Goal: Task Accomplishment & Management: Complete application form

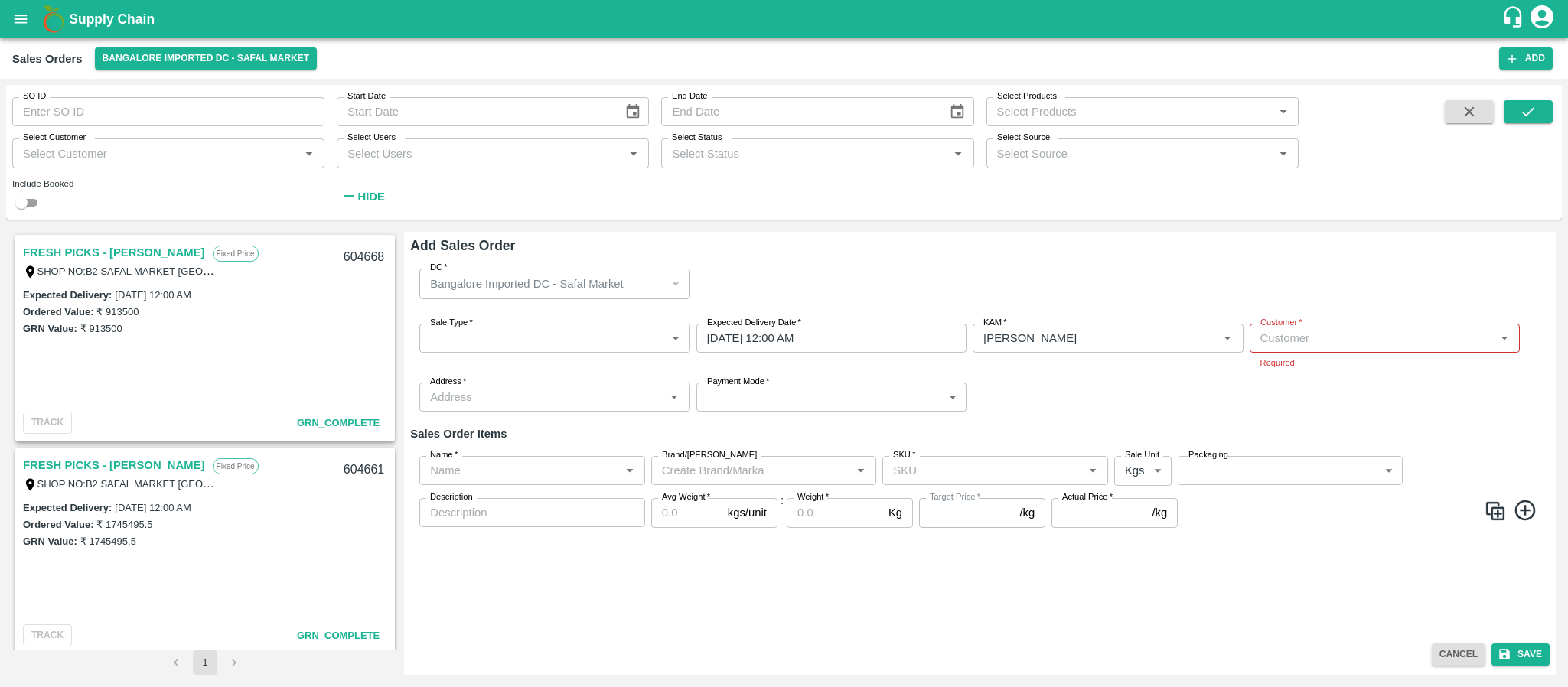
click at [1457, 652] on button "Cancel" at bounding box center [1458, 654] width 53 height 22
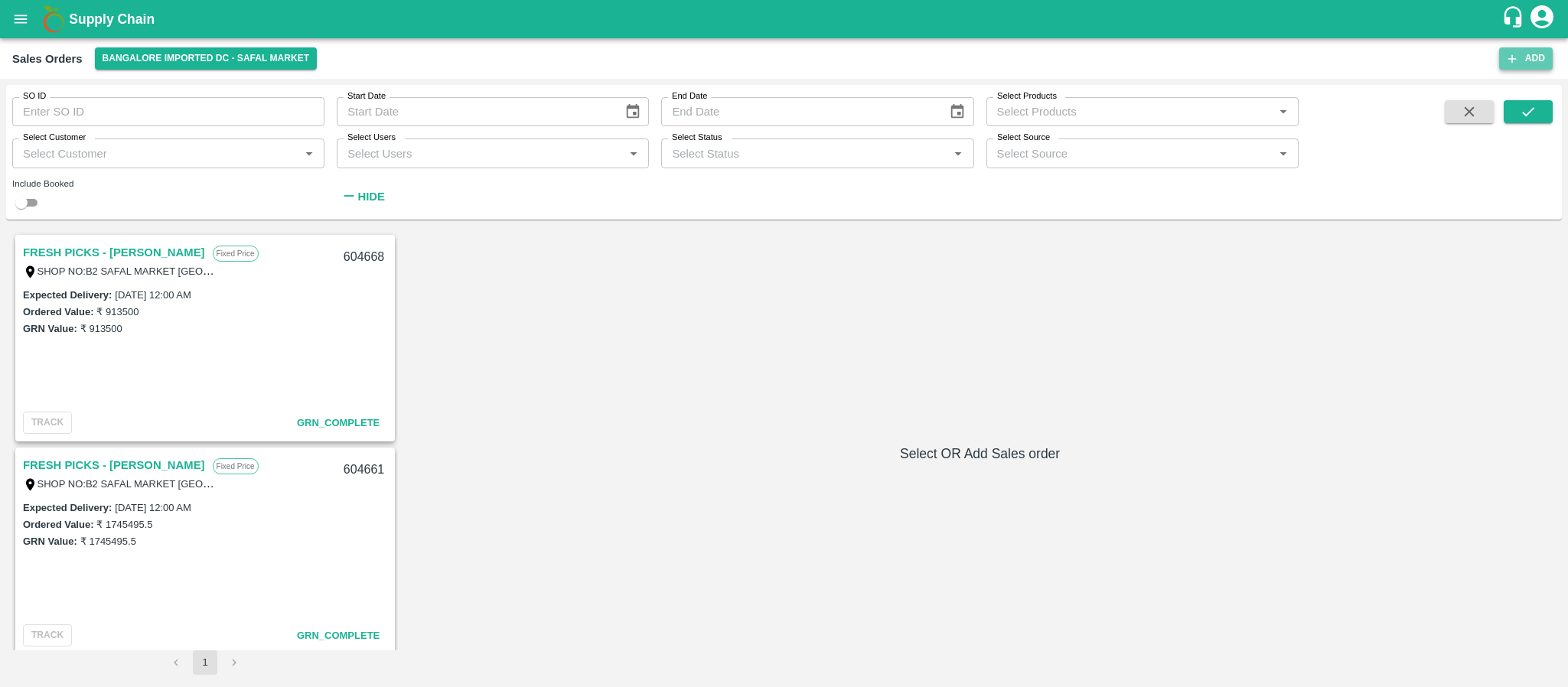
click at [1514, 56] on icon "button" at bounding box center [1512, 59] width 14 height 14
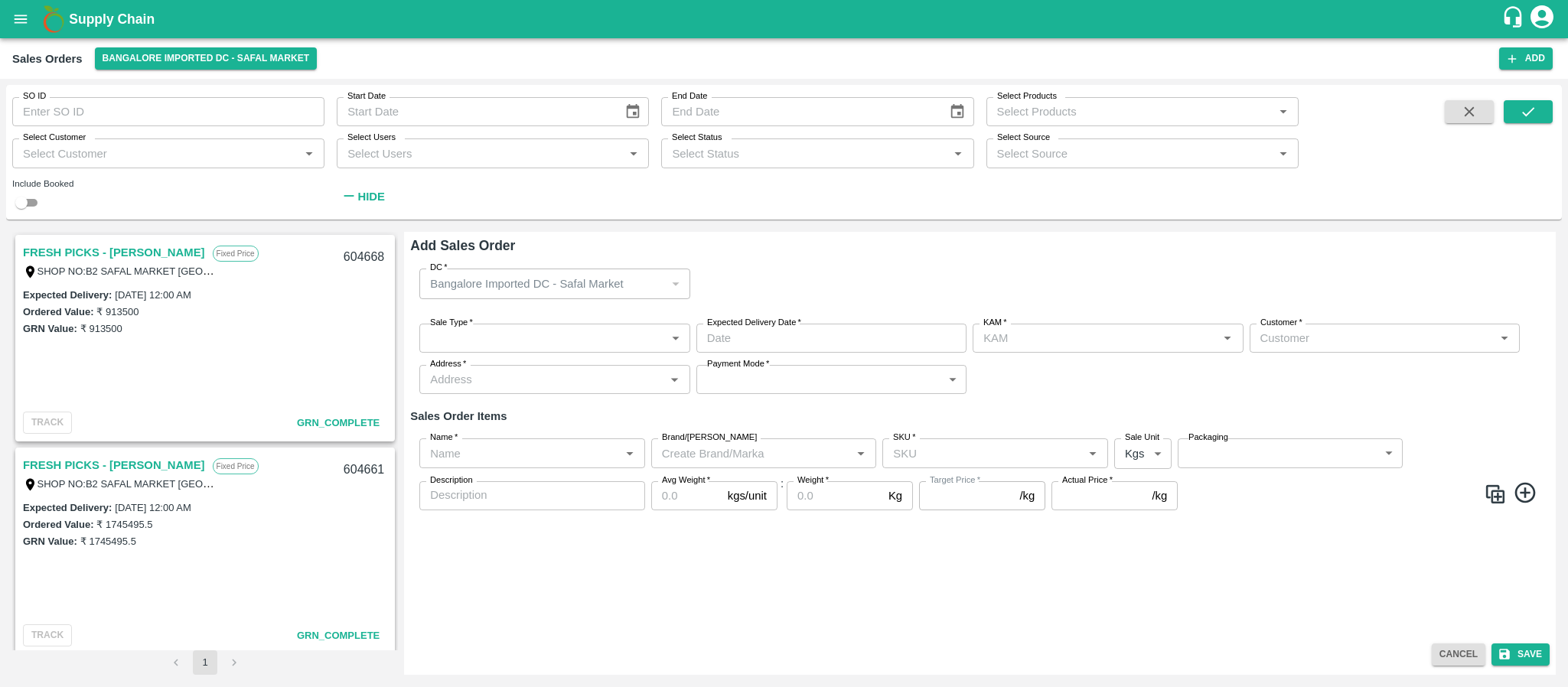
type input "Santhosh LJ"
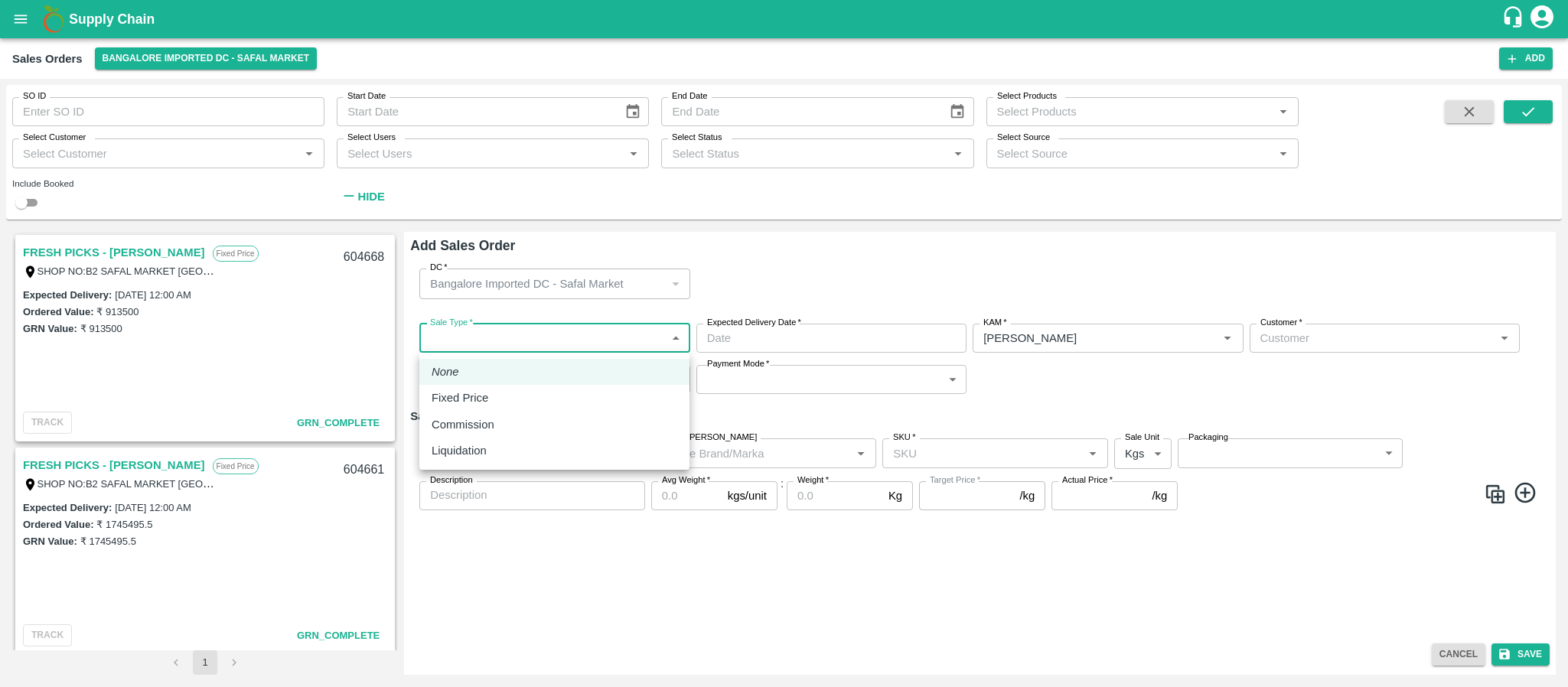
click at [568, 335] on body "Supply Chain Sales Orders Bangalore Imported DC - Safal Market Add SO ID SO ID …" at bounding box center [784, 343] width 1568 height 687
click at [541, 386] on li "Fixed Price" at bounding box center [554, 397] width 270 height 26
type input "1"
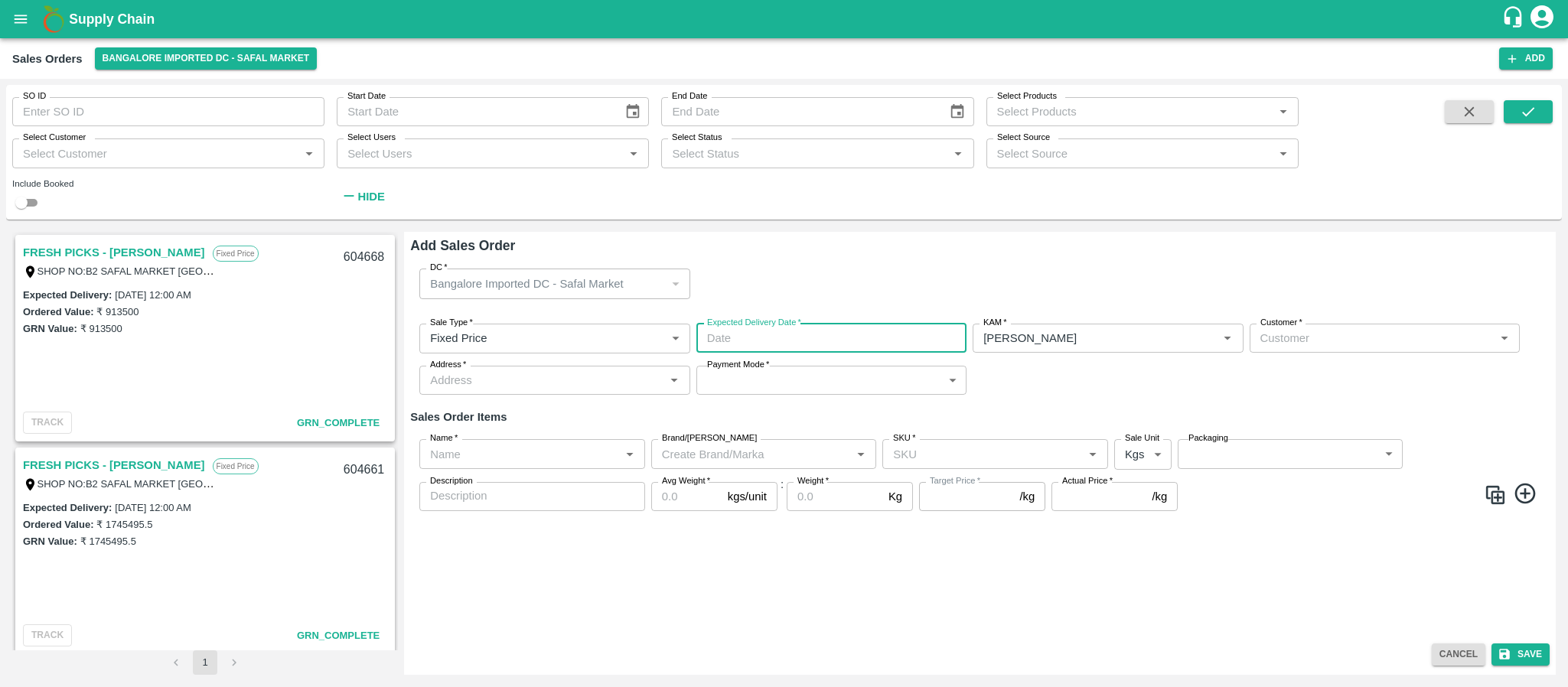
type input "DD/MM/YYYY hh:mm aa"
click at [841, 342] on input "DD/MM/YYYY hh:mm aa" at bounding box center [826, 338] width 259 height 29
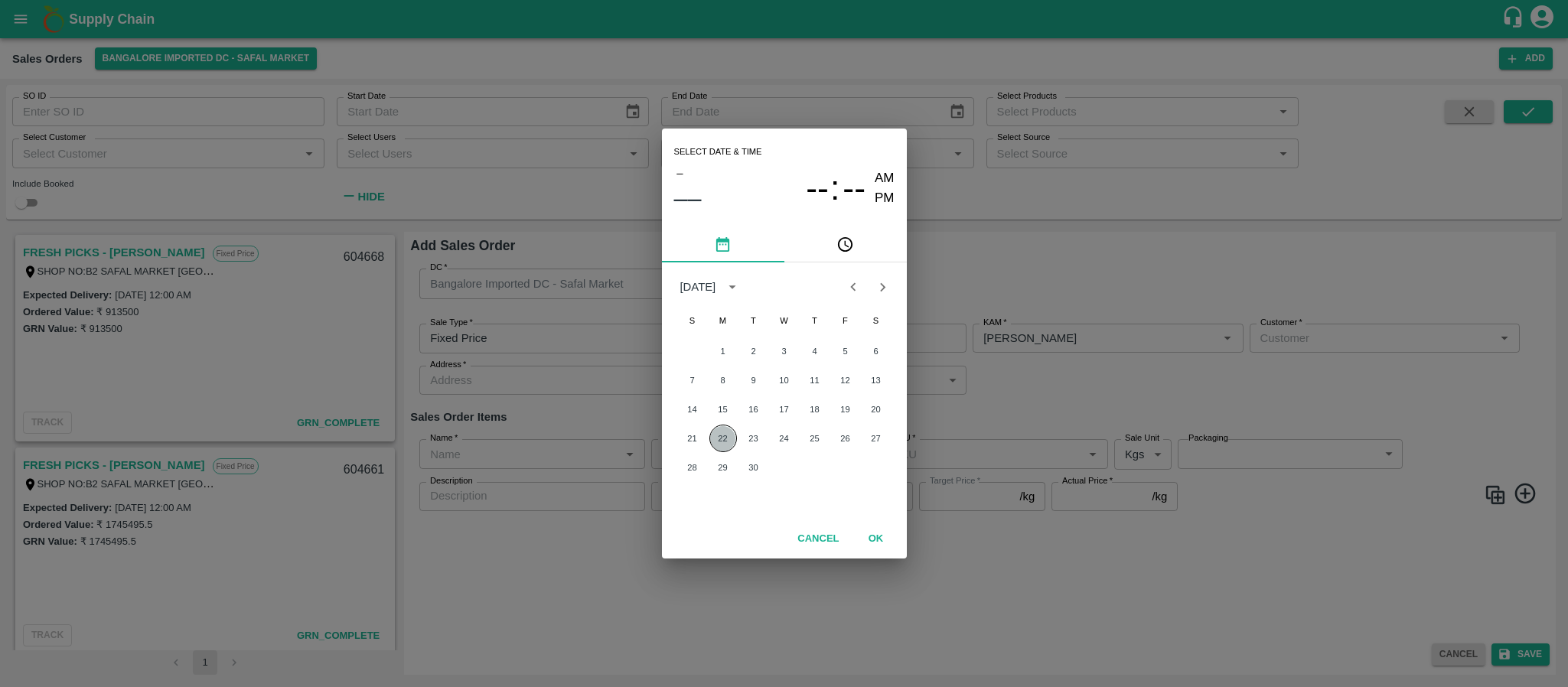
click at [724, 425] on button "22" at bounding box center [722, 438] width 27 height 27
type input "22/09/2025 12:00 AM"
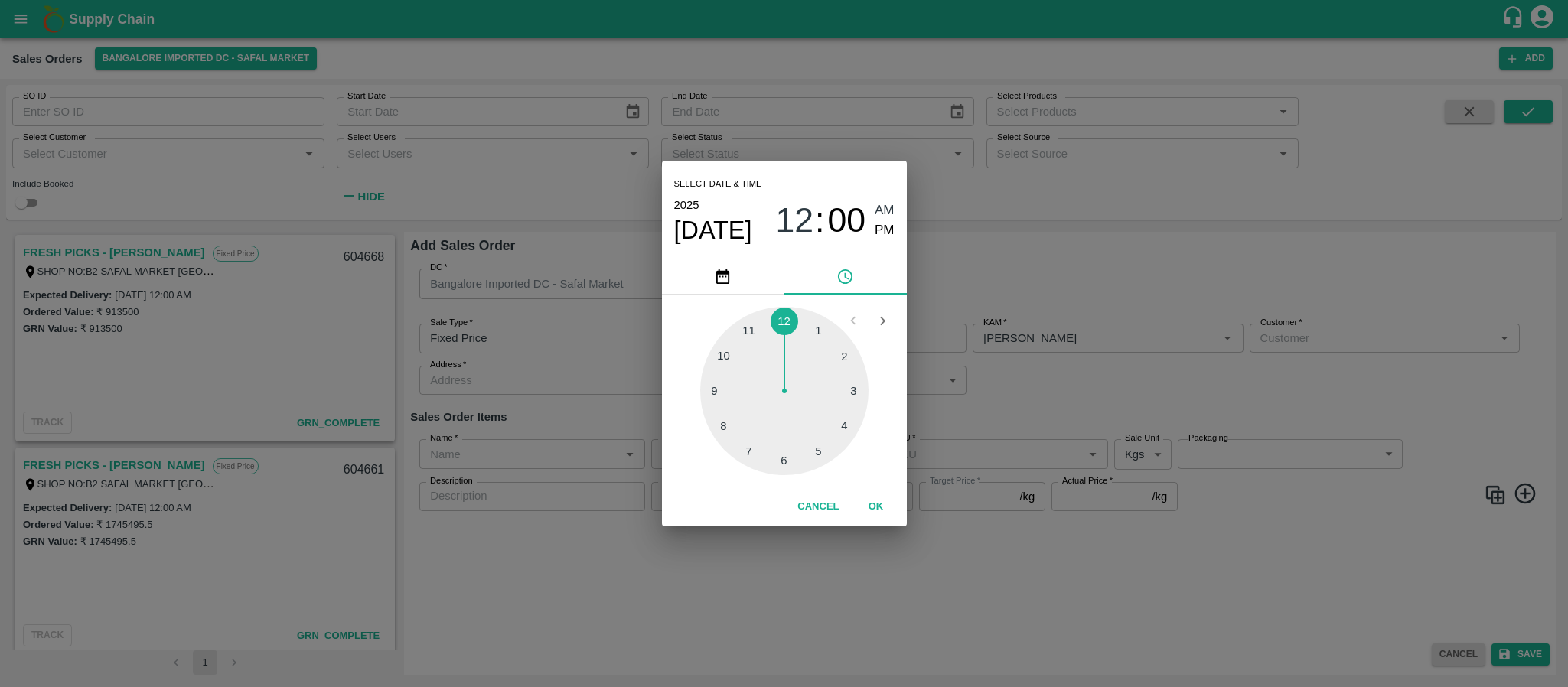
click at [1070, 349] on div "Select date & time 2025 Sep 22 12 : 00 AM PM 1 2 3 4 5 6 7 8 9 10 11 12 Cancel …" at bounding box center [784, 343] width 1568 height 687
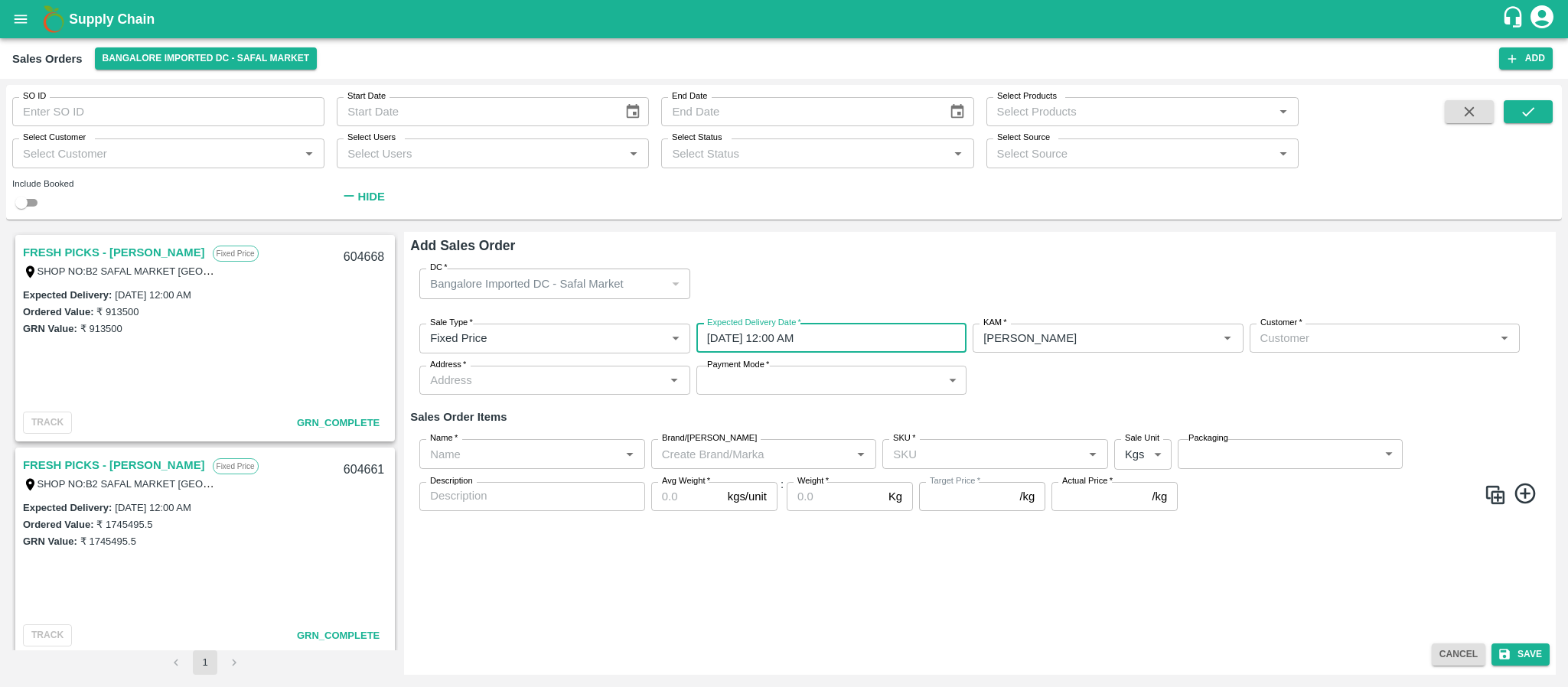
click at [1387, 352] on div "Customer   *" at bounding box center [1385, 338] width 270 height 29
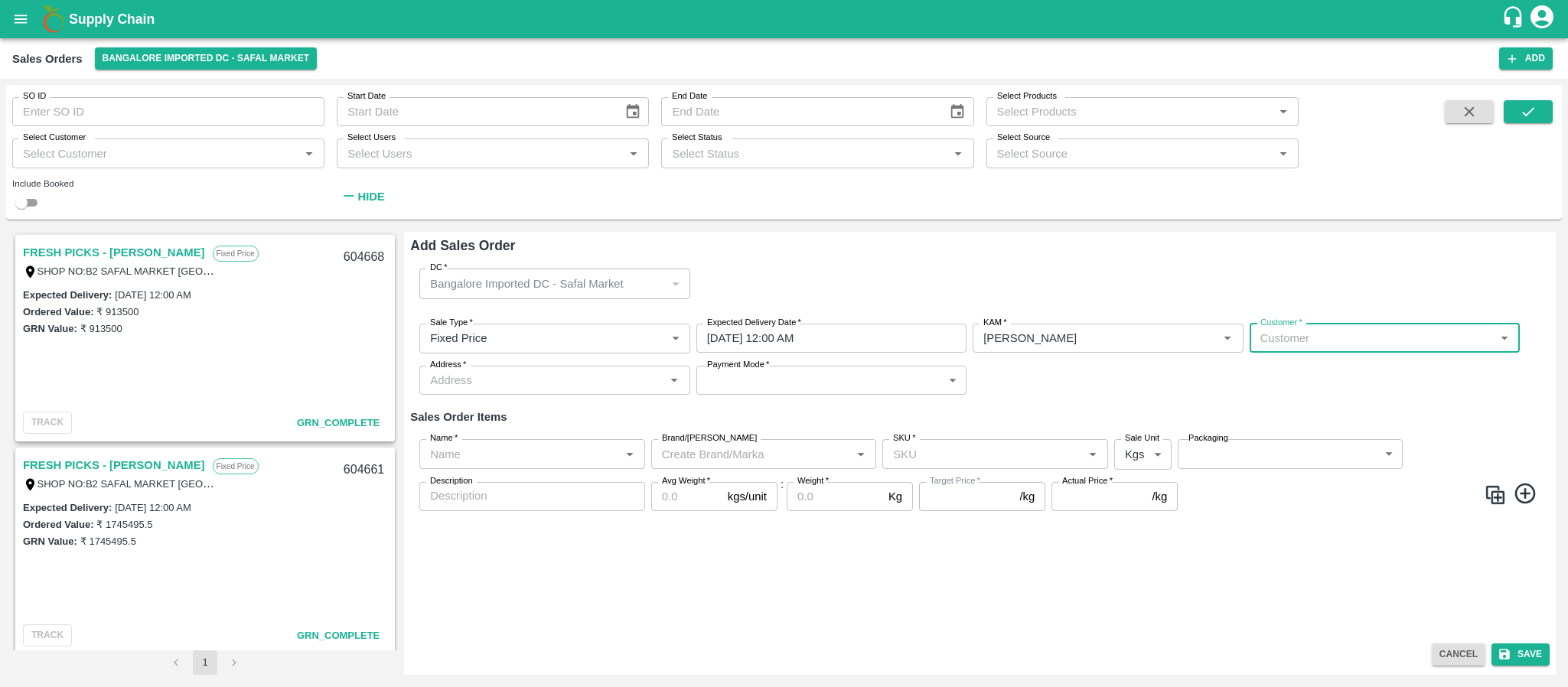
click at [1343, 331] on input "Customer   *" at bounding box center [1372, 338] width 236 height 20
type input "s"
click at [1327, 371] on p "ROYAL FRUITS SUPPLIER (BLR)" at bounding box center [1349, 371] width 174 height 16
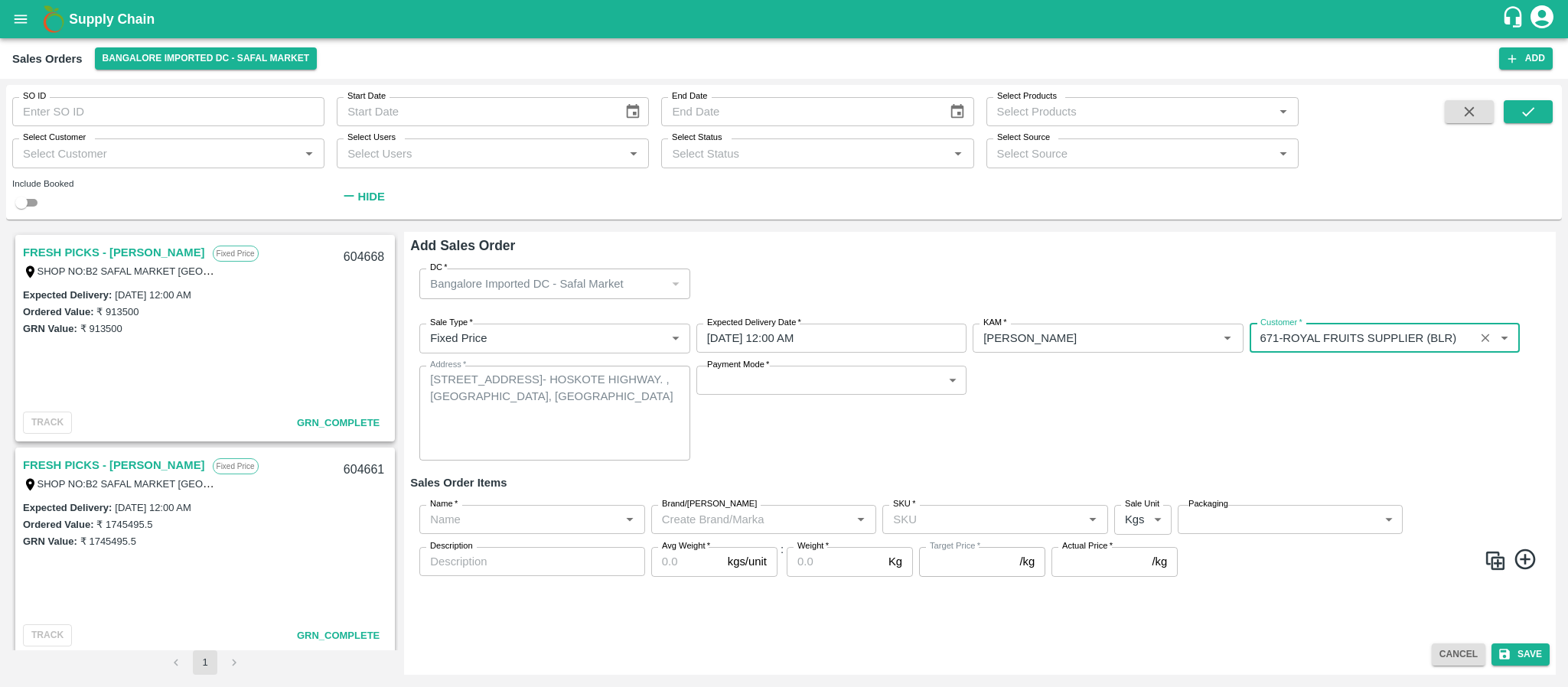
type input "671-ROYAL FRUITS SUPPLIER (BLR)"
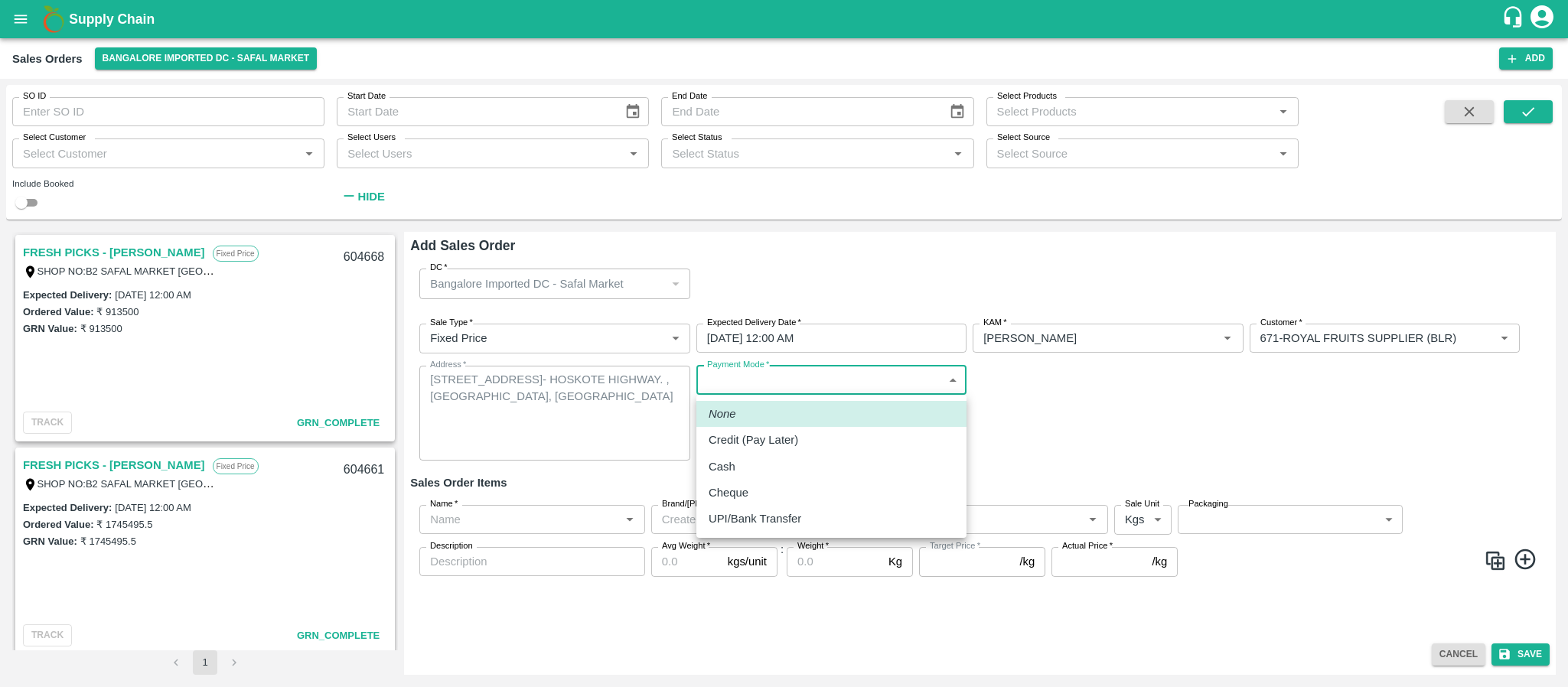
click at [748, 386] on body "Supply Chain Sales Orders Bangalore Imported DC - Safal Market Add SO ID SO ID …" at bounding box center [784, 343] width 1568 height 687
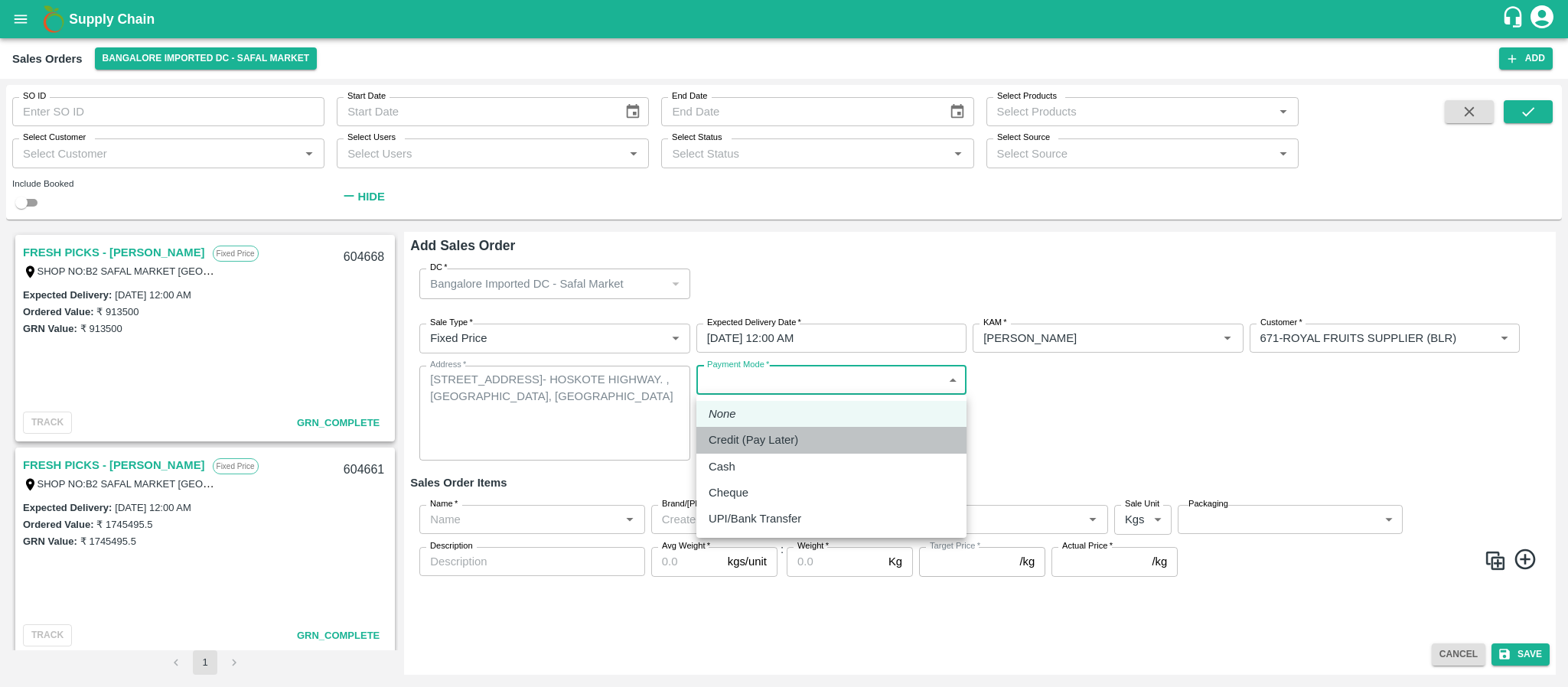
click at [768, 434] on p "Credit (Pay Later)" at bounding box center [753, 439] width 89 height 16
type input "credit"
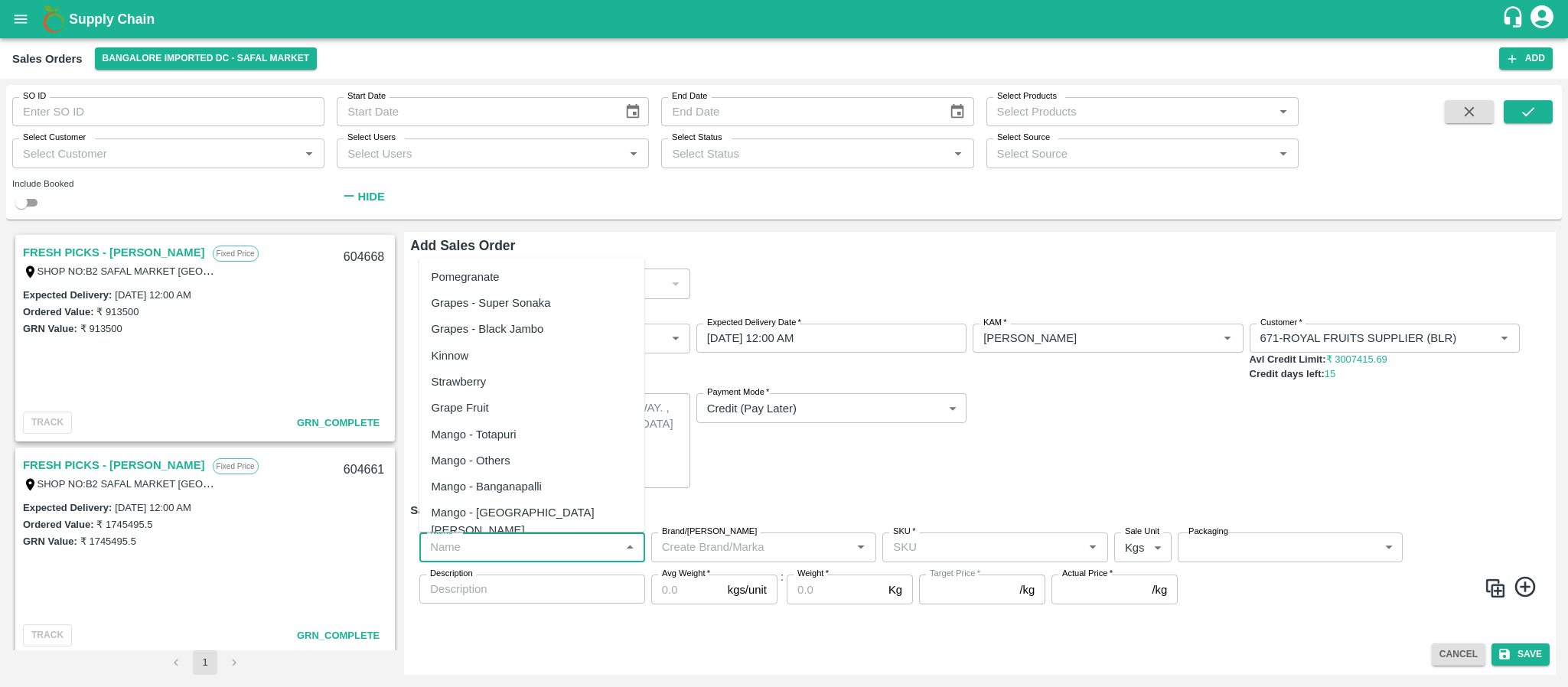
click at [549, 547] on input "Name   *" at bounding box center [520, 547] width 191 height 20
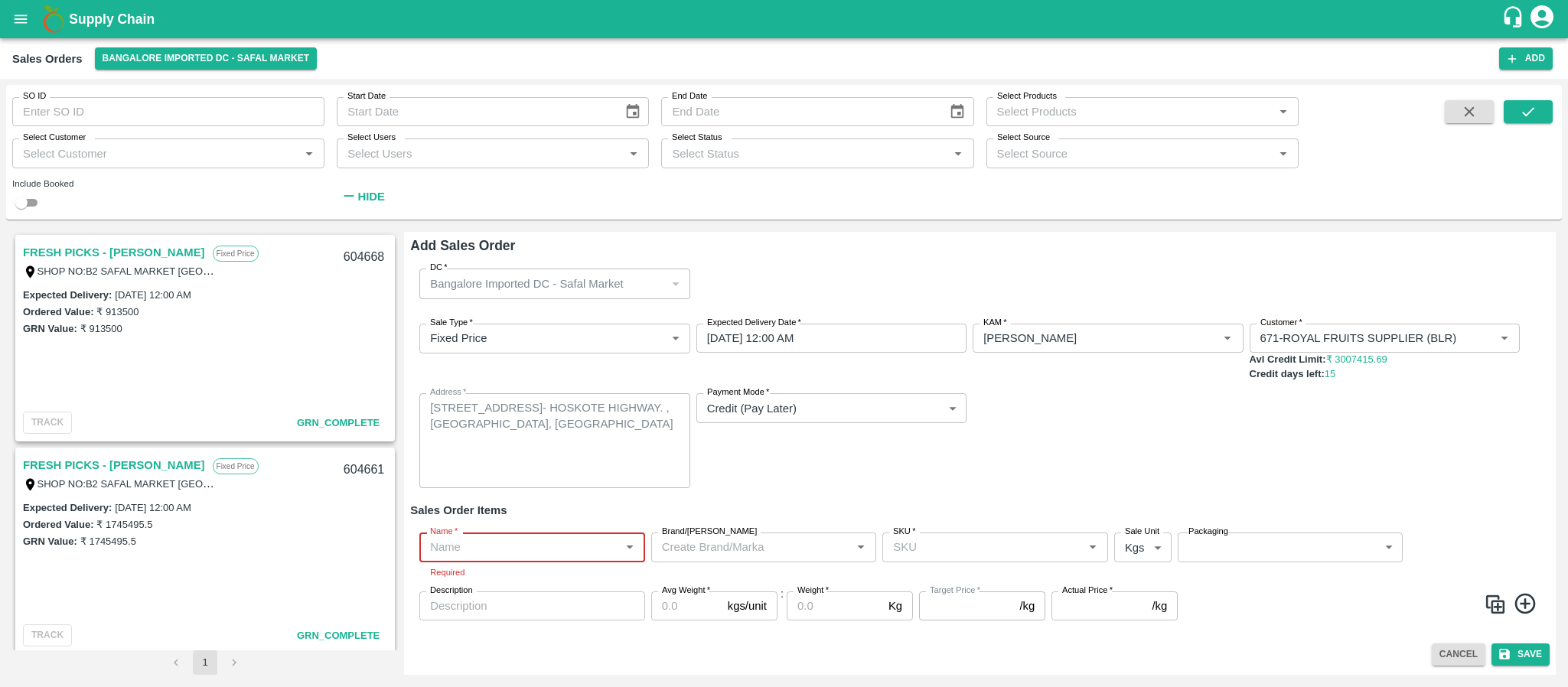
click at [476, 540] on input "Name   *" at bounding box center [520, 547] width 191 height 20
click at [1366, 632] on div "Name   * Name   * Required Brand/Marka Brand/Marka SKU   * SKU   * Sale Unit Kg…" at bounding box center [980, 577] width 1139 height 113
click at [104, 248] on link "FRESH PICKS - KIRAN N" at bounding box center [114, 252] width 182 height 20
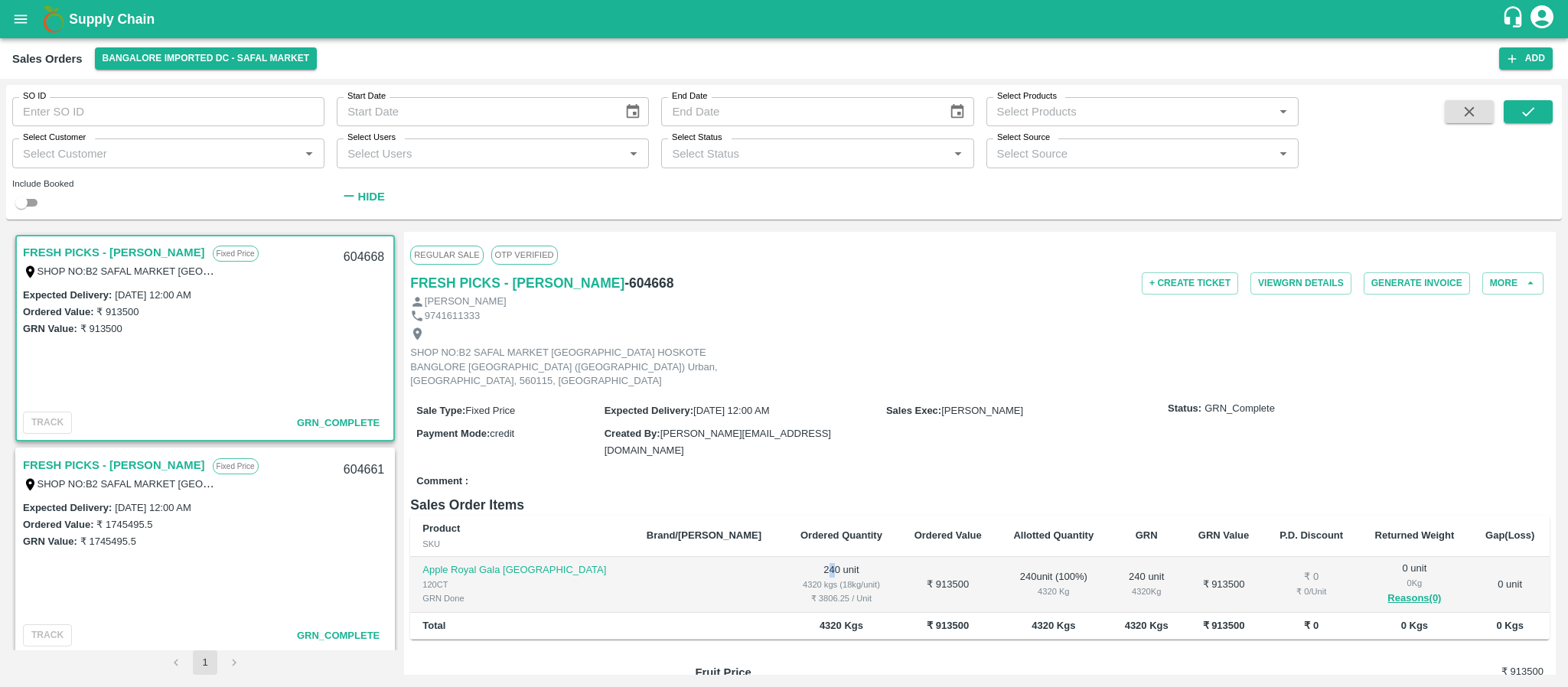
drag, startPoint x: 723, startPoint y: 537, endPoint x: 714, endPoint y: 537, distance: 9.0
click at [784, 557] on td "240 unit 4320 kgs (18kg/unit) ₹ 3806.25 / Unit" at bounding box center [842, 584] width 114 height 56
click at [1529, 60] on button "Add" at bounding box center [1526, 59] width 53 height 22
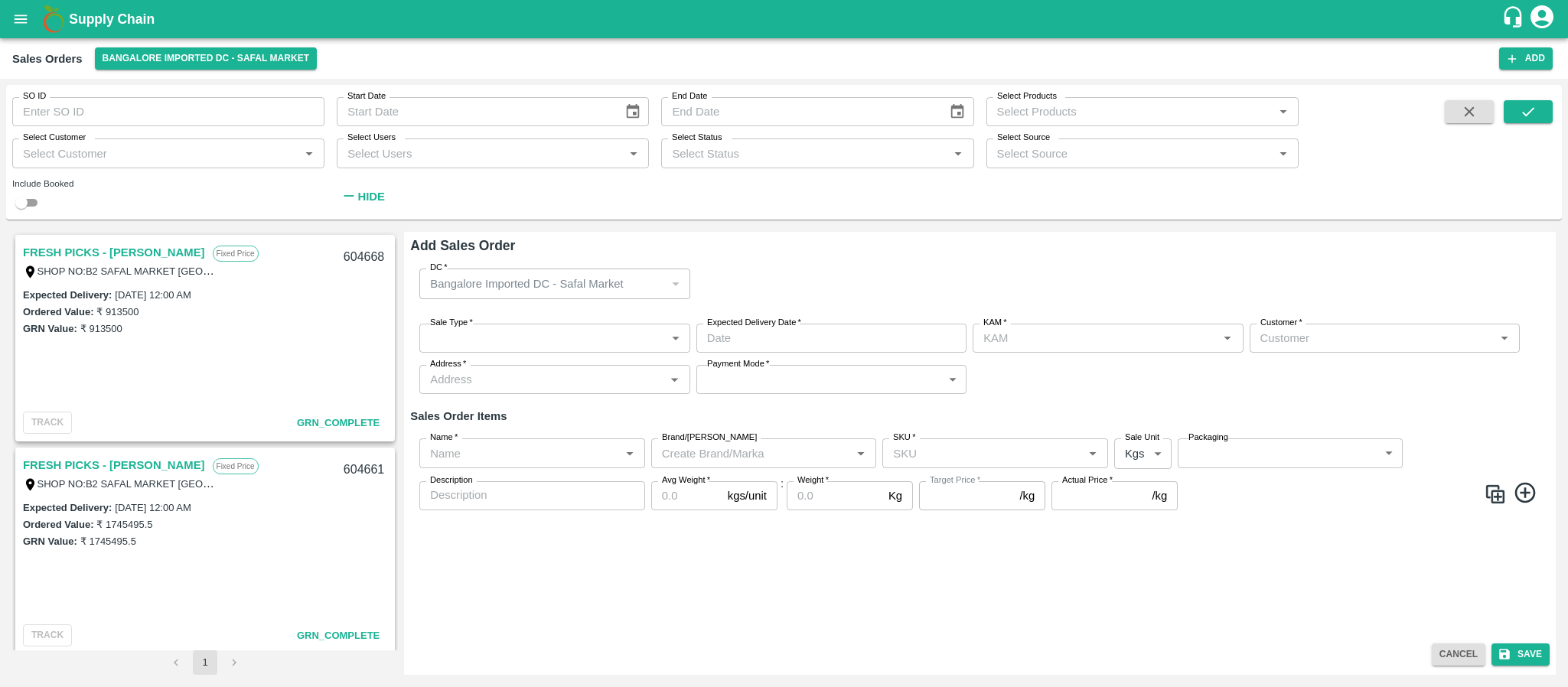
type input "Santhosh LJ"
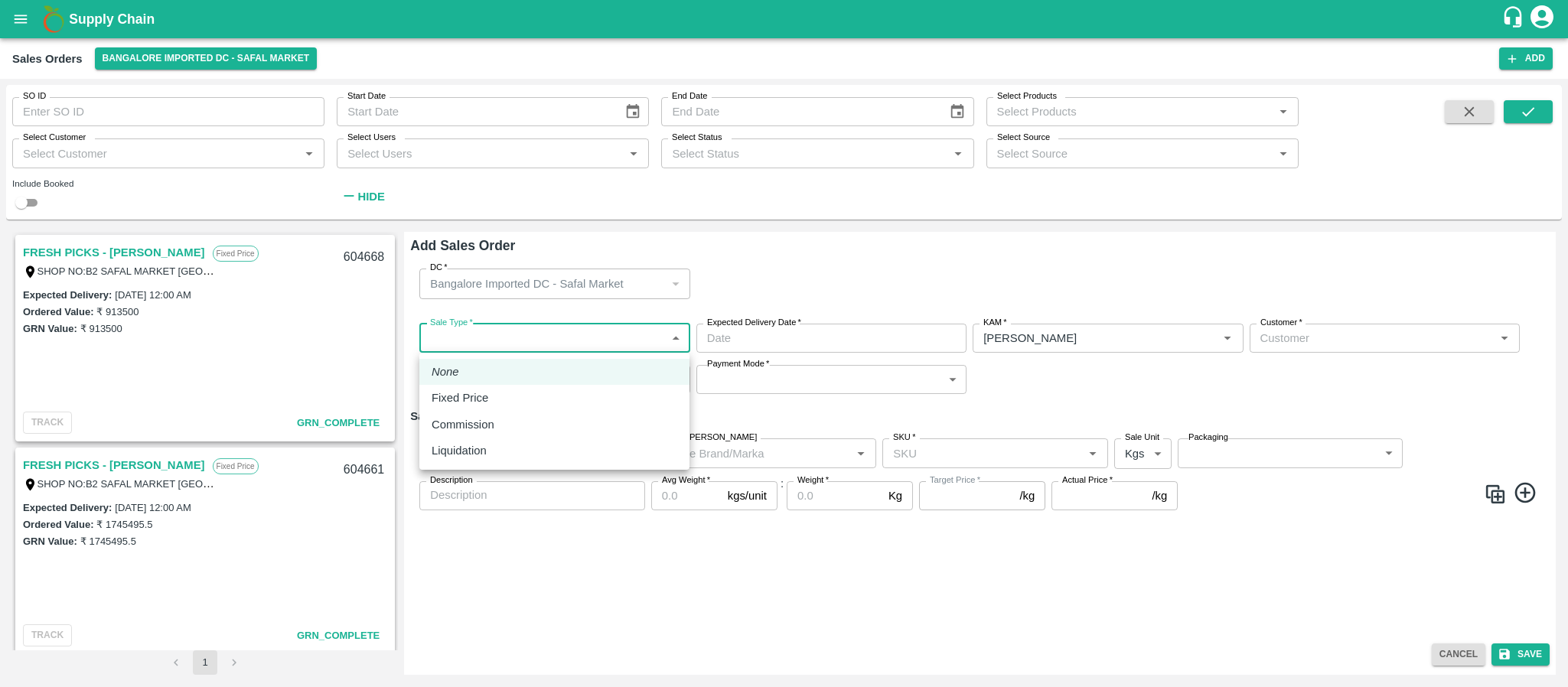
click at [552, 338] on body "Supply Chain Sales Orders Bangalore Imported DC - Safal Market Add SO ID SO ID …" at bounding box center [784, 343] width 1568 height 687
click at [490, 393] on div "Fixed Price" at bounding box center [464, 397] width 64 height 16
type input "1"
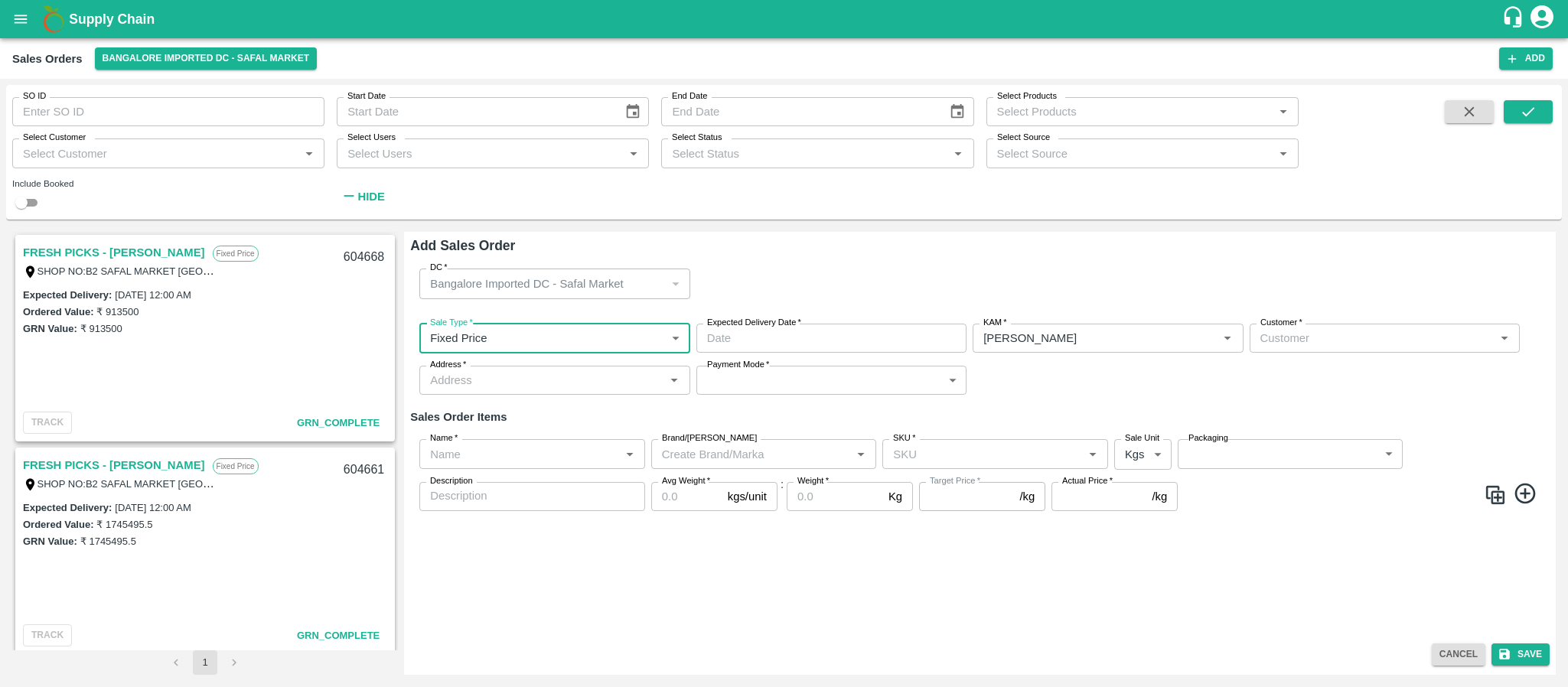
type input "DD/MM/YYYY hh:mm aa"
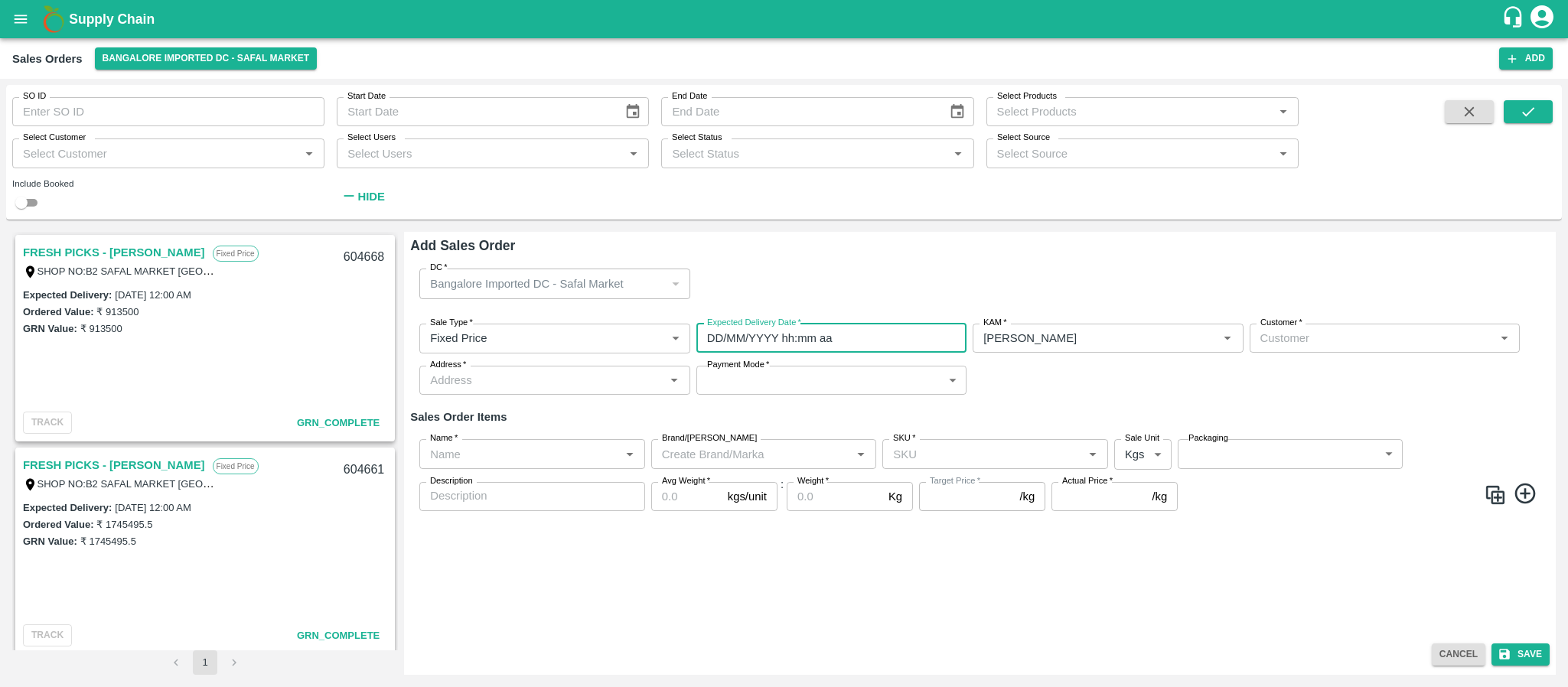
click at [847, 335] on input "DD/MM/YYYY hh:mm aa" at bounding box center [826, 338] width 259 height 29
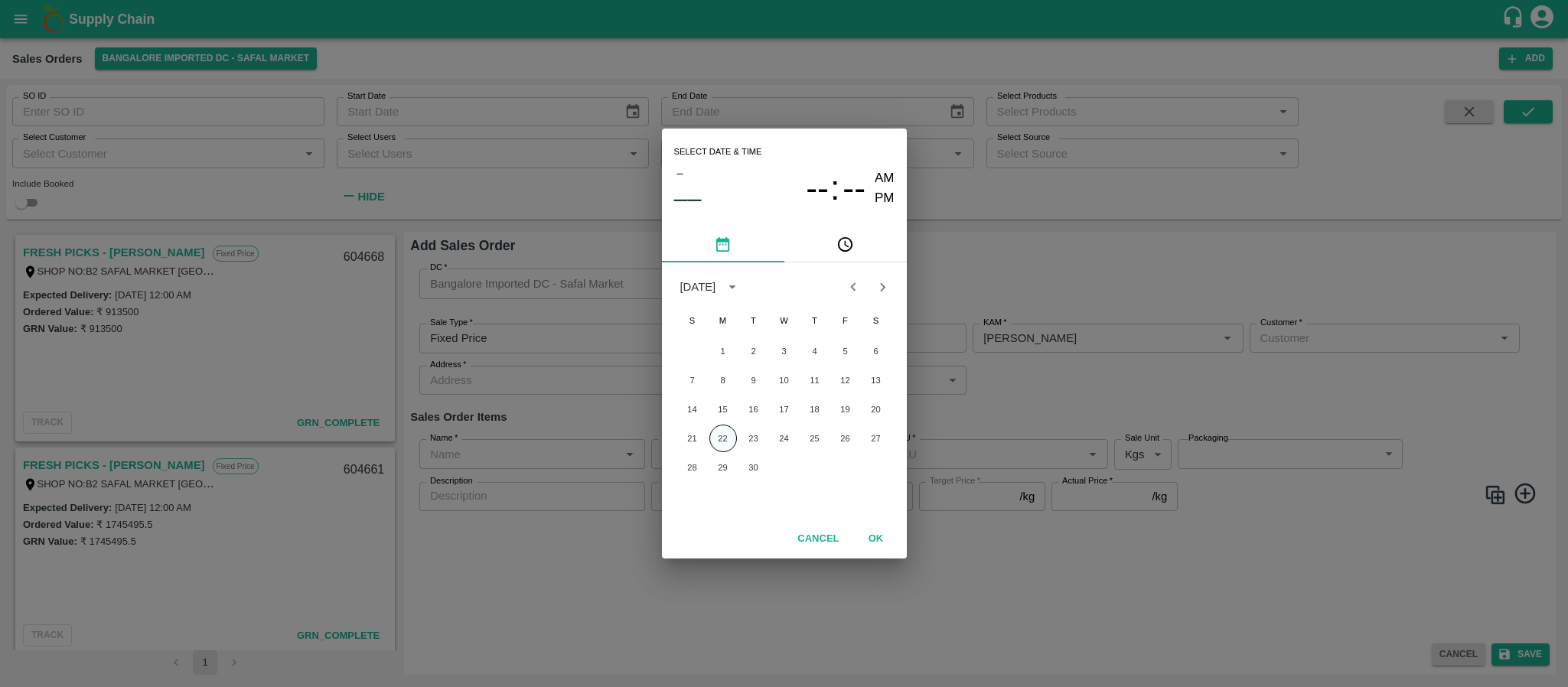
click at [722, 436] on button "22" at bounding box center [722, 438] width 27 height 27
type input "22/09/2025 12:00 AM"
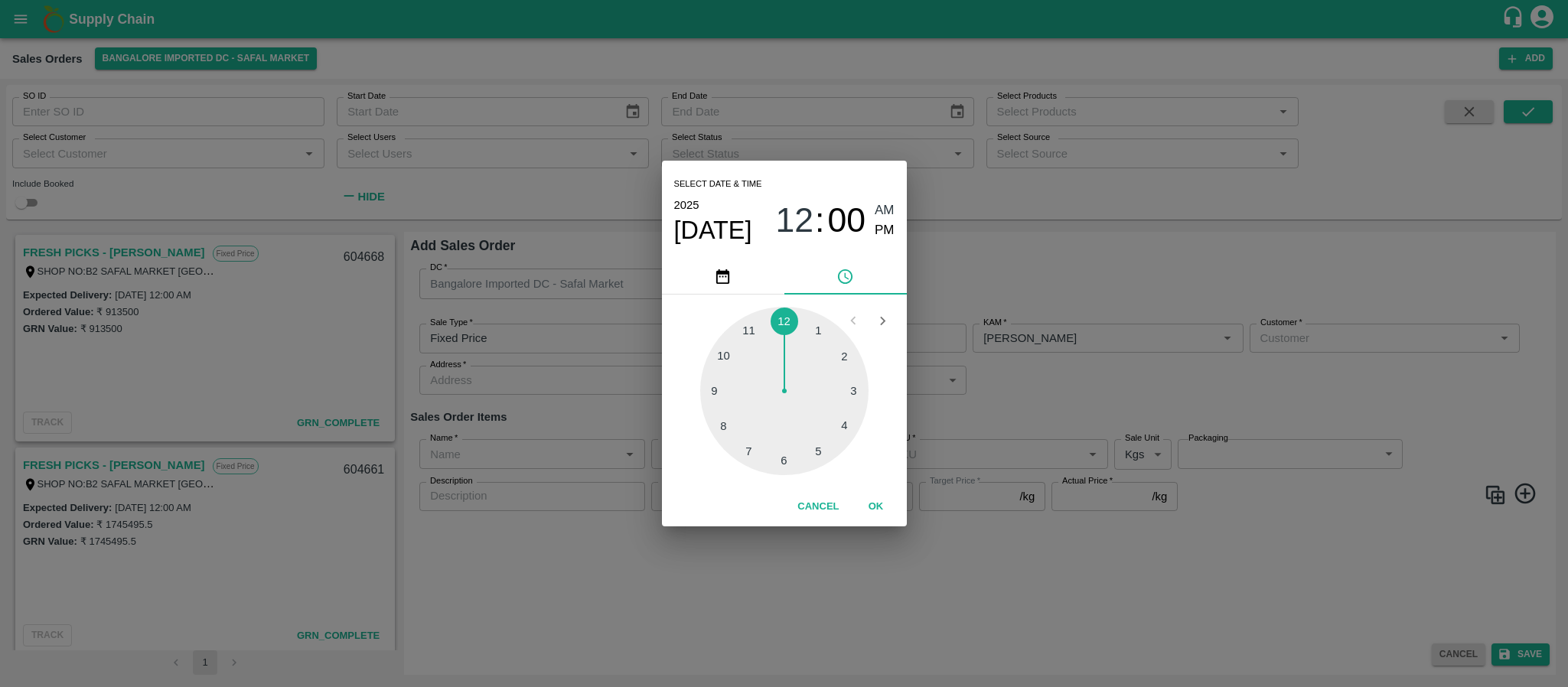
click at [1043, 404] on div "Select date & time 2025 Sep 22 12 : 00 AM PM 1 2 3 4 5 6 7 8 9 10 11 12 Cancel …" at bounding box center [784, 343] width 1568 height 687
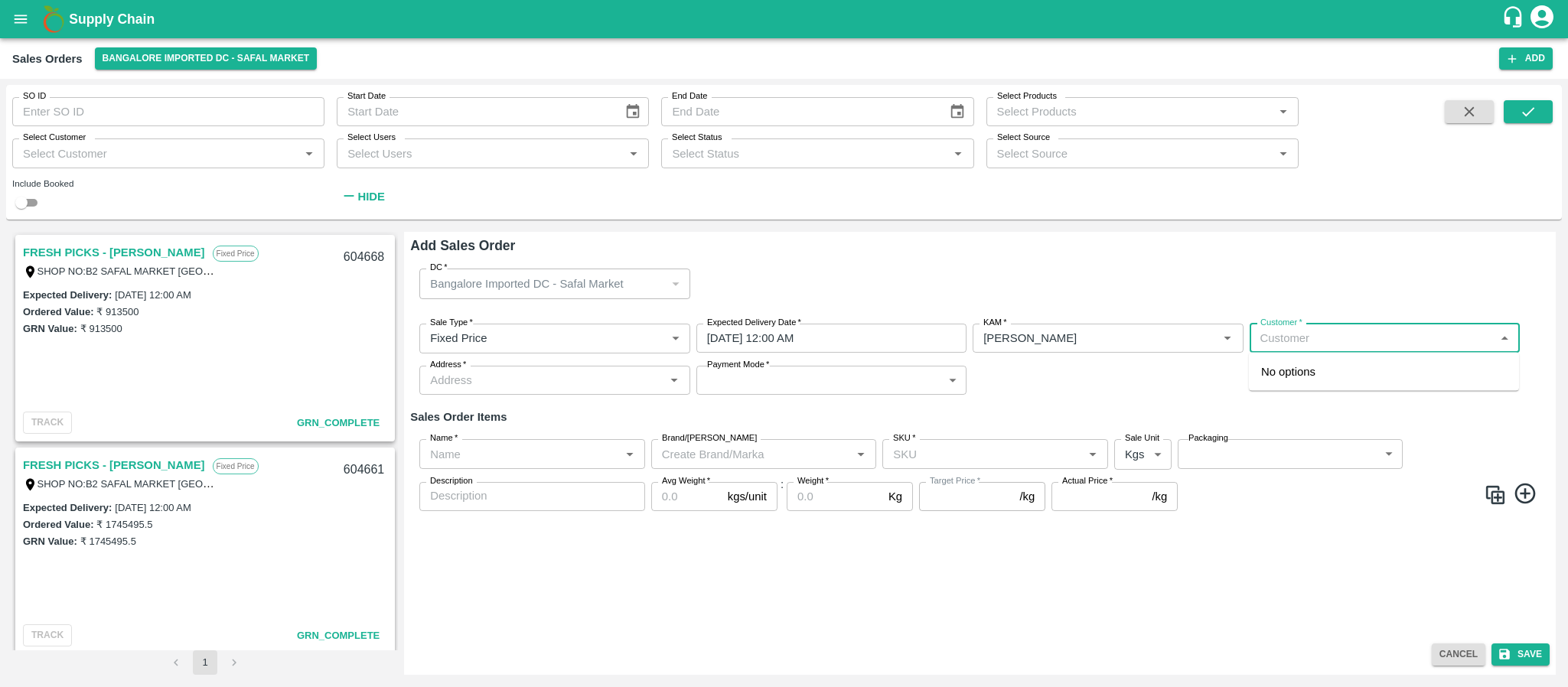
click at [1286, 338] on input "Customer   *" at bounding box center [1372, 338] width 236 height 20
type input "r"
click at [1263, 370] on p "ROYAL FRUITS SUPPLIER (BLR)" at bounding box center [1349, 371] width 174 height 16
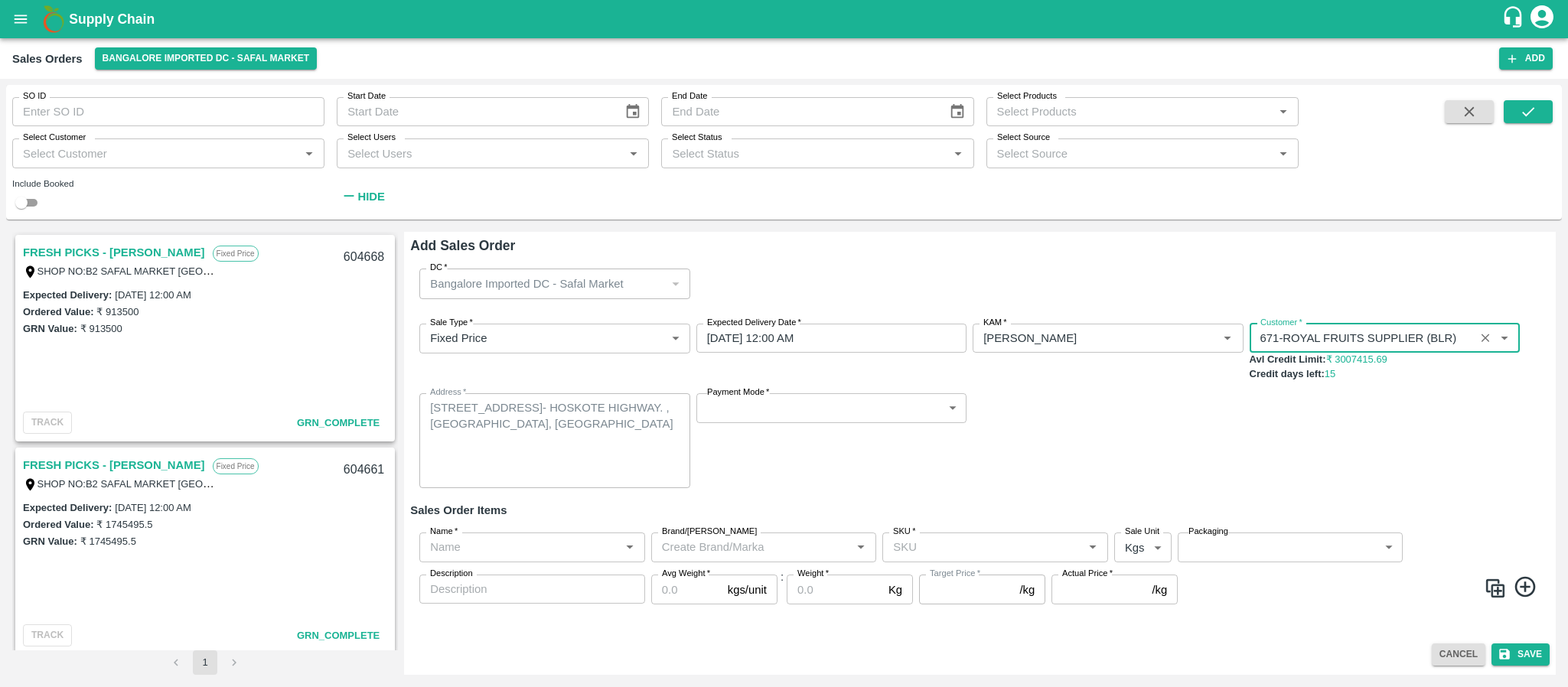
type input "671-ROYAL FRUITS SUPPLIER (BLR)"
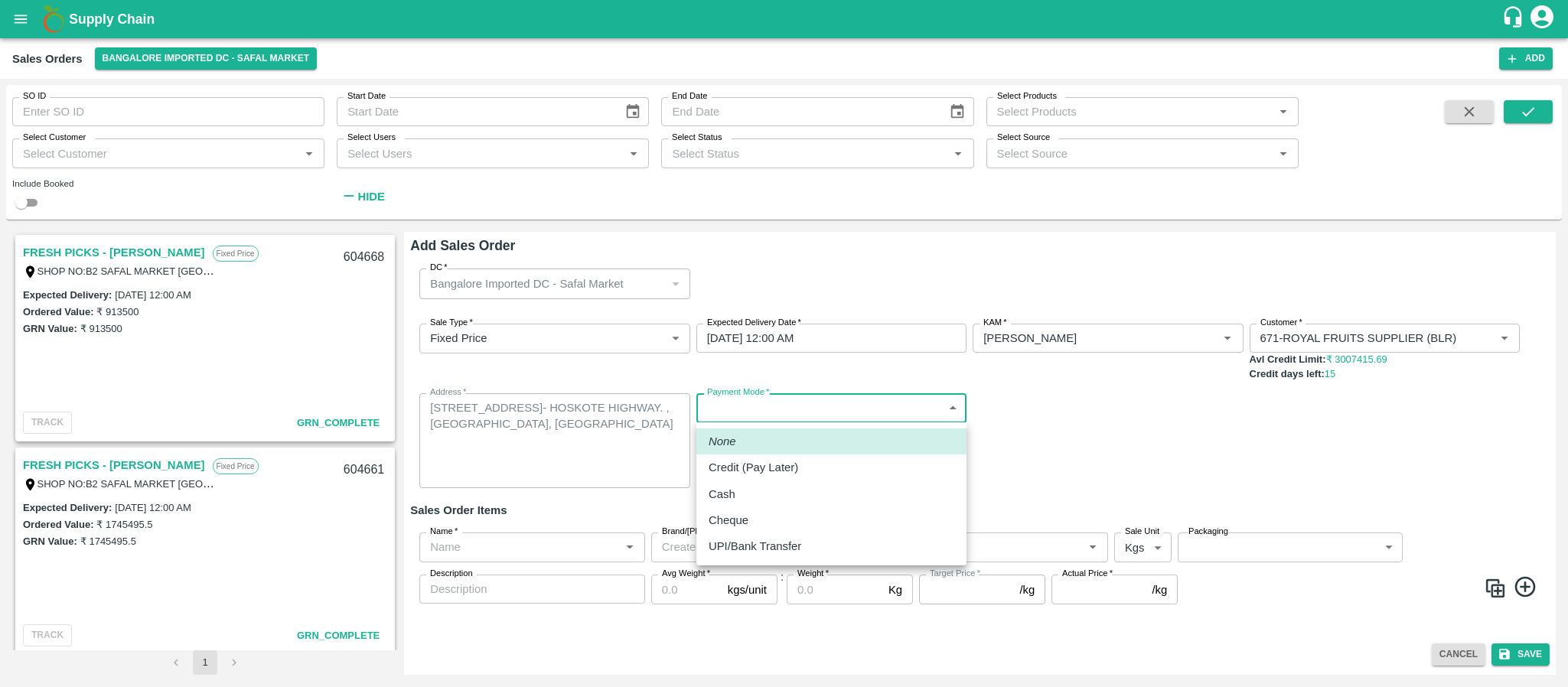
click at [820, 414] on body "Supply Chain Sales Orders Bangalore Imported DC - Safal Market Add SO ID SO ID …" at bounding box center [784, 343] width 1568 height 687
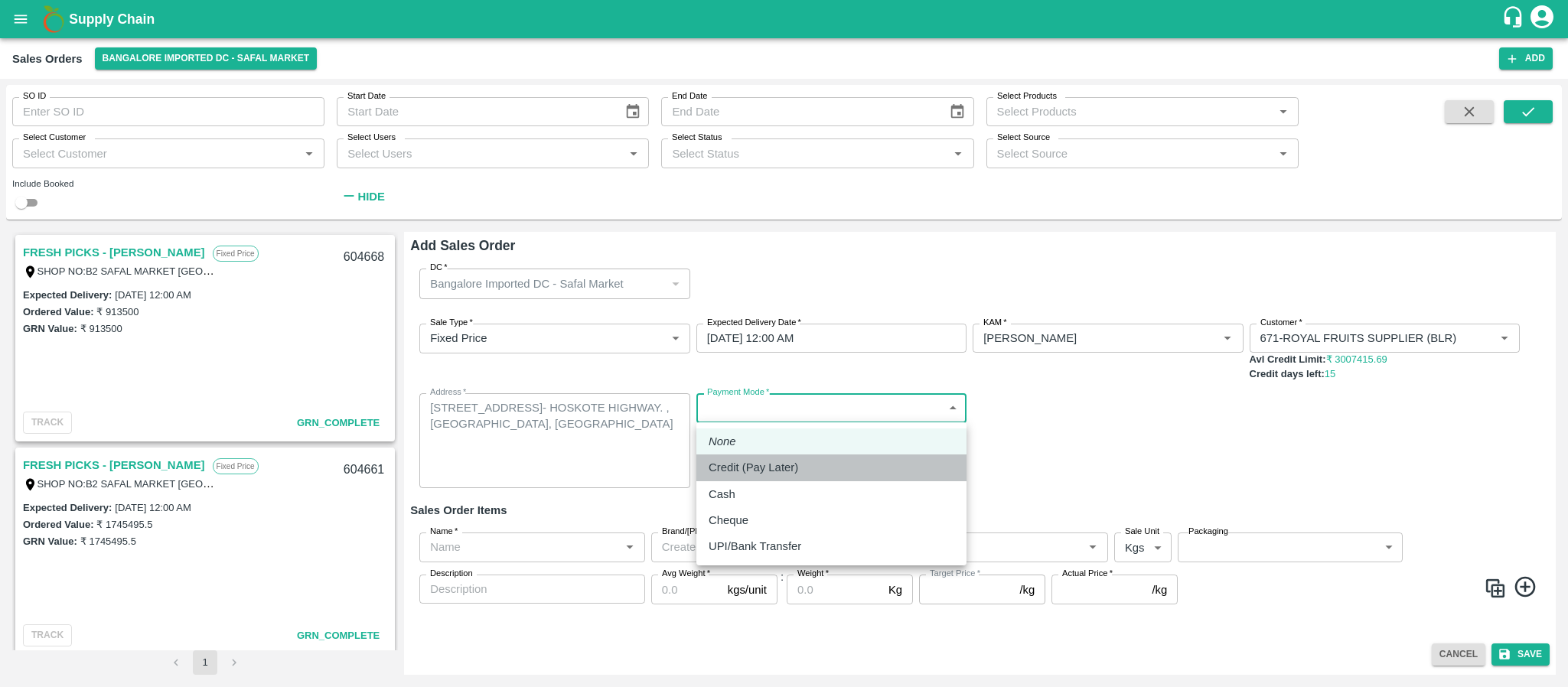
click at [786, 465] on p "Credit (Pay Later)" at bounding box center [753, 467] width 89 height 16
type input "credit"
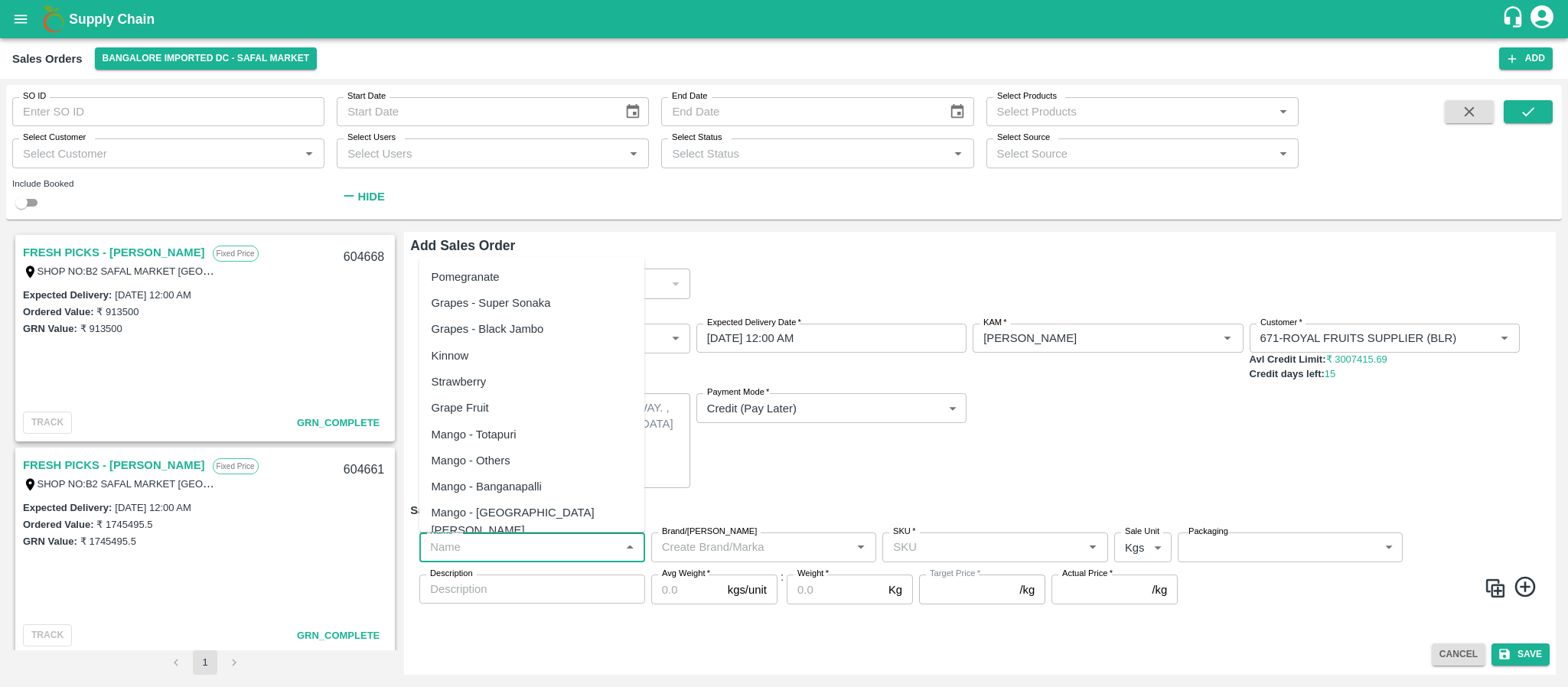
click at [508, 551] on input "Name   *" at bounding box center [520, 547] width 191 height 20
paste input "140725"
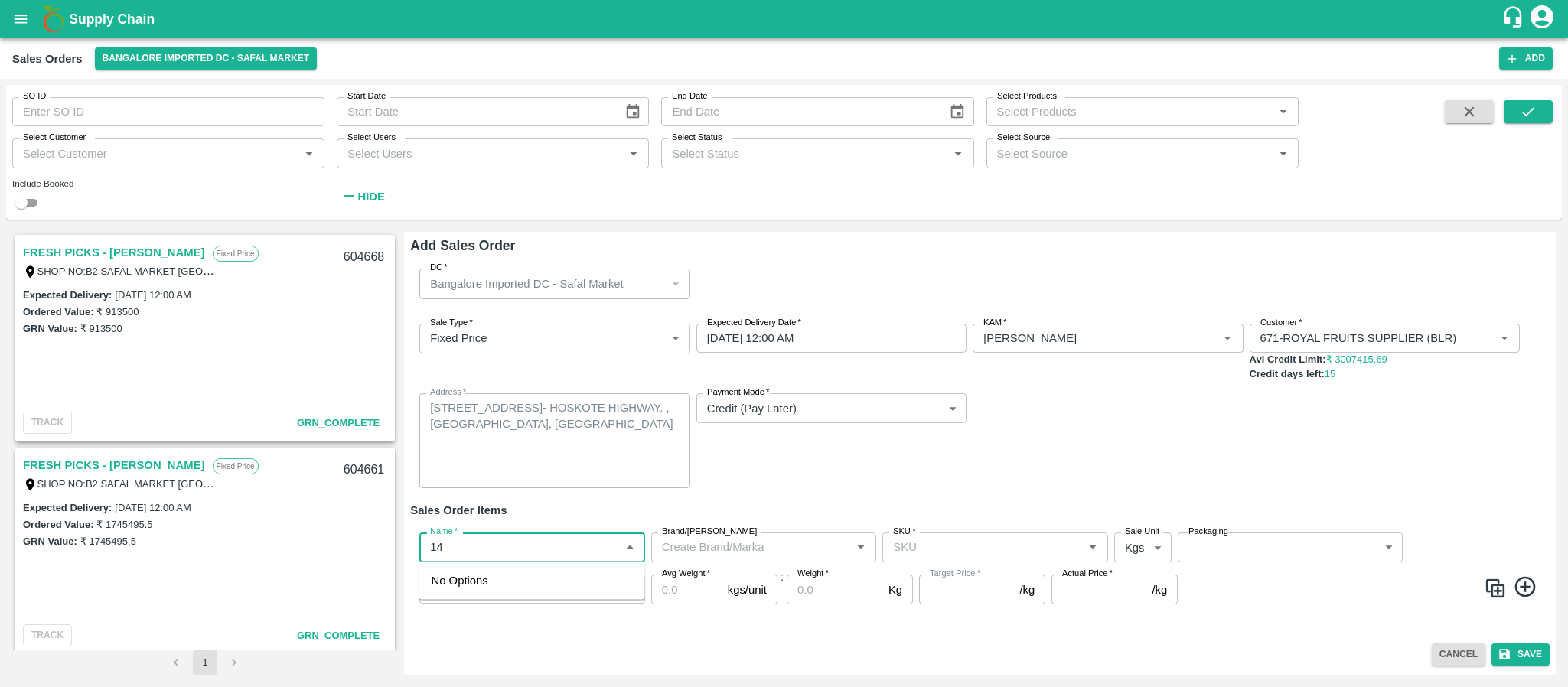
type input "1"
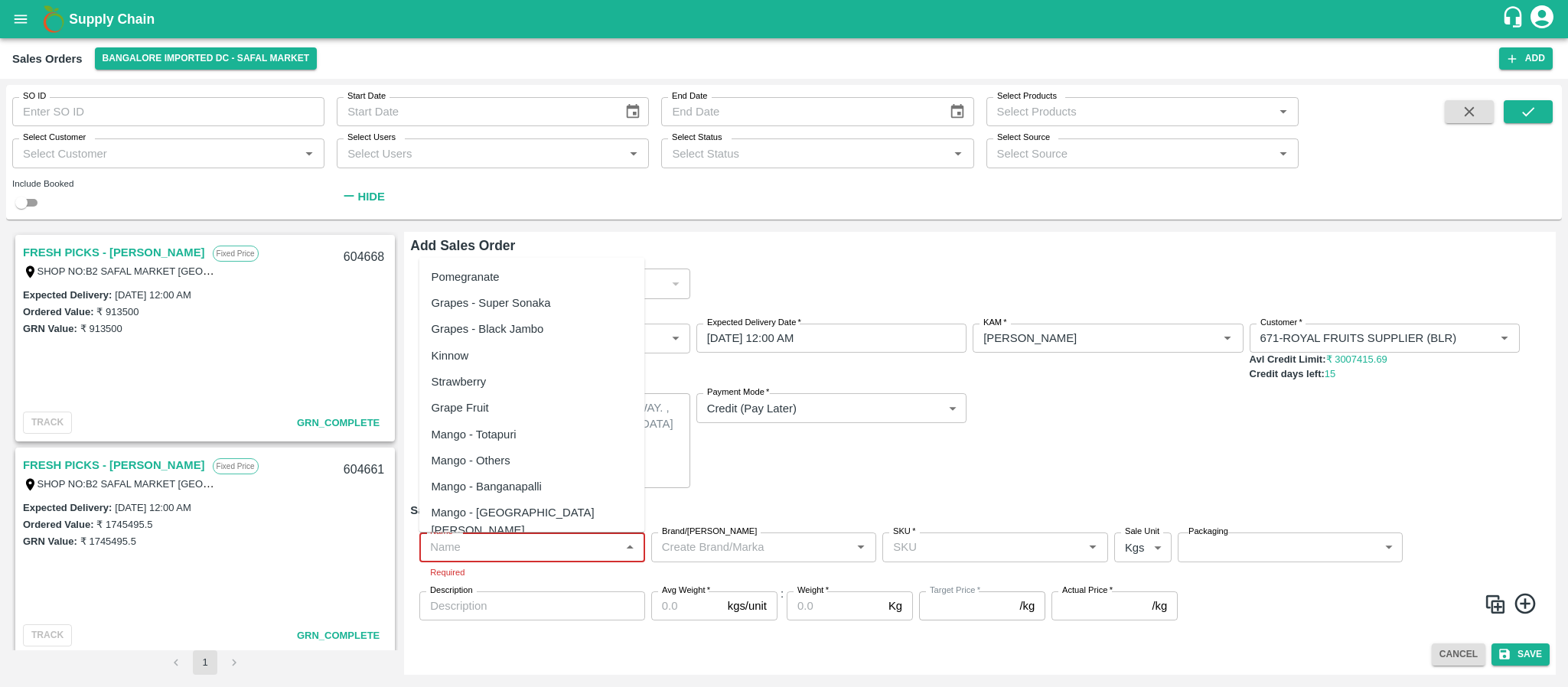
click at [541, 540] on input "Name   *" at bounding box center [520, 547] width 191 height 20
paste input "Apple Royal Gala [GEOGRAPHIC_DATA]"
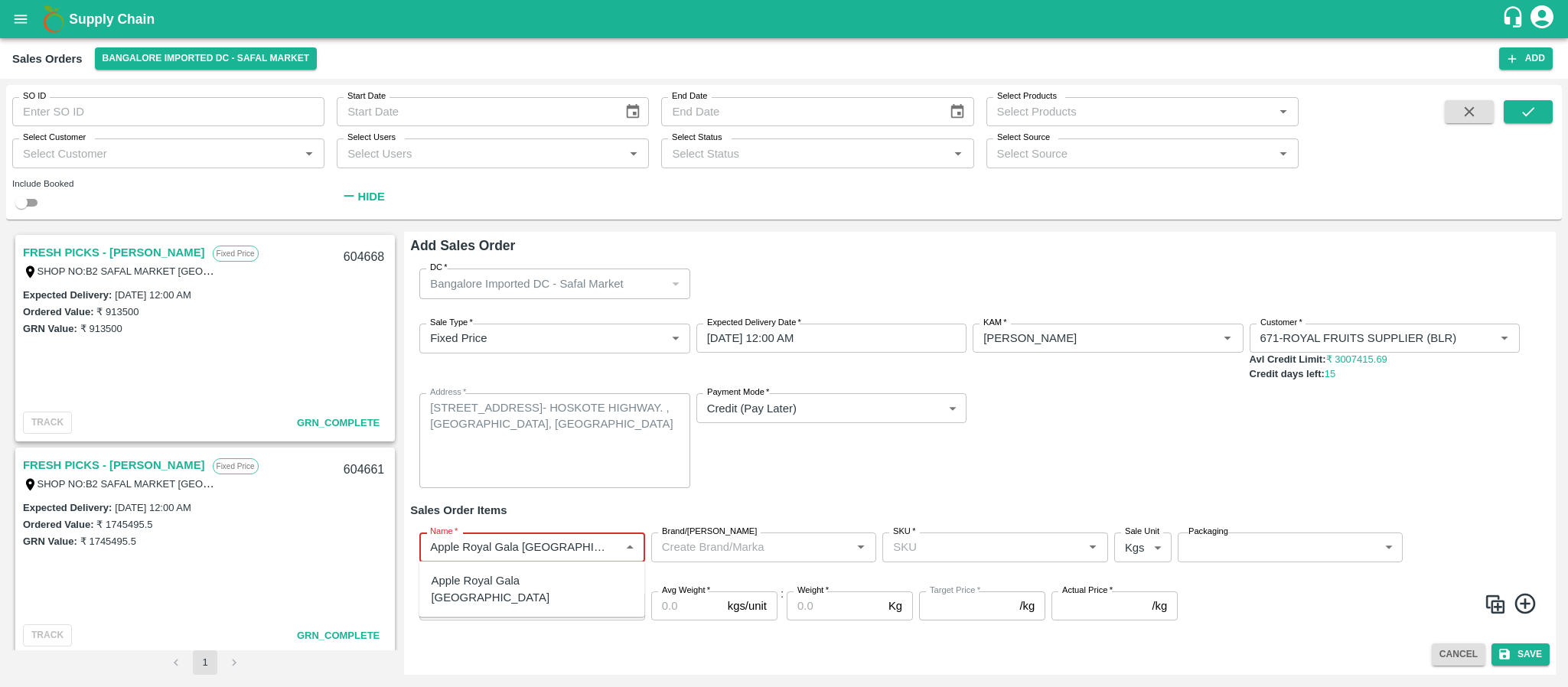
click at [536, 584] on div "Apple Royal Gala [GEOGRAPHIC_DATA]" at bounding box center [532, 590] width 201 height 34
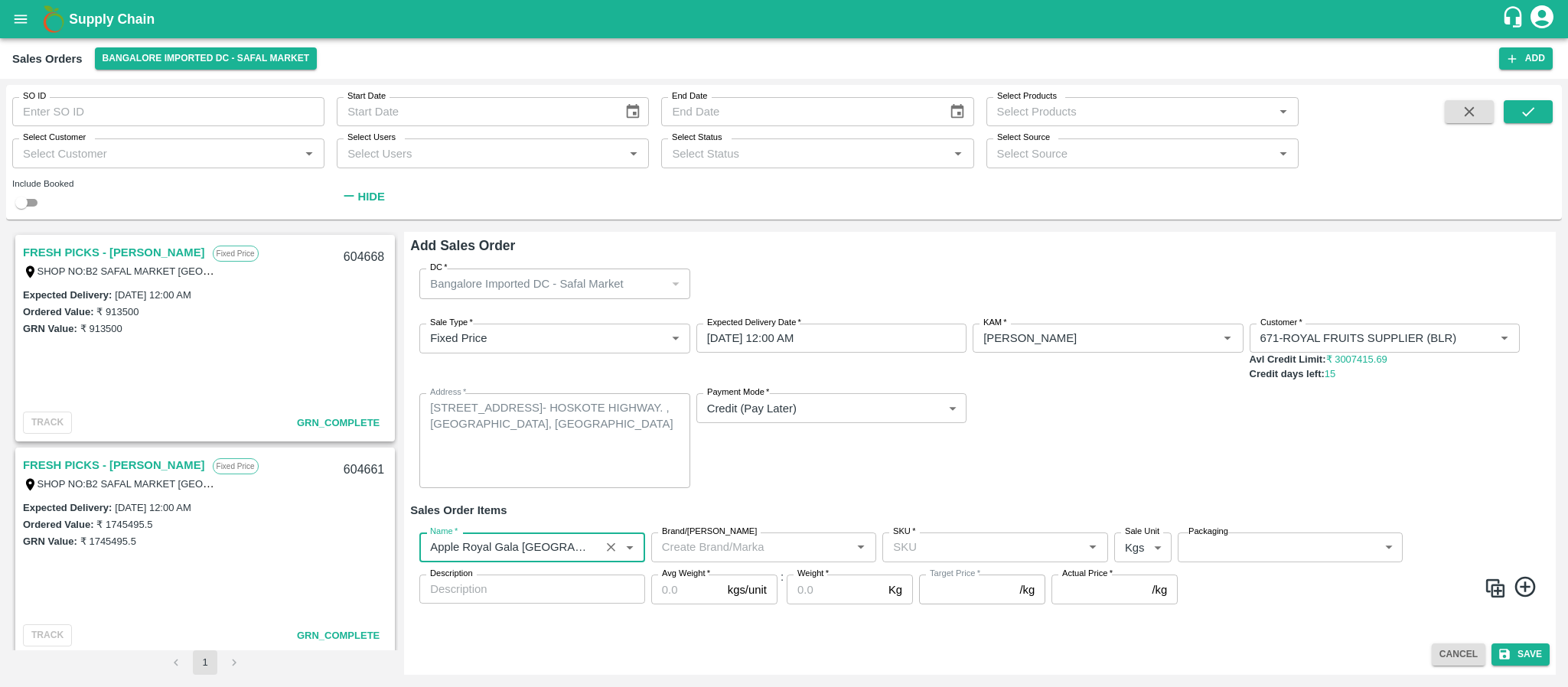
type input "Apple Royal Gala [GEOGRAPHIC_DATA]"
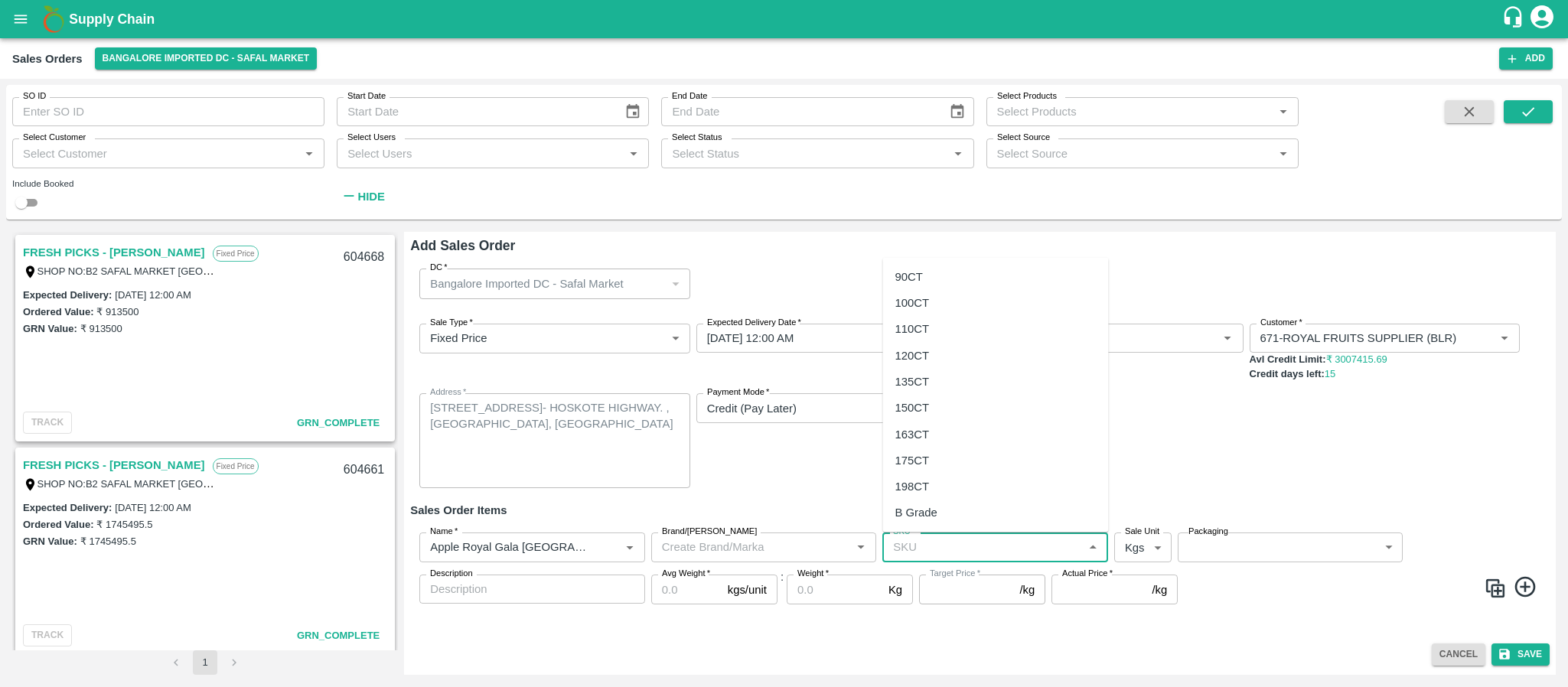
click at [936, 541] on input "SKU   *" at bounding box center [983, 547] width 191 height 20
click at [923, 356] on div "120CT" at bounding box center [913, 354] width 34 height 16
type input "120CT"
type input "NA"
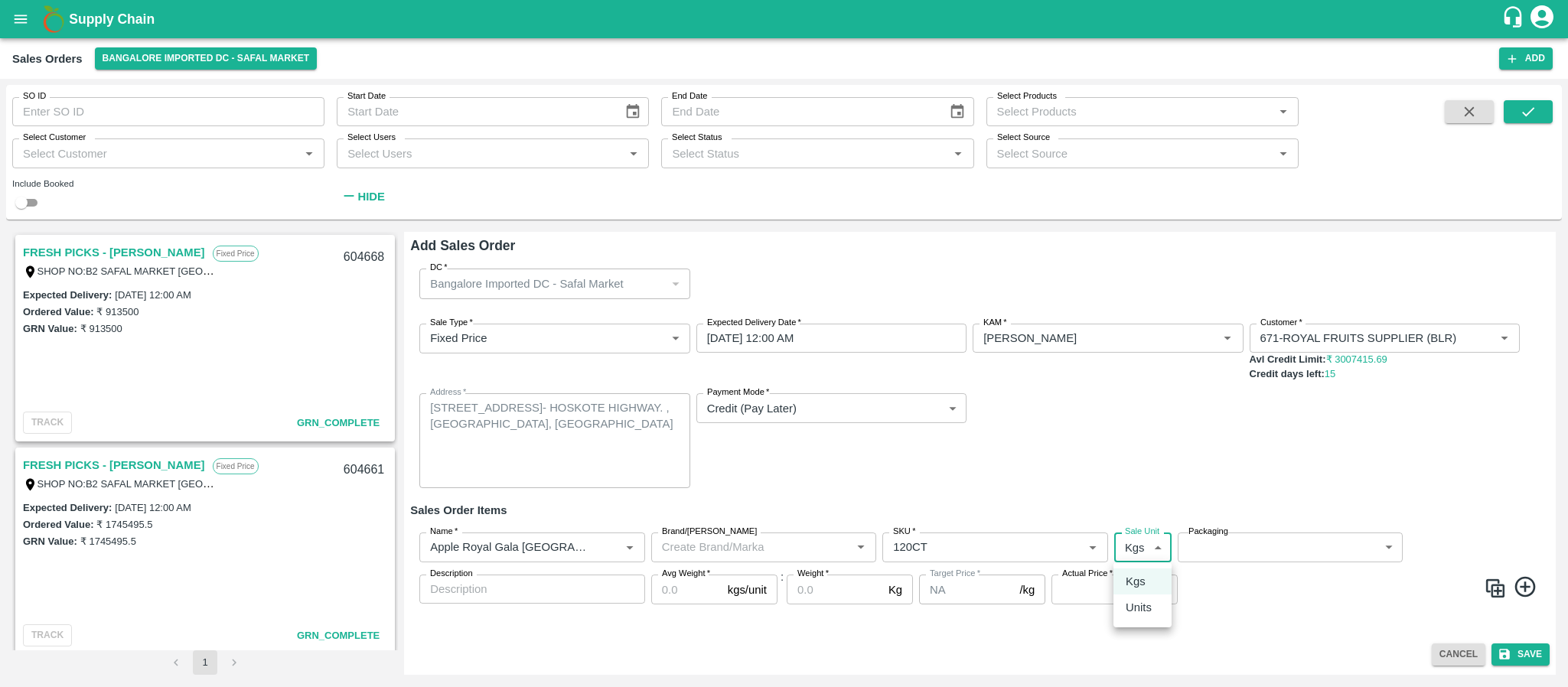
click at [1134, 551] on body "Supply Chain Sales Orders Bangalore Imported DC - Safal Market Add SO ID SO ID …" at bounding box center [784, 343] width 1568 height 687
click at [1132, 604] on p "Units" at bounding box center [1139, 607] width 26 height 16
type input "2"
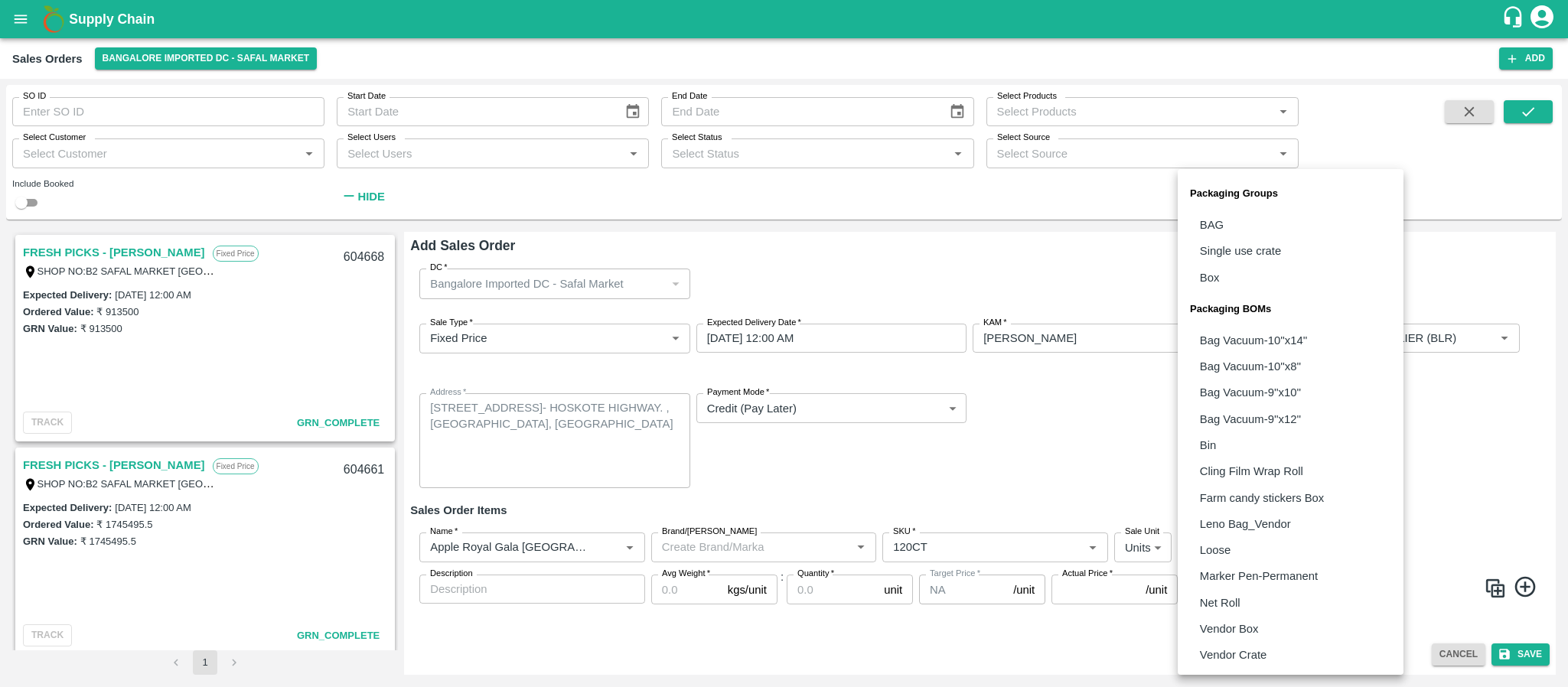
click at [1236, 544] on body "Supply Chain Sales Orders Bangalore Imported DC - Safal Market Add SO ID SO ID …" at bounding box center [784, 343] width 1568 height 687
click at [1222, 623] on p "Vendor Box" at bounding box center [1229, 628] width 59 height 16
type input "BOM/276"
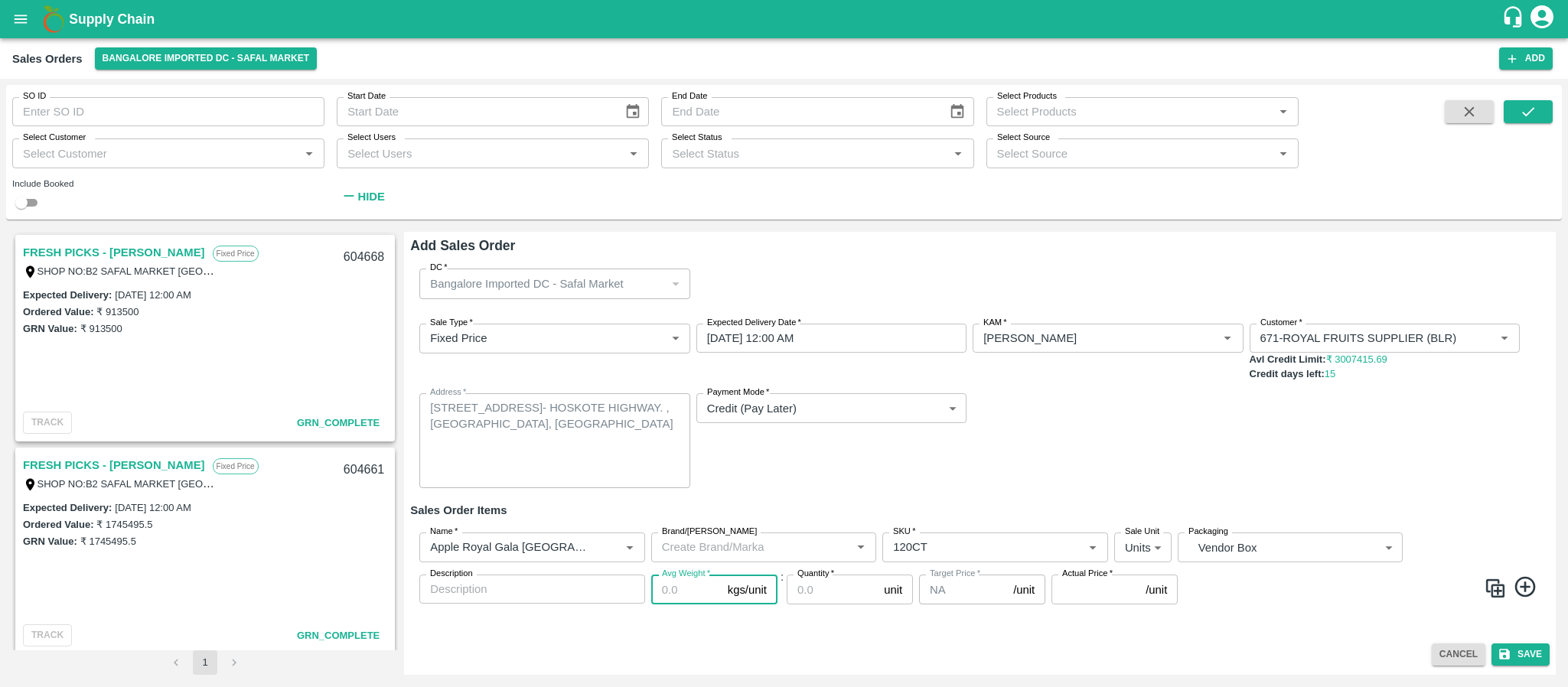
click at [674, 590] on input "Avg Weight   *" at bounding box center [686, 589] width 71 height 29
type input "18"
click at [815, 588] on input "Quantity   *" at bounding box center [832, 589] width 91 height 29
type input "200"
click at [1080, 591] on input "Actual Price   *" at bounding box center [1095, 589] width 88 height 29
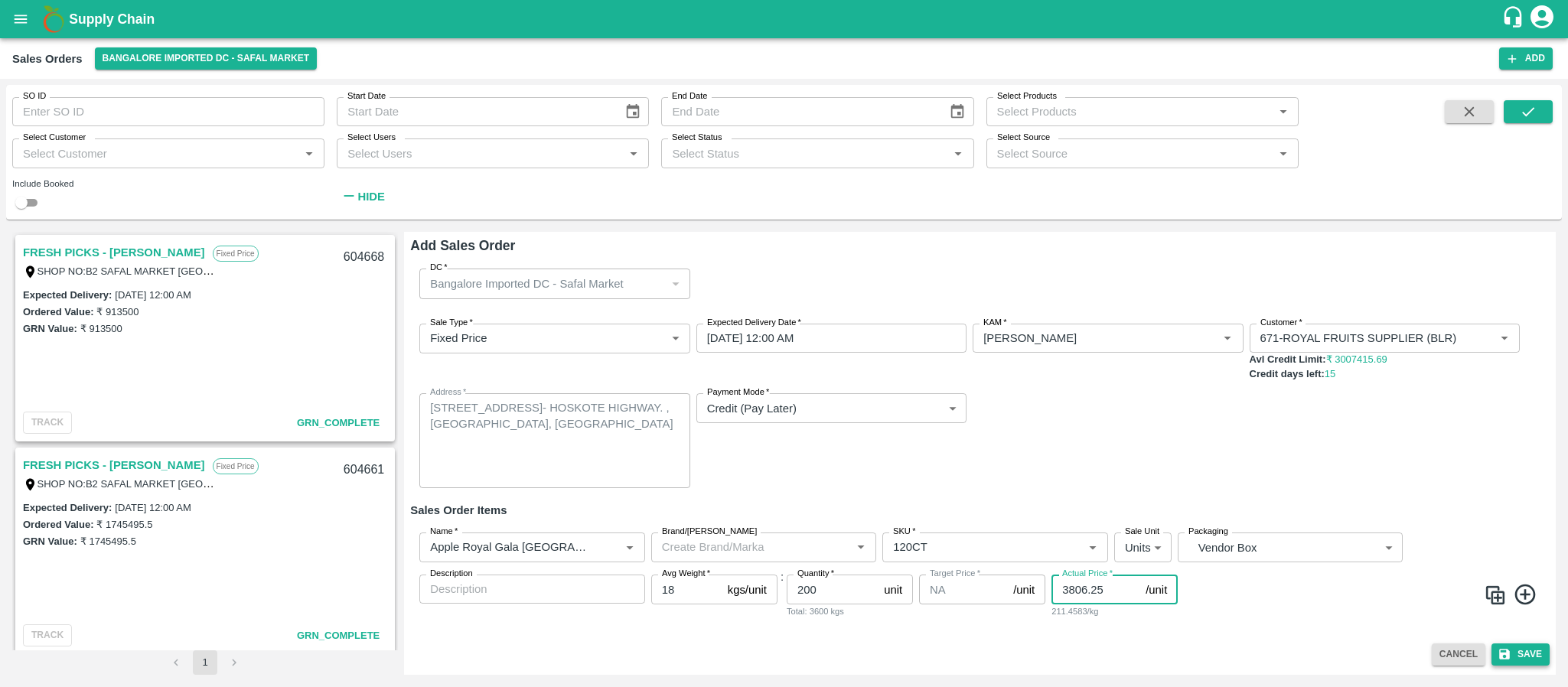
type input "3806.25"
click at [1520, 652] on button "Save" at bounding box center [1521, 654] width 58 height 22
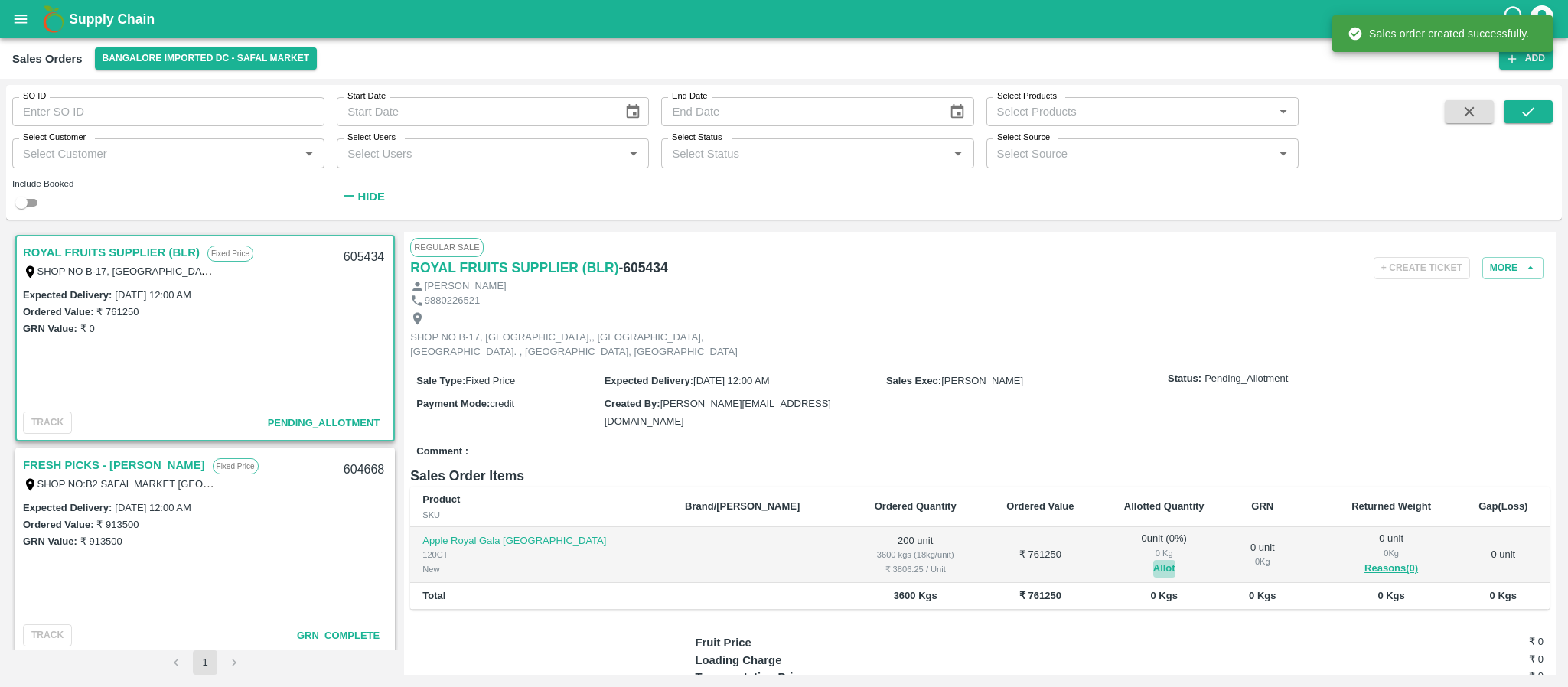
click at [1153, 568] on button "Allot" at bounding box center [1164, 569] width 22 height 17
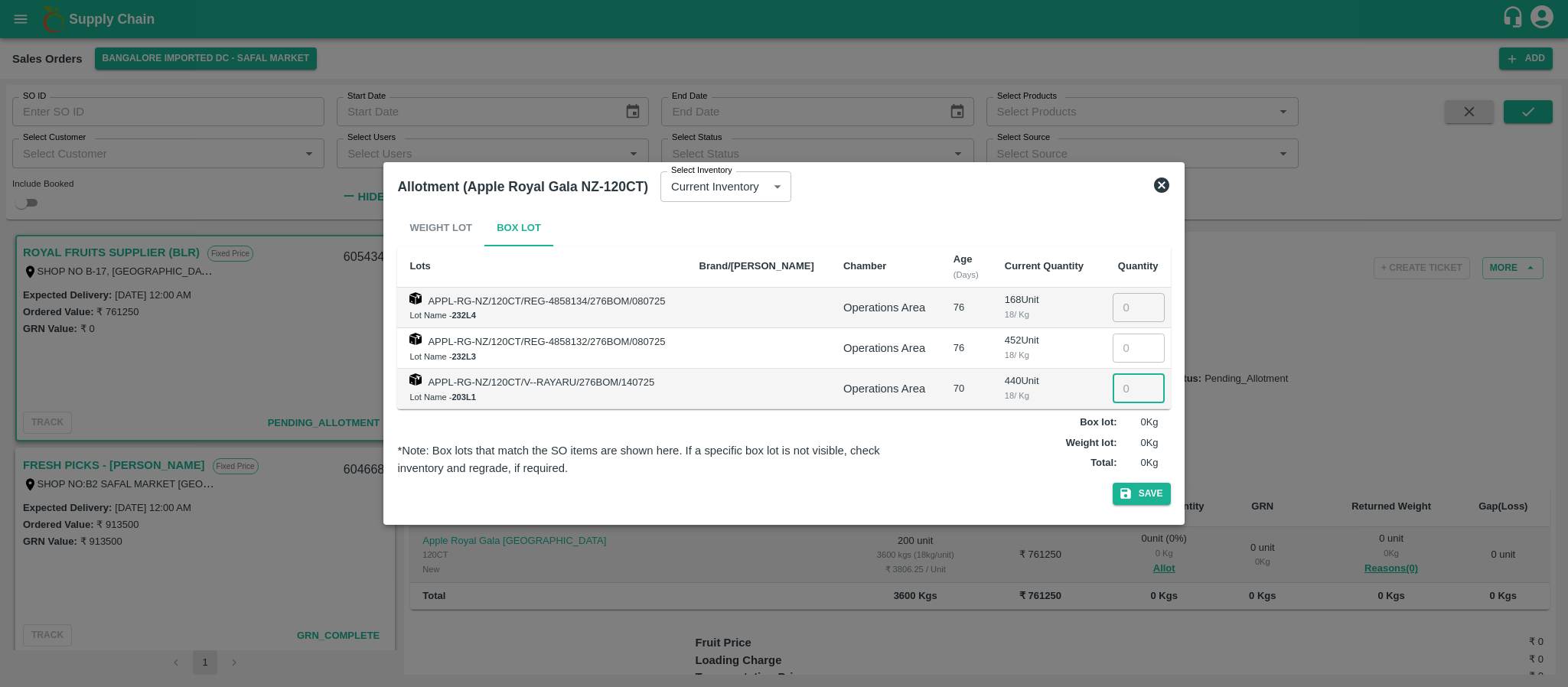
click at [1121, 385] on input "number" at bounding box center [1139, 389] width 52 height 29
type input "200"
click at [1146, 494] on button "Save" at bounding box center [1142, 494] width 58 height 22
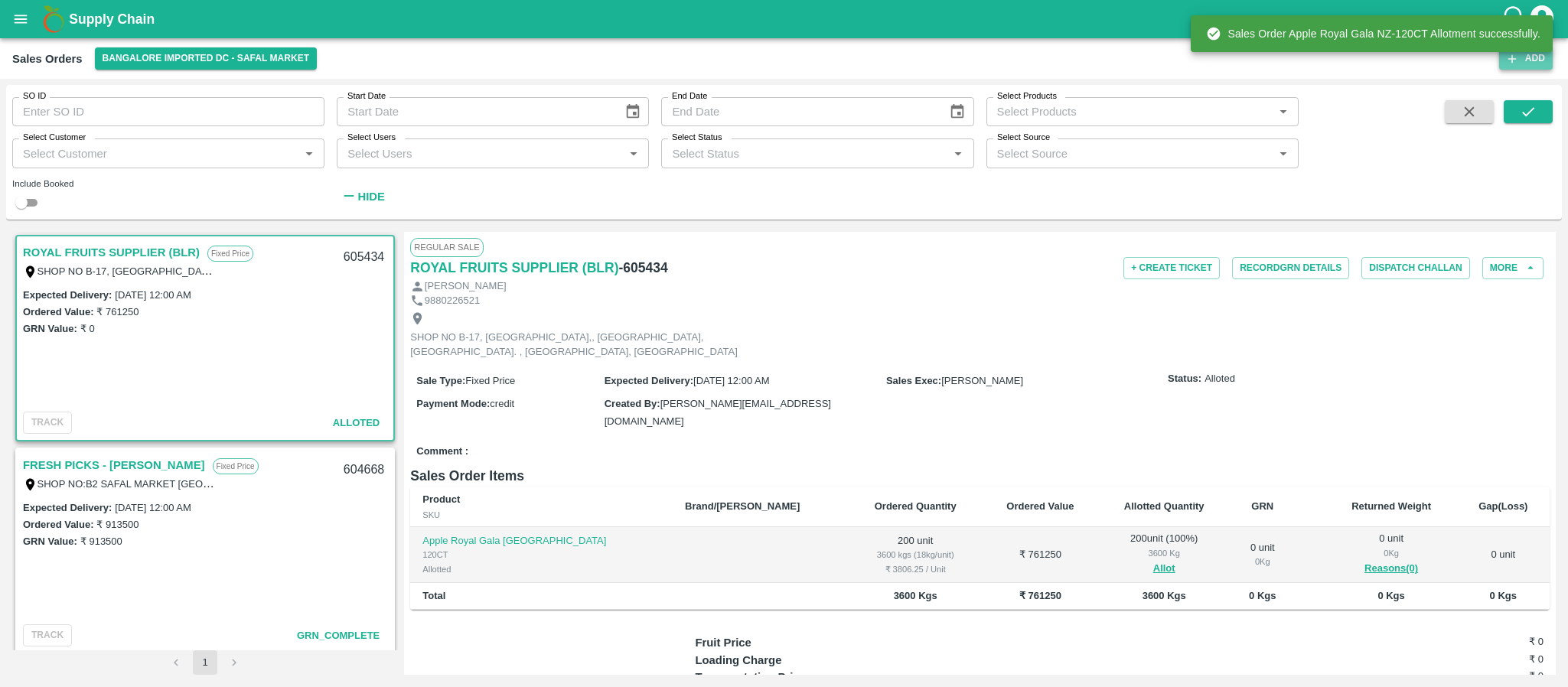
click at [1531, 67] on button "Add" at bounding box center [1526, 59] width 53 height 22
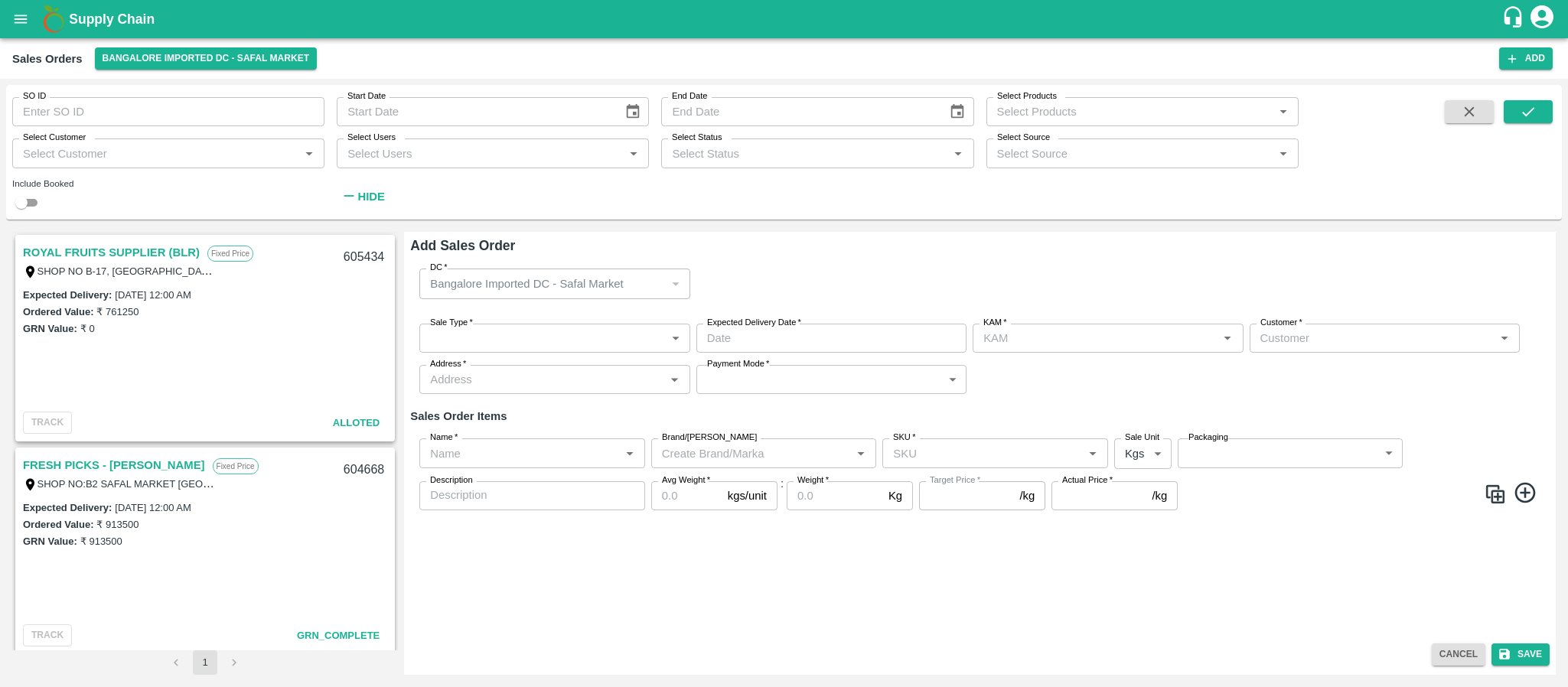
type input "Santhosh LJ"
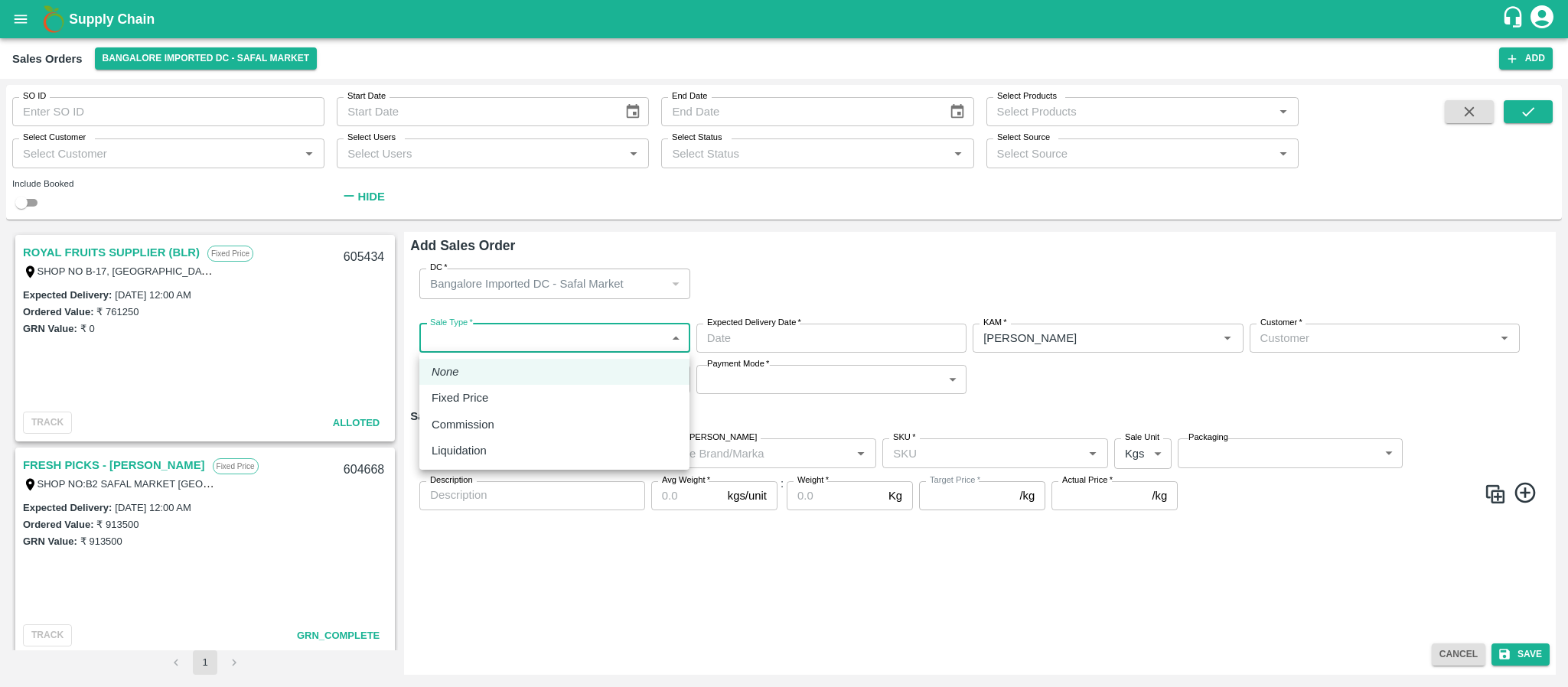
click at [618, 342] on body "Supply Chain Sales Orders Bangalore Imported DC - Safal Market Add SO ID SO ID …" at bounding box center [784, 343] width 1568 height 687
click at [554, 388] on li "Fixed Price" at bounding box center [554, 397] width 270 height 26
type input "1"
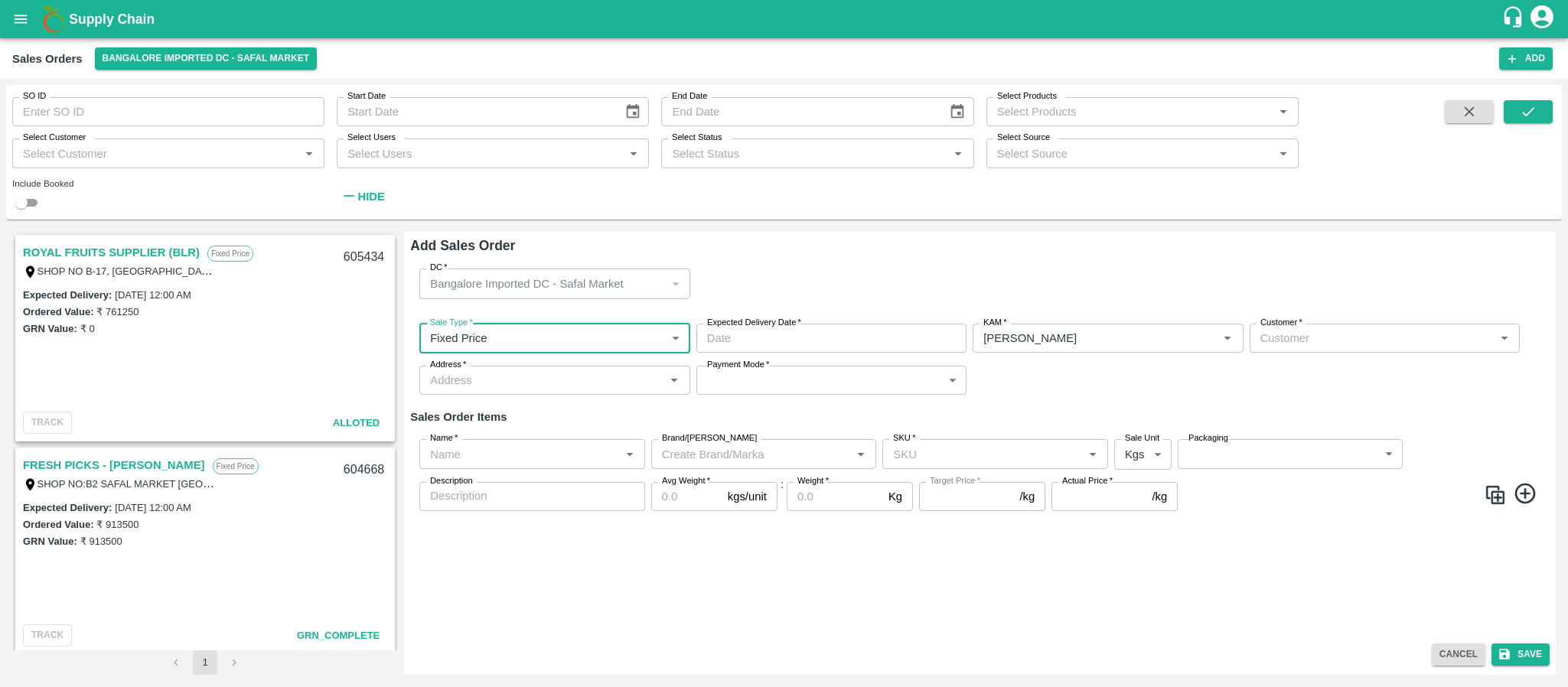
type input "DD/MM/YYYY hh:mm aa"
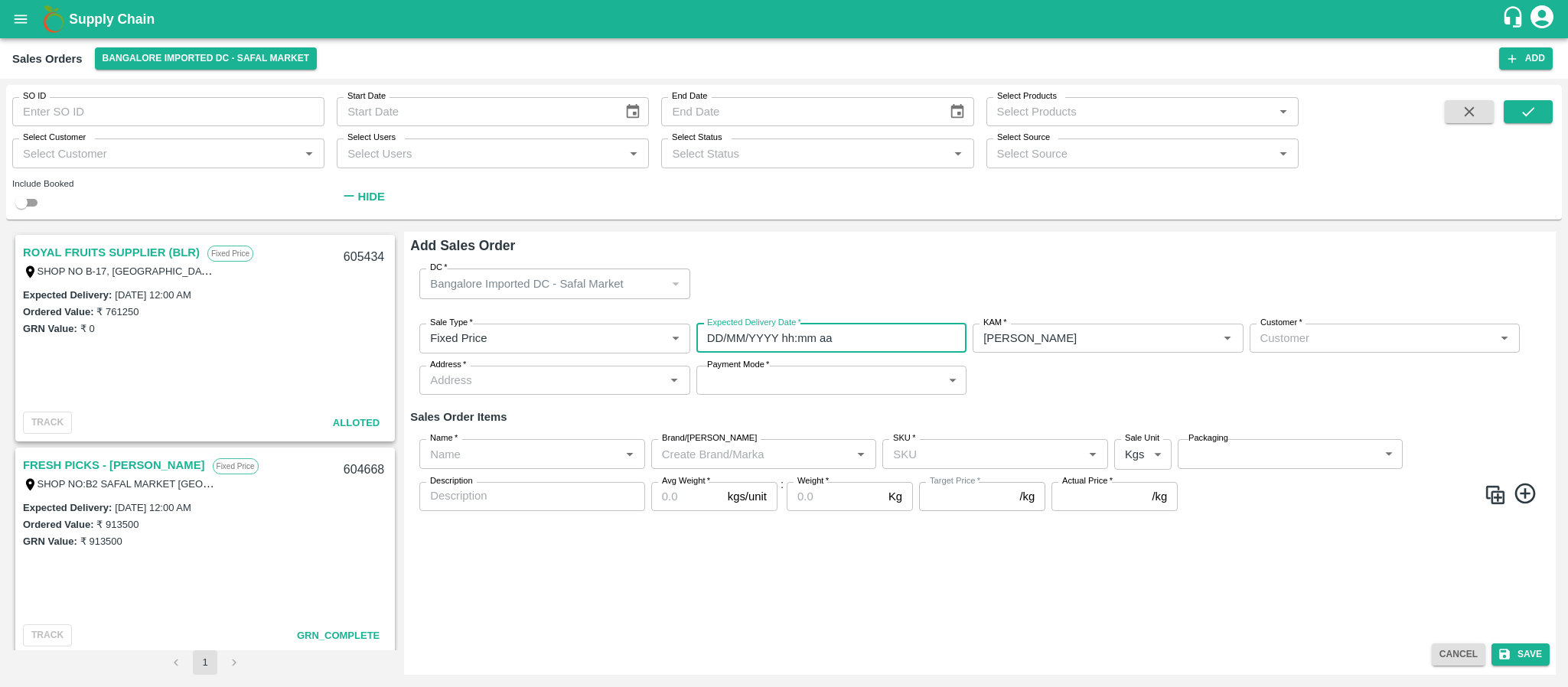
click at [811, 338] on input "DD/MM/YYYY hh:mm aa" at bounding box center [826, 338] width 259 height 29
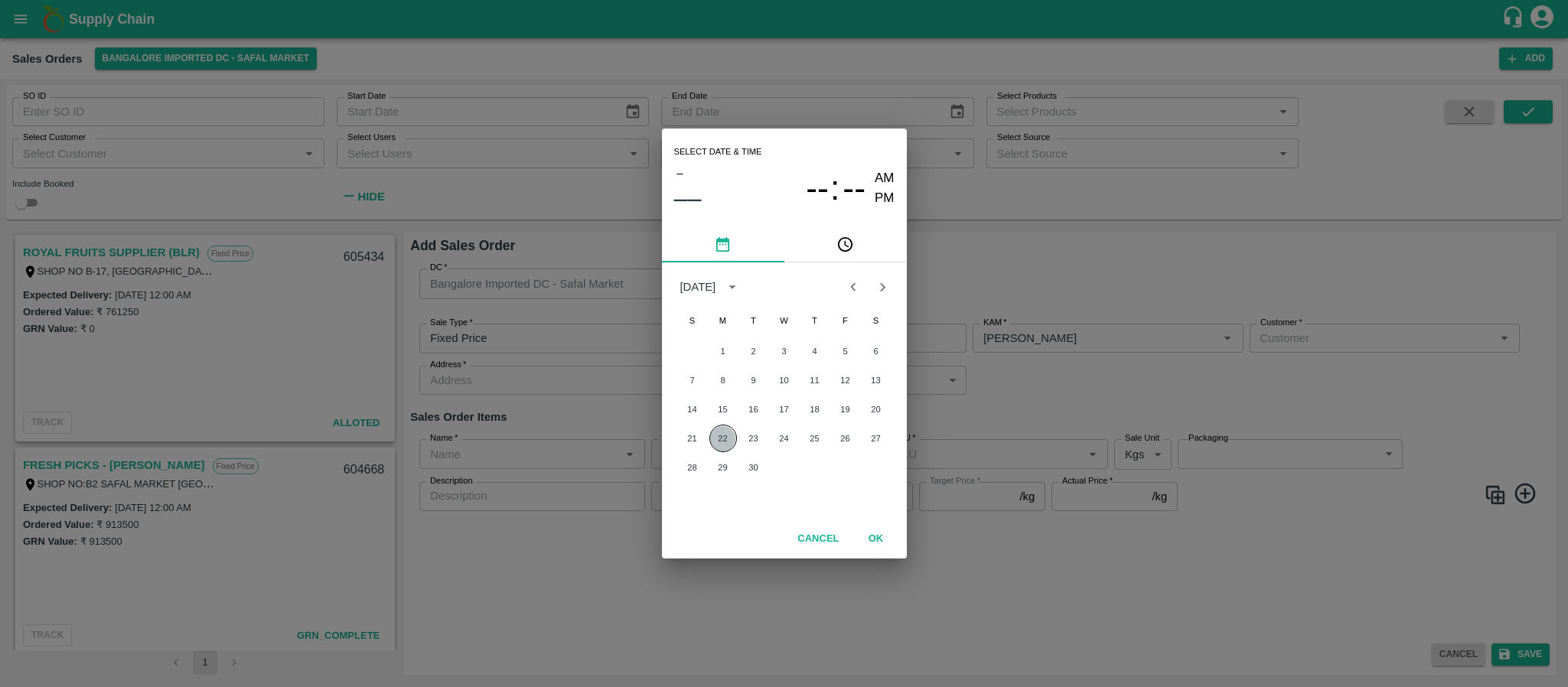
click at [731, 437] on button "22" at bounding box center [722, 438] width 27 height 27
type input "22/09/2025 12:00 AM"
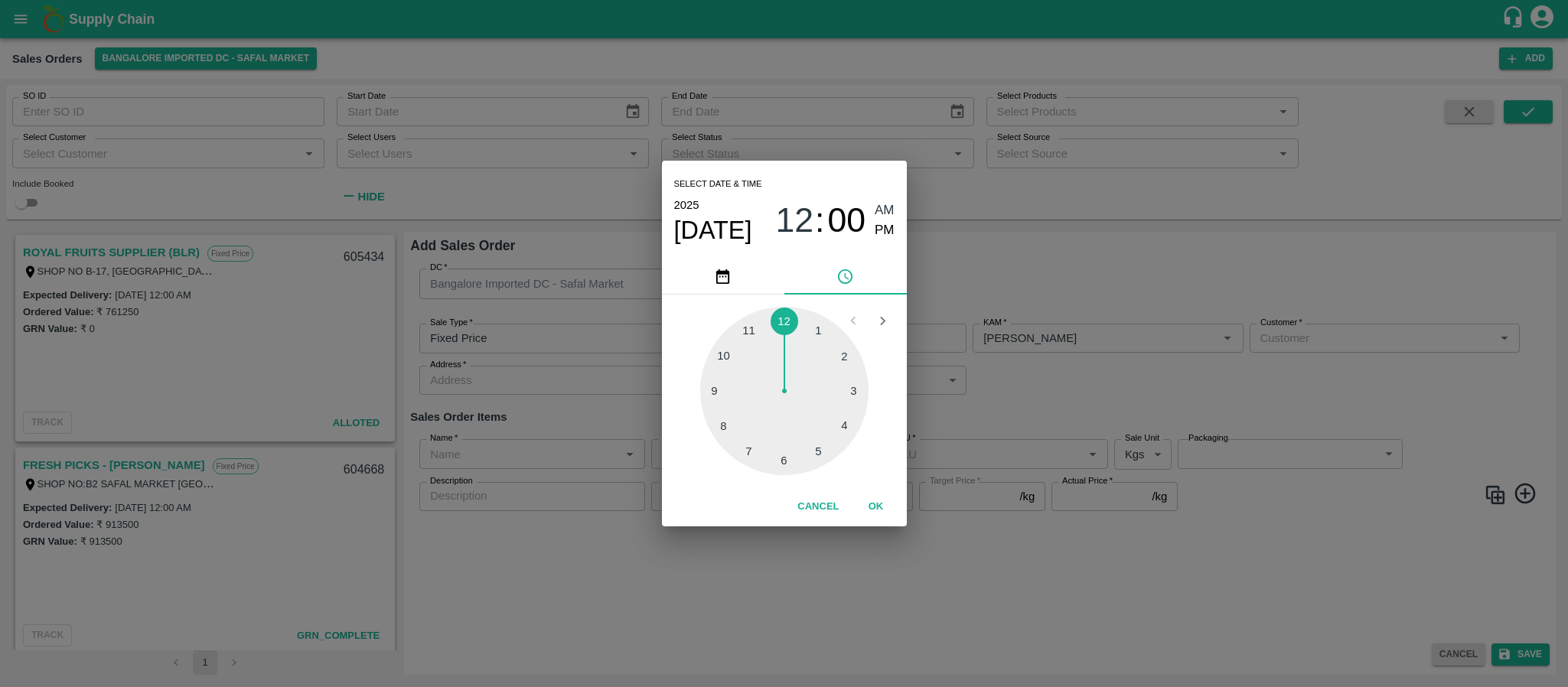
click at [974, 428] on div "Select date & time 2025 Sep 22 12 : 00 AM PM 1 2 3 4 5 6 7 8 9 10 11 12 Cancel …" at bounding box center [784, 343] width 1568 height 687
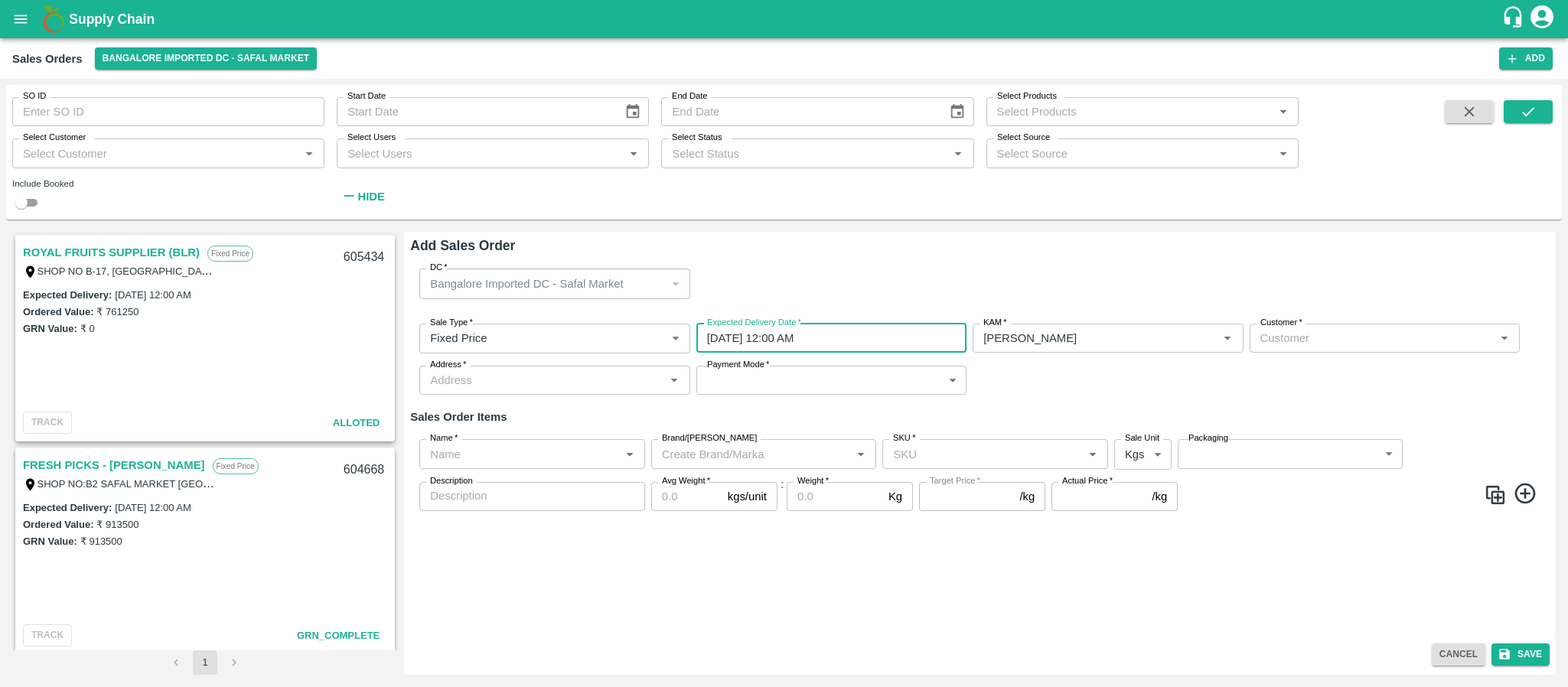
click at [1277, 351] on div "Customer   *" at bounding box center [1385, 338] width 270 height 29
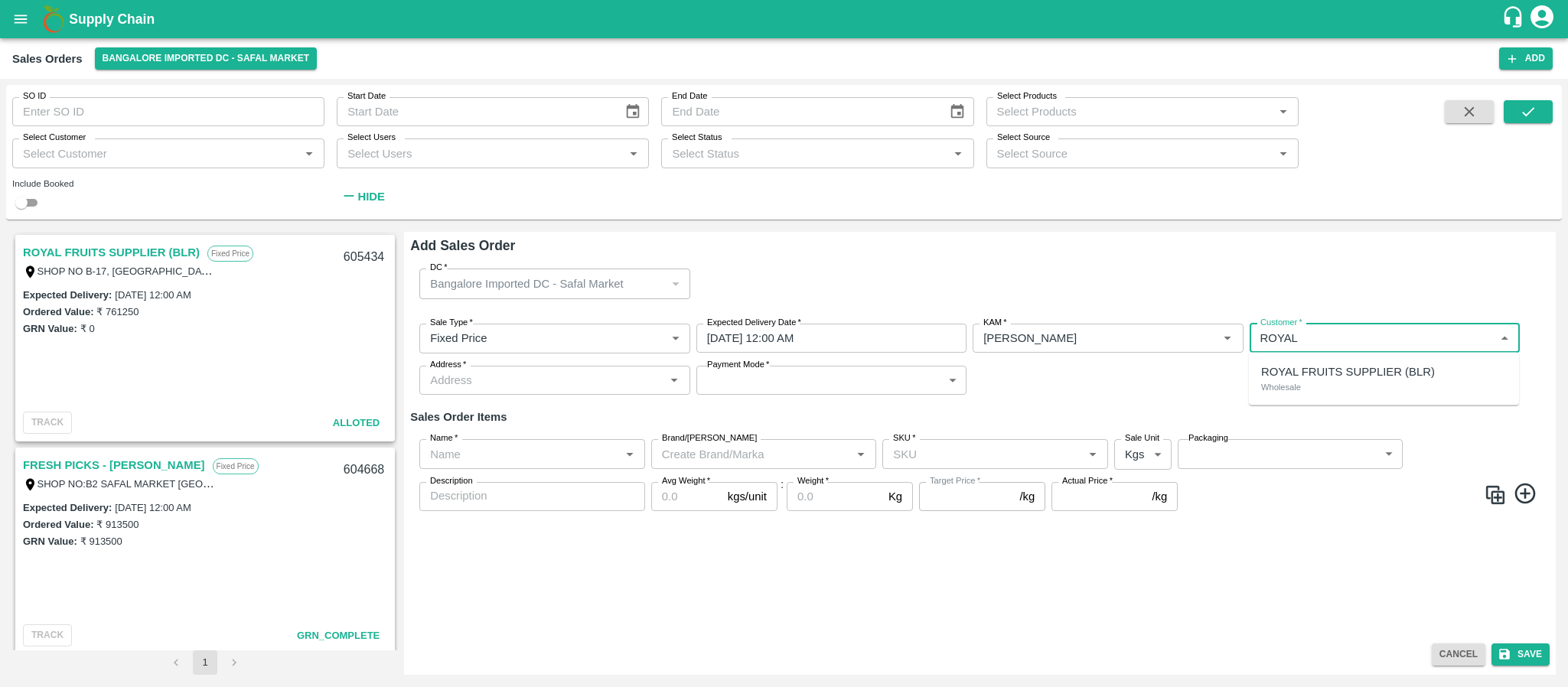
click at [1288, 373] on p "ROYAL FRUITS SUPPLIER (BLR)" at bounding box center [1349, 371] width 174 height 16
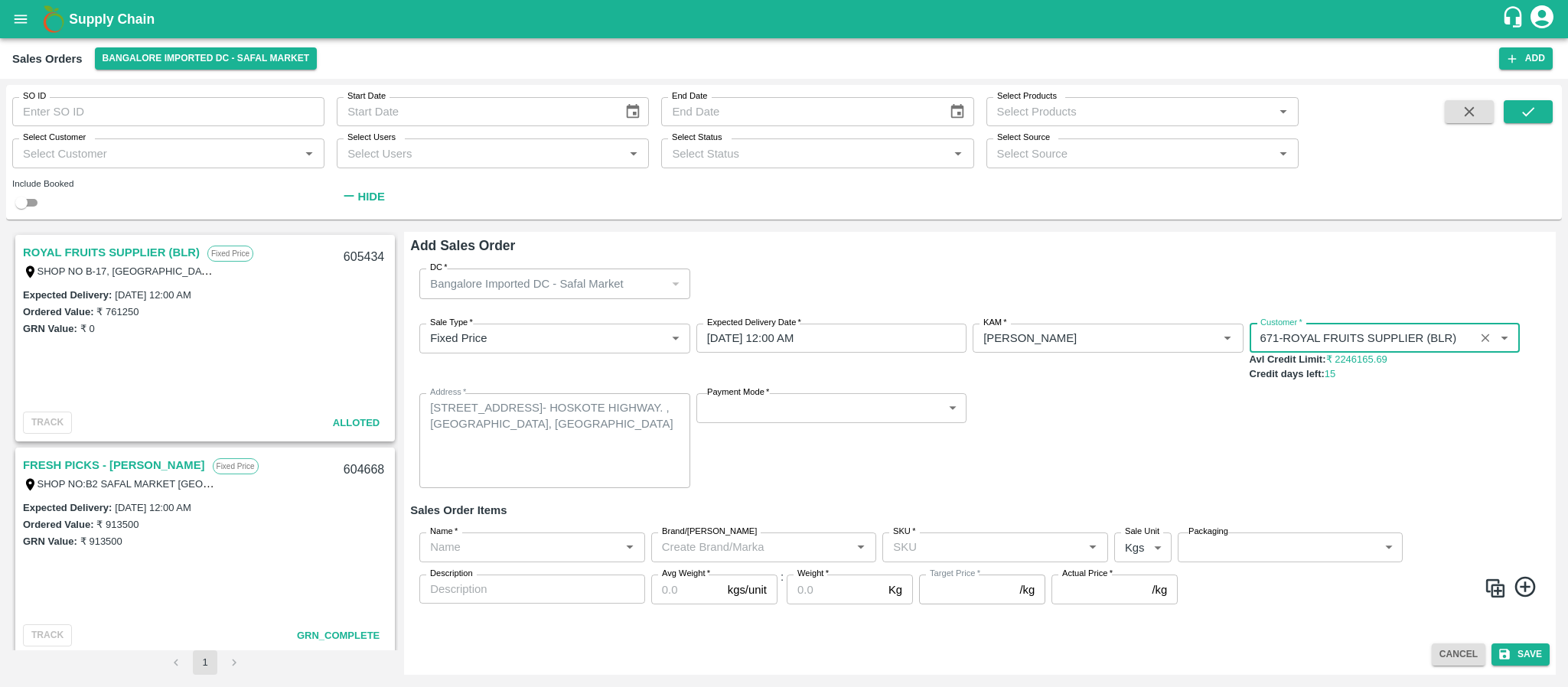
type input "671-ROYAL FRUITS SUPPLIER (BLR)"
click at [738, 405] on body "Supply Chain Sales Orders Bangalore Imported DC - Safal Market Add SO ID SO ID …" at bounding box center [784, 343] width 1568 height 687
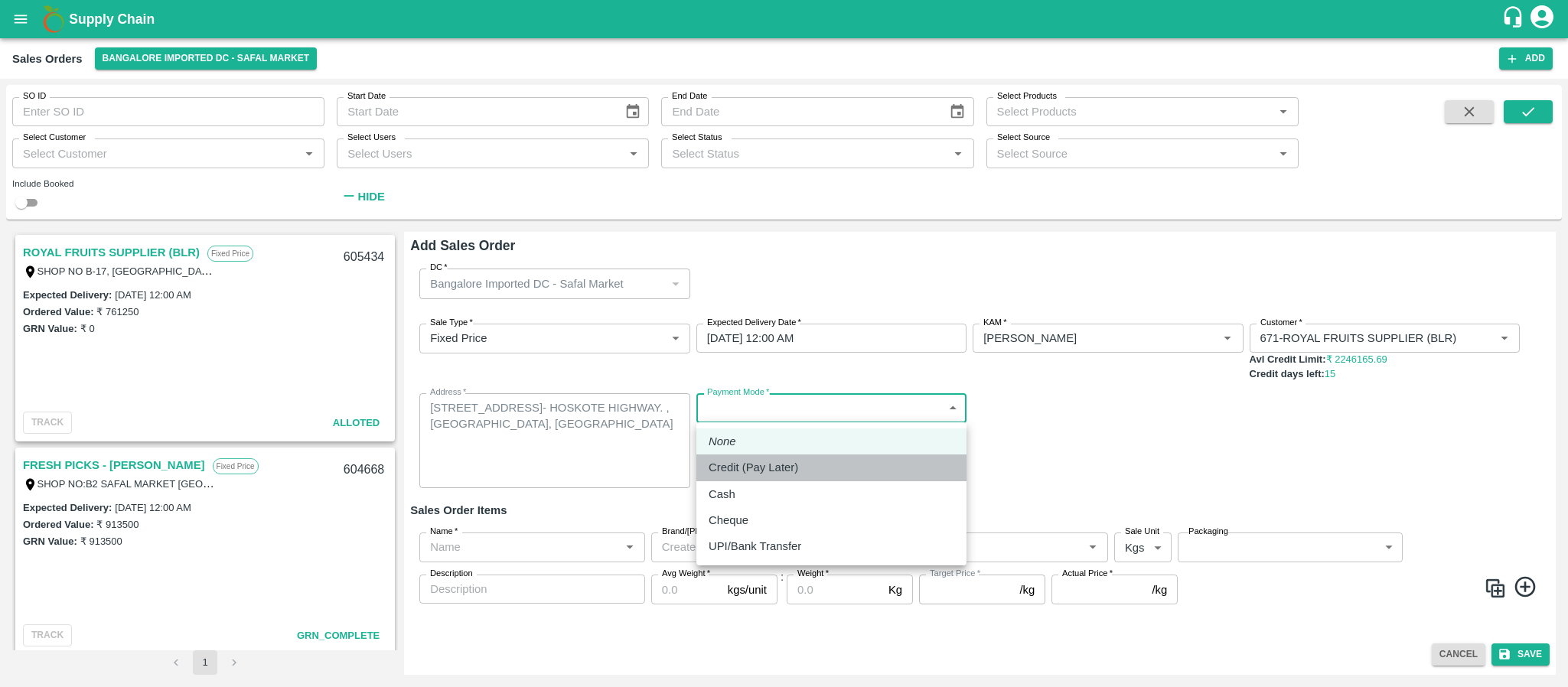
click at [746, 473] on p "Credit (Pay Later)" at bounding box center [753, 467] width 89 height 16
type input "credit"
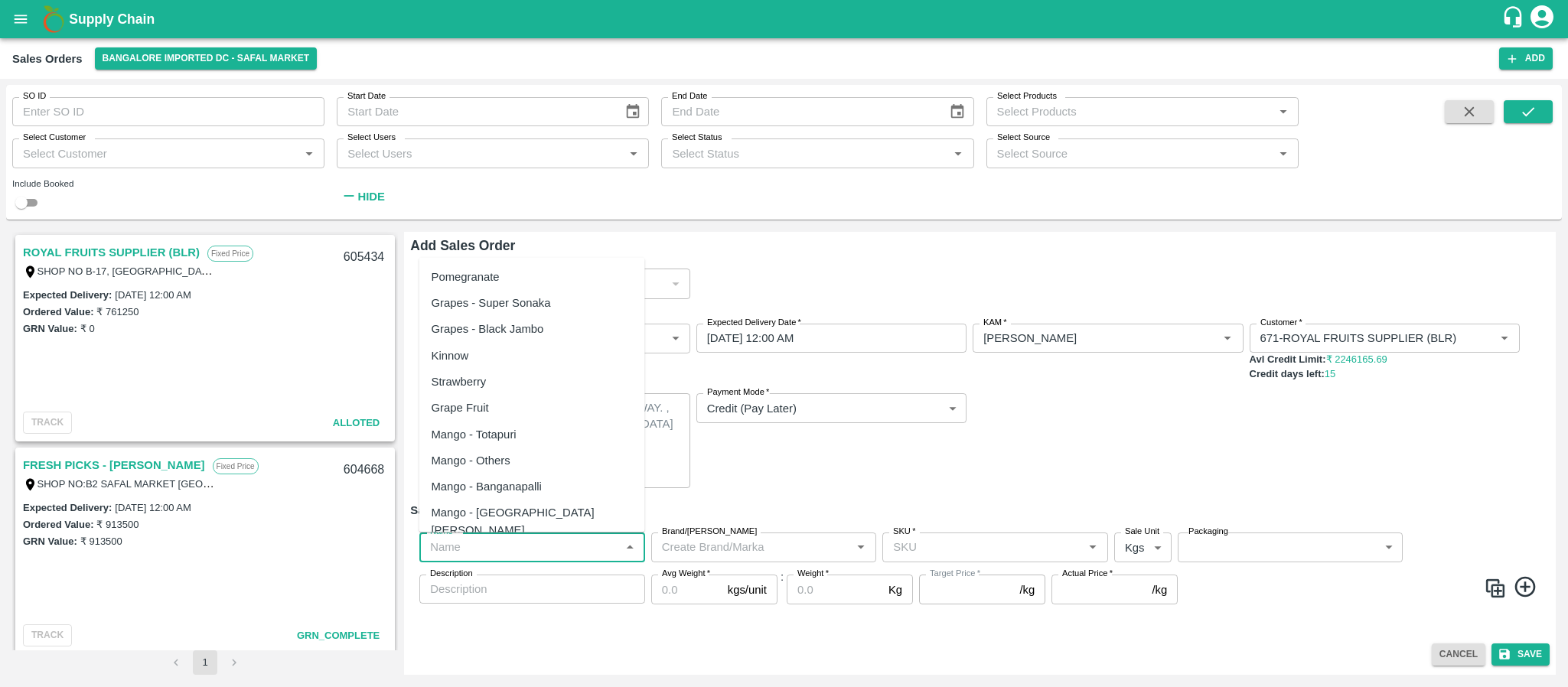
click at [494, 551] on input "Name   *" at bounding box center [520, 547] width 191 height 20
paste input "Apple Royal Gala [GEOGRAPHIC_DATA]"
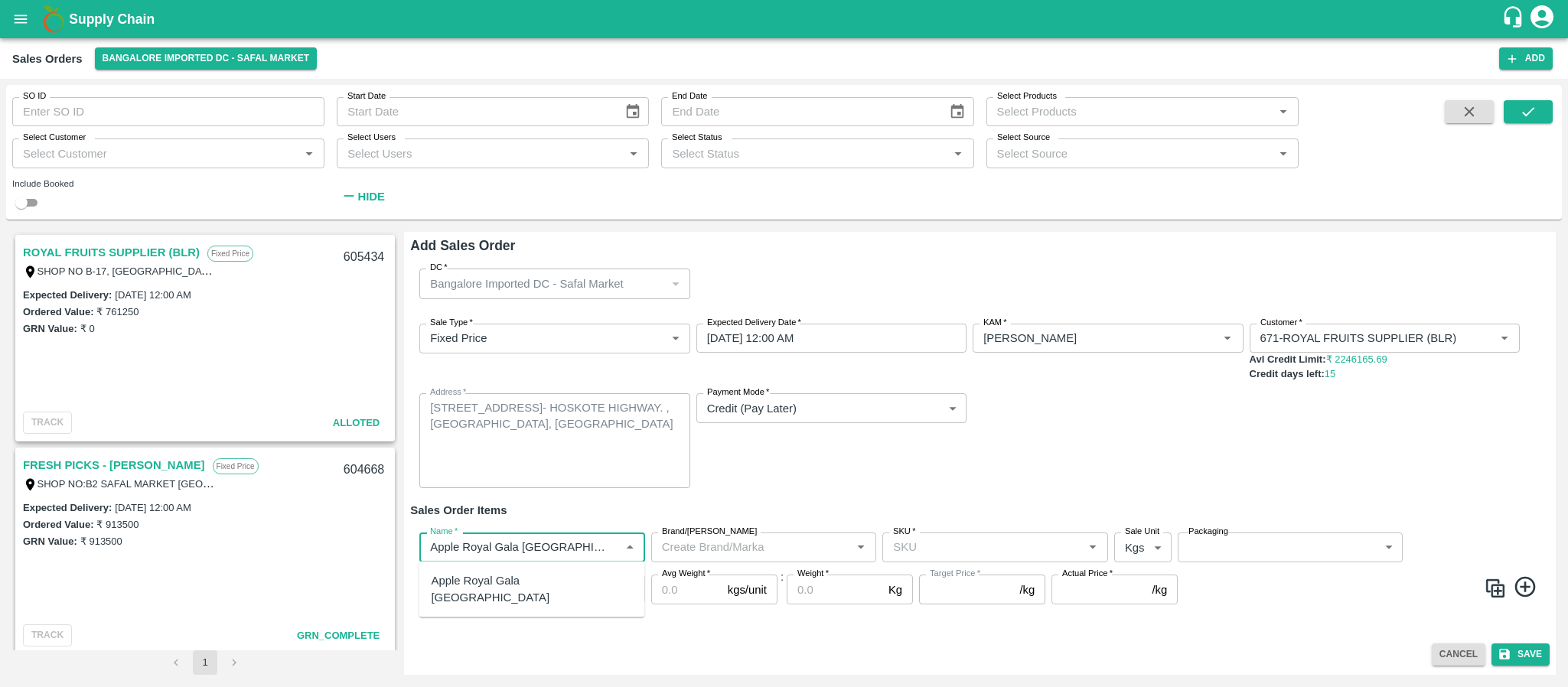
click at [494, 575] on div "Apple Royal Gala [GEOGRAPHIC_DATA]" at bounding box center [532, 590] width 201 height 34
type input "Apple Royal Gala [GEOGRAPHIC_DATA]"
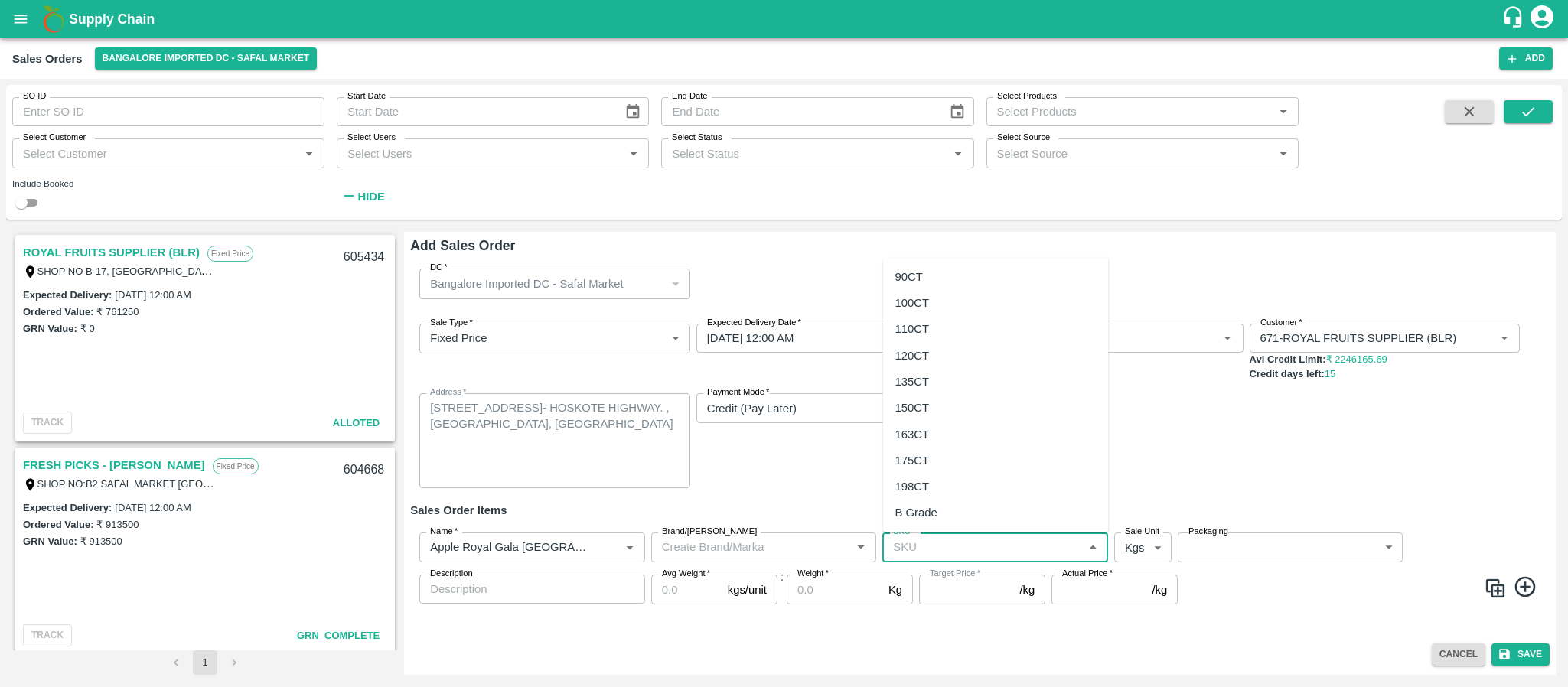
click at [973, 554] on input "SKU   *" at bounding box center [983, 547] width 191 height 20
click at [923, 359] on div "120CT" at bounding box center [913, 354] width 34 height 16
type input "120CT"
type input "NA"
click at [1134, 542] on body "Supply Chain Sales Orders Bangalore Imported DC - Safal Market Add SO ID SO ID …" at bounding box center [784, 343] width 1568 height 687
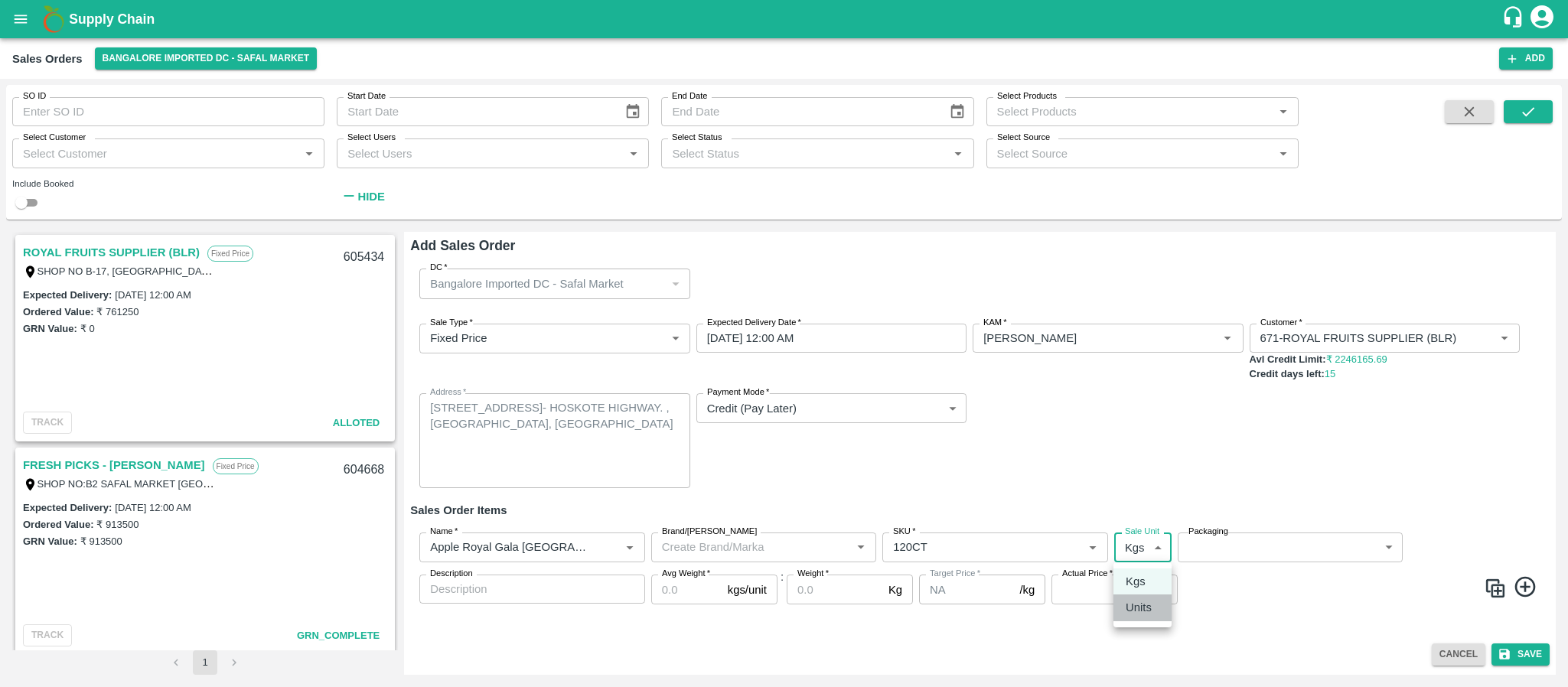
click at [1136, 610] on p "Units" at bounding box center [1139, 607] width 26 height 16
type input "2"
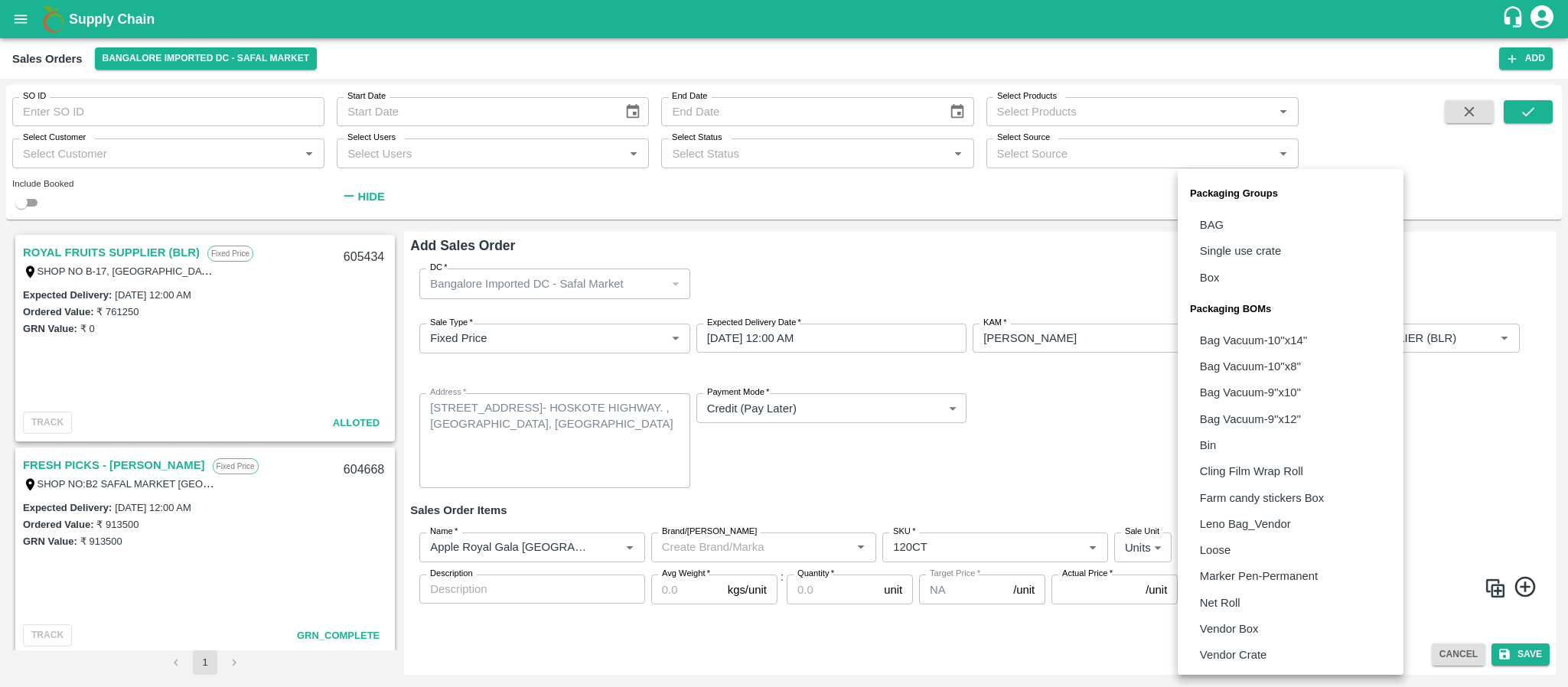
click at [1226, 549] on body "Supply Chain Sales Orders Bangalore Imported DC - Safal Market Add SO ID SO ID …" at bounding box center [784, 343] width 1568 height 687
click at [1232, 622] on p "Vendor Box" at bounding box center [1229, 628] width 59 height 16
type input "BOM/276"
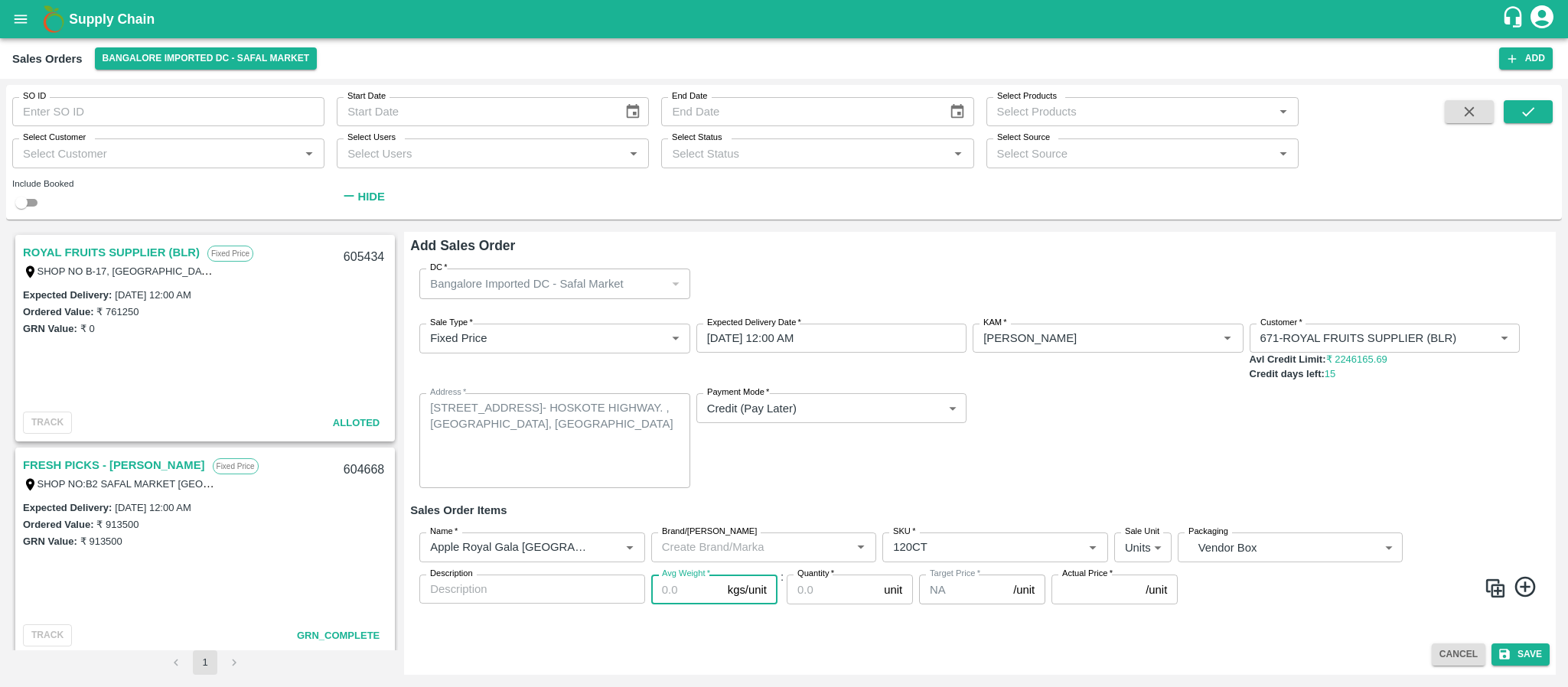
click at [678, 581] on input "Avg Weight   *" at bounding box center [686, 589] width 71 height 29
type input "18"
click at [808, 595] on input "Quantity   *" at bounding box center [832, 589] width 91 height 29
type input "240"
click at [1077, 592] on input "Actual Price   *" at bounding box center [1095, 589] width 88 height 29
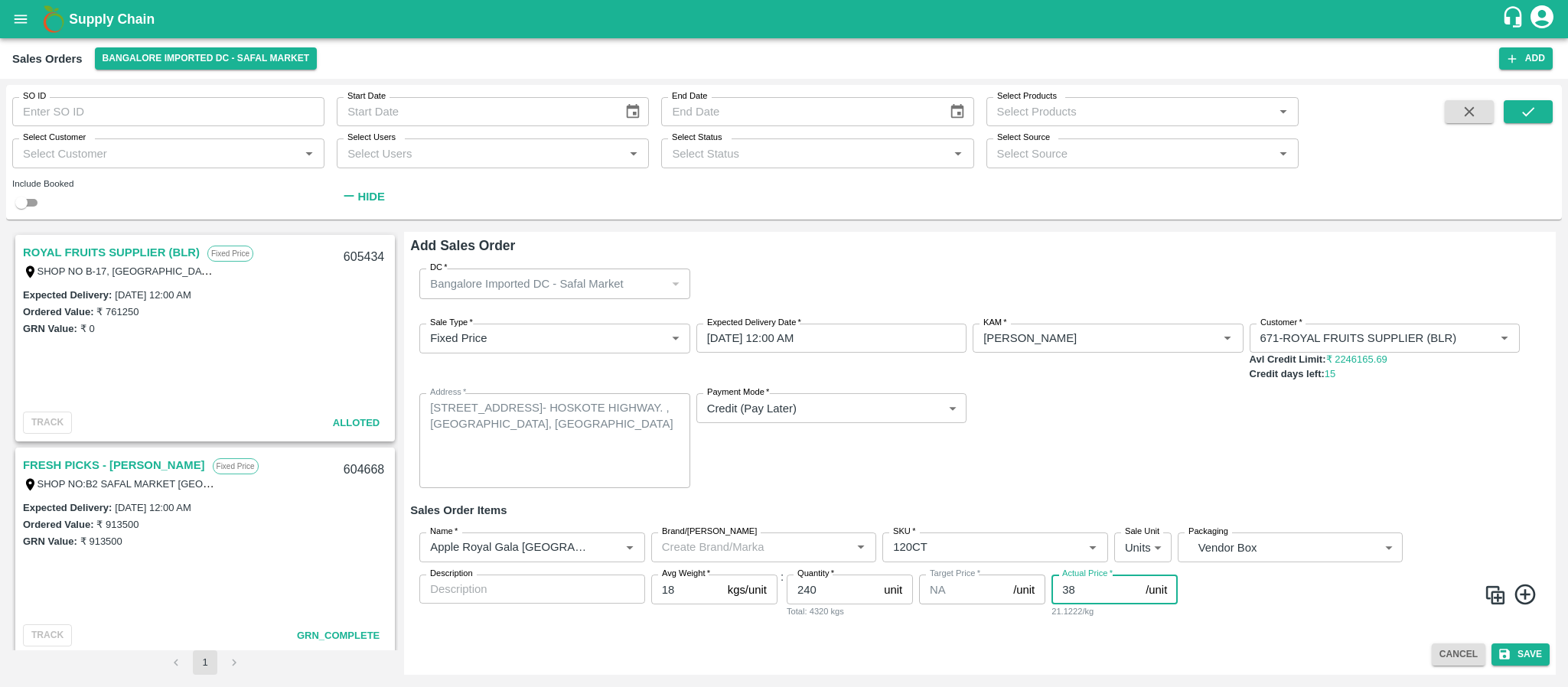
type input "3"
type input "3806.25"
click at [1529, 648] on button "Save" at bounding box center [1521, 654] width 58 height 22
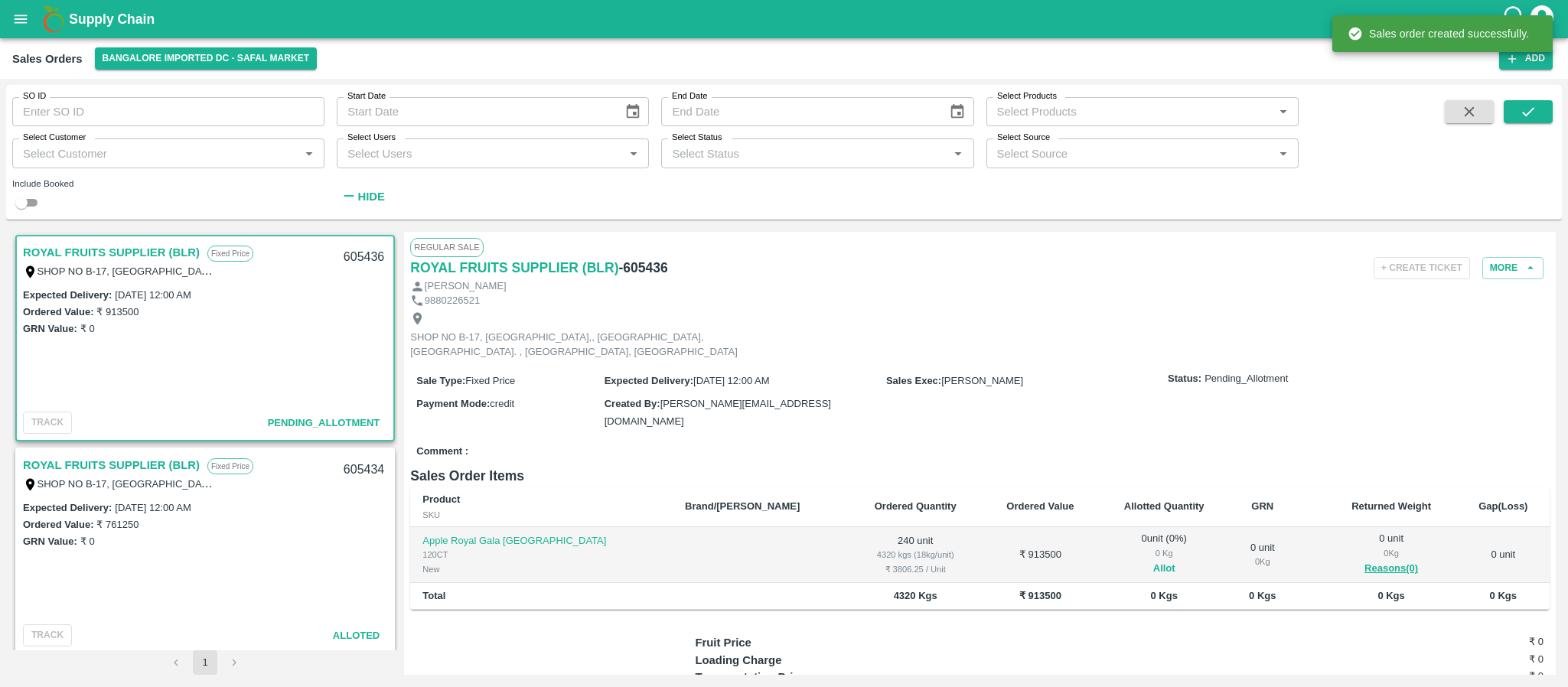
click at [1153, 563] on button "Allot" at bounding box center [1164, 569] width 22 height 17
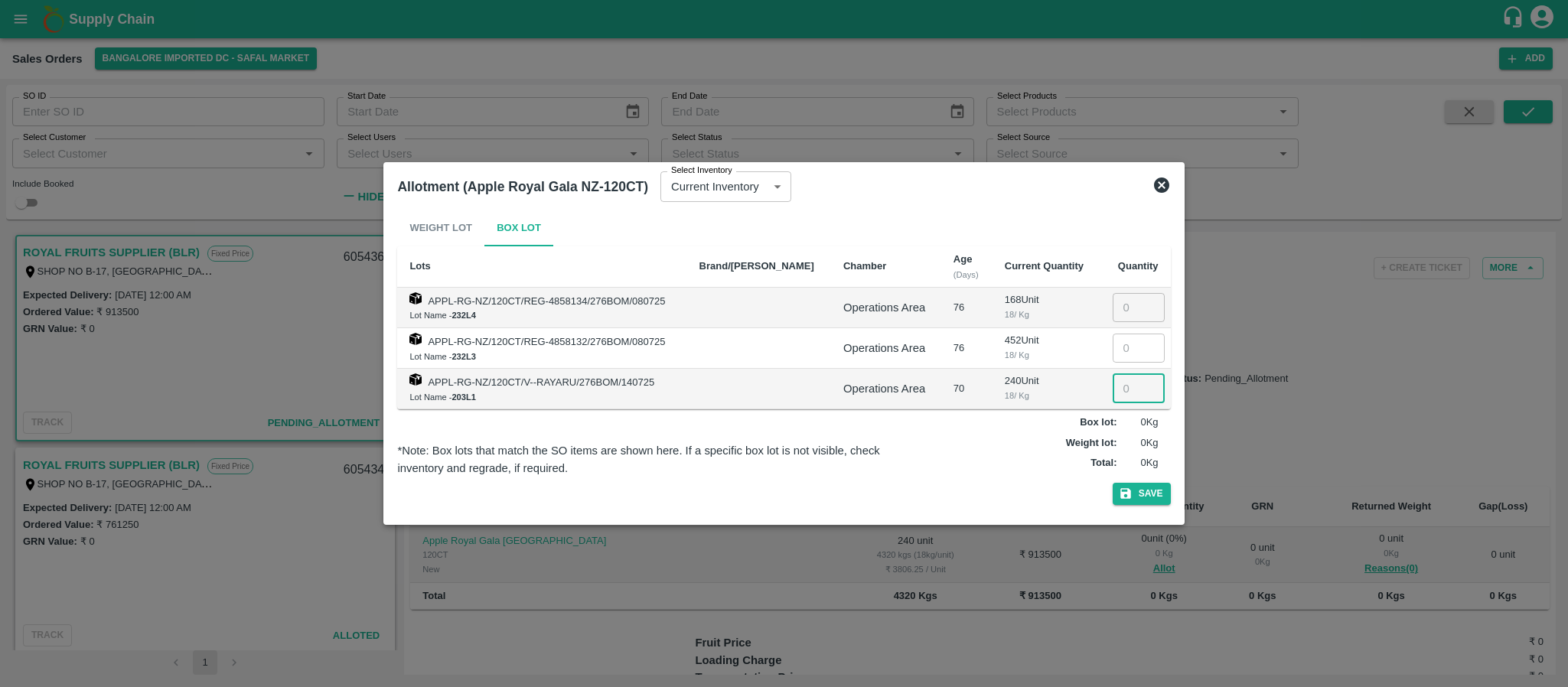
click at [1117, 400] on input "number" at bounding box center [1139, 389] width 52 height 29
type input "240"
click at [1146, 489] on button "Save" at bounding box center [1142, 494] width 58 height 22
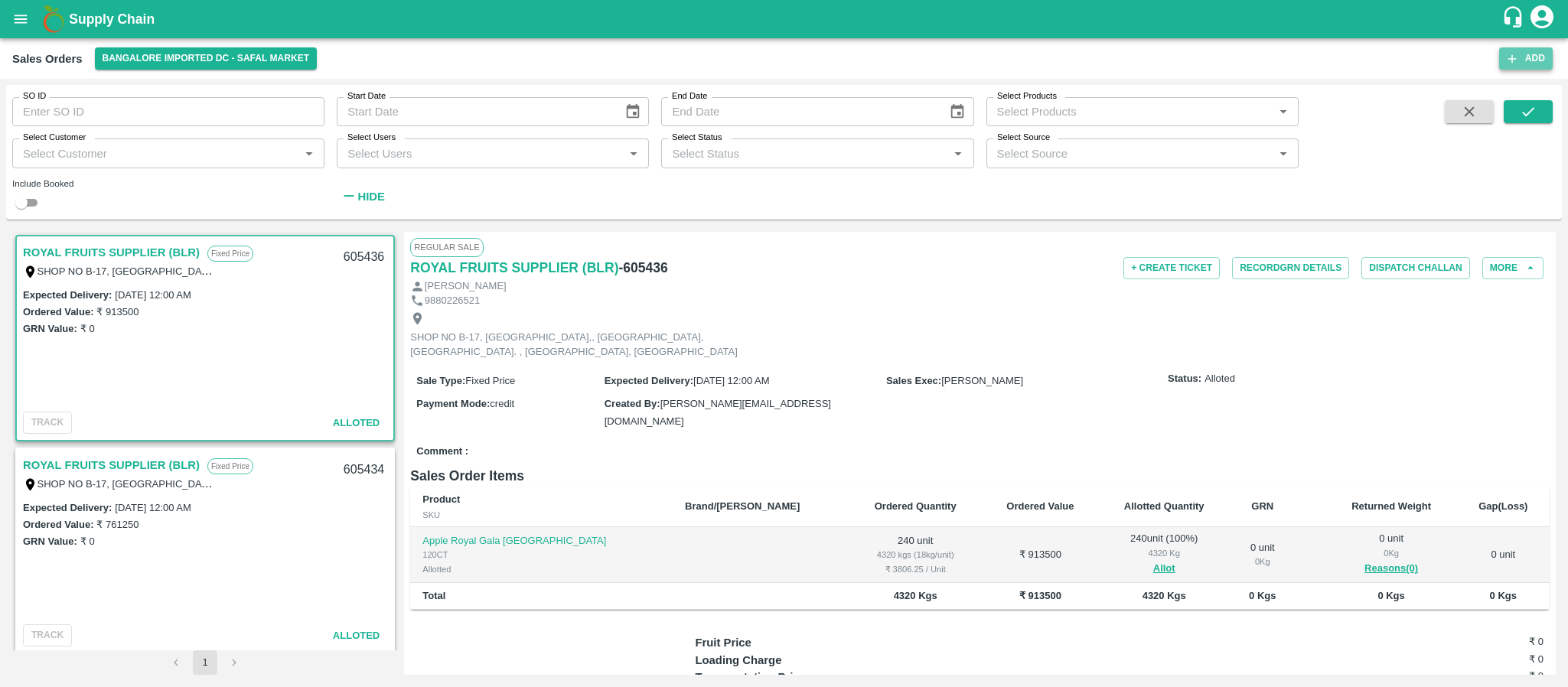
click at [1537, 55] on button "Add" at bounding box center [1526, 59] width 53 height 22
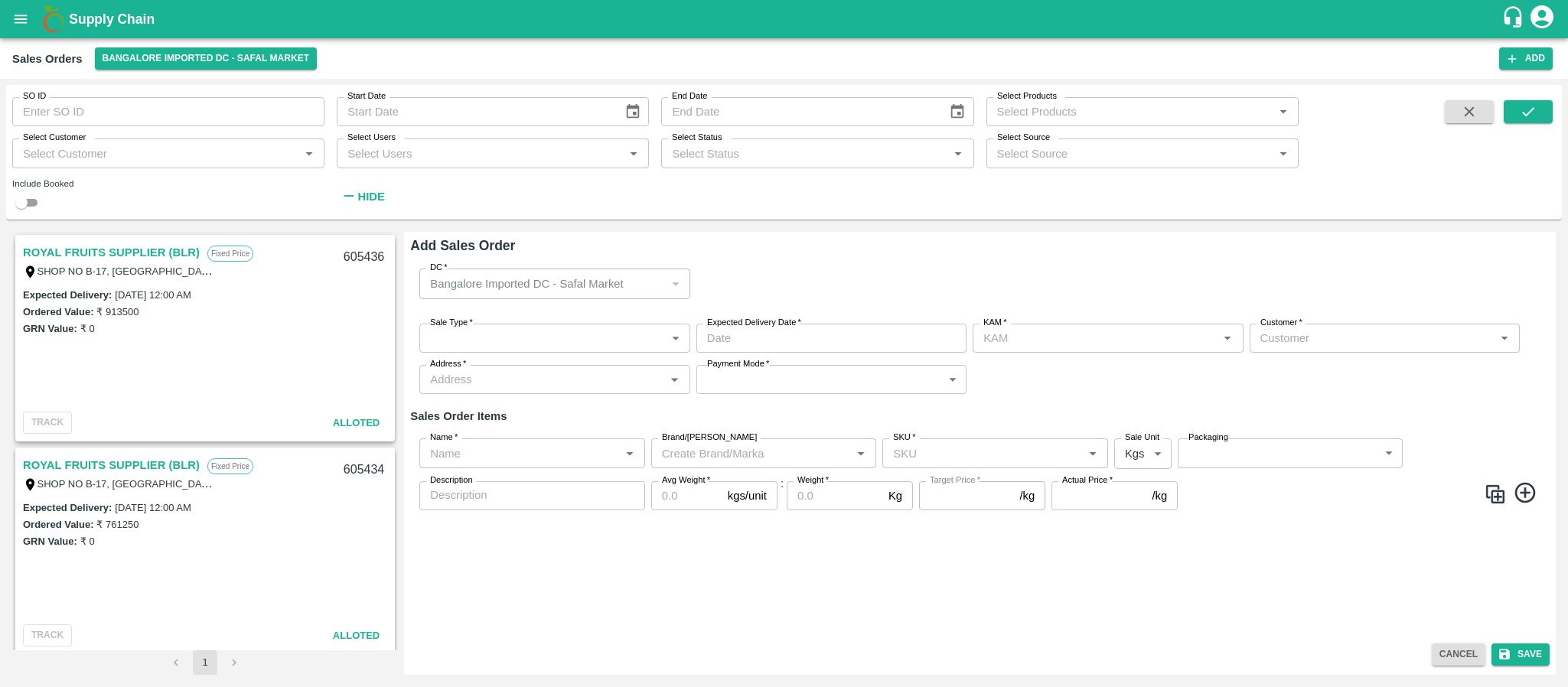
type input "Santhosh LJ"
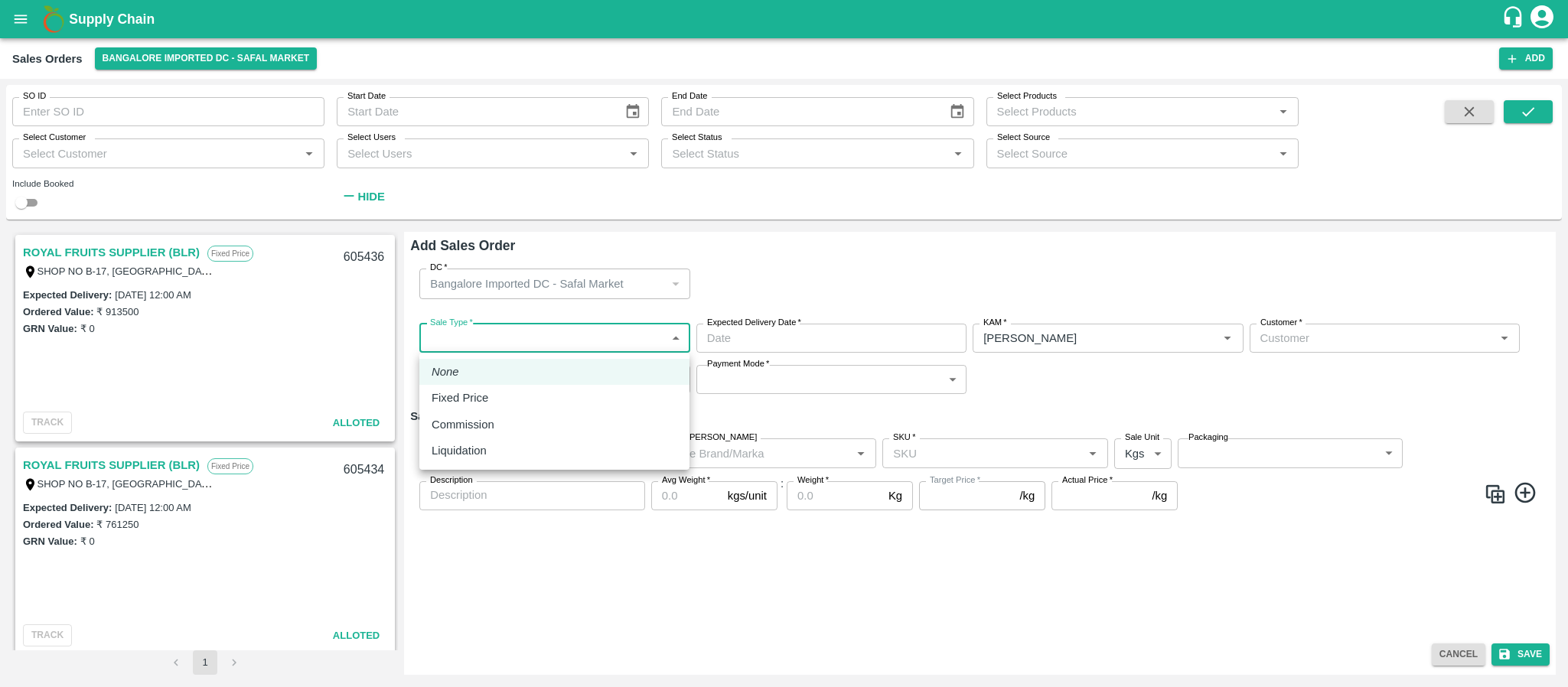
click at [510, 334] on body "Supply Chain Sales Orders Bangalore Imported DC - Safal Market Add SO ID SO ID …" at bounding box center [784, 343] width 1568 height 687
click at [489, 389] on div "Fixed Price" at bounding box center [464, 397] width 64 height 16
type input "1"
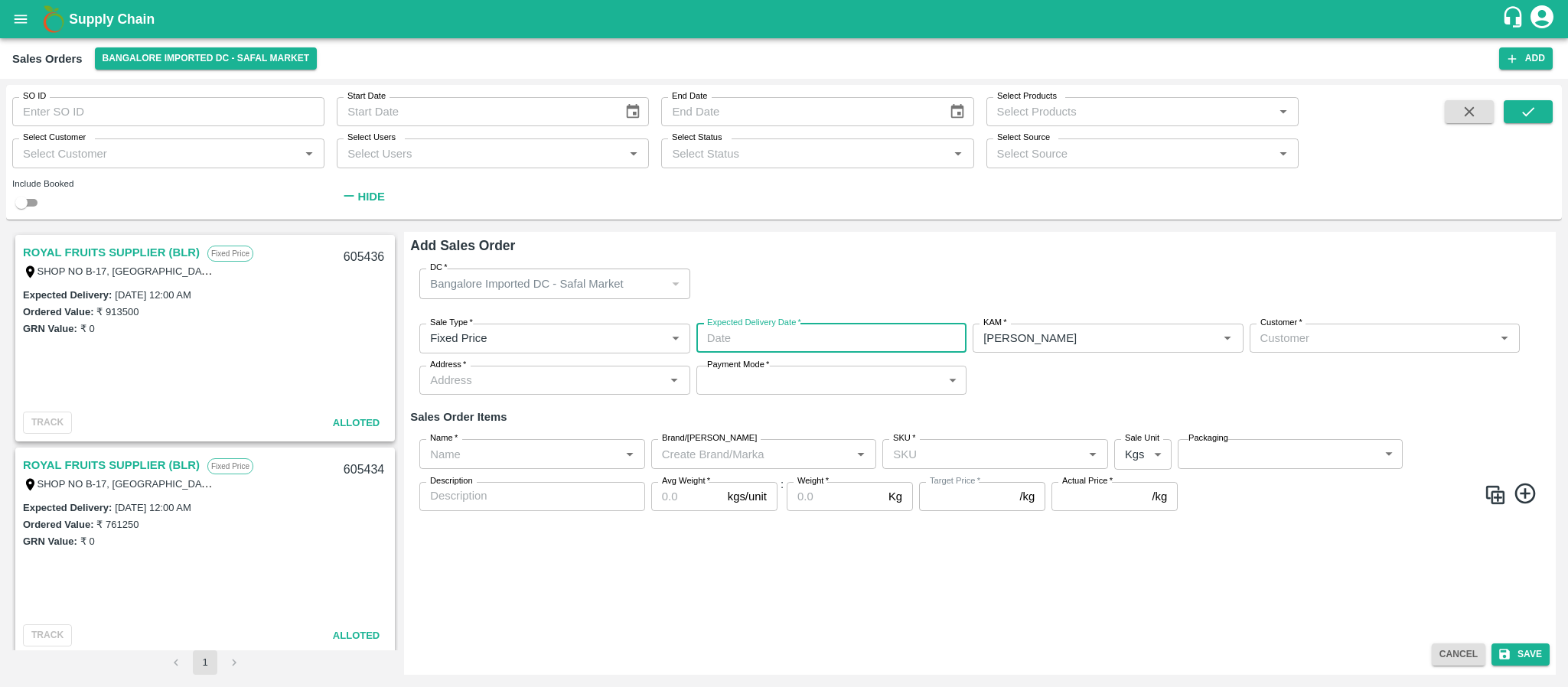
type input "DD/MM/YYYY hh:mm aa"
click at [864, 343] on input "DD/MM/YYYY hh:mm aa" at bounding box center [826, 338] width 259 height 29
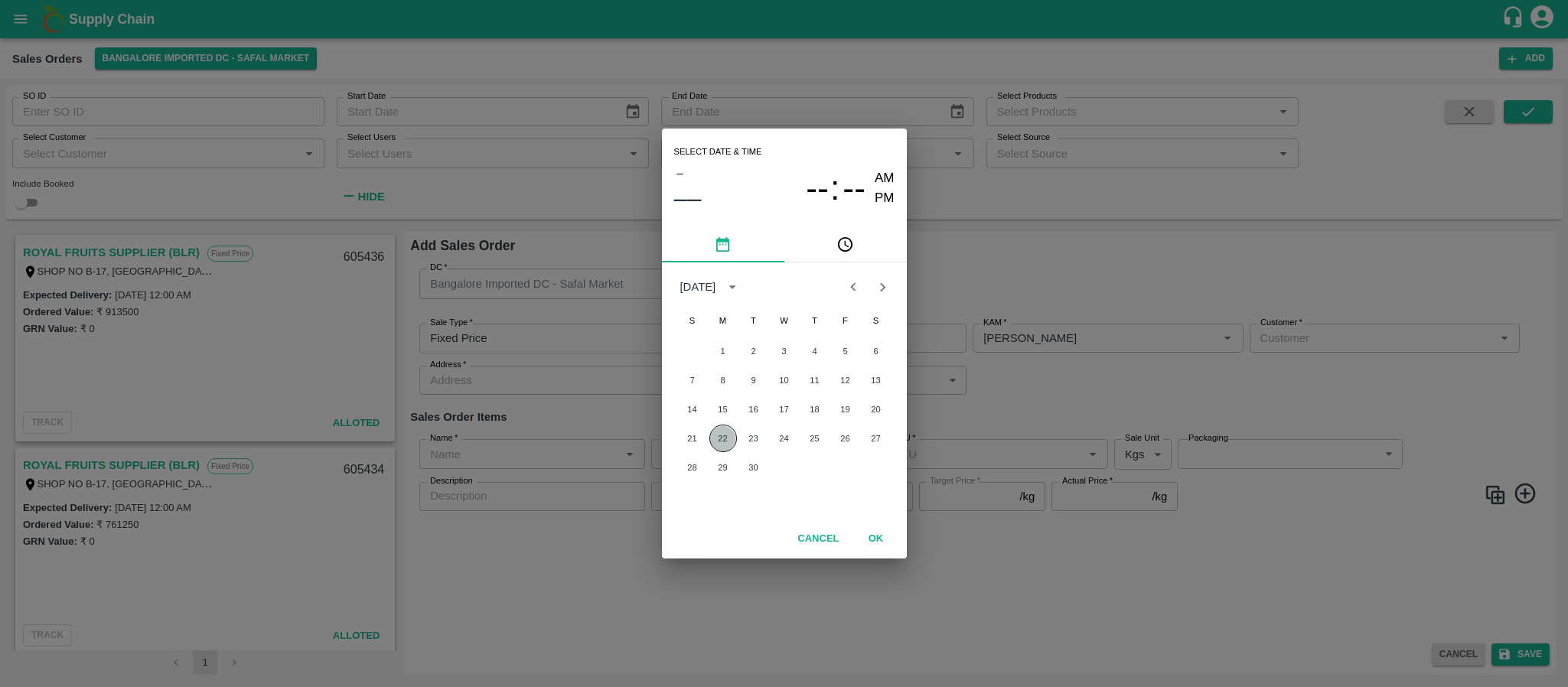
click at [724, 429] on button "22" at bounding box center [722, 438] width 27 height 27
type input "22/09/2025 12:00 AM"
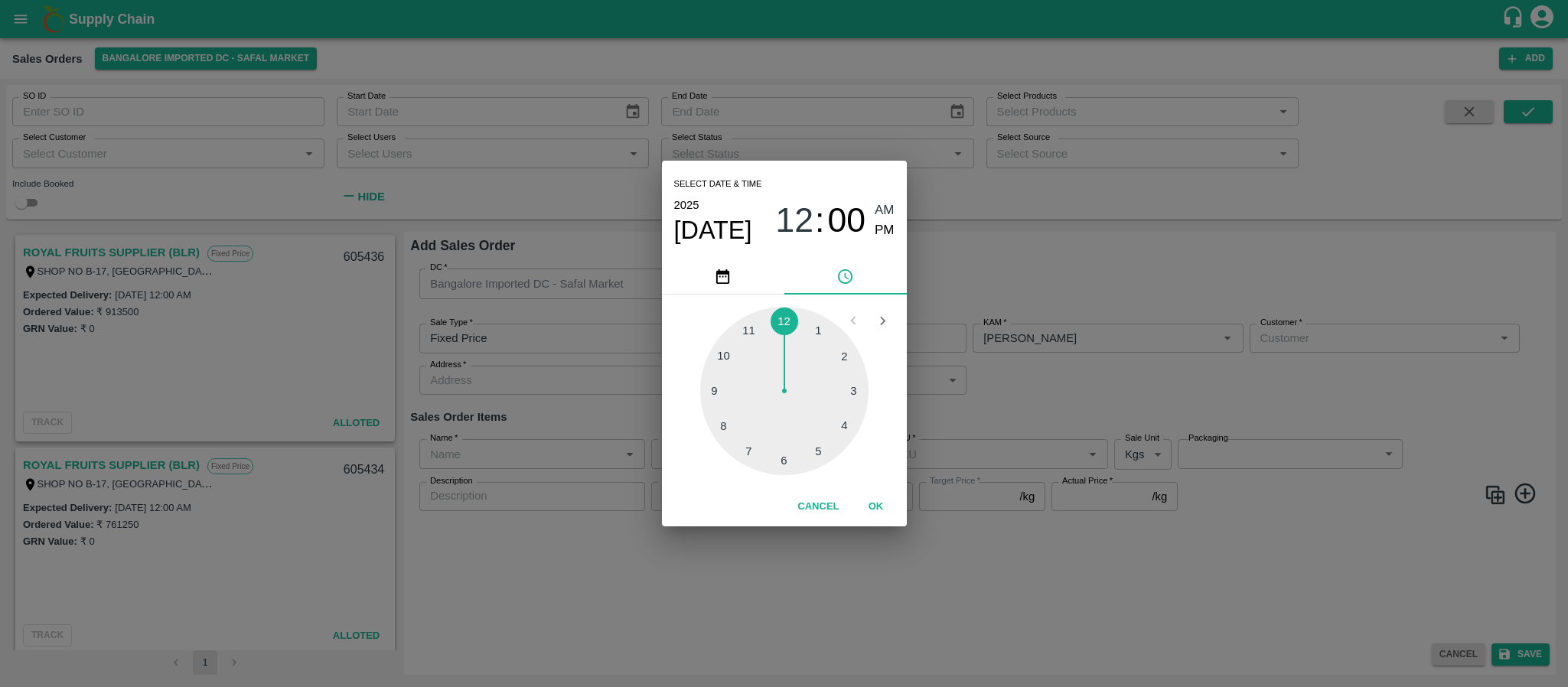
click at [1094, 381] on div "Select date & time 2025 Sep 22 12 : 00 AM PM 1 2 3 4 5 6 7 8 9 10 11 12 Cancel …" at bounding box center [784, 343] width 1568 height 687
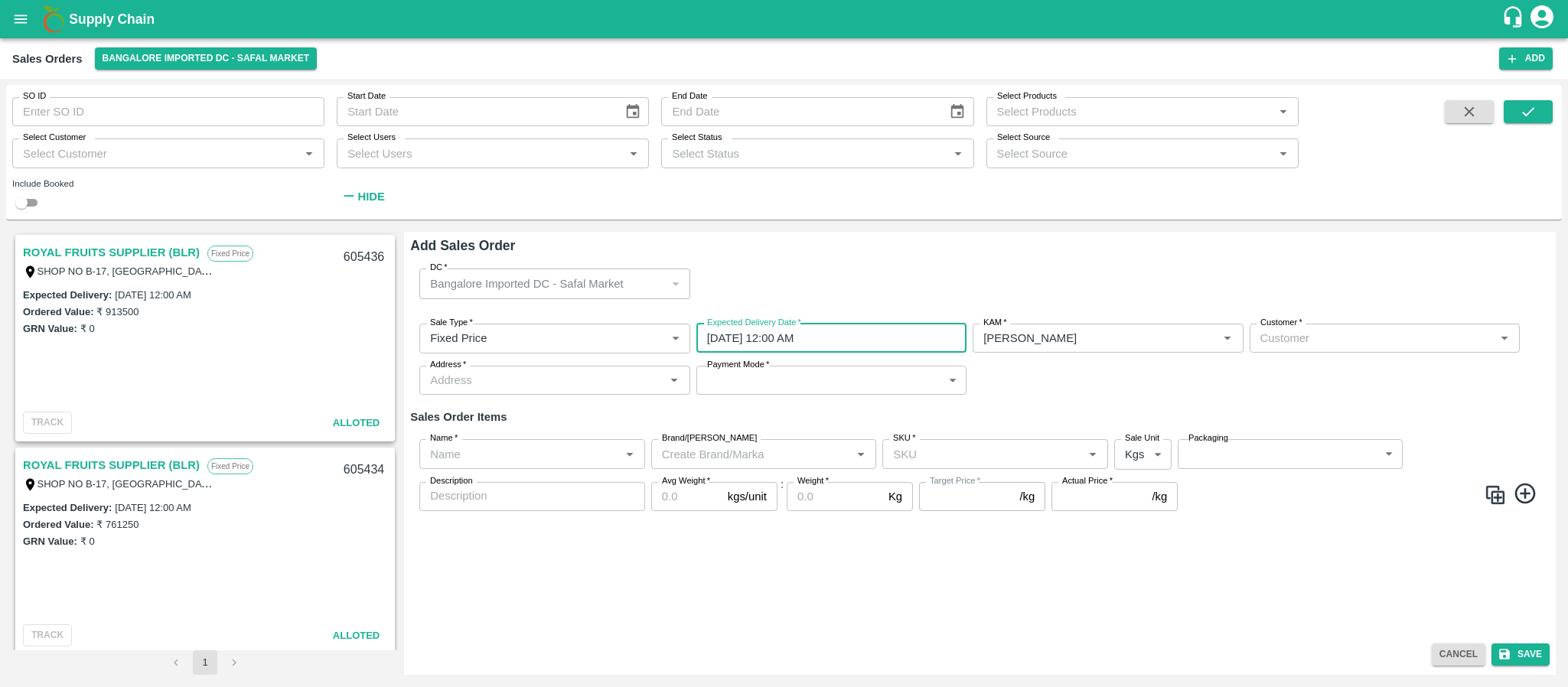
click at [1314, 333] on input "Customer   *" at bounding box center [1372, 338] width 236 height 20
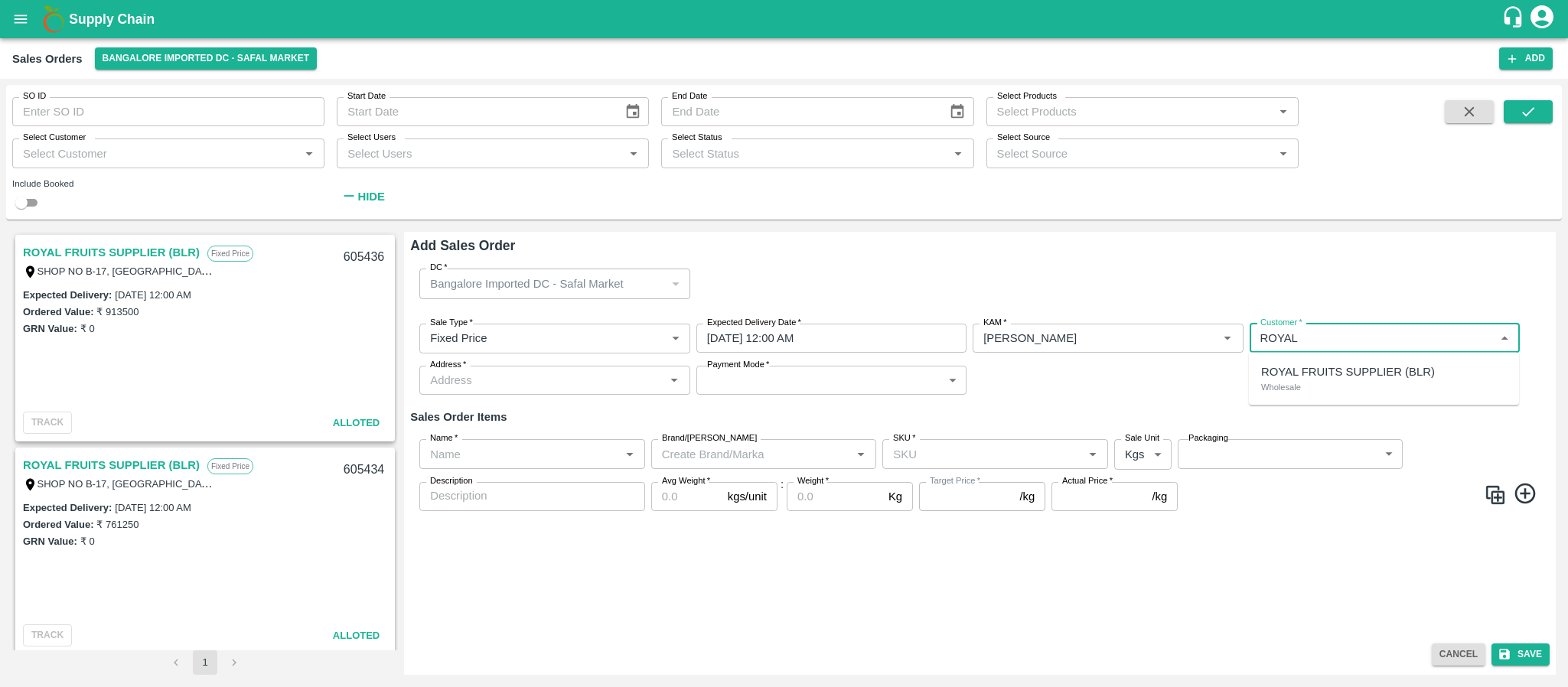
click at [1330, 383] on div "ROYAL FRUITS SUPPLIER (BLR) Wholesale" at bounding box center [1384, 379] width 270 height 41
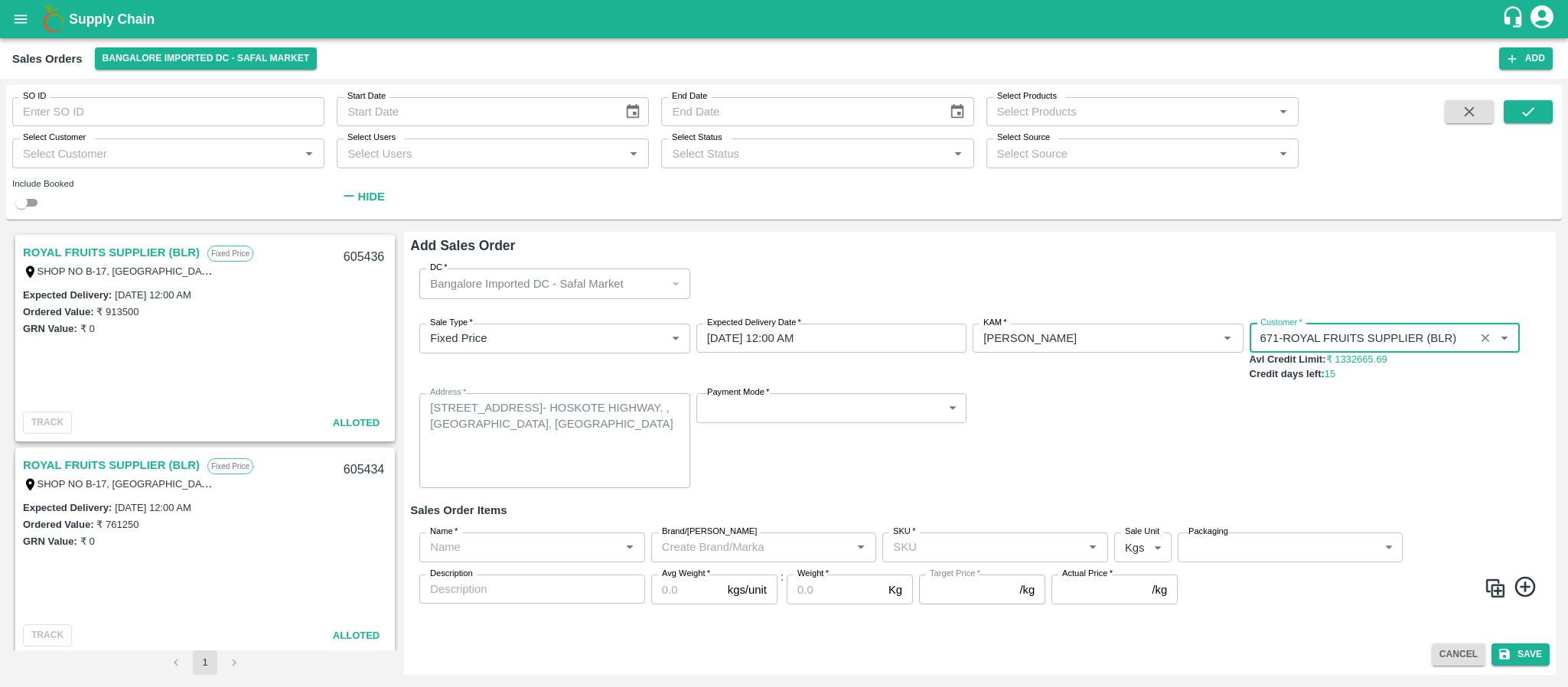
type input "671-ROYAL FRUITS SUPPLIER (BLR)"
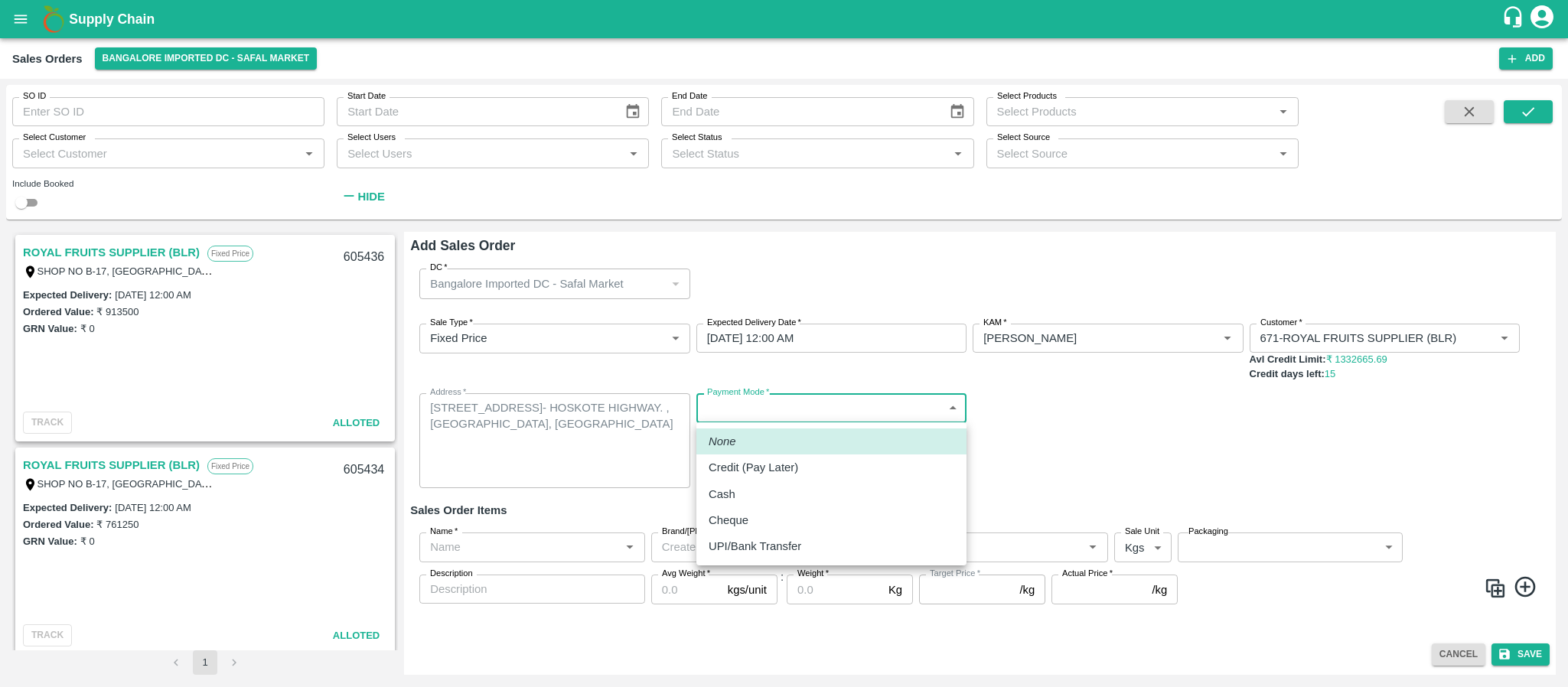
click at [793, 409] on body "Supply Chain Sales Orders Bangalore Imported DC - Safal Market Add SO ID SO ID …" at bounding box center [784, 343] width 1568 height 687
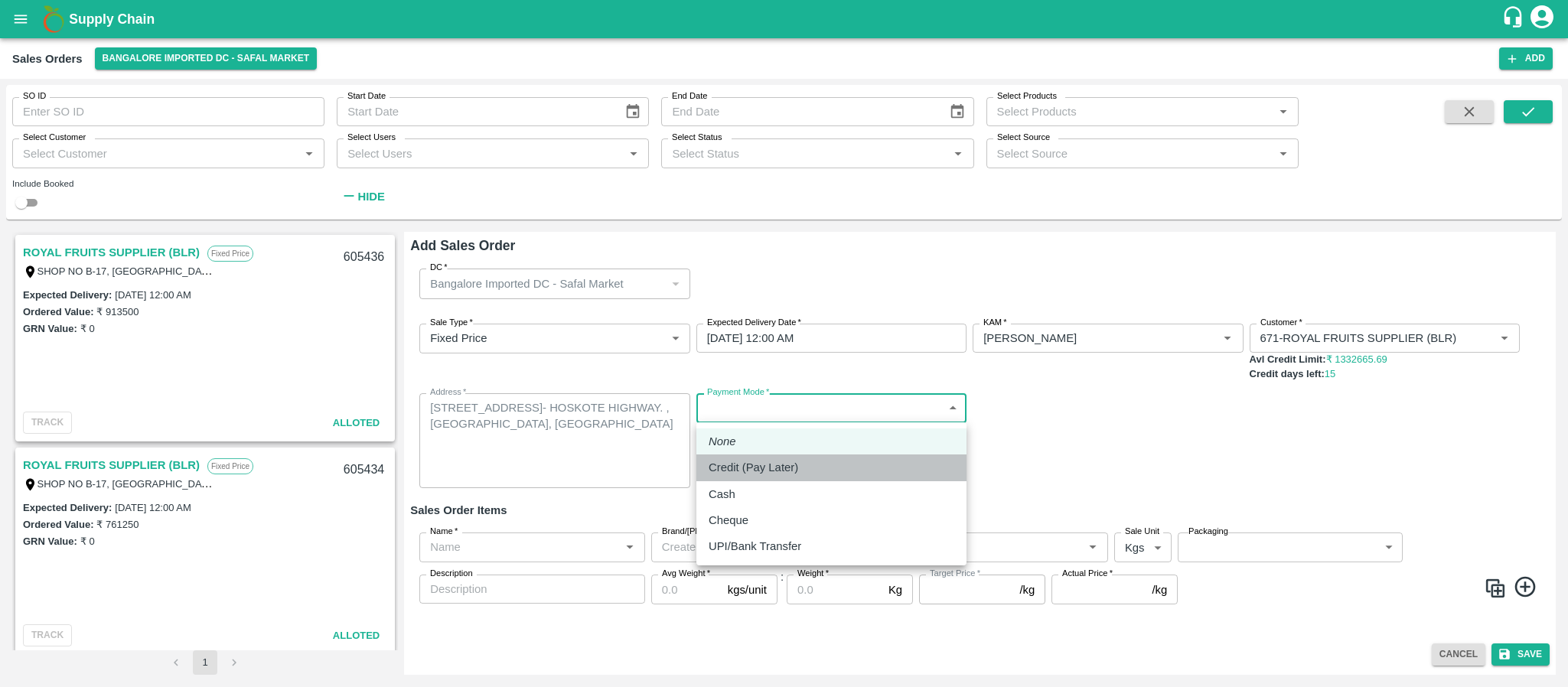
click at [751, 465] on p "Credit (Pay Later)" at bounding box center [753, 467] width 89 height 16
type input "credit"
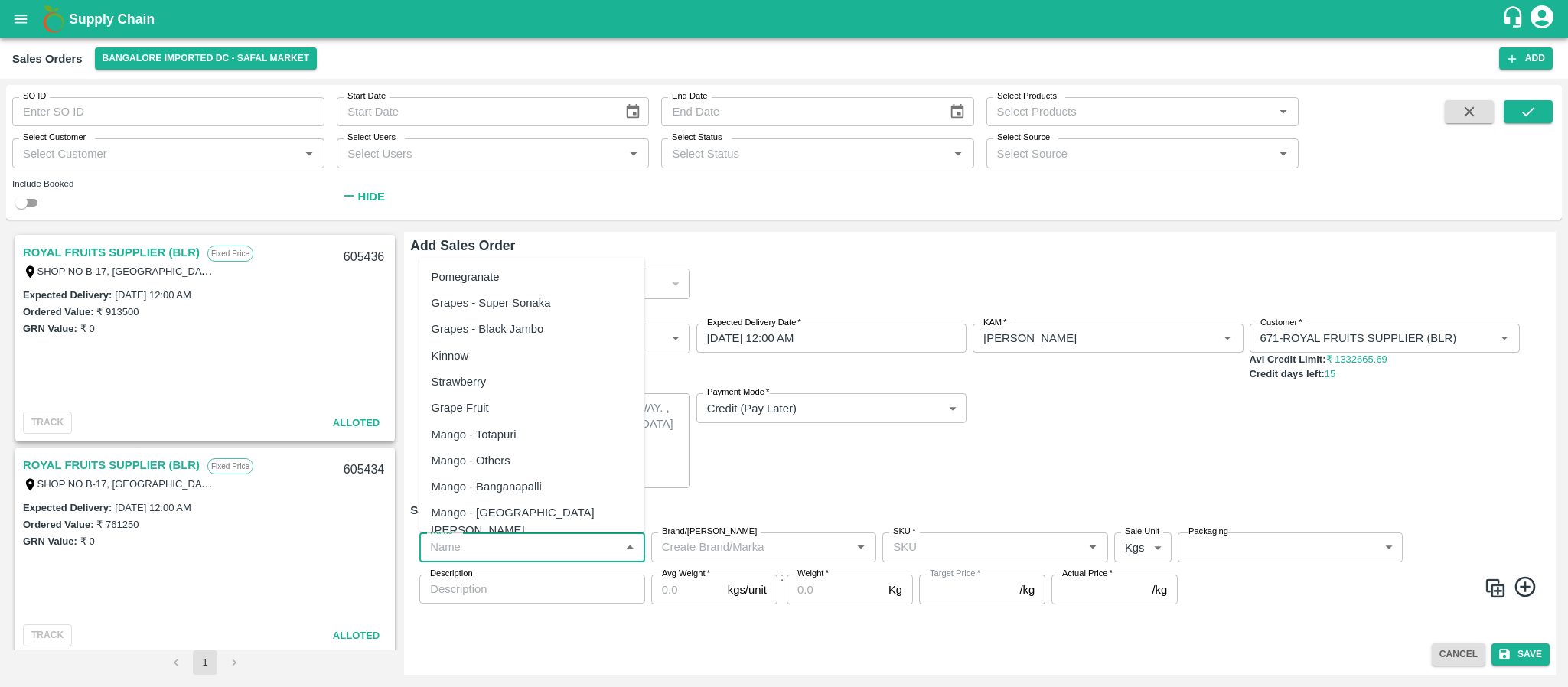
click at [540, 538] on input "Name   *" at bounding box center [520, 547] width 191 height 20
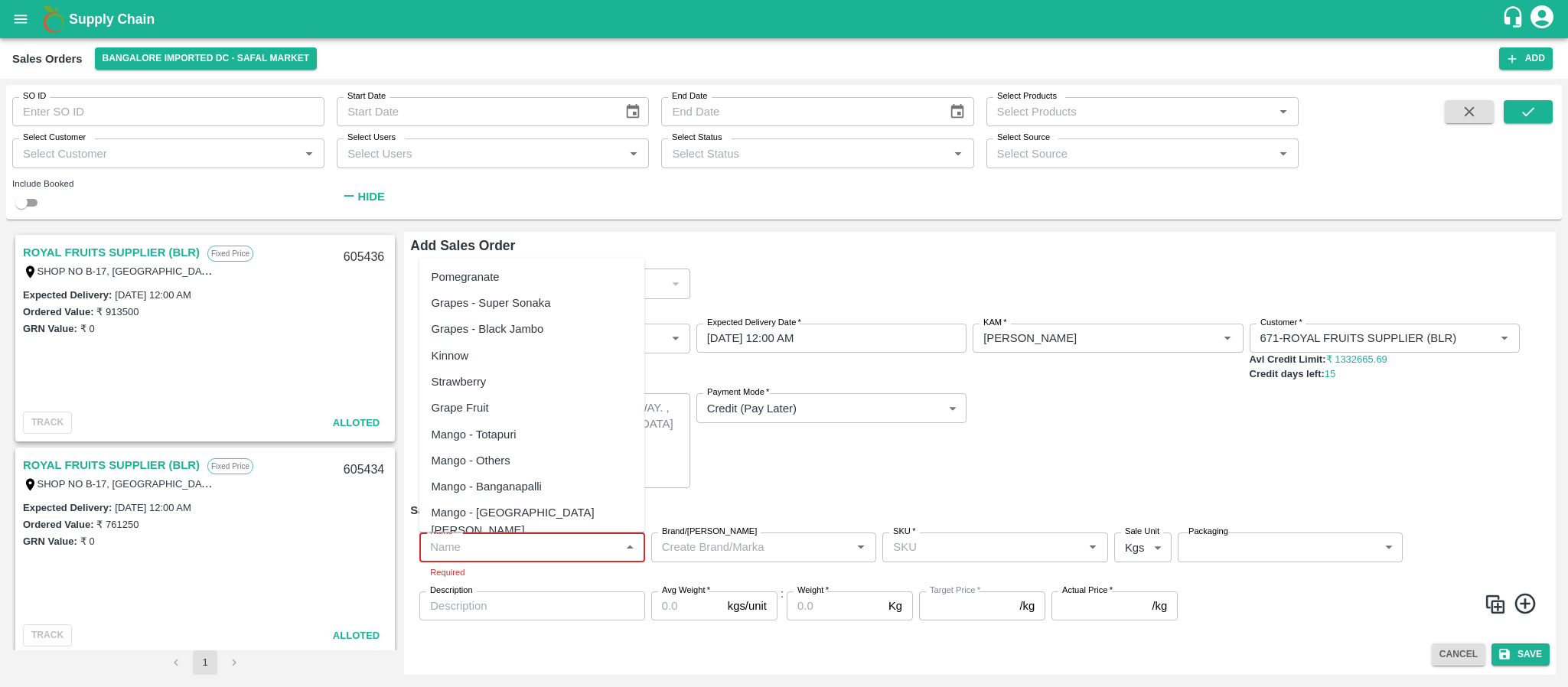
click at [496, 547] on input "Name   *" at bounding box center [520, 547] width 191 height 20
paste input "Apple RD USA"
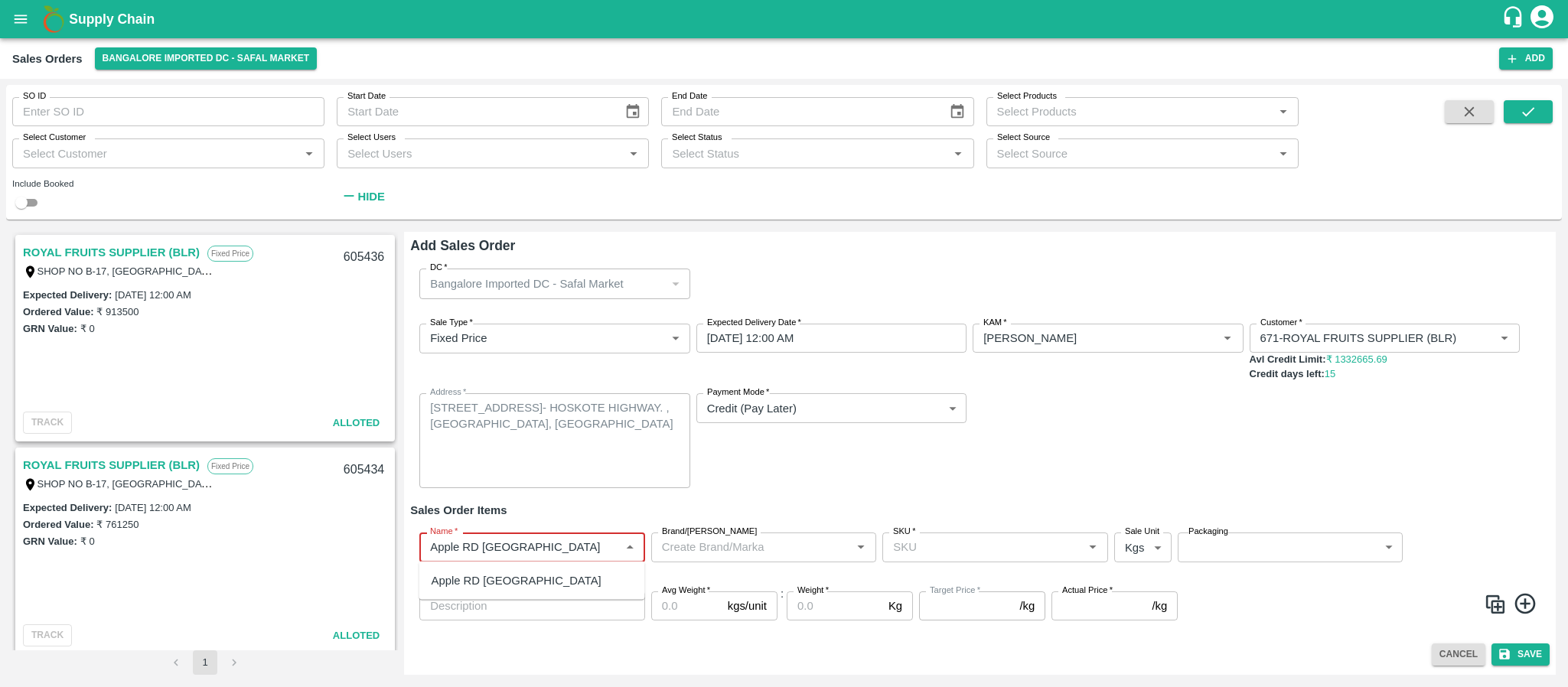
click at [490, 579] on div "Apple RD USA" at bounding box center [516, 580] width 170 height 16
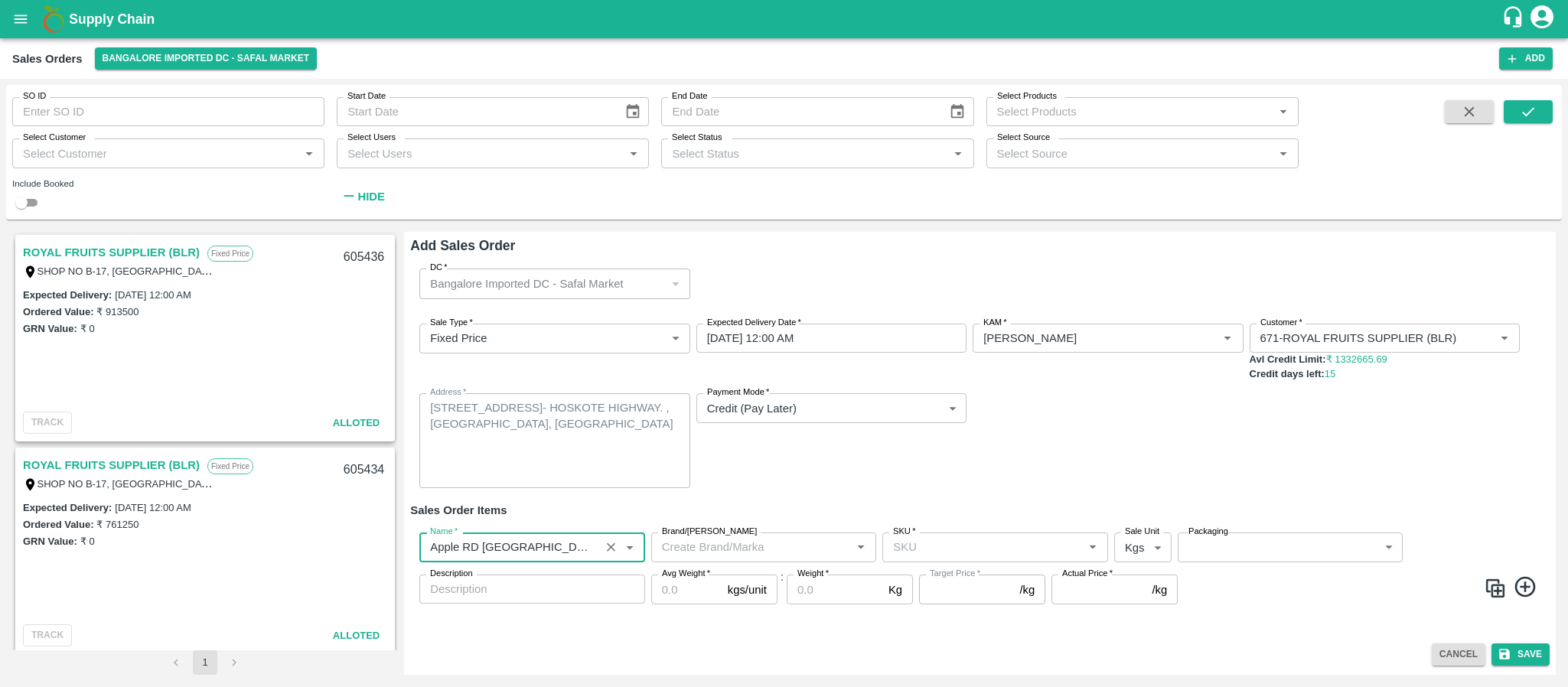
type input "Apple RD USA"
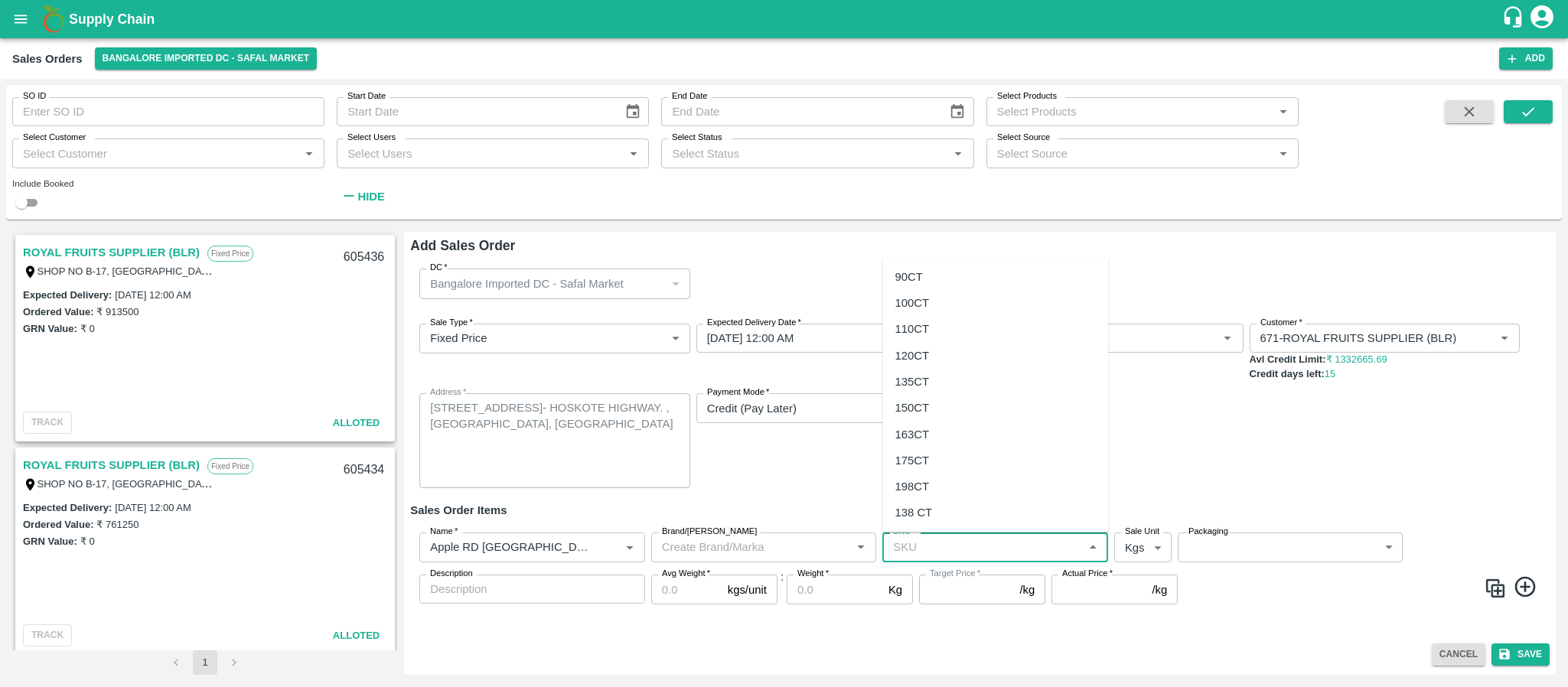
click at [904, 544] on input "SKU   *" at bounding box center [983, 547] width 191 height 20
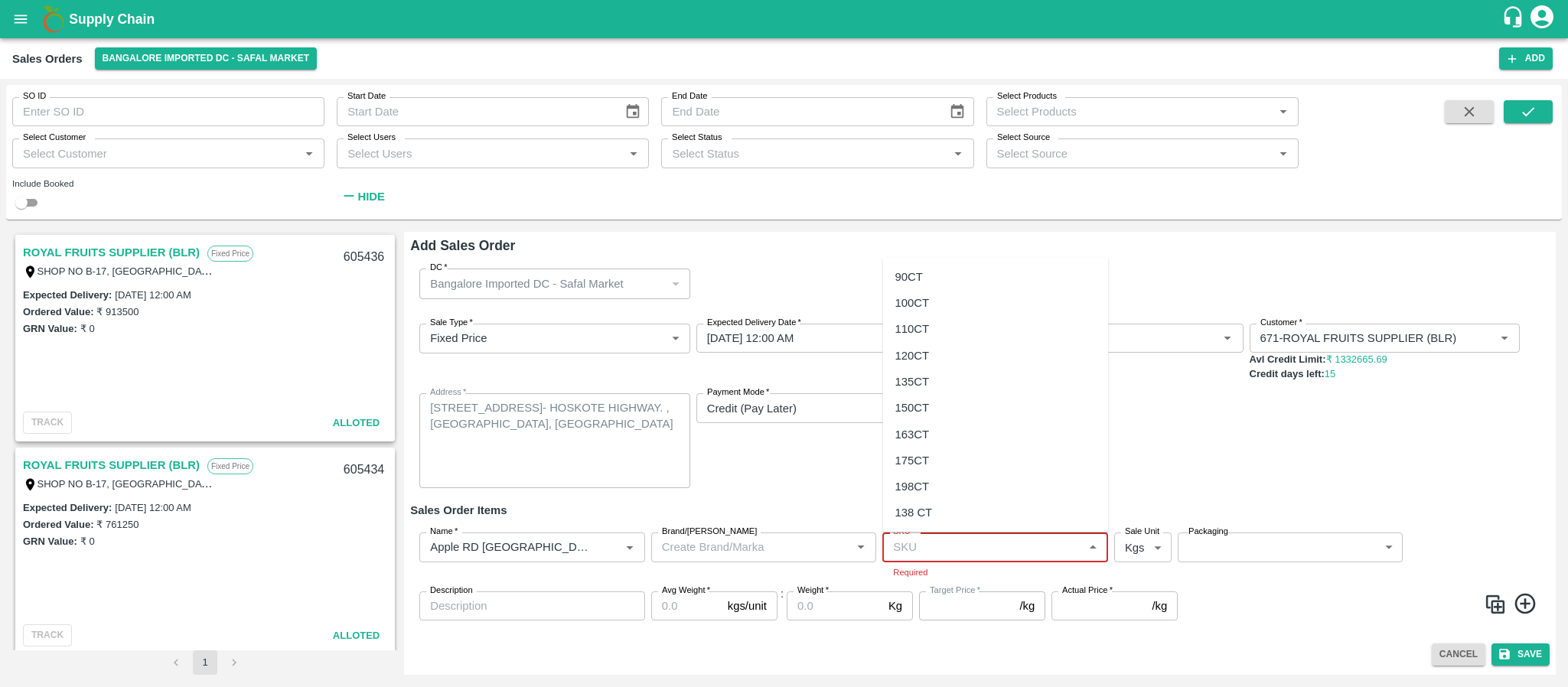
click at [948, 554] on input "SKU   *" at bounding box center [983, 547] width 191 height 20
click at [918, 317] on div "110CT" at bounding box center [996, 328] width 226 height 26
type input "110CT"
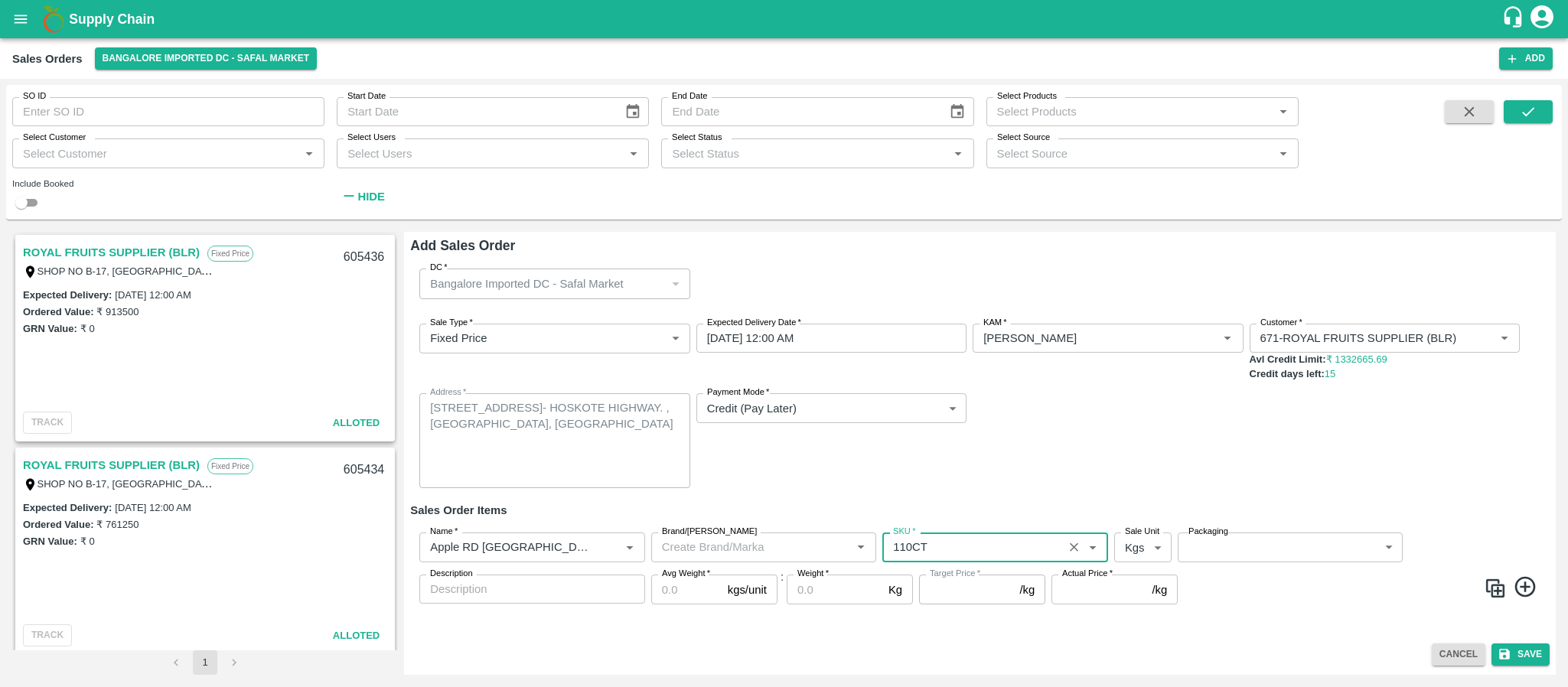
type input "NA"
click at [1139, 548] on body "Supply Chain Sales Orders Bangalore Imported DC - Safal Market Add SO ID SO ID …" at bounding box center [784, 343] width 1568 height 687
click at [1139, 600] on p "Units" at bounding box center [1139, 607] width 26 height 16
type input "2"
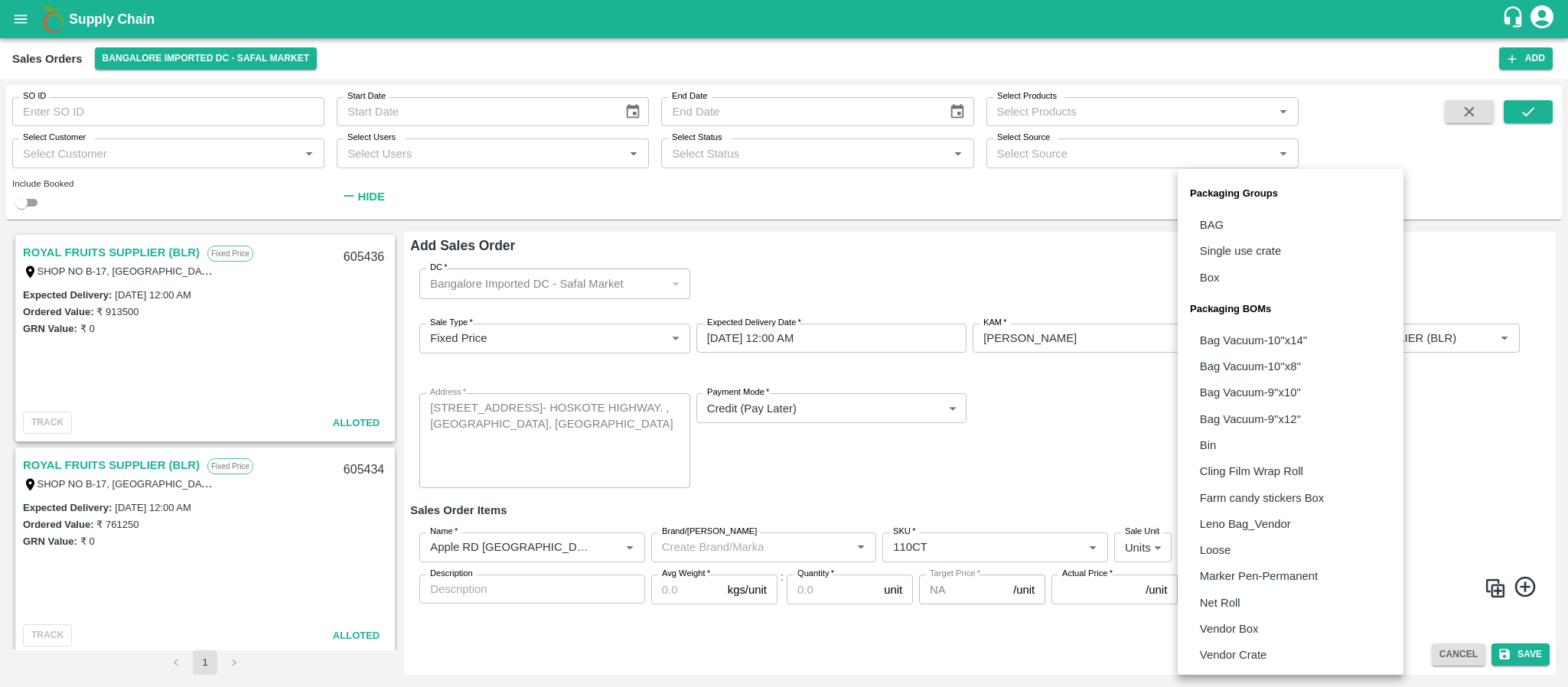
click at [1231, 548] on body "Supply Chain Sales Orders Bangalore Imported DC - Safal Market Add SO ID SO ID …" at bounding box center [784, 343] width 1568 height 687
click at [1233, 617] on li "Vendor Box" at bounding box center [1291, 628] width 226 height 26
type input "BOM/276"
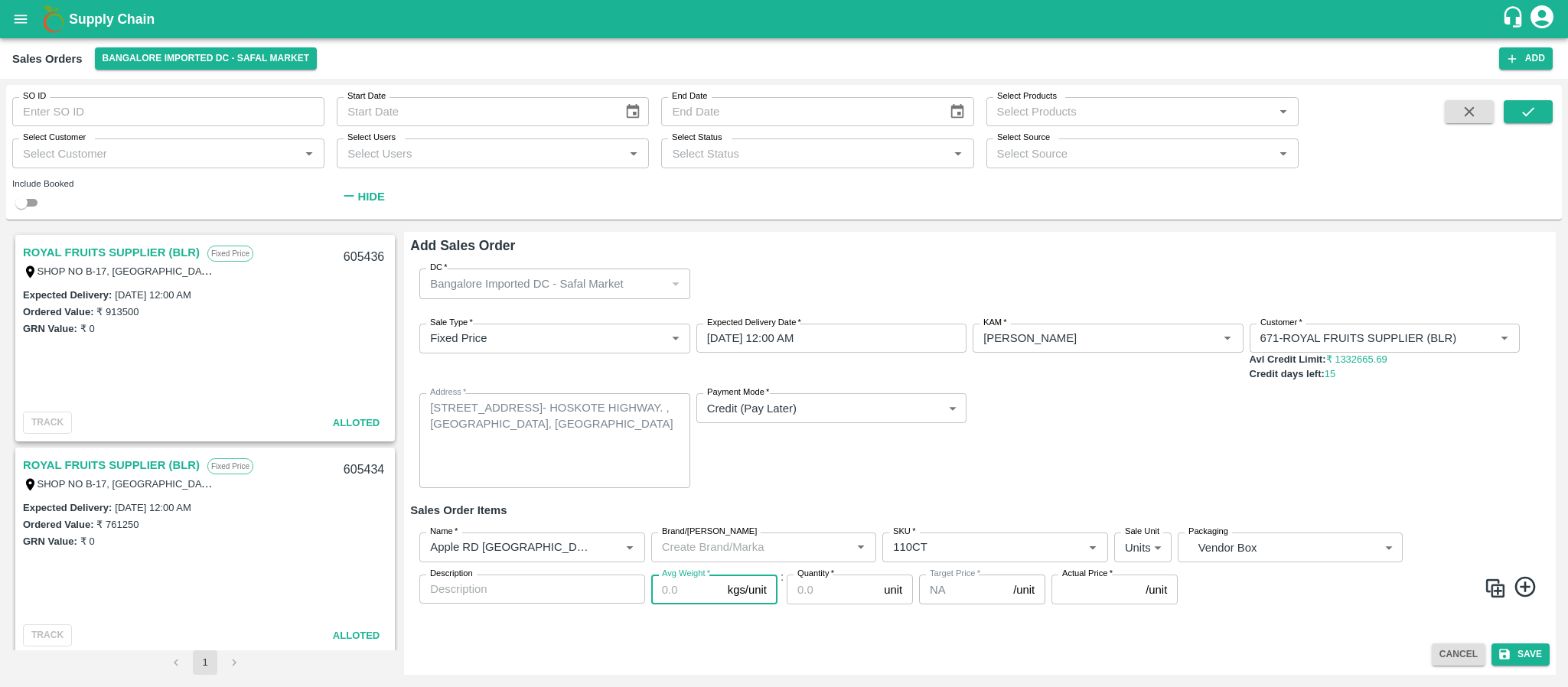
click at [692, 598] on input "Avg Weight   *" at bounding box center [686, 589] width 71 height 29
type input "18"
click at [815, 588] on input "Quantity   *" at bounding box center [832, 589] width 91 height 29
type input "190"
click at [1070, 588] on input "Actual Price   *" at bounding box center [1095, 589] width 88 height 29
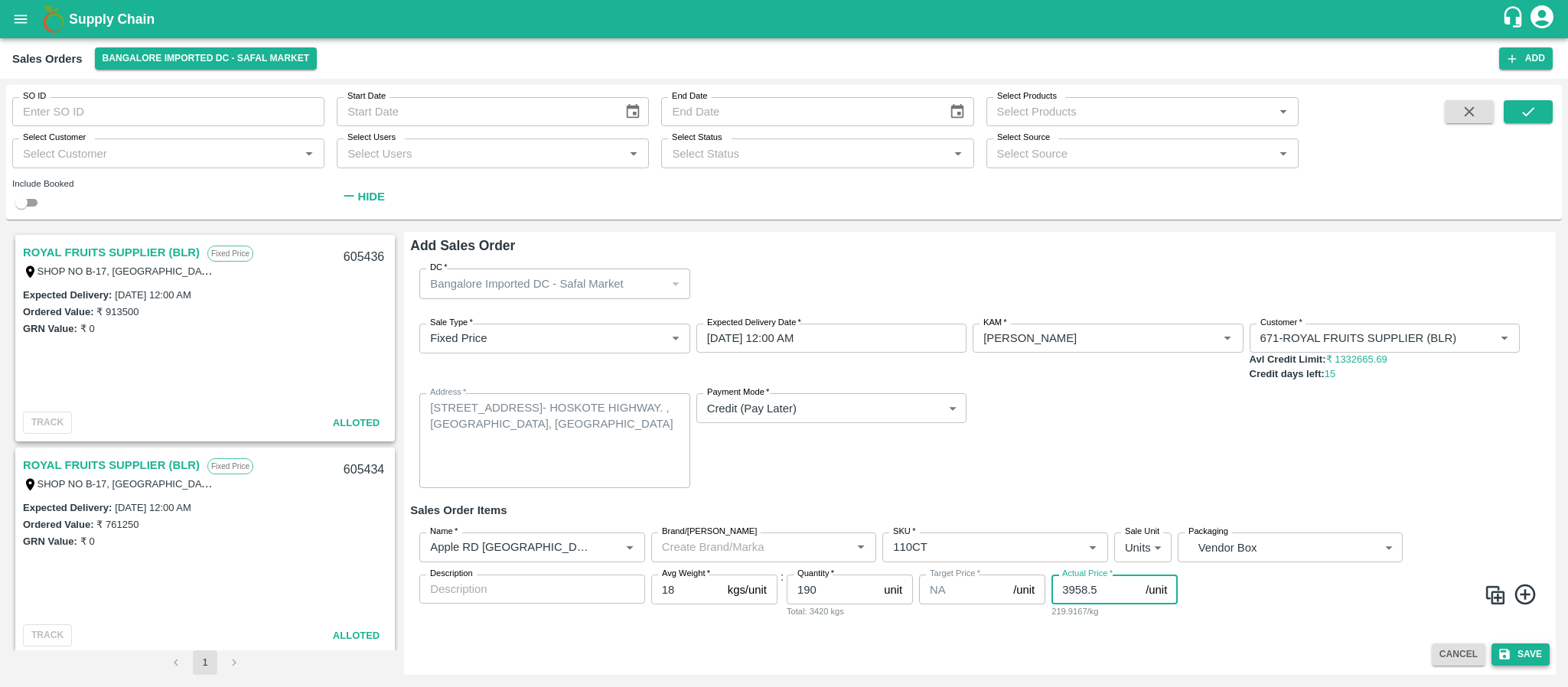
type input "3958.5"
click at [1518, 652] on button "Save" at bounding box center [1521, 654] width 58 height 22
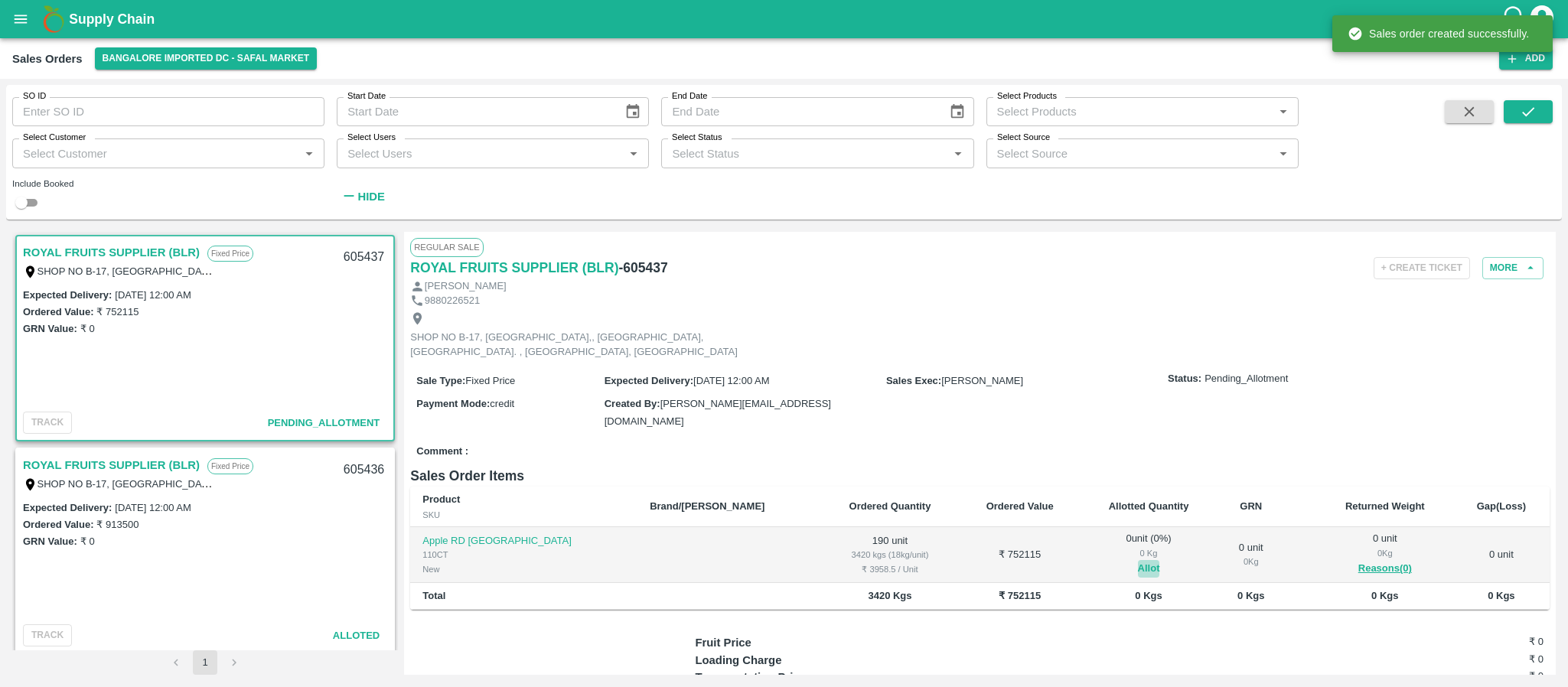
click at [1138, 568] on button "Allot" at bounding box center [1149, 569] width 22 height 17
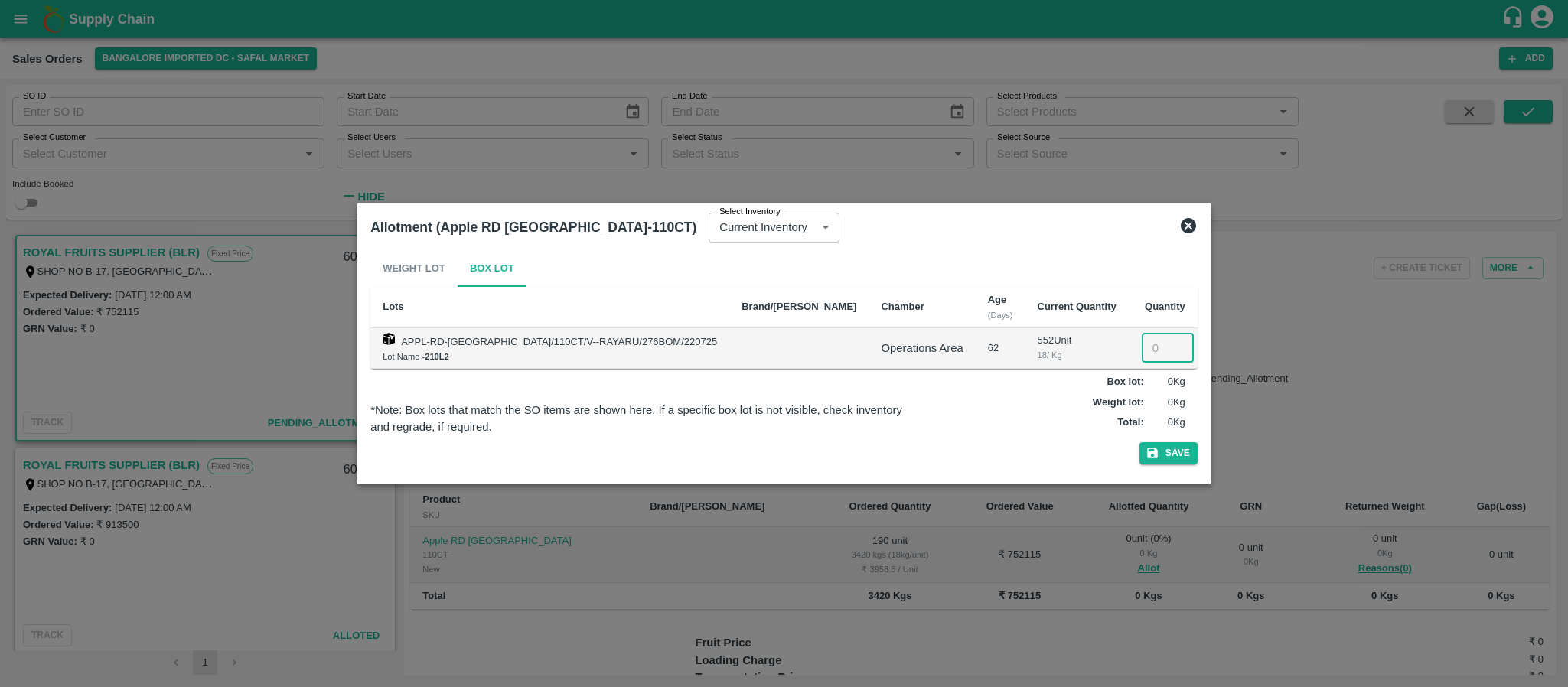
click at [1142, 349] on input "number" at bounding box center [1168, 348] width 52 height 29
type input "190"
click at [1147, 453] on icon "button" at bounding box center [1153, 454] width 11 height 11
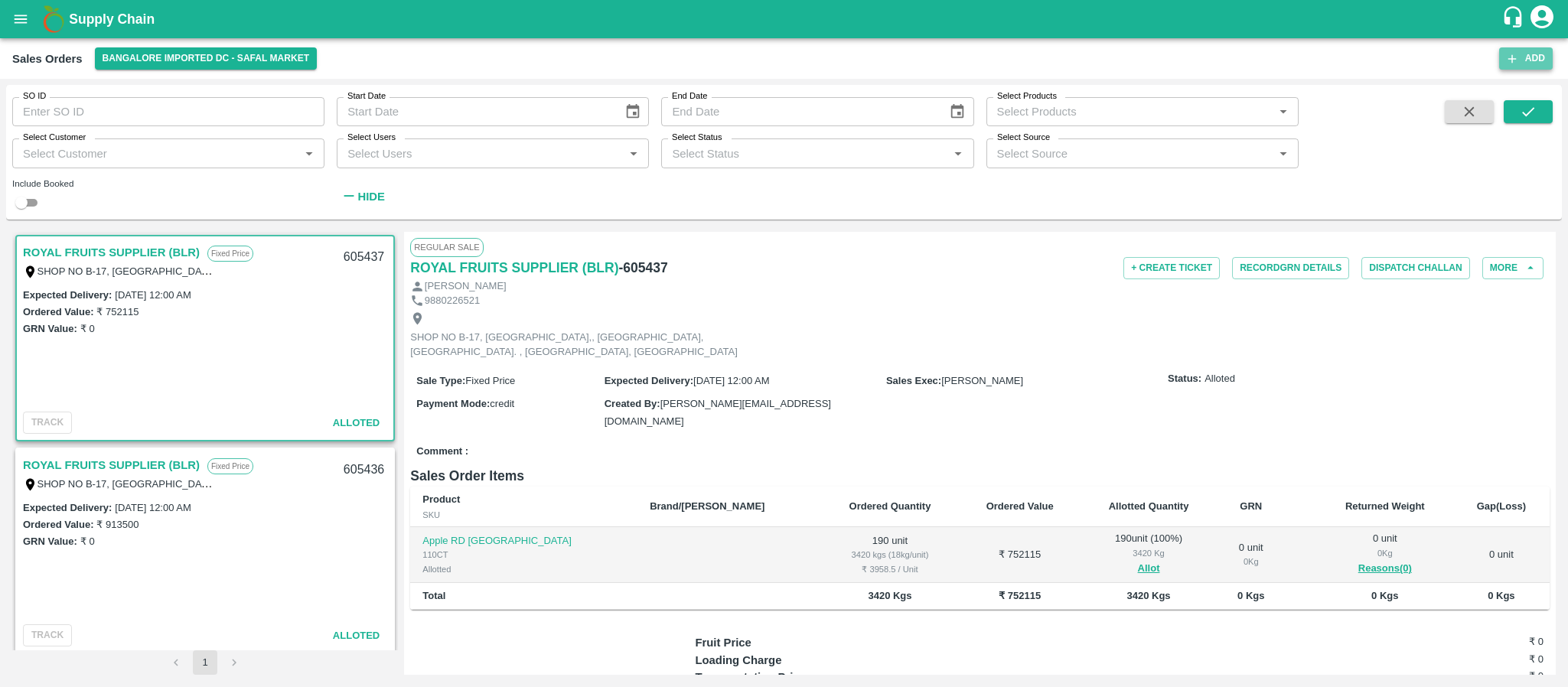
click at [1515, 49] on button "Add" at bounding box center [1526, 59] width 53 height 22
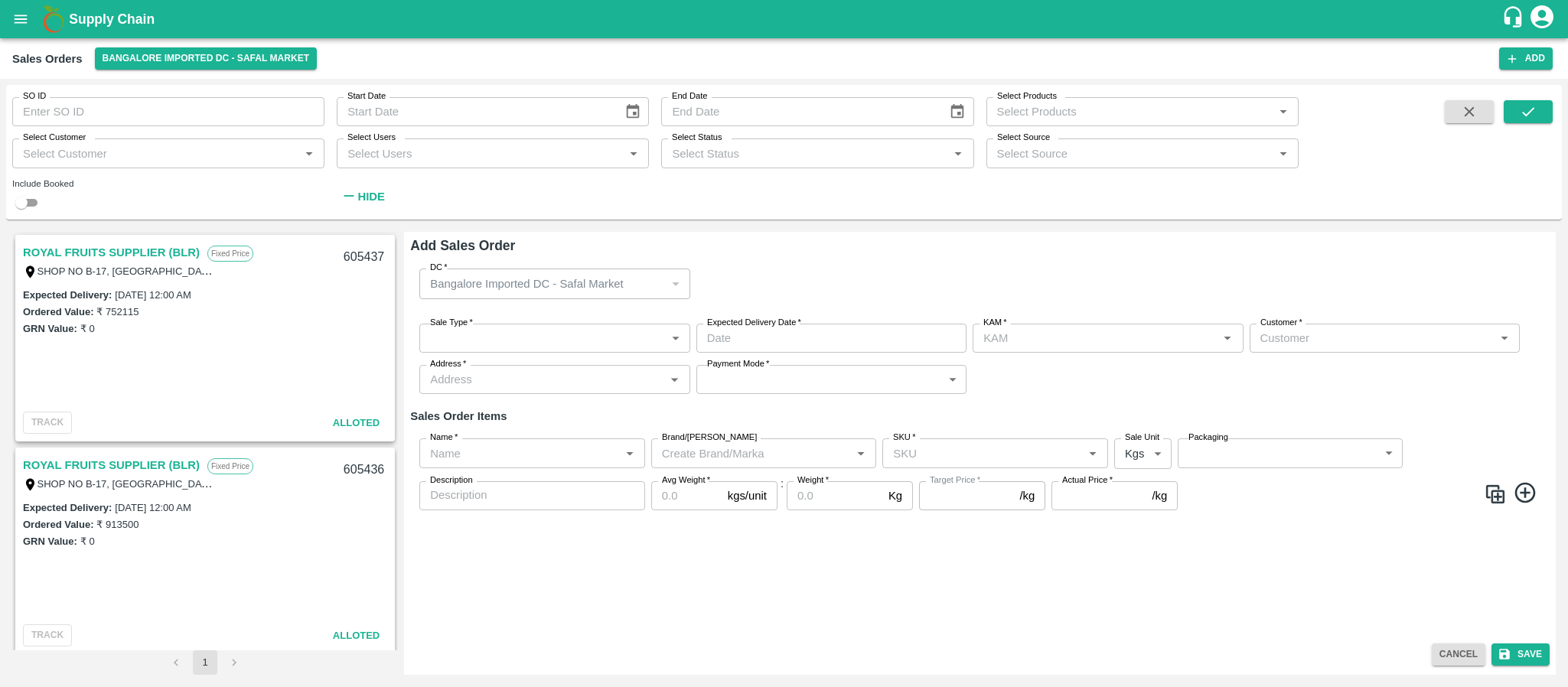
type input "Santhosh LJ"
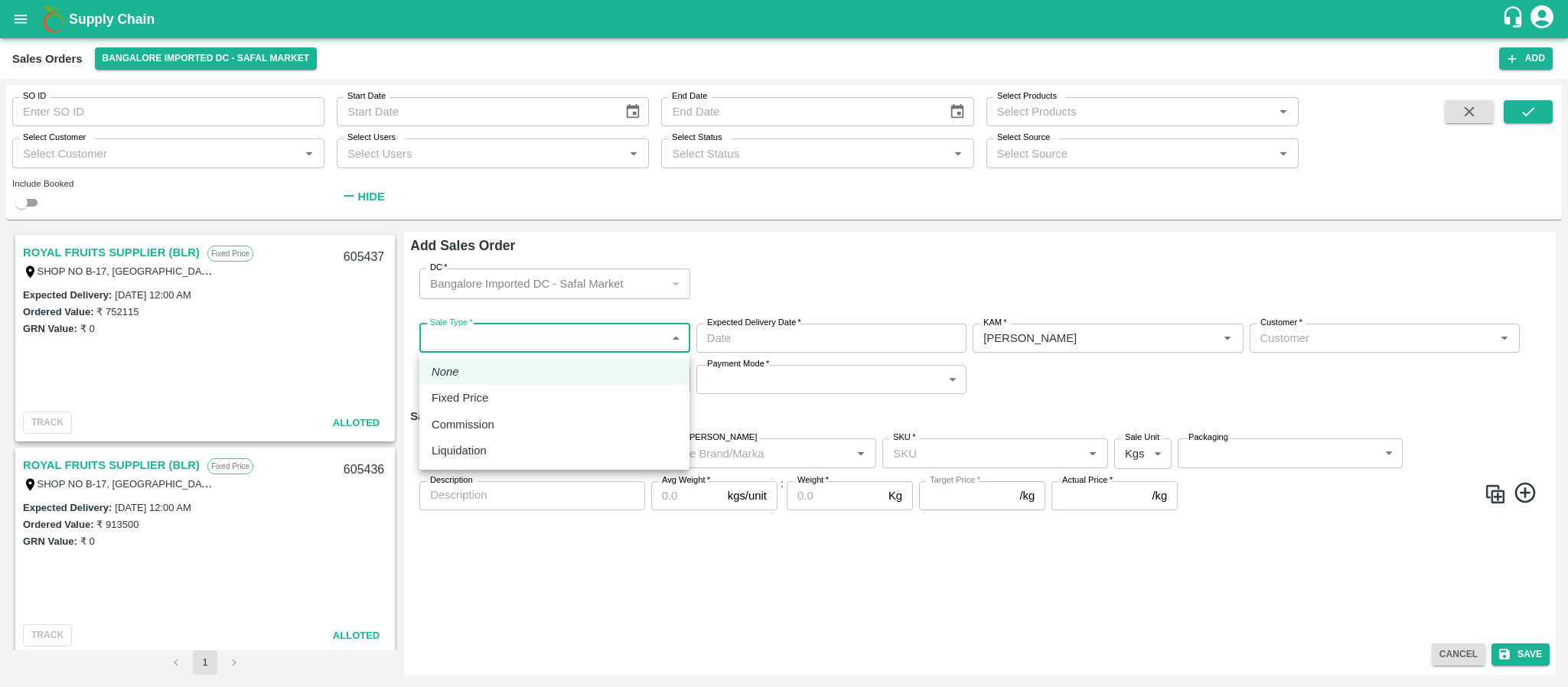
click at [567, 334] on body "Supply Chain Sales Orders Bangalore Imported DC - Safal Market Add SO ID SO ID …" at bounding box center [784, 343] width 1568 height 687
click at [538, 396] on div "Fixed Price" at bounding box center [555, 397] width 246 height 16
type input "1"
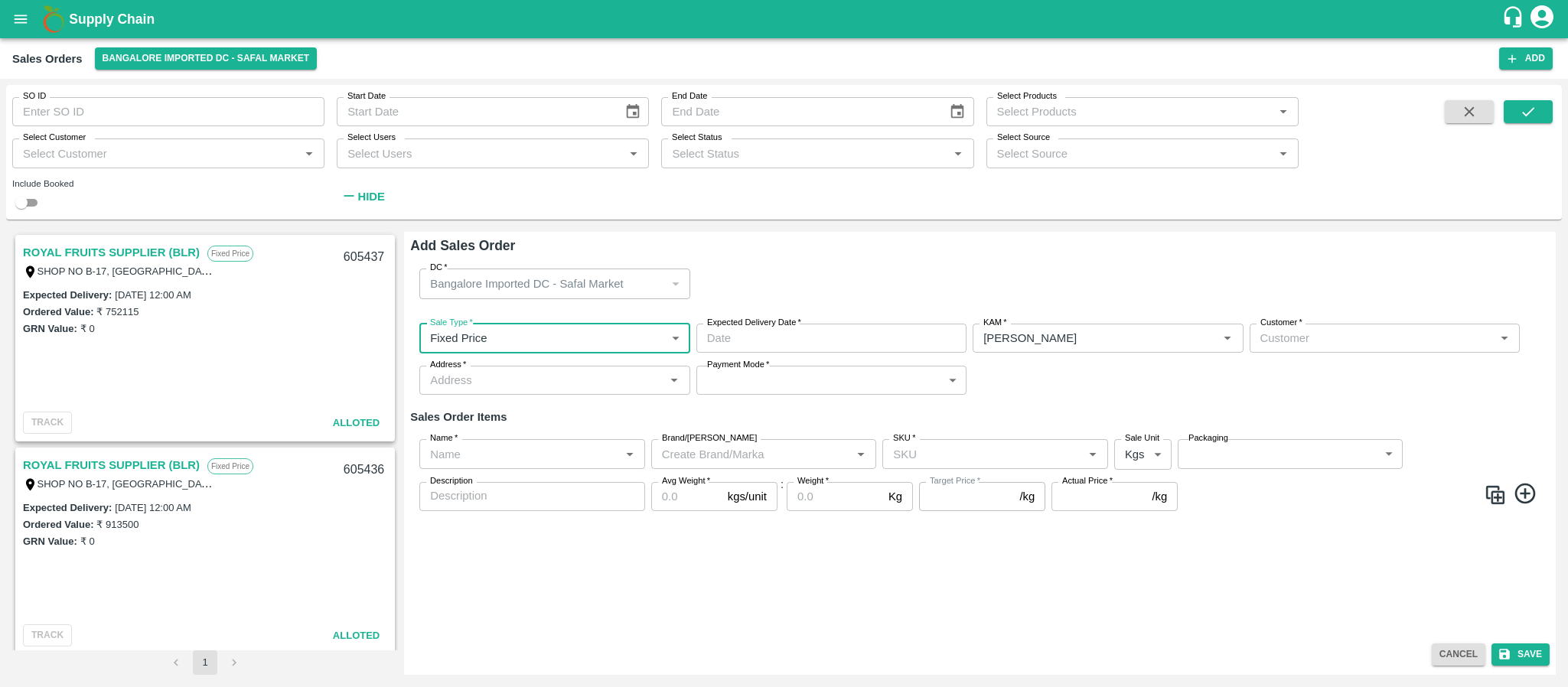
type input "DD/MM/YYYY hh:mm aa"
click at [786, 338] on input "DD/MM/YYYY hh:mm aa" at bounding box center [826, 338] width 259 height 29
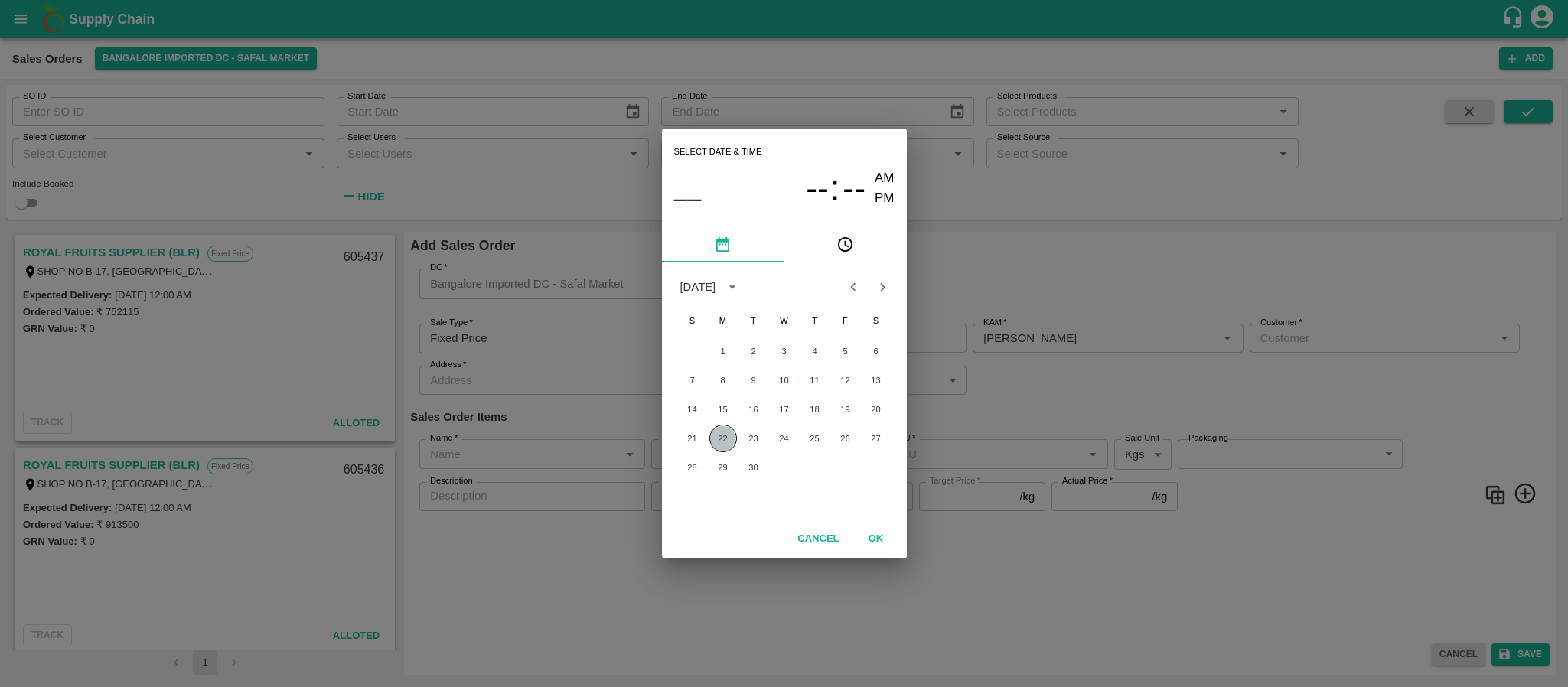
click at [726, 442] on button "22" at bounding box center [722, 438] width 27 height 27
type input "22/09/2025 12:00 AM"
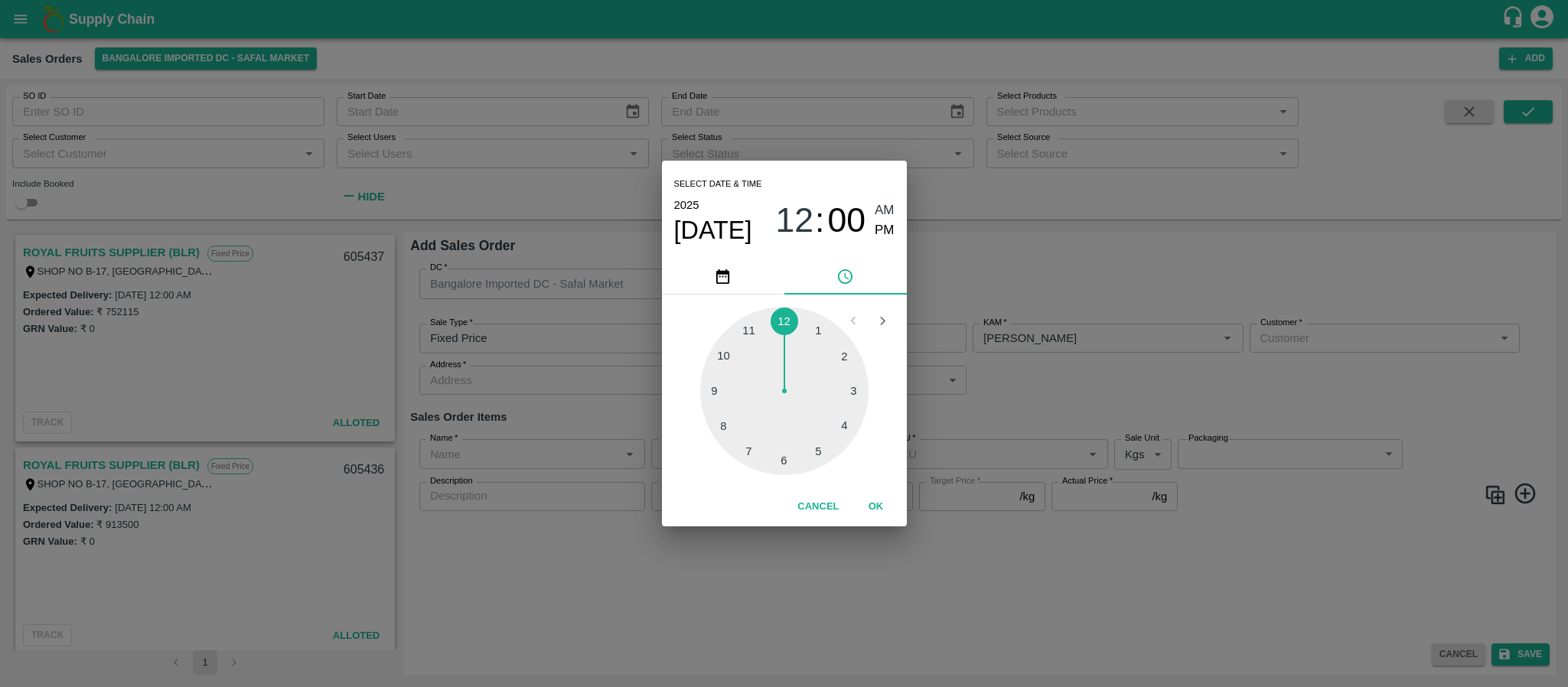
click at [1068, 400] on div "Select date & time 2025 Sep 22 12 : 00 AM PM 1 2 3 4 5 6 7 8 9 10 11 12 Cancel …" at bounding box center [784, 343] width 1568 height 687
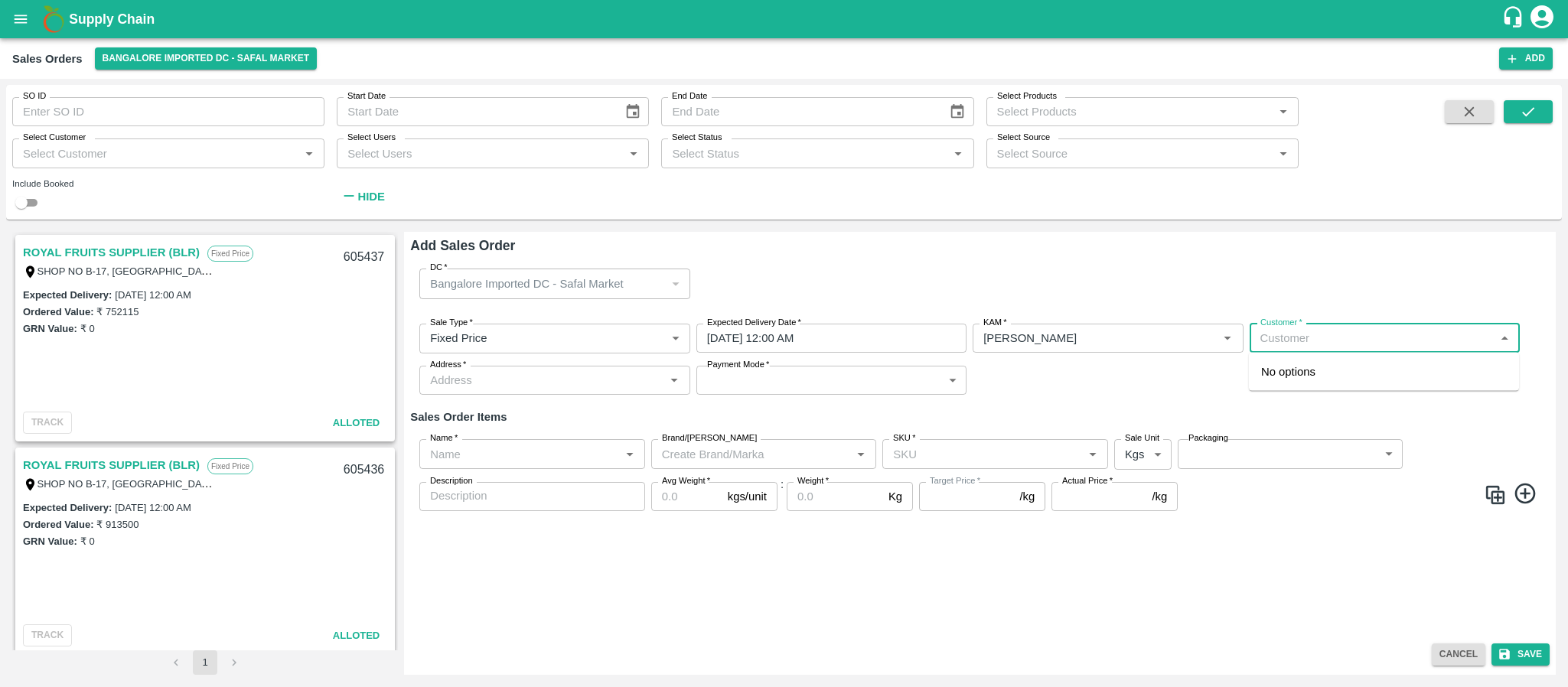
click at [1284, 338] on input "Customer   *" at bounding box center [1372, 338] width 236 height 20
type input "F"
click at [1287, 368] on p "ROYAL FRUITS SUPPLIER (BLR)" at bounding box center [1349, 371] width 174 height 16
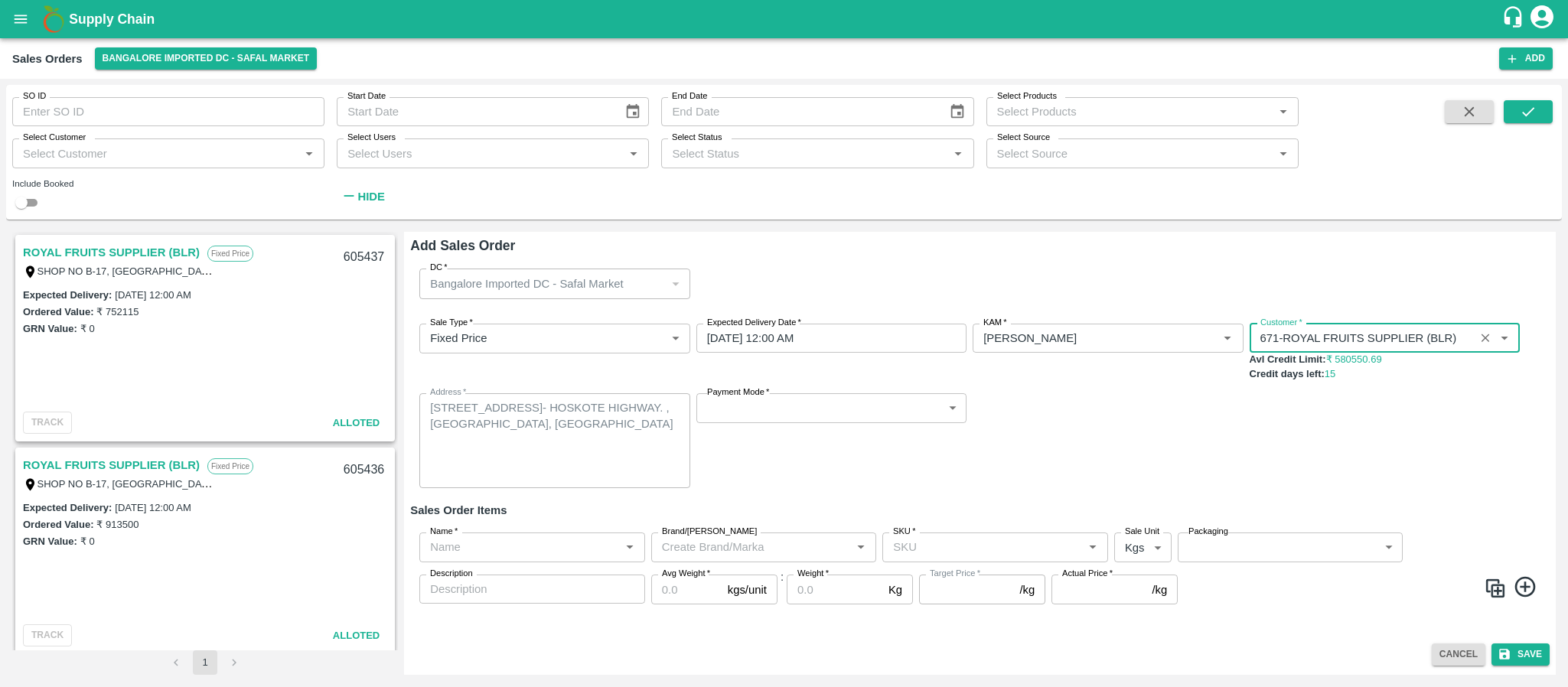
type input "671-ROYAL FRUITS SUPPLIER (BLR)"
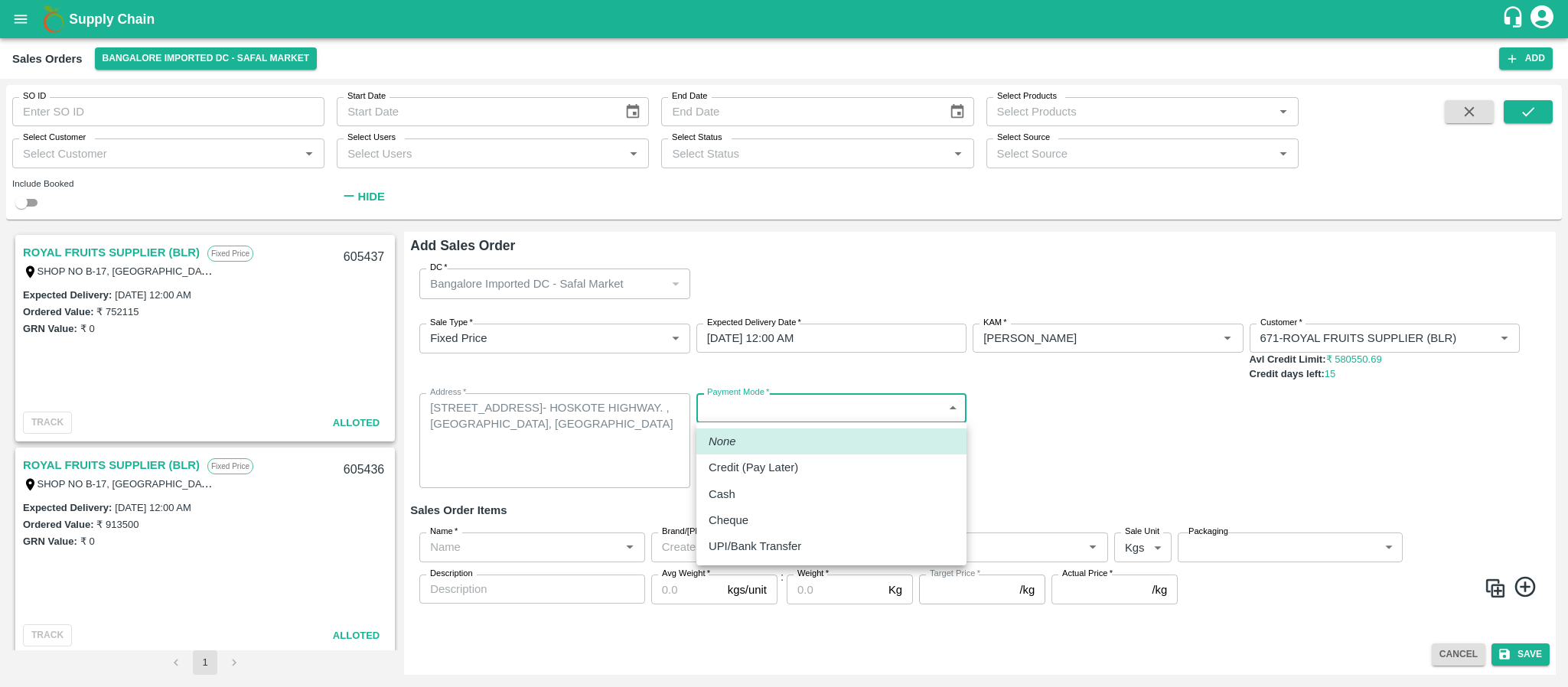
click at [861, 410] on body "Supply Chain Sales Orders Bangalore Imported DC - Safal Market Add SO ID SO ID …" at bounding box center [784, 343] width 1568 height 687
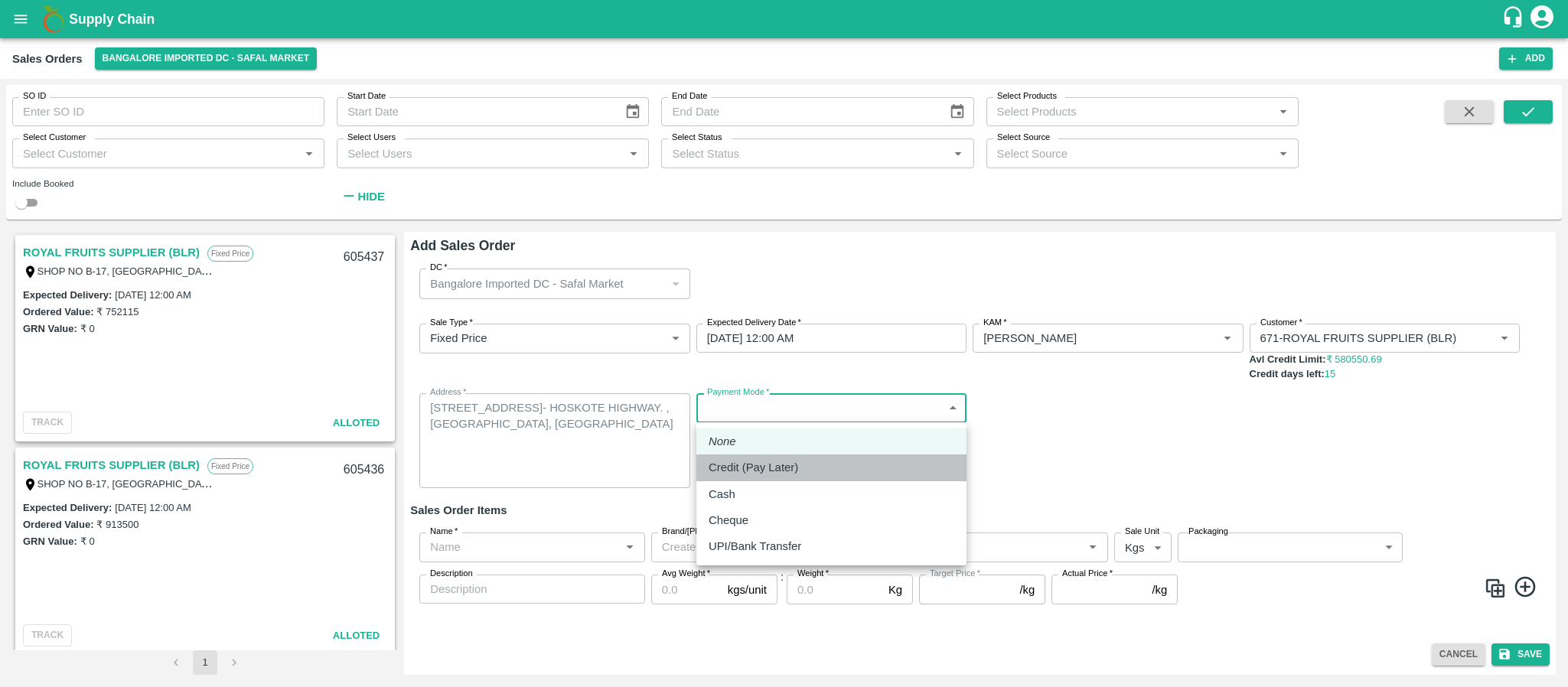
click at [825, 475] on div "Credit (Pay Later)" at bounding box center [831, 467] width 246 height 16
type input "credit"
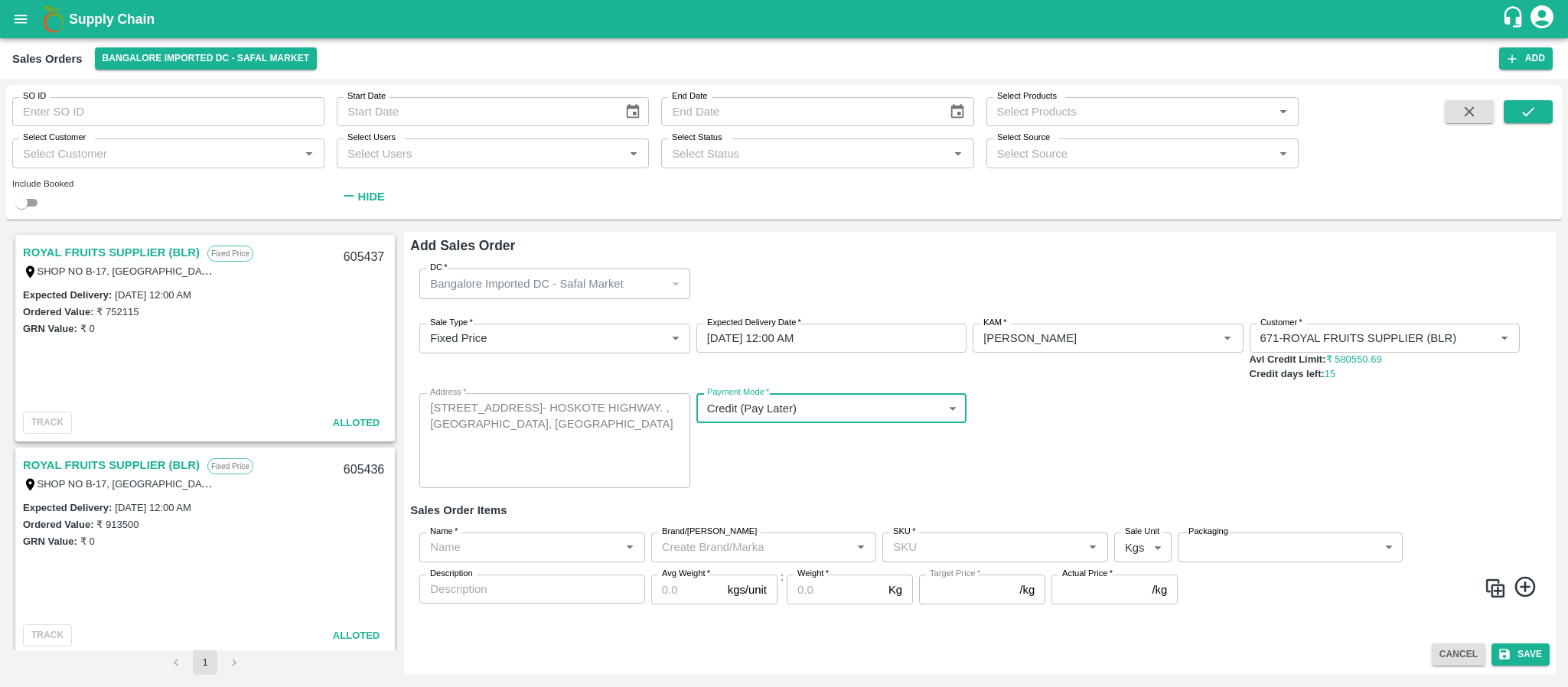
click at [541, 549] on input "Name   *" at bounding box center [520, 547] width 191 height 20
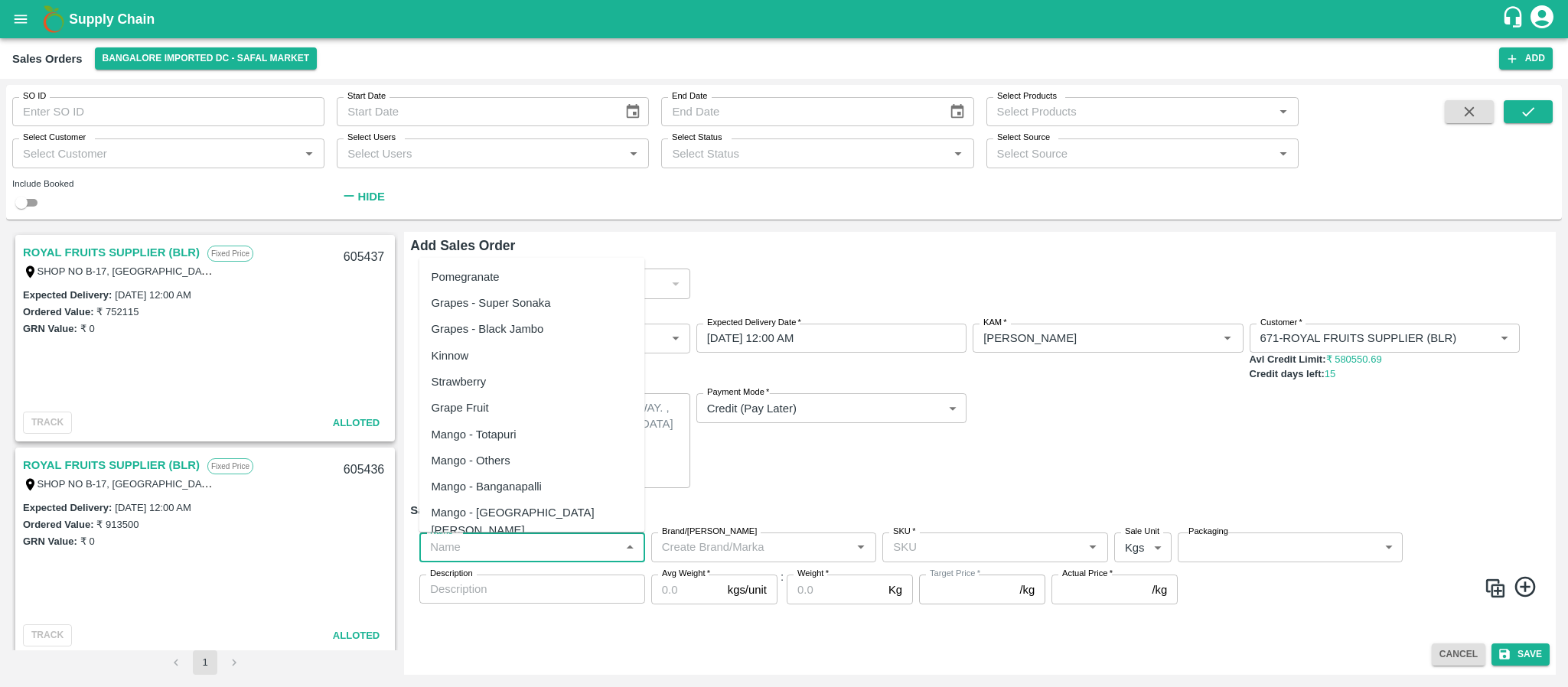
paste input "Apple RD USA"
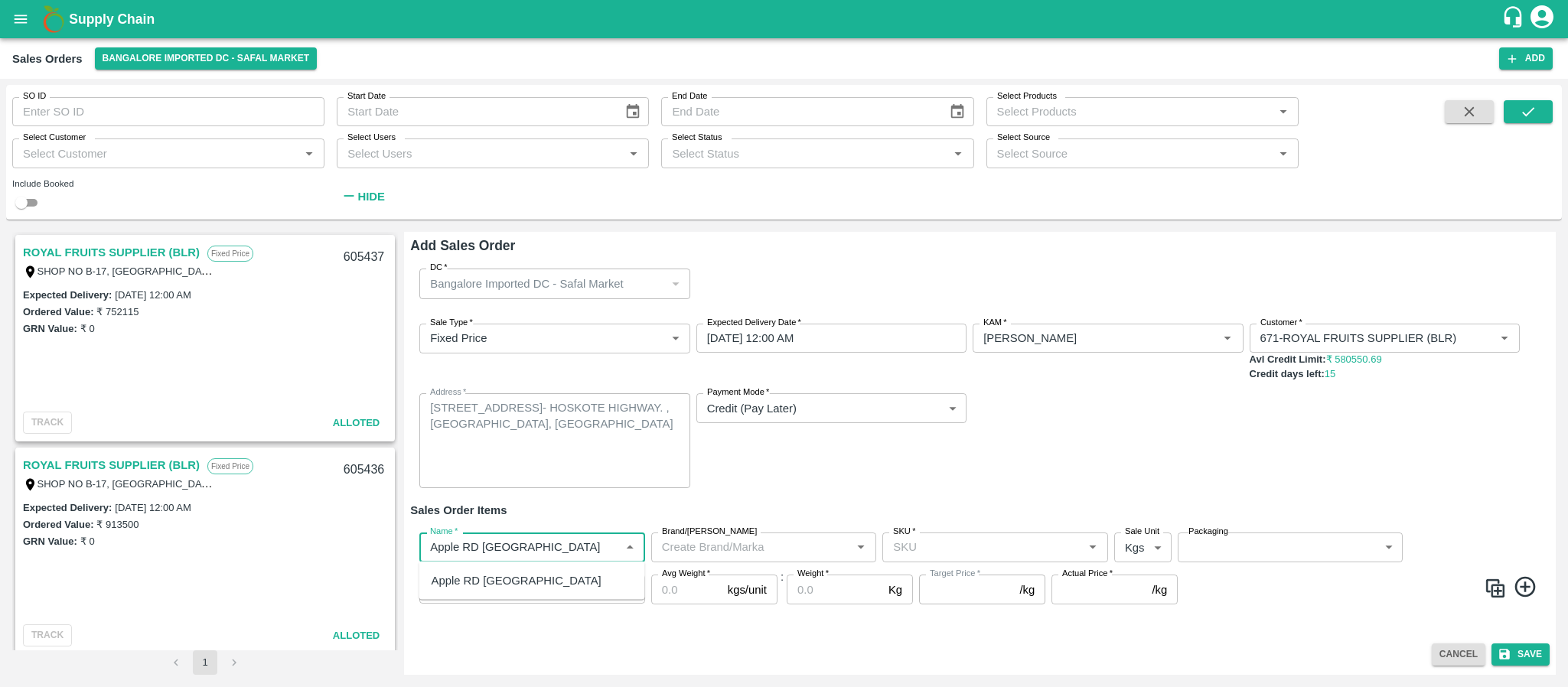
click at [501, 569] on div "Apple RD USA" at bounding box center [532, 580] width 226 height 26
type input "Apple RD USA"
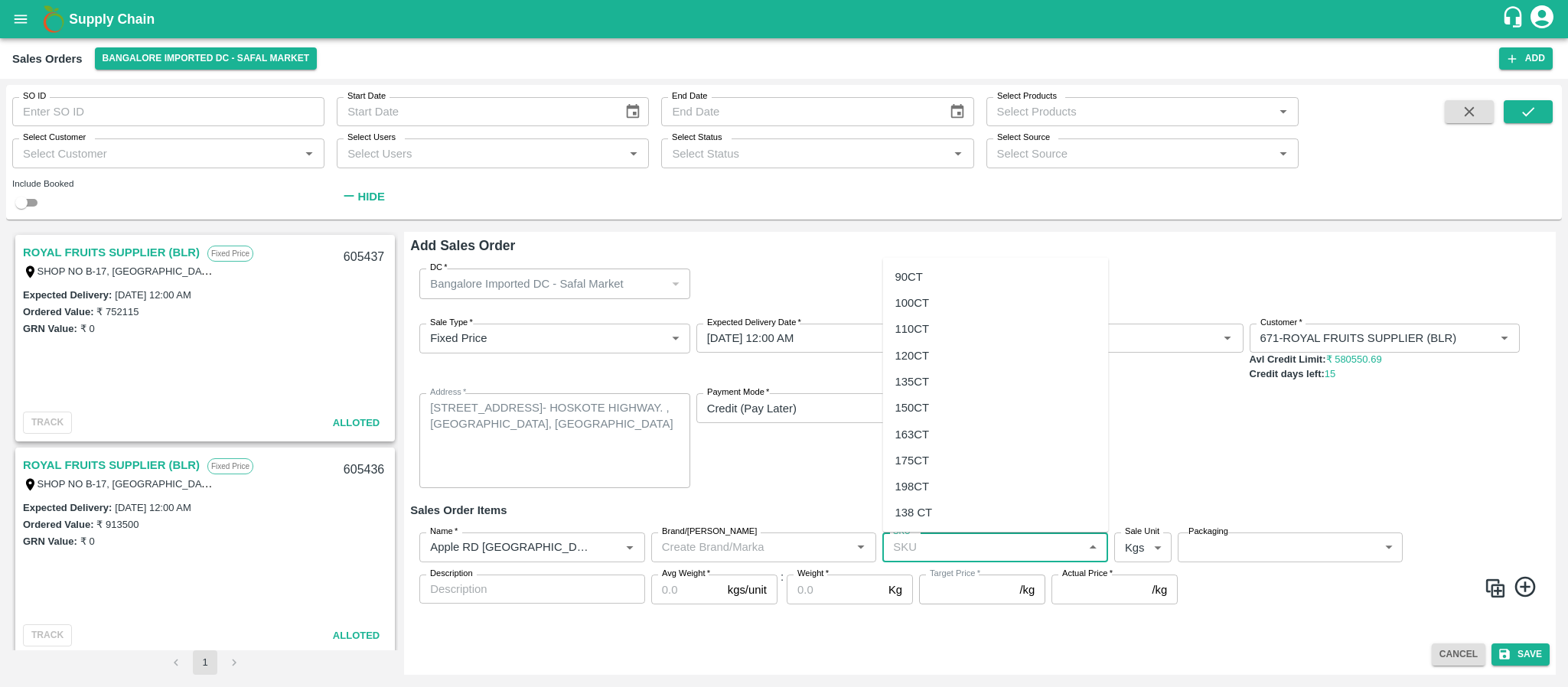
click at [935, 537] on input "SKU   *" at bounding box center [983, 547] width 191 height 20
click at [914, 317] on div "110CT" at bounding box center [996, 328] width 226 height 26
type input "110CT"
type input "NA"
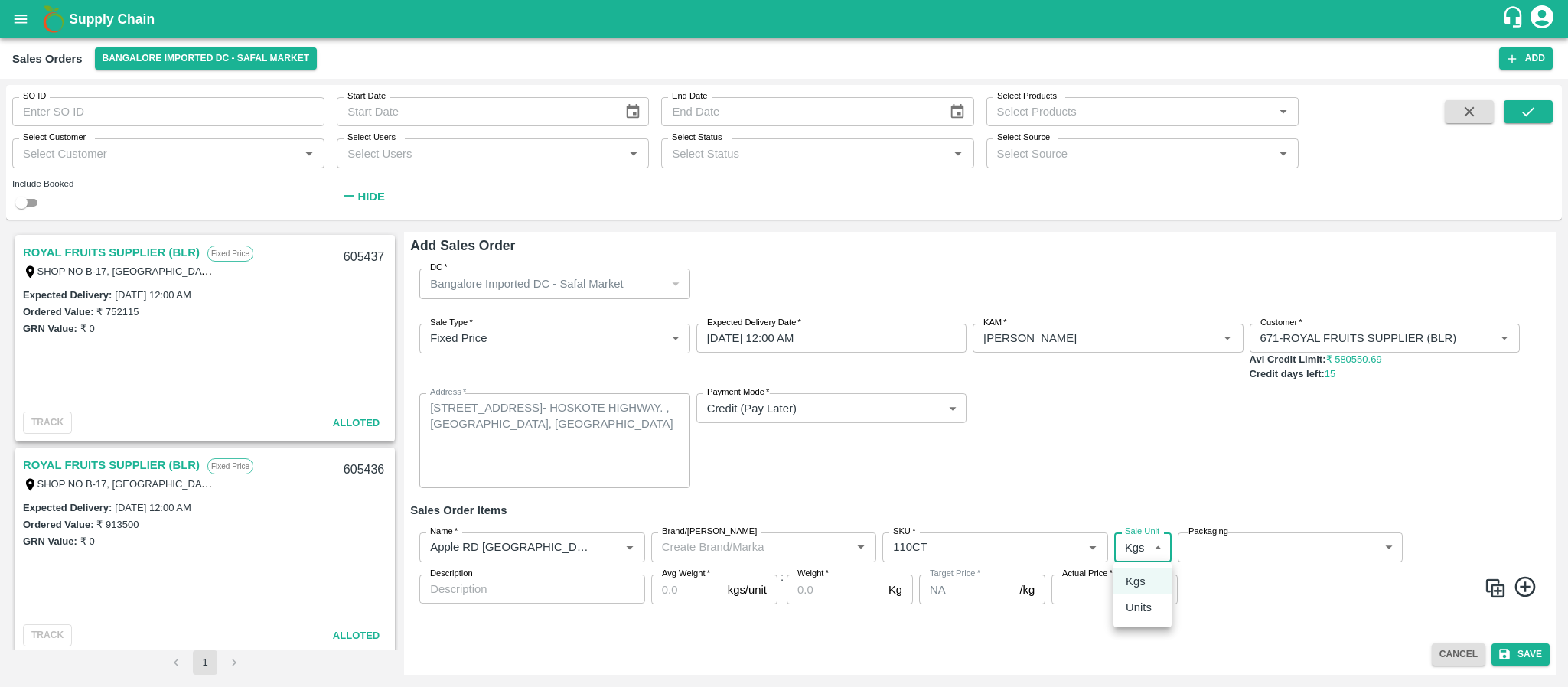
click at [1142, 546] on body "Supply Chain Sales Orders Bangalore Imported DC - Safal Market Add SO ID SO ID …" at bounding box center [784, 343] width 1568 height 687
click at [1133, 613] on p "Units" at bounding box center [1139, 607] width 26 height 16
type input "2"
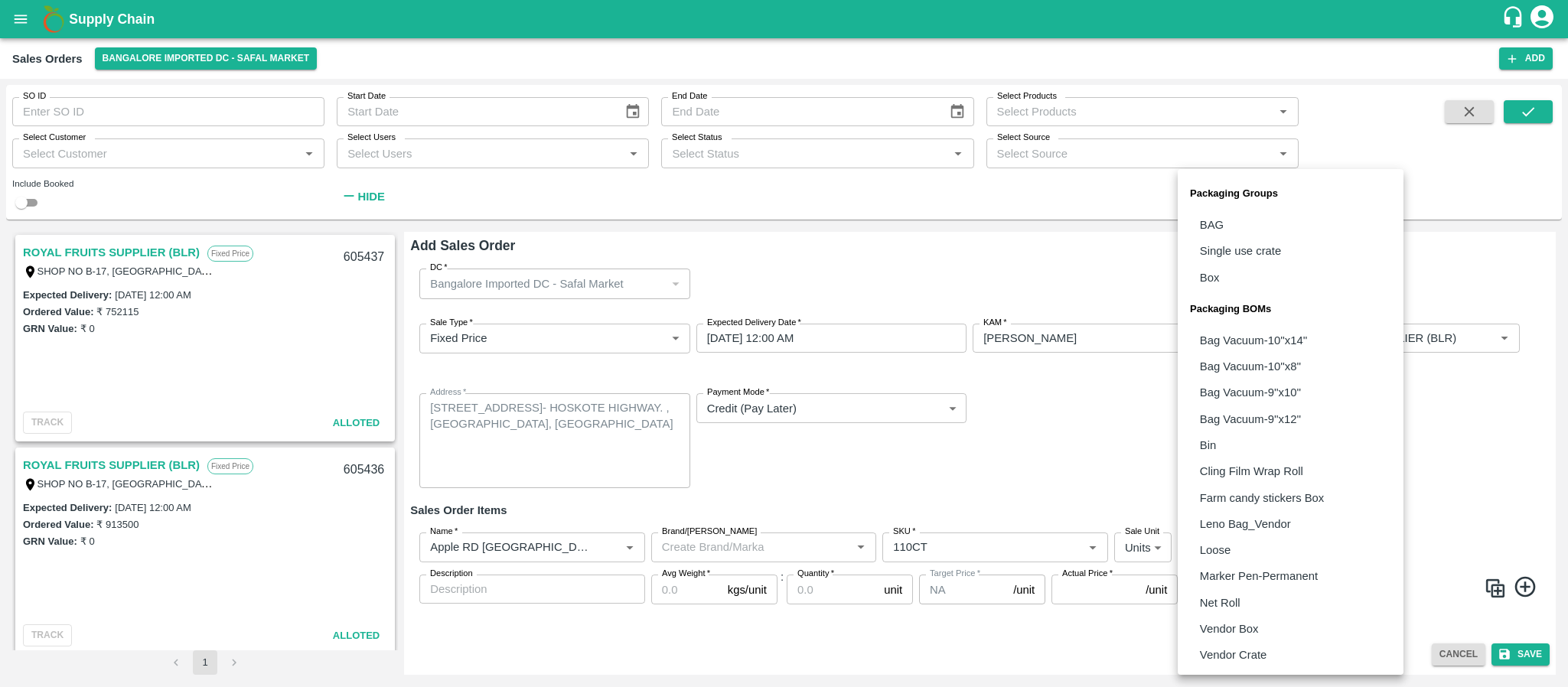
click at [1233, 554] on body "Supply Chain Sales Orders Bangalore Imported DC - Safal Market Add SO ID SO ID …" at bounding box center [784, 343] width 1568 height 687
click at [1229, 616] on li "Vendor Box" at bounding box center [1291, 628] width 226 height 26
type input "BOM/276"
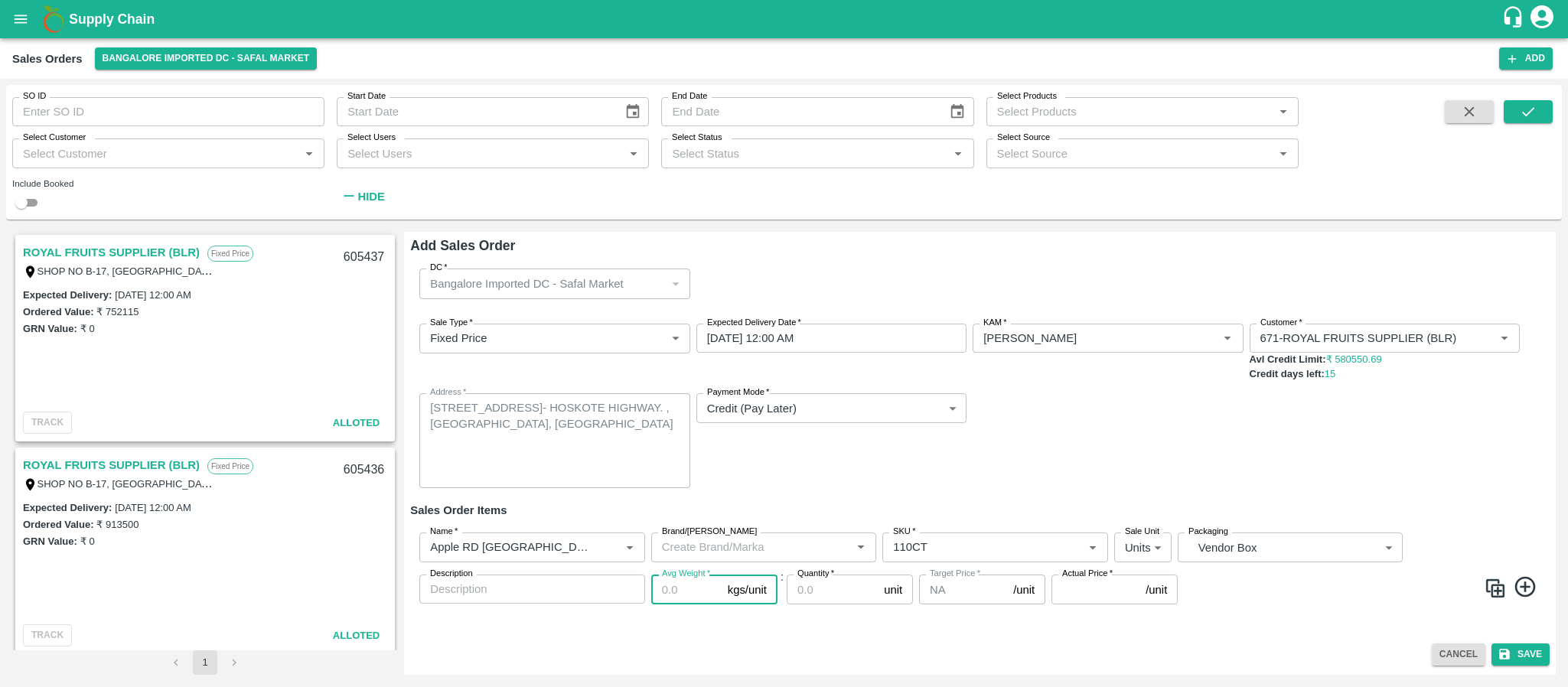
click at [672, 598] on input "Avg Weight   *" at bounding box center [686, 589] width 71 height 29
type input "18"
click at [808, 588] on input "Quantity   *" at bounding box center [832, 589] width 91 height 29
type input "145"
click at [1084, 592] on input "Actual Price   *" at bounding box center [1095, 589] width 88 height 29
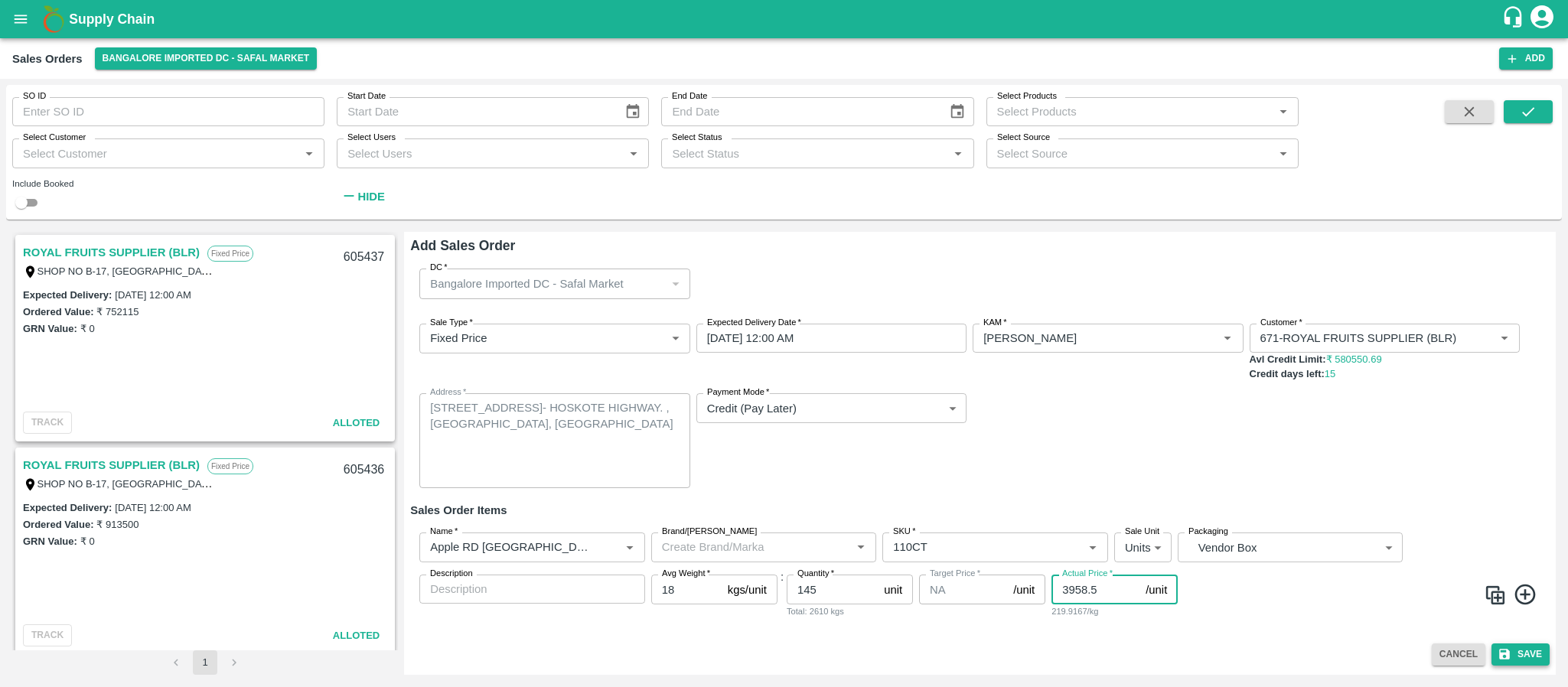
type input "3958.5"
click at [1538, 652] on button "Save" at bounding box center [1521, 654] width 58 height 22
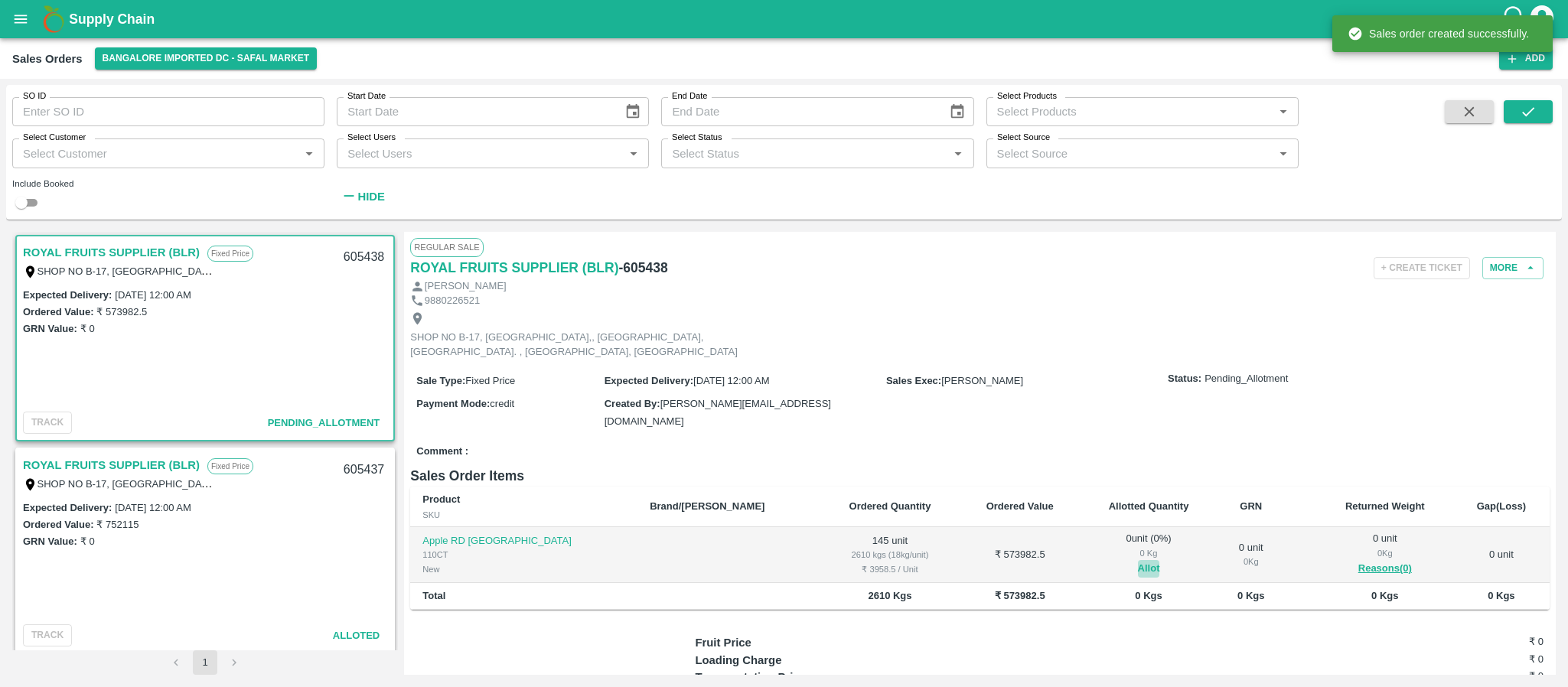
click at [1138, 565] on button "Allot" at bounding box center [1149, 569] width 22 height 17
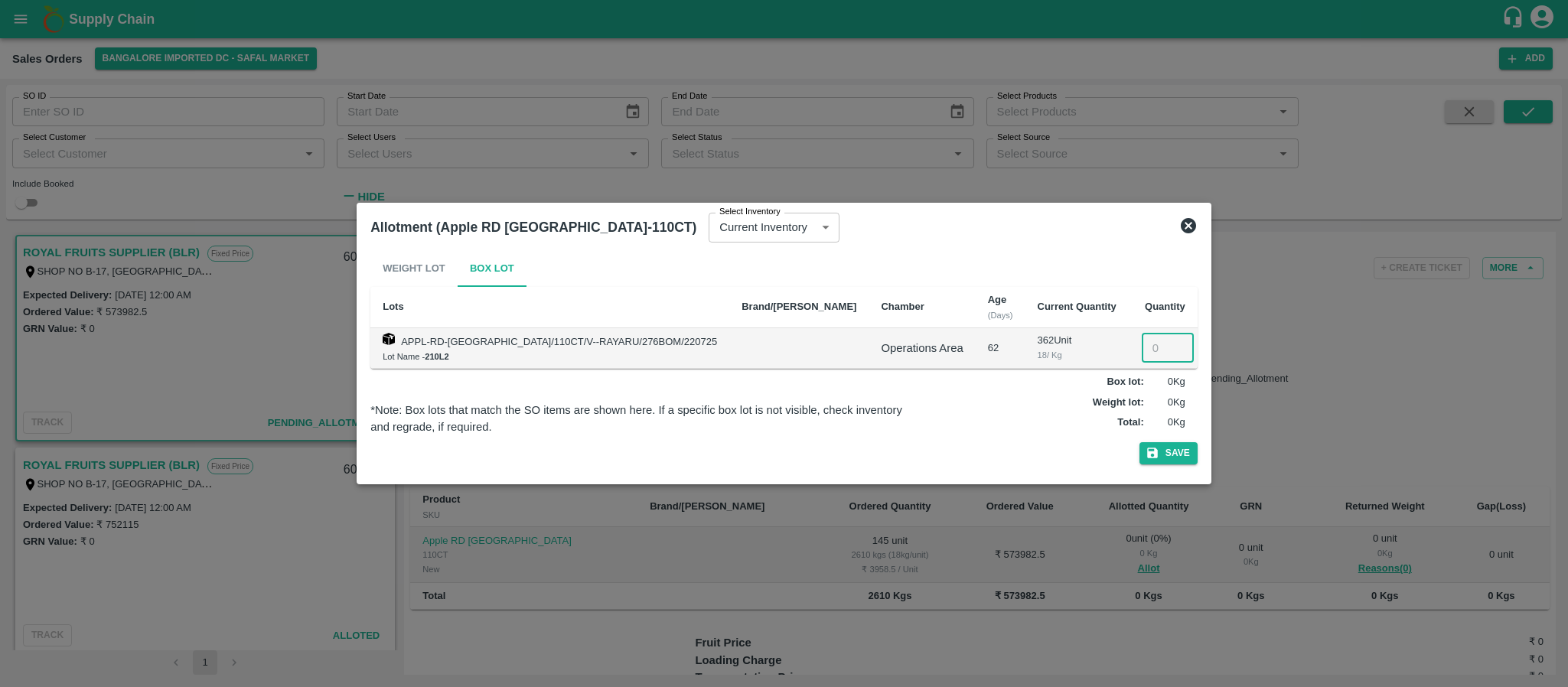
click at [1142, 347] on input "number" at bounding box center [1168, 348] width 52 height 29
type input "145"
click at [1153, 452] on button "Save" at bounding box center [1168, 454] width 58 height 22
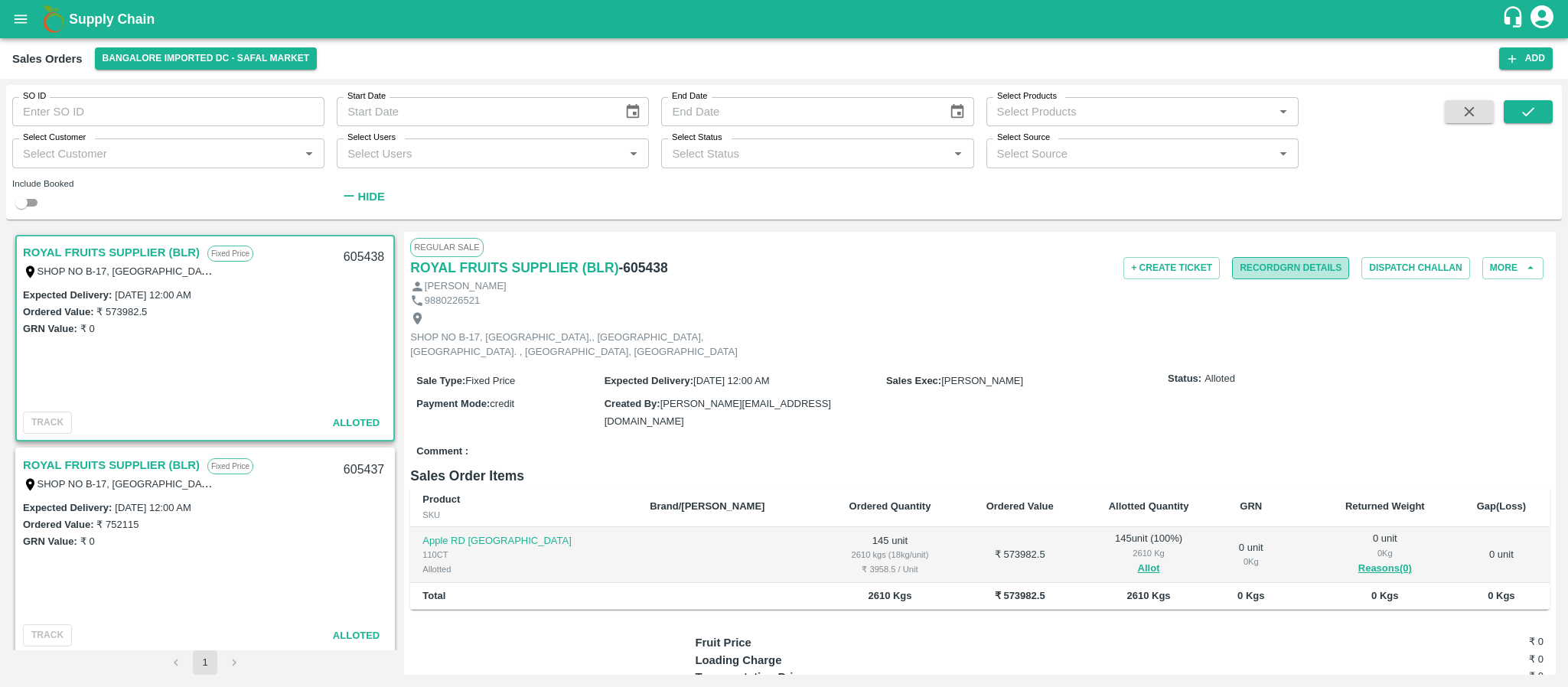
click at [1282, 266] on button "Record GRN Details" at bounding box center [1291, 268] width 117 height 22
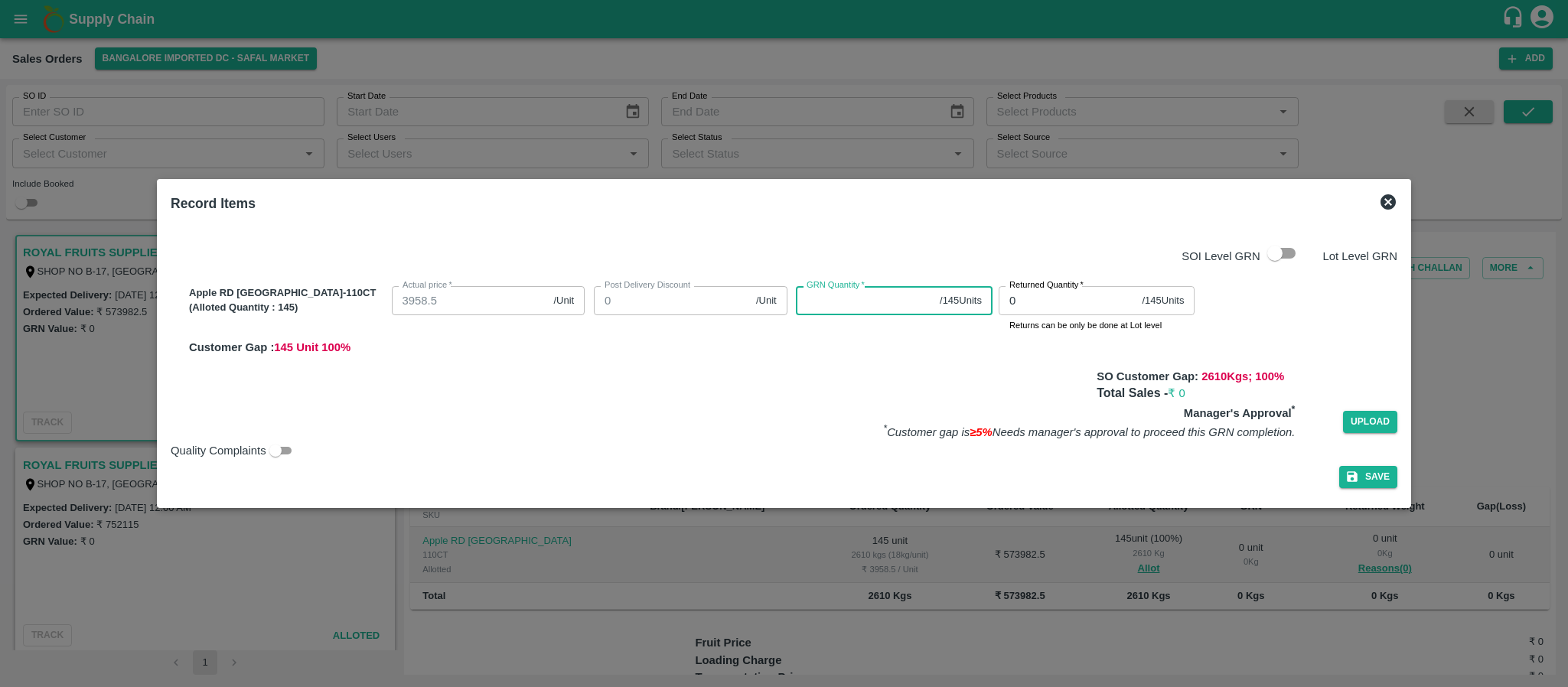
click at [827, 302] on input "GRN Quantity   *" at bounding box center [865, 300] width 138 height 29
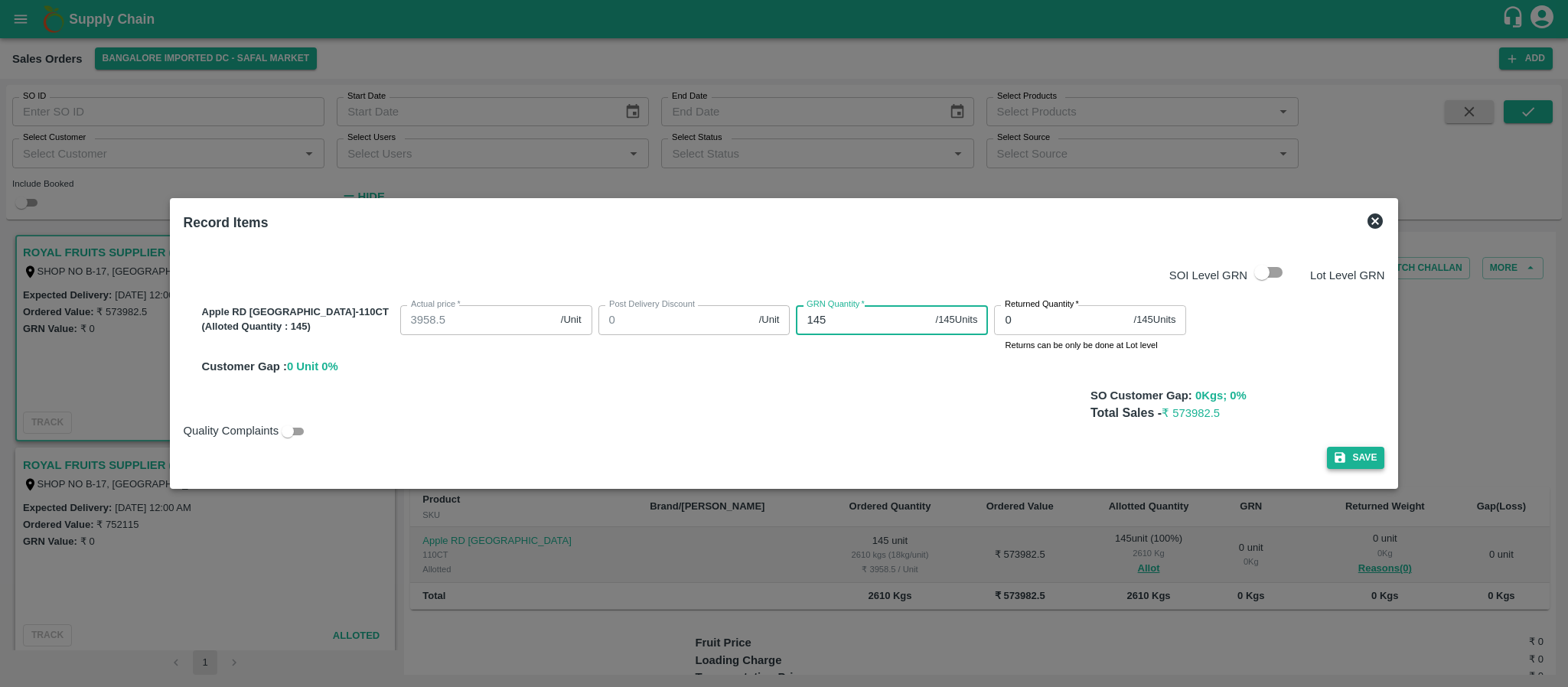
type input "145"
click at [1327, 457] on button "Save" at bounding box center [1356, 457] width 58 height 22
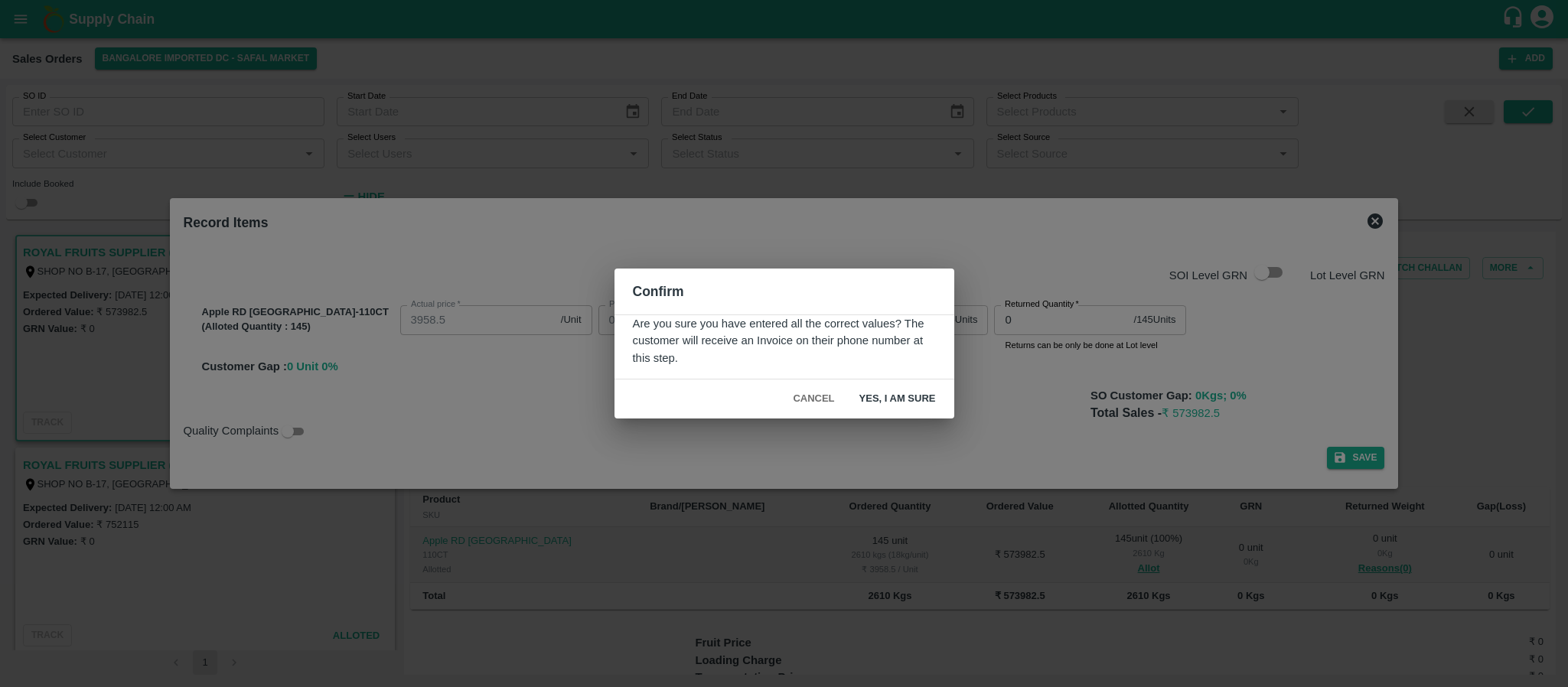
click at [896, 400] on button "Yes, I am sure" at bounding box center [897, 399] width 101 height 27
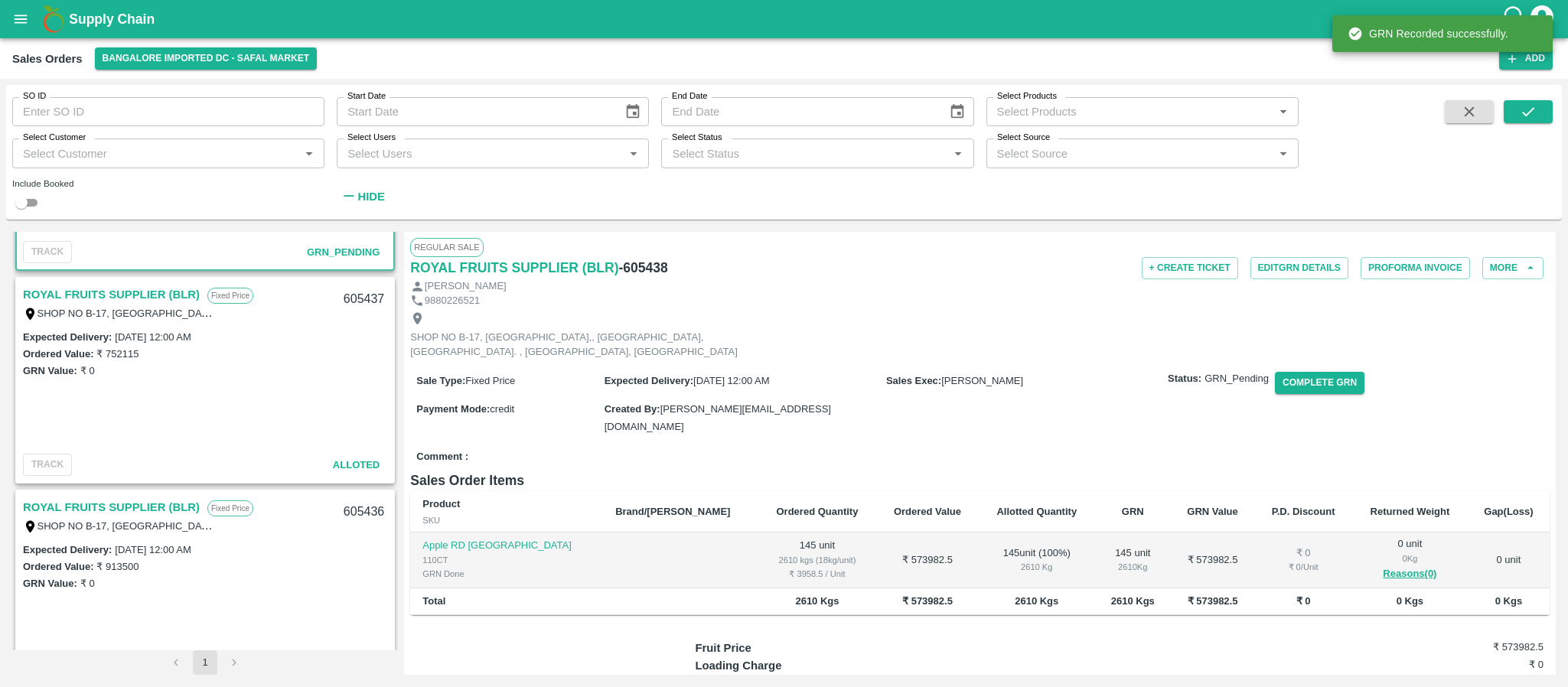
scroll to position [172, 0]
click at [126, 291] on link "ROYAL FRUITS SUPPLIER (BLR)" at bounding box center [111, 292] width 177 height 20
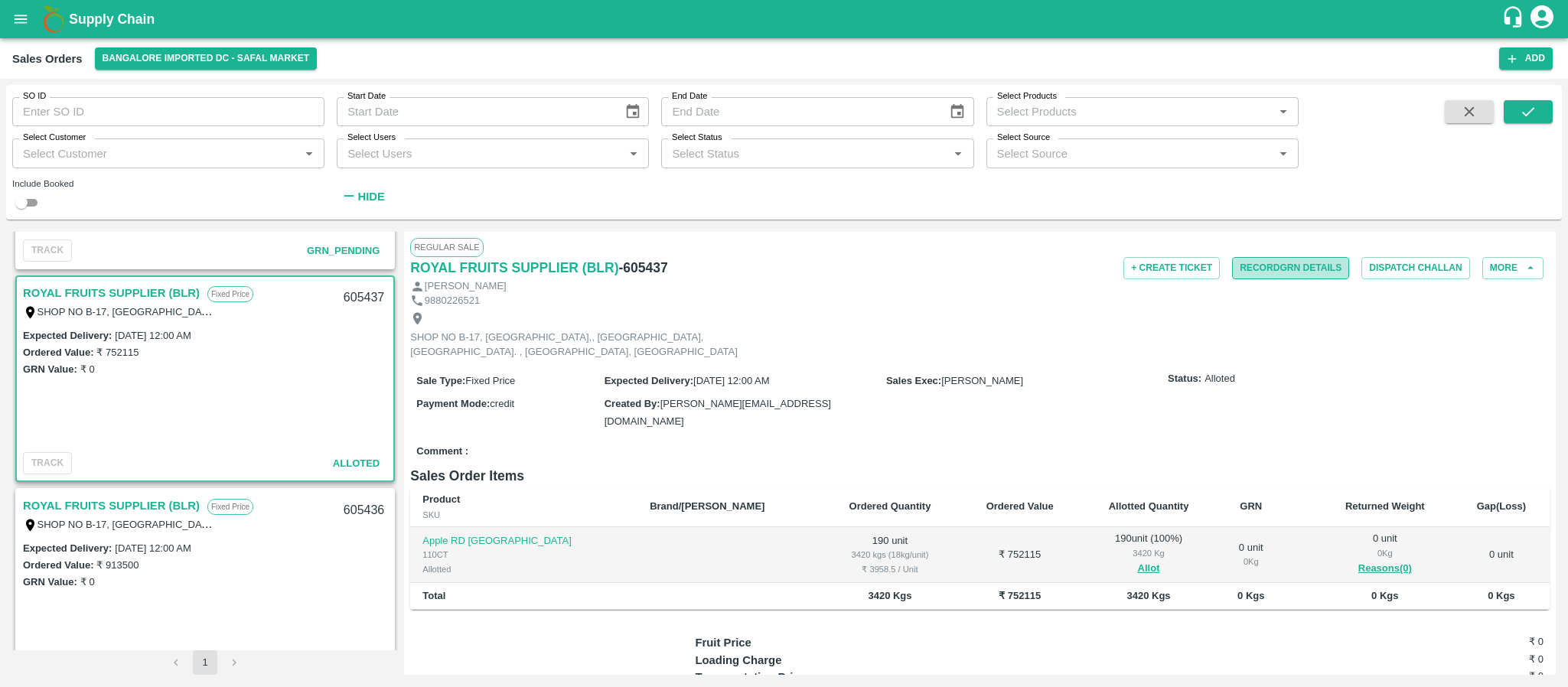
click at [1294, 262] on button "Record GRN Details" at bounding box center [1291, 268] width 117 height 22
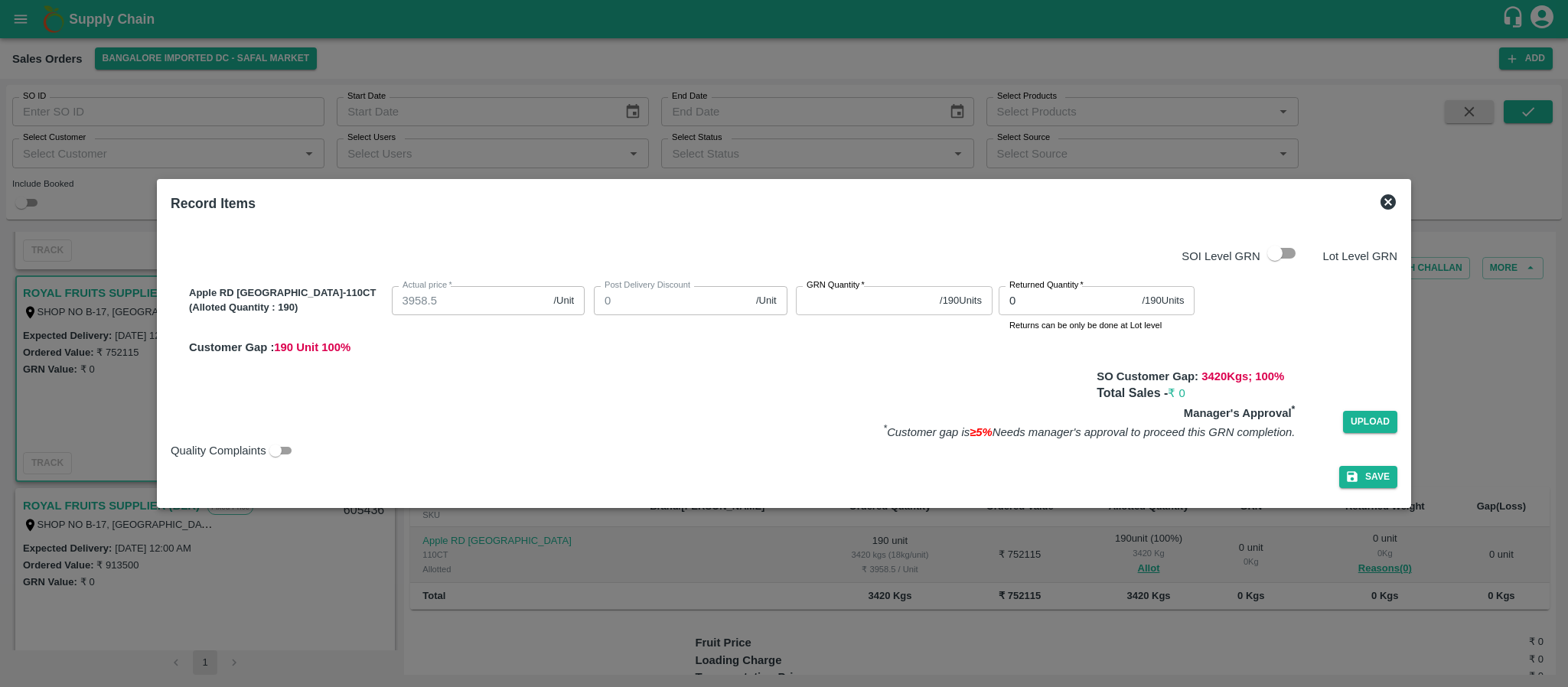
click at [1381, 197] on icon at bounding box center [1389, 202] width 16 height 16
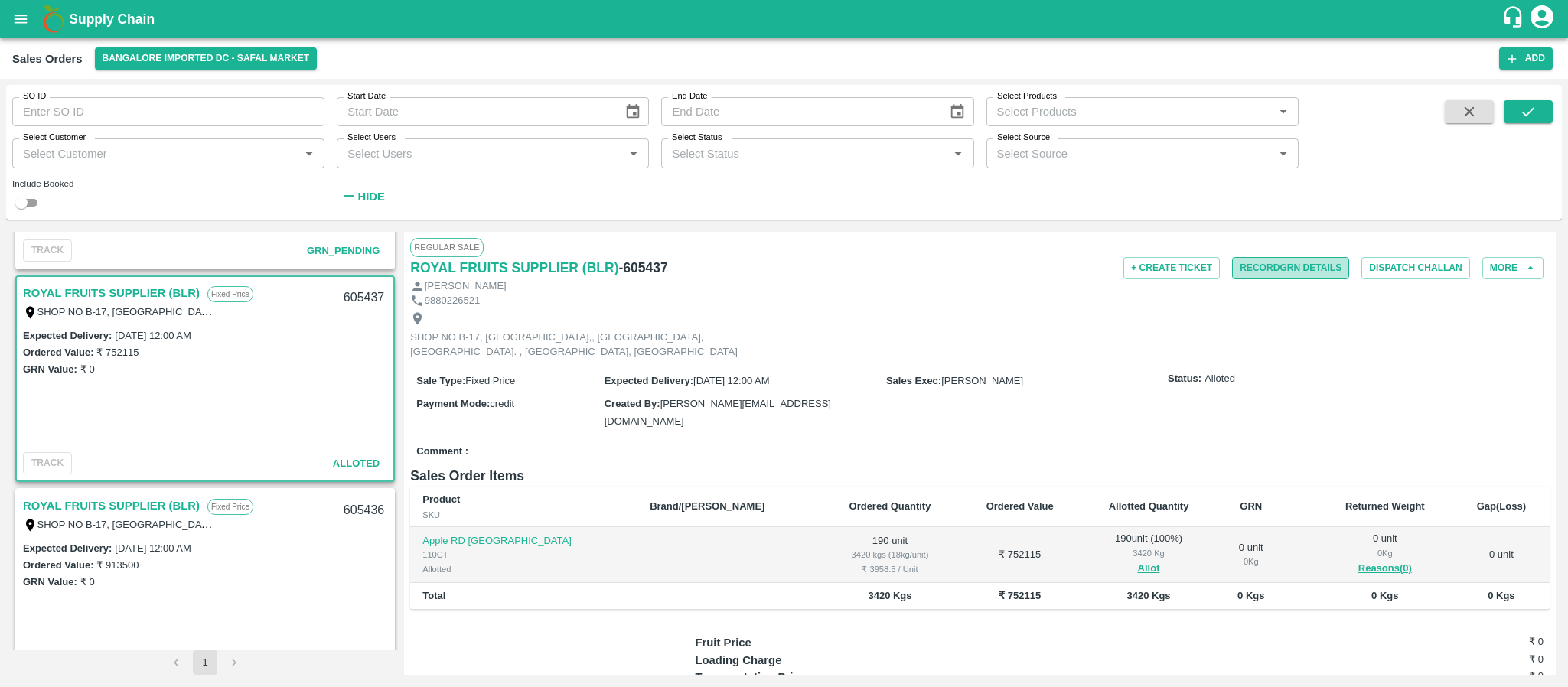
click at [1277, 260] on button "Record GRN Details" at bounding box center [1291, 268] width 117 height 22
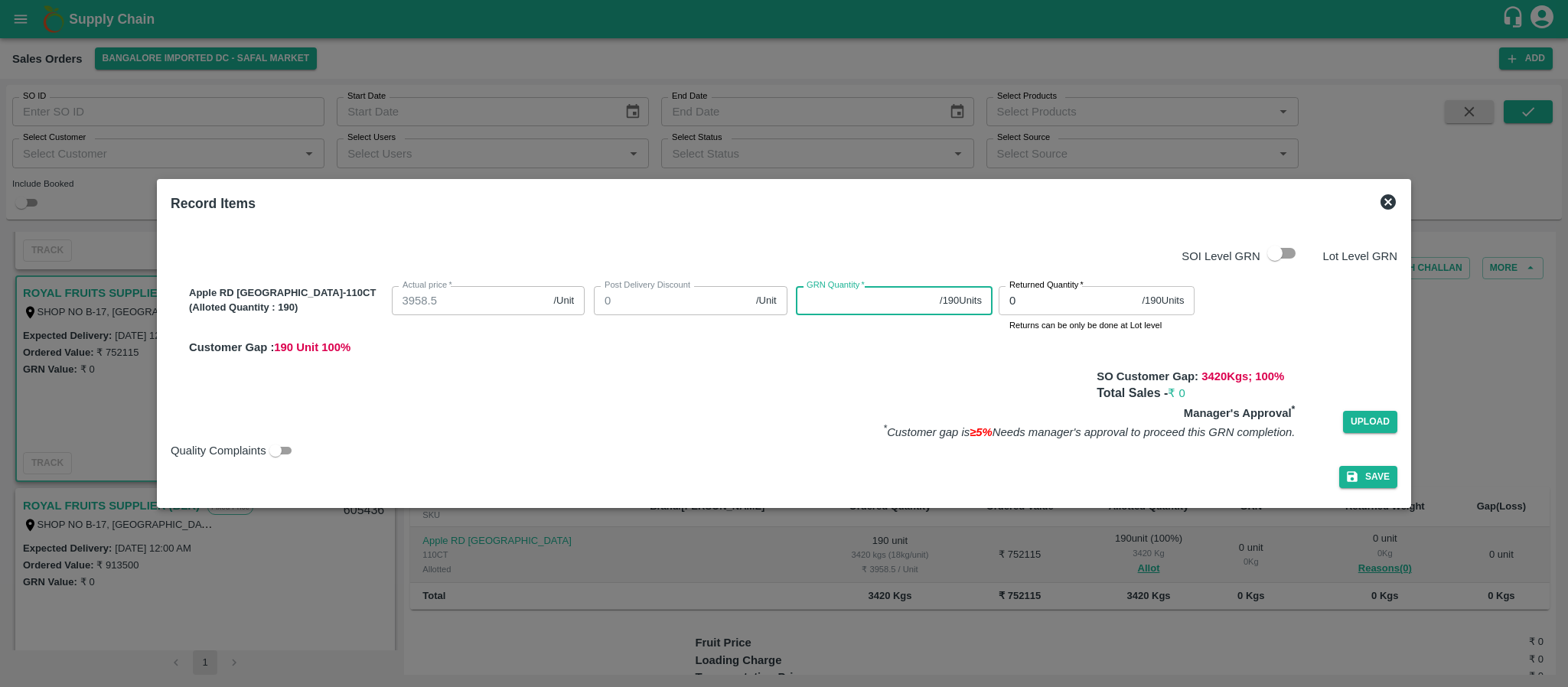
click at [822, 303] on input "GRN Quantity   *" at bounding box center [865, 300] width 138 height 29
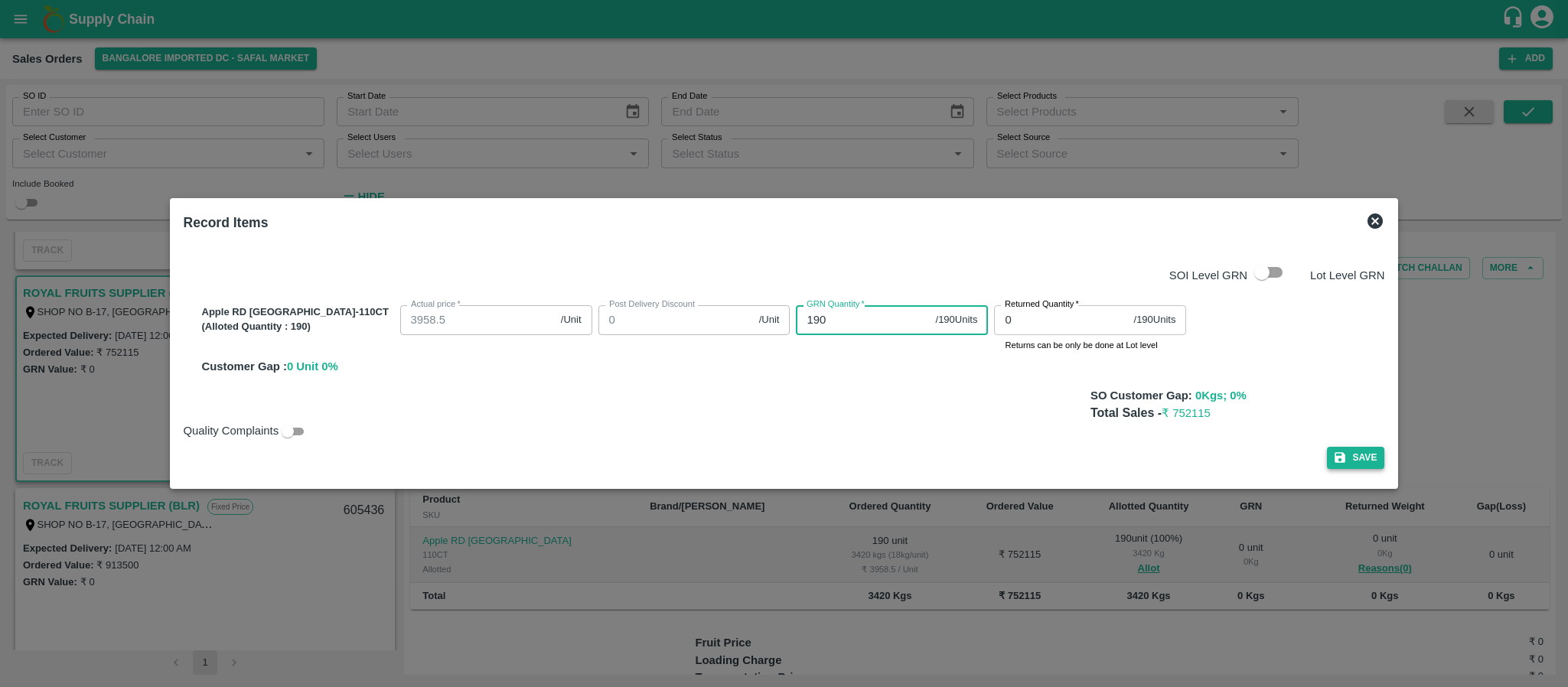
type input "190"
click at [1327, 466] on button "Save" at bounding box center [1356, 457] width 58 height 22
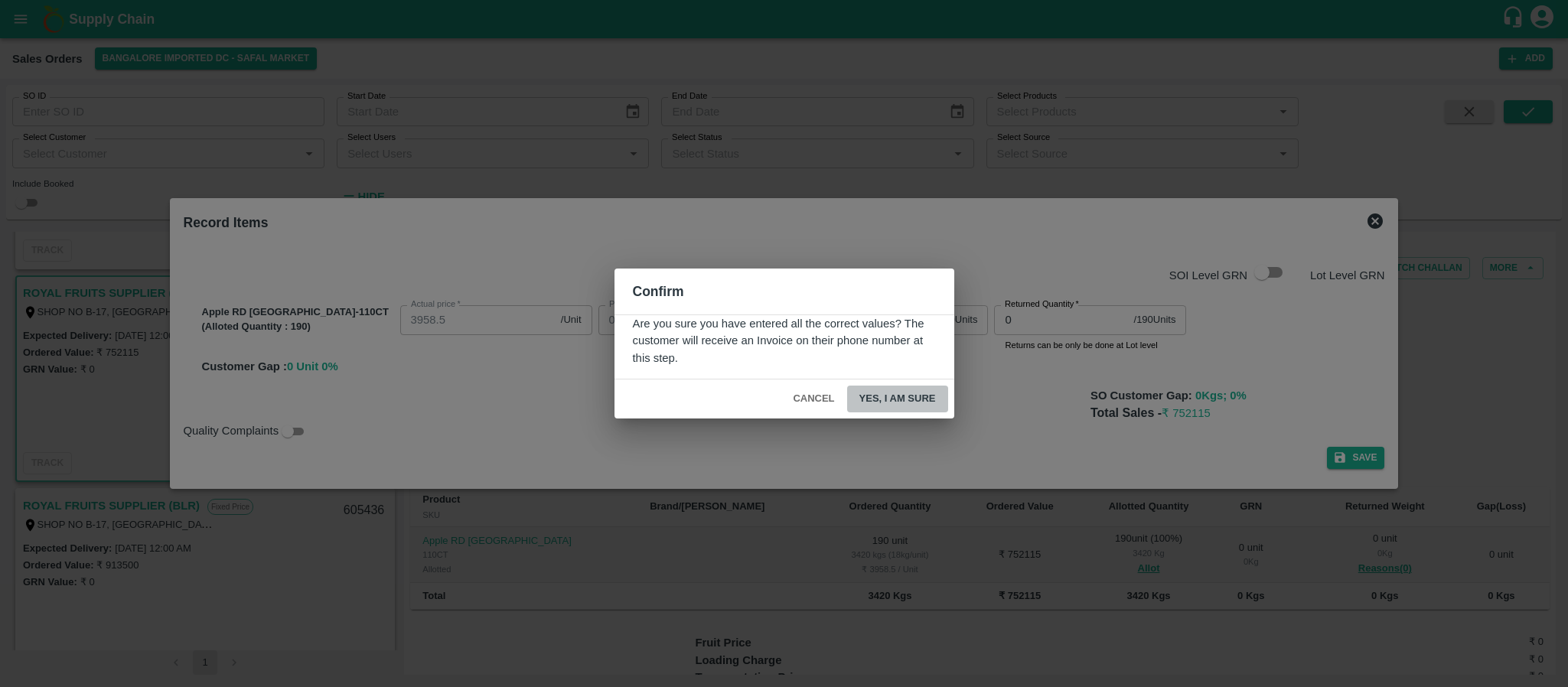
click at [907, 407] on button "Yes, I am sure" at bounding box center [897, 399] width 101 height 27
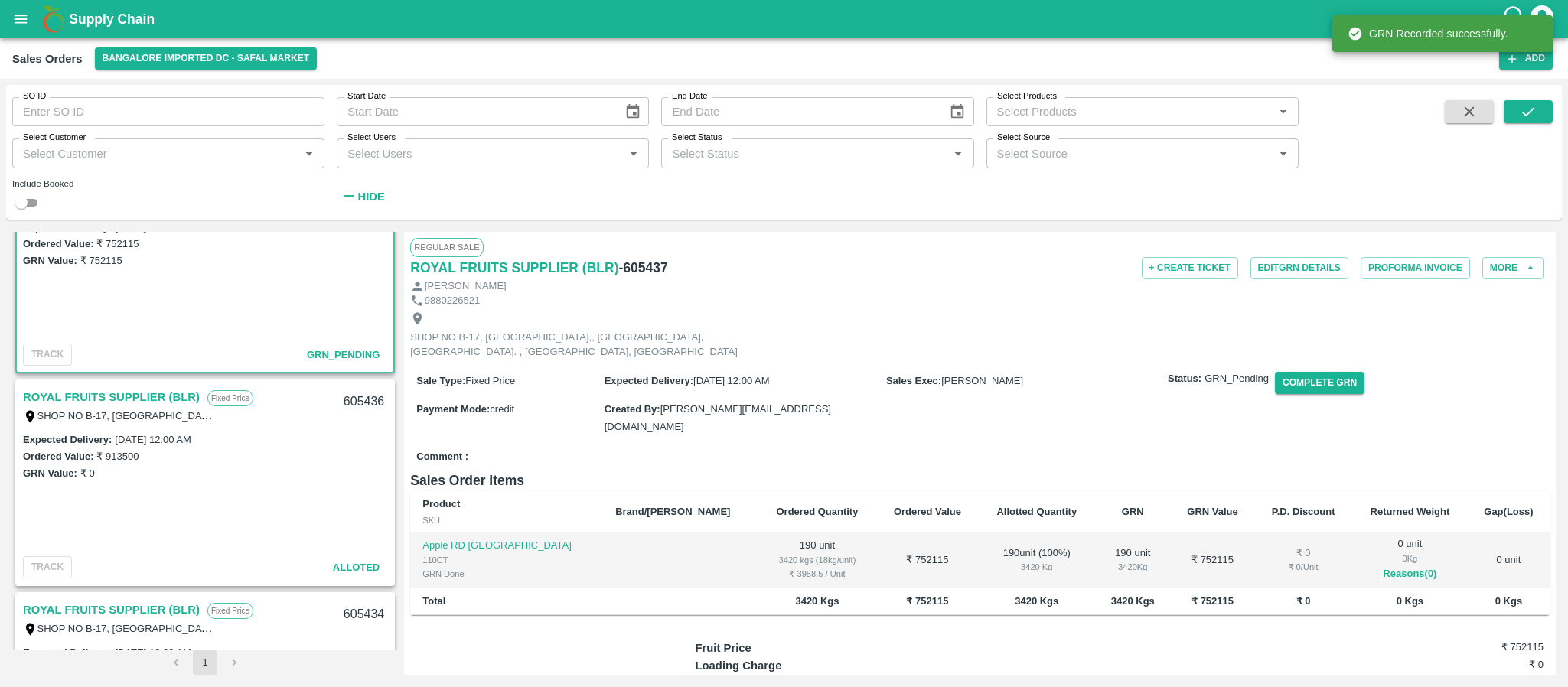
scroll to position [283, 0]
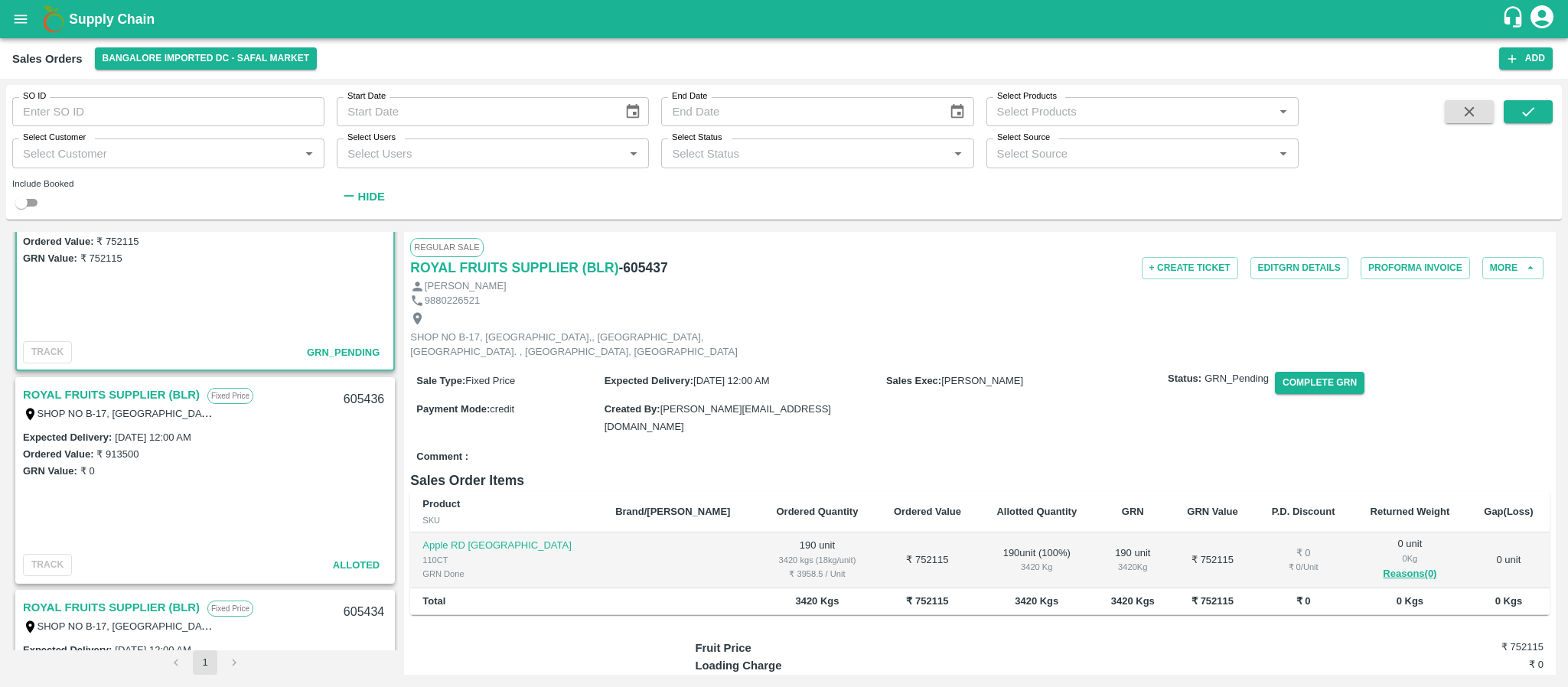
click at [147, 388] on link "ROYAL FRUITS SUPPLIER (BLR)" at bounding box center [111, 394] width 177 height 20
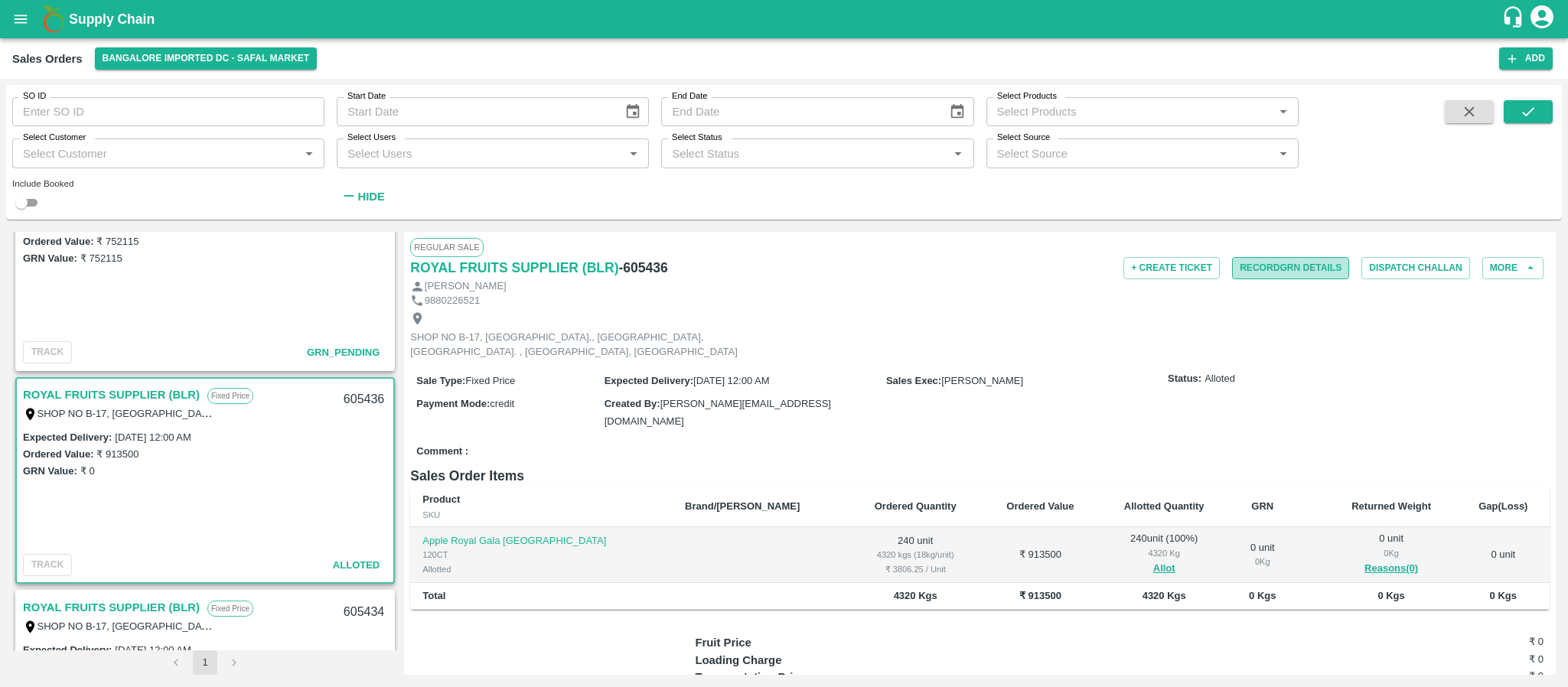
click at [1313, 267] on button "Record GRN Details" at bounding box center [1291, 268] width 117 height 22
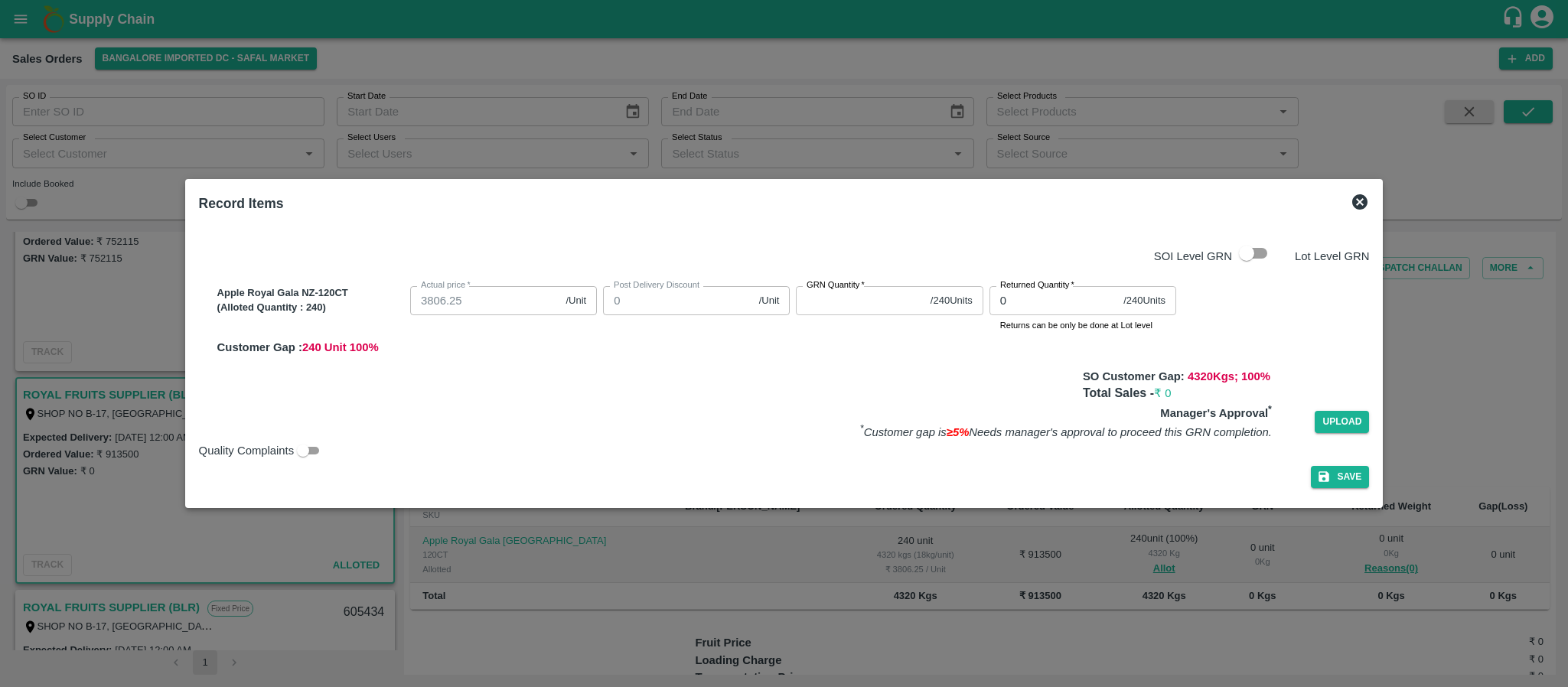
click at [811, 297] on input "GRN Quantity   *" at bounding box center [860, 300] width 128 height 29
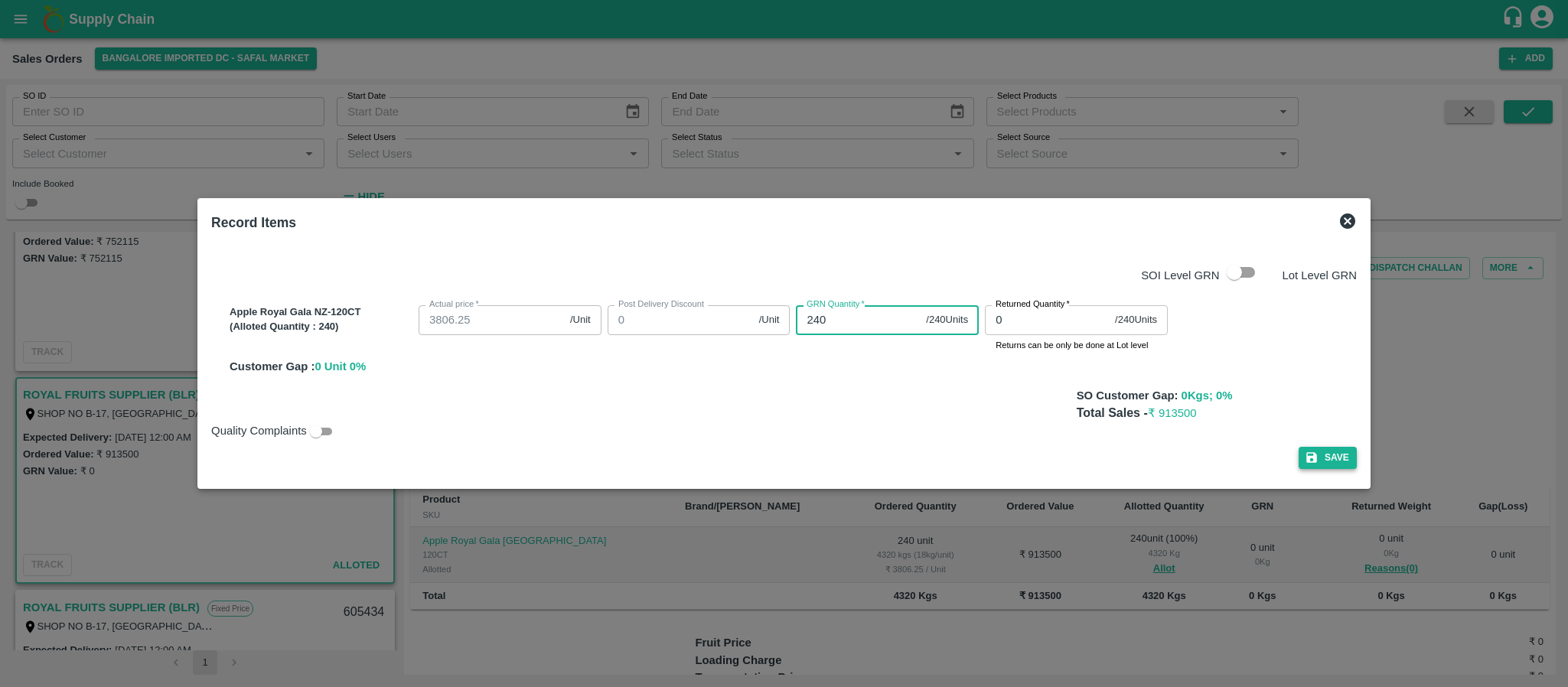
type input "240"
click at [1331, 453] on button "Save" at bounding box center [1327, 457] width 58 height 22
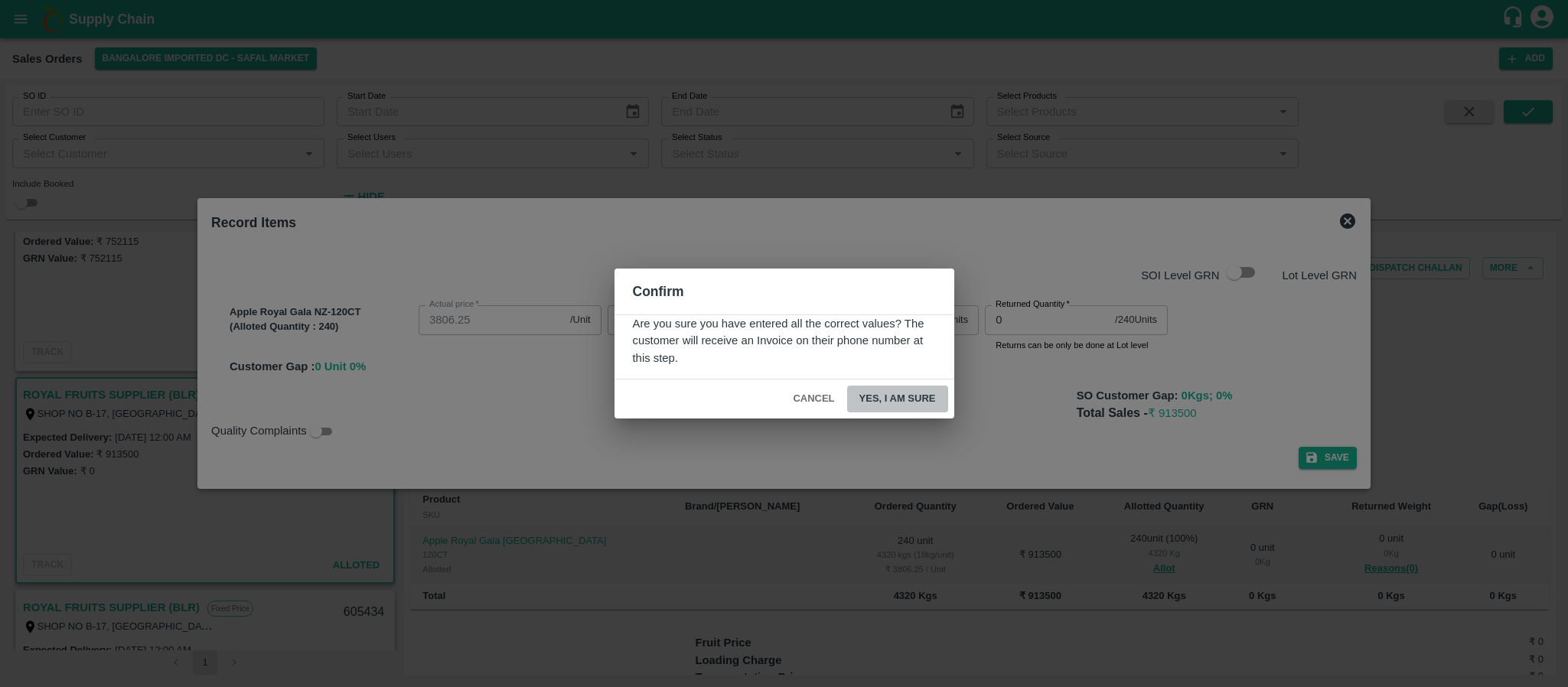
click at [901, 398] on button "Yes, I am sure" at bounding box center [897, 399] width 101 height 27
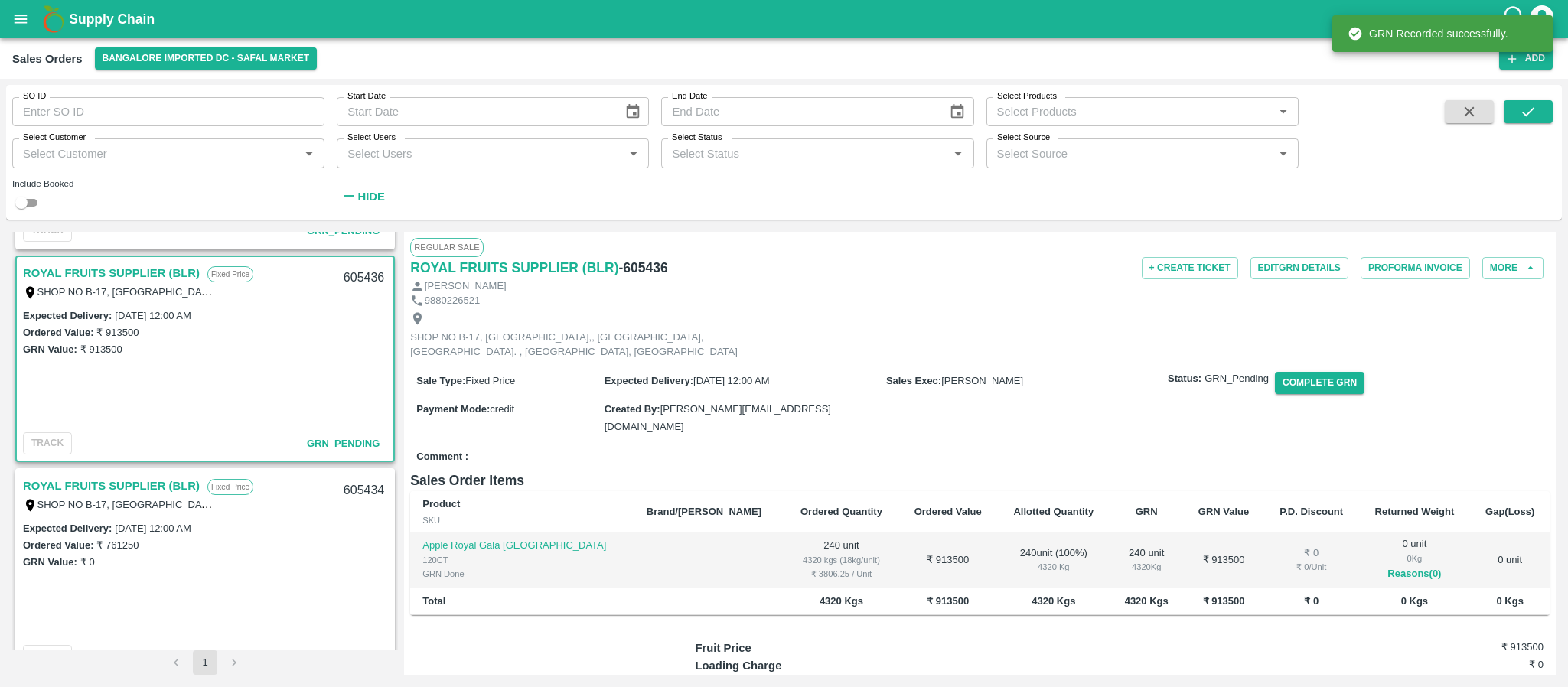
scroll to position [413, 0]
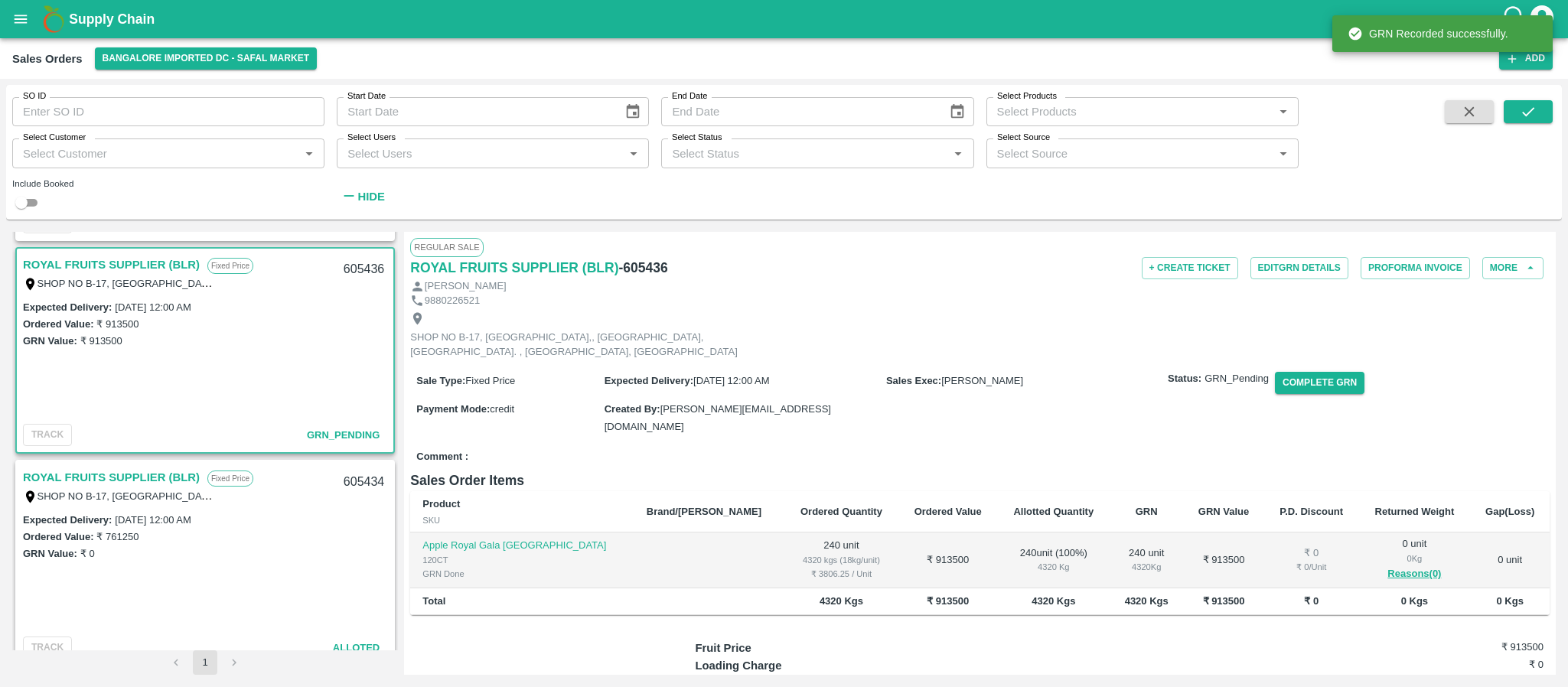
click at [148, 469] on link "ROYAL FRUITS SUPPLIER (BLR)" at bounding box center [111, 477] width 177 height 20
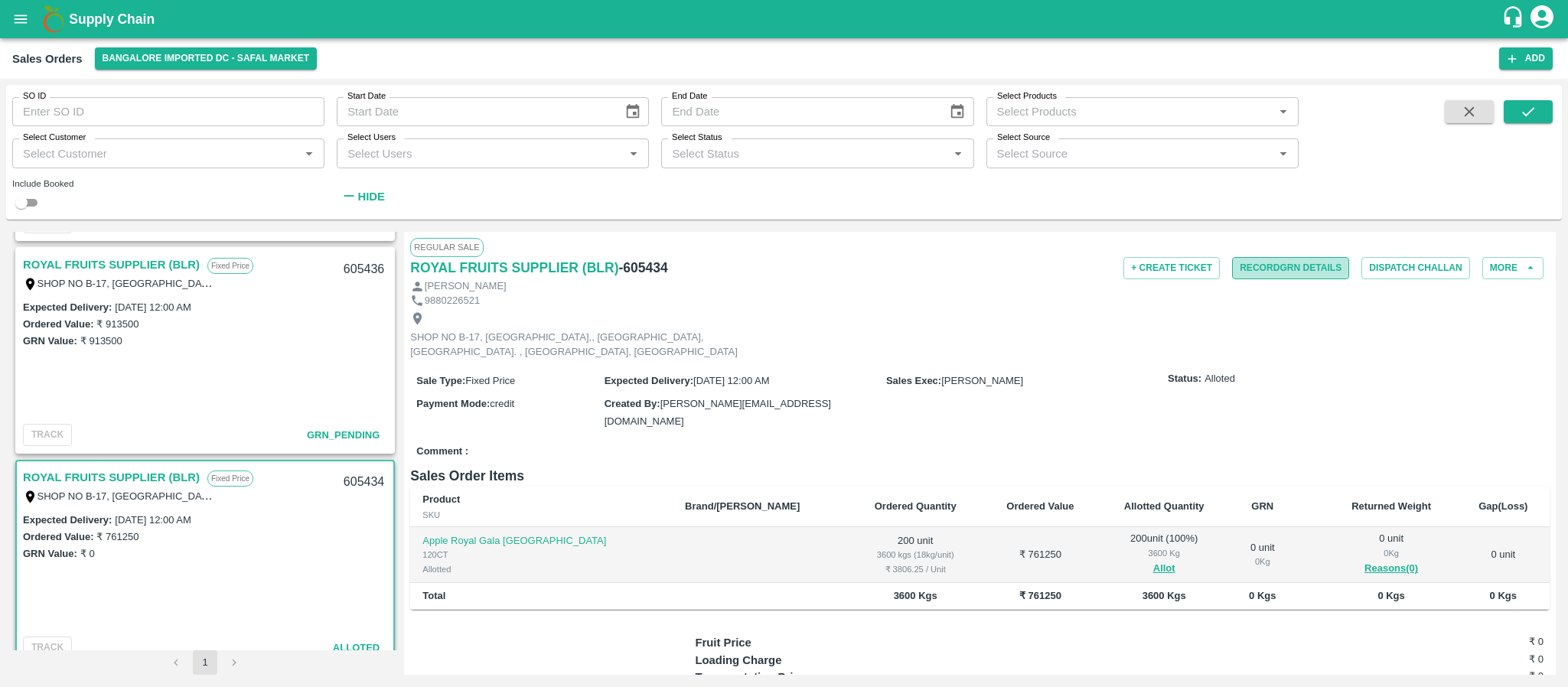
click at [1284, 271] on button "Record GRN Details" at bounding box center [1291, 268] width 117 height 22
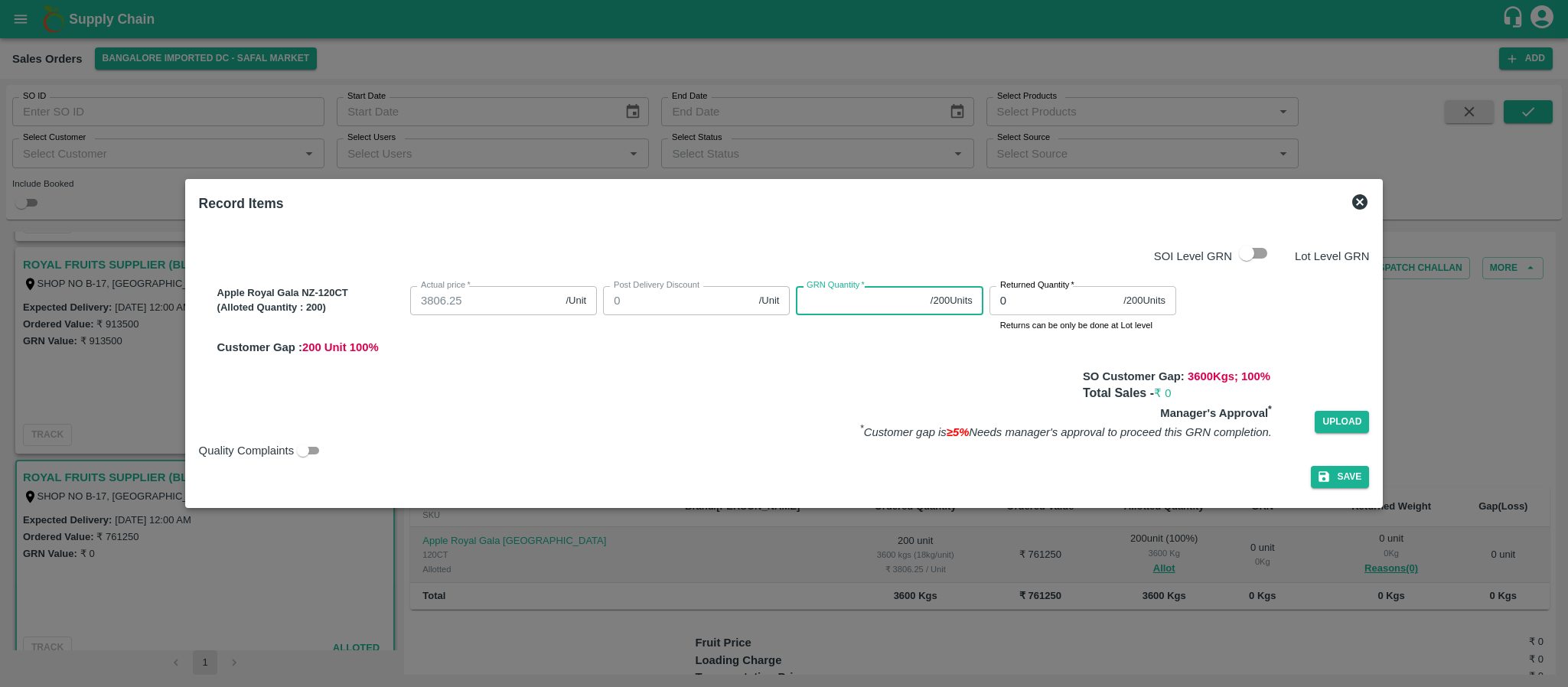
click at [823, 297] on input "GRN Quantity   *" at bounding box center [860, 300] width 128 height 29
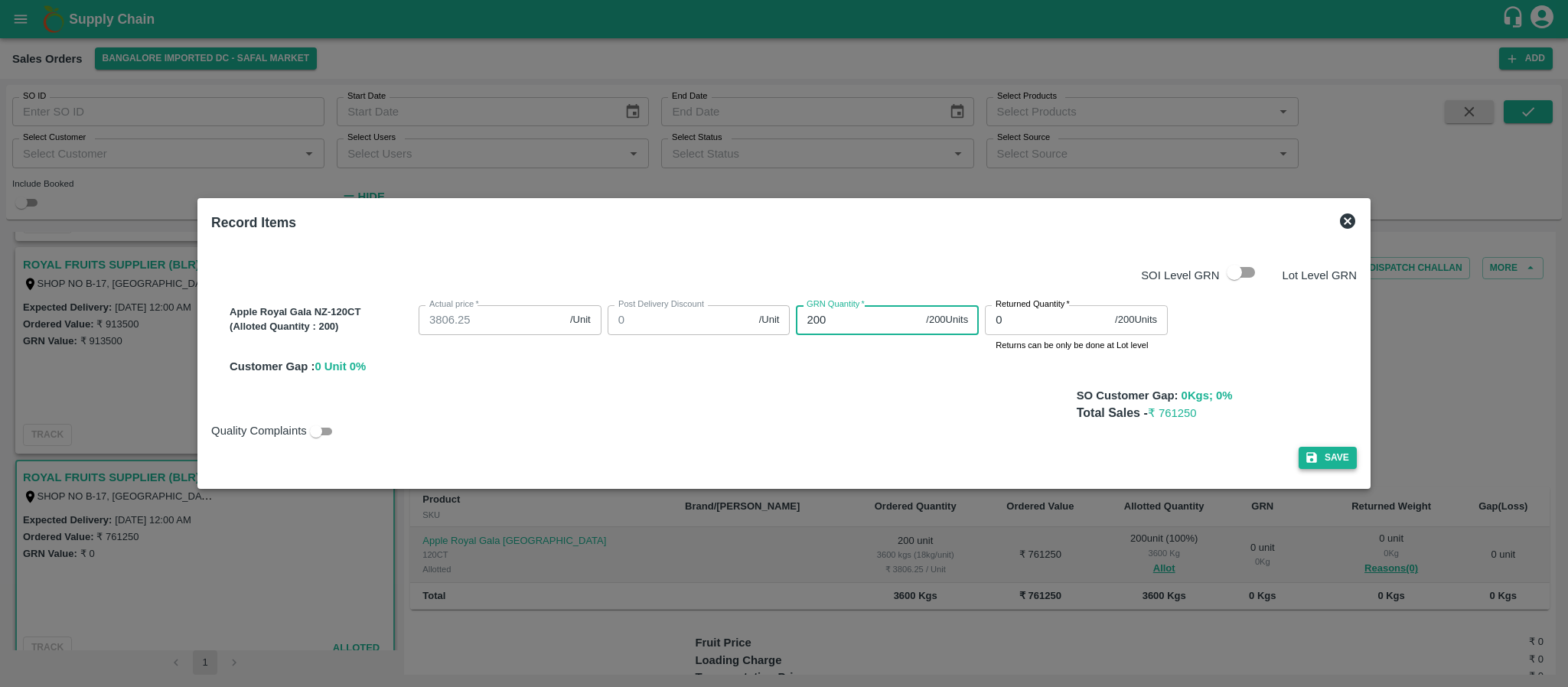
type input "200"
click at [1313, 450] on button "Save" at bounding box center [1327, 457] width 58 height 22
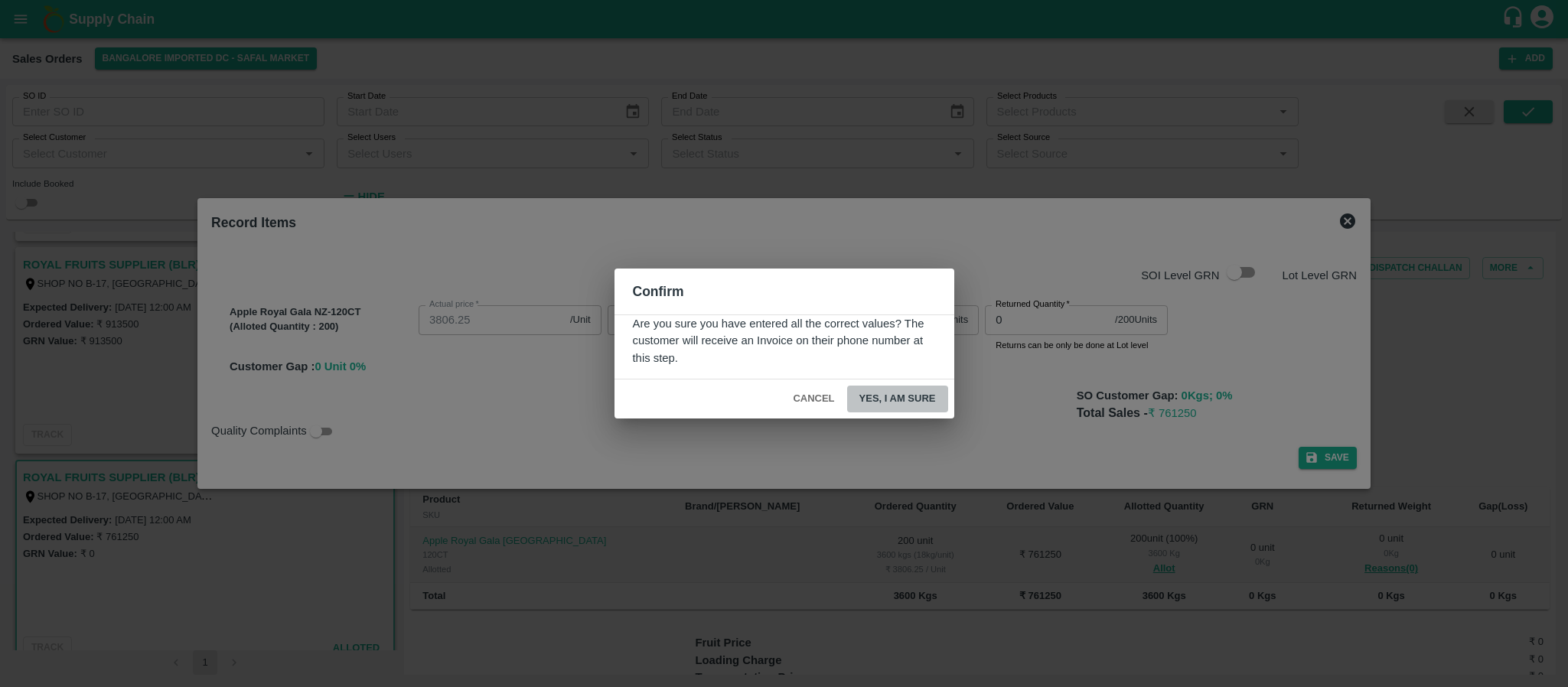
click at [896, 388] on button "Yes, I am sure" at bounding box center [897, 399] width 101 height 27
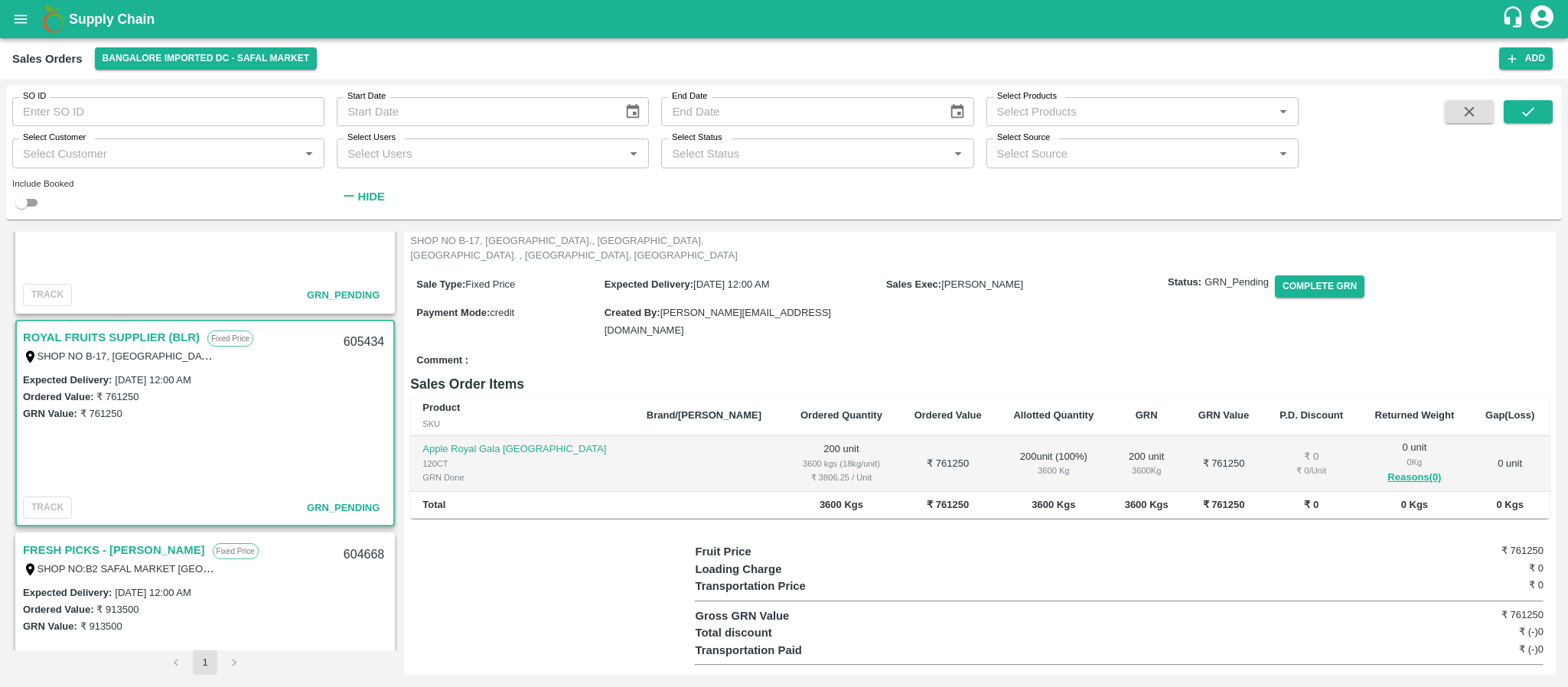
scroll to position [551, 0]
click at [173, 334] on link "ROYAL FRUITS SUPPLIER (BLR)" at bounding box center [111, 338] width 177 height 20
click at [1331, 298] on button "Complete GRN" at bounding box center [1320, 287] width 89 height 22
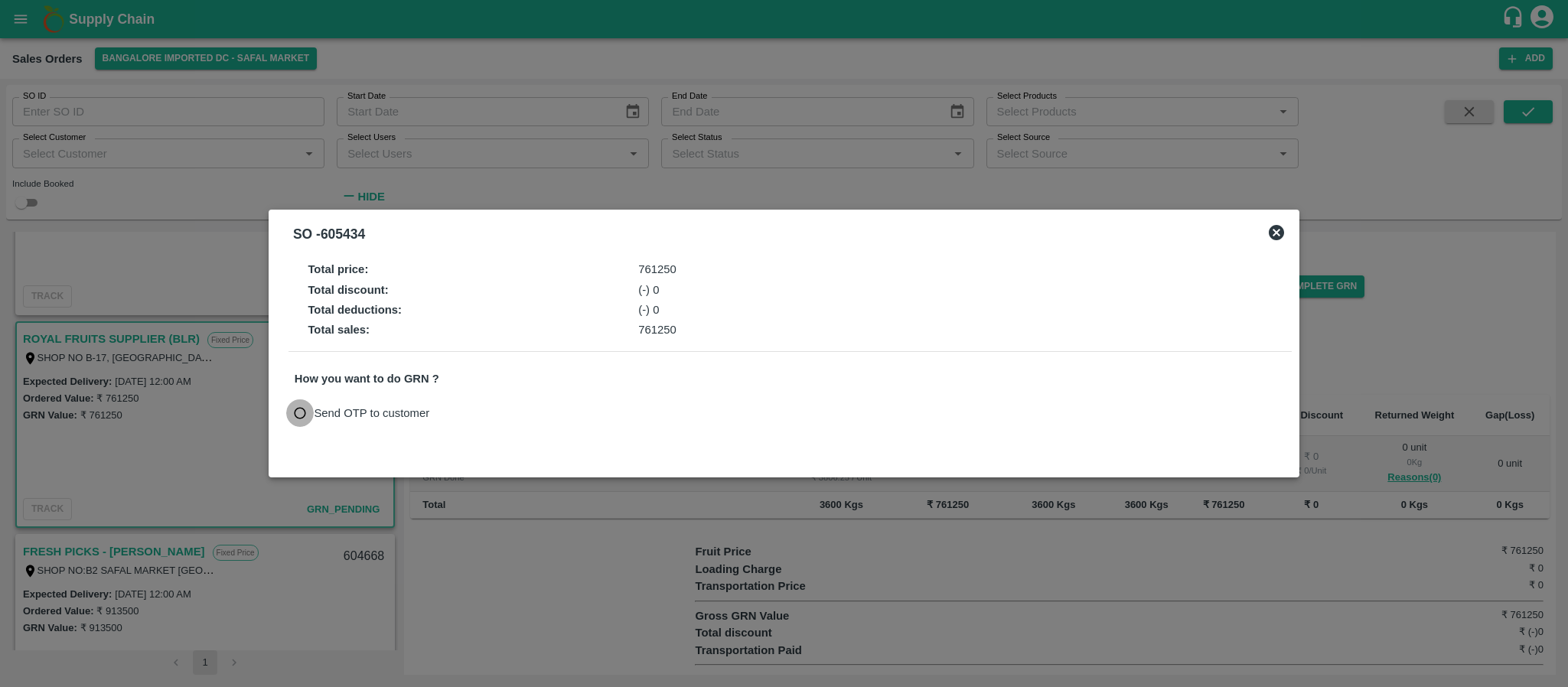
click at [303, 407] on input "Send OTP to customer" at bounding box center [300, 414] width 28 height 28
radio input "true"
click at [476, 418] on button "Send OTP" at bounding box center [473, 413] width 63 height 22
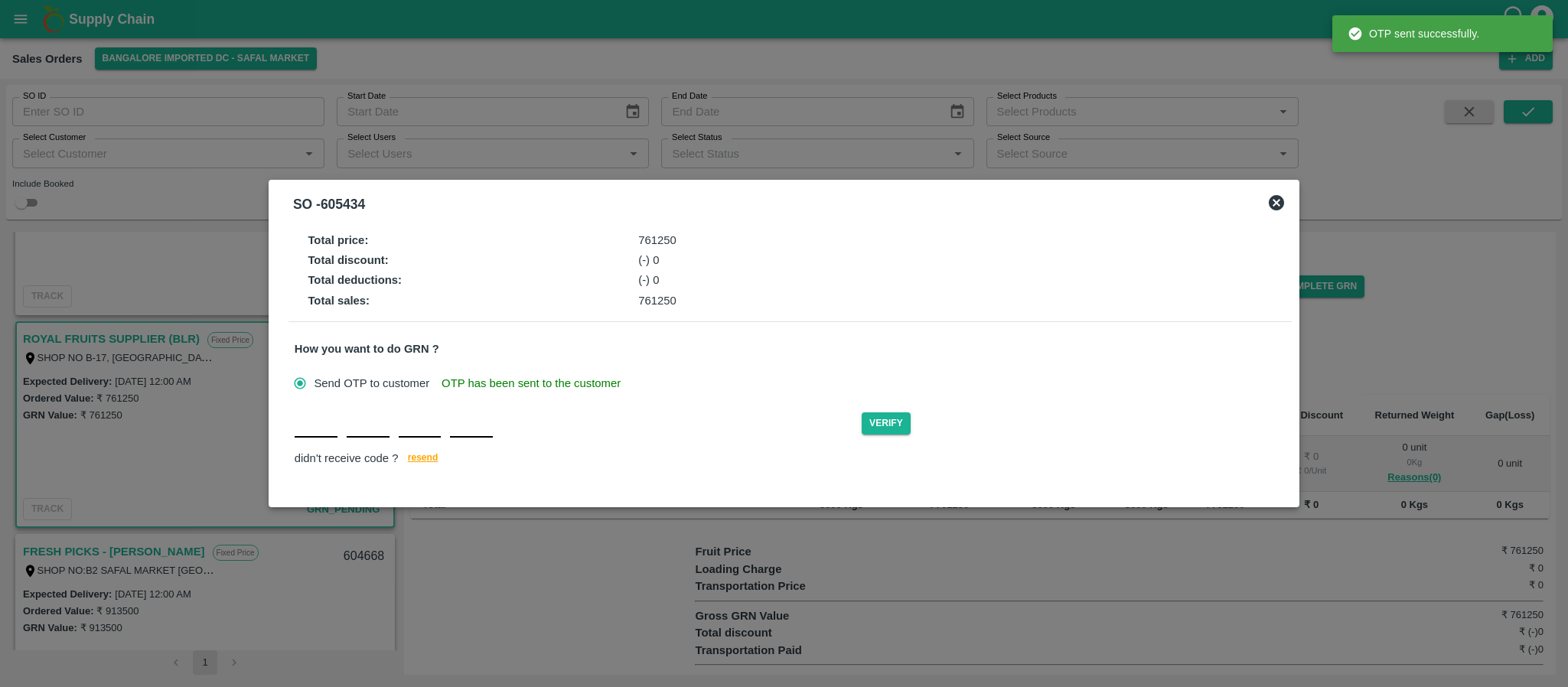
click at [306, 429] on input "text" at bounding box center [316, 424] width 43 height 27
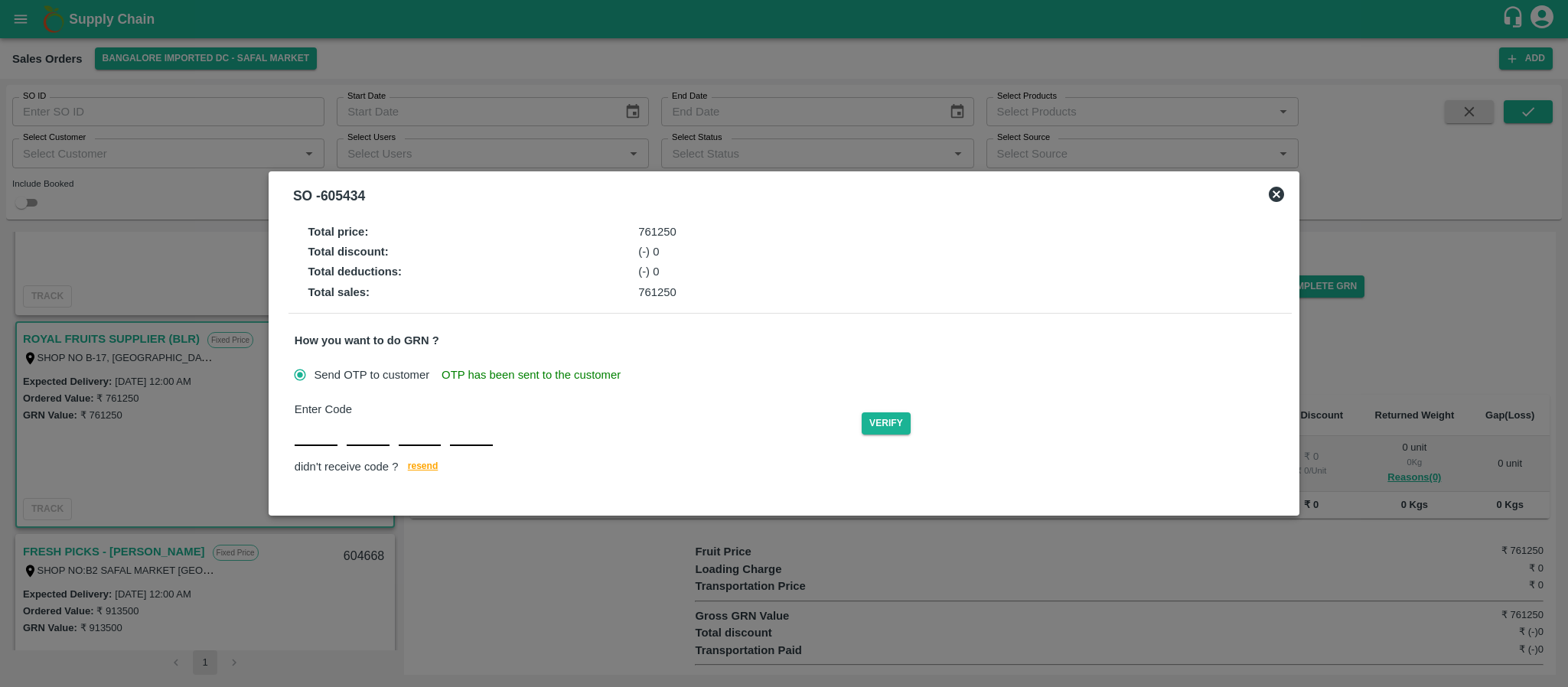
click at [629, 140] on div at bounding box center [784, 343] width 1568 height 687
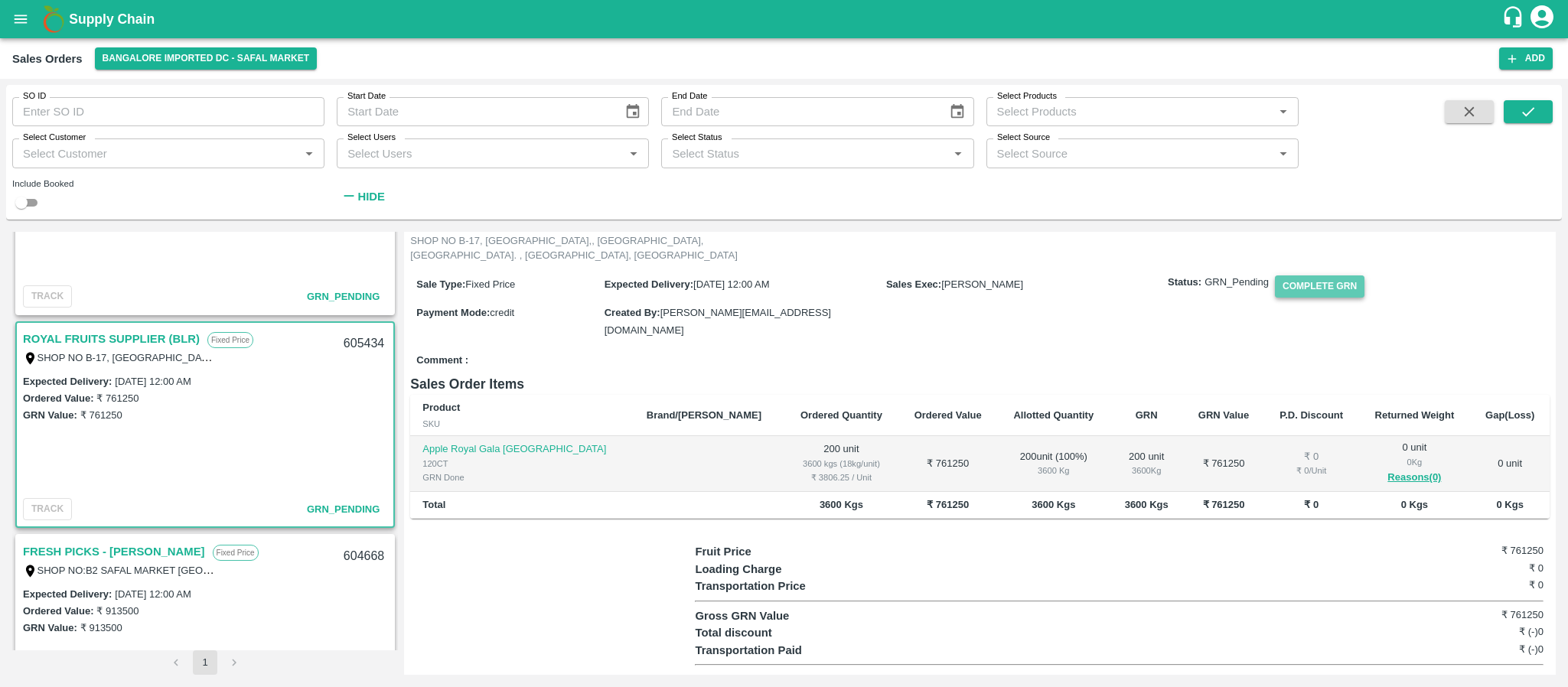
click at [1334, 296] on button "Complete GRN" at bounding box center [1320, 287] width 89 height 22
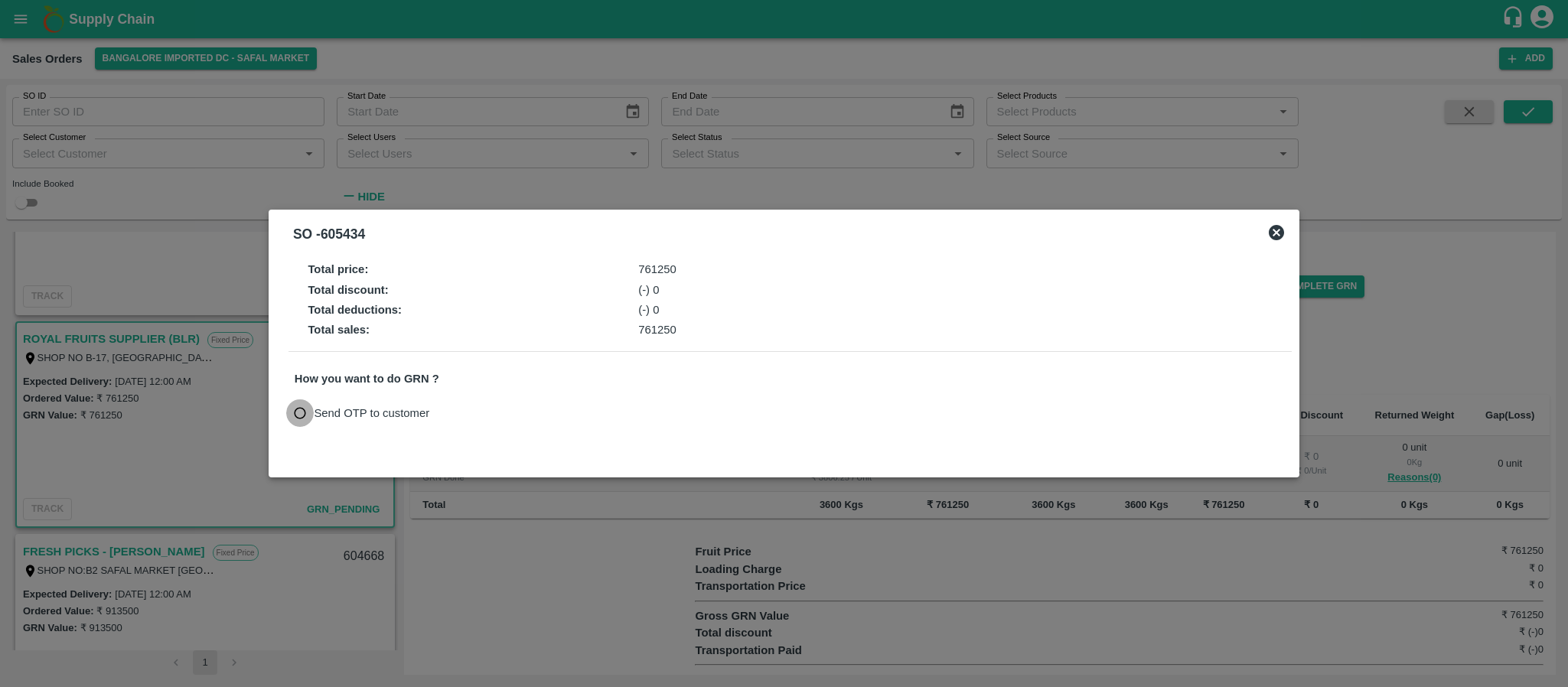
click at [299, 405] on input "Send OTP to customer" at bounding box center [300, 414] width 28 height 28
radio input "true"
click at [477, 405] on button "Send OTP" at bounding box center [473, 413] width 63 height 22
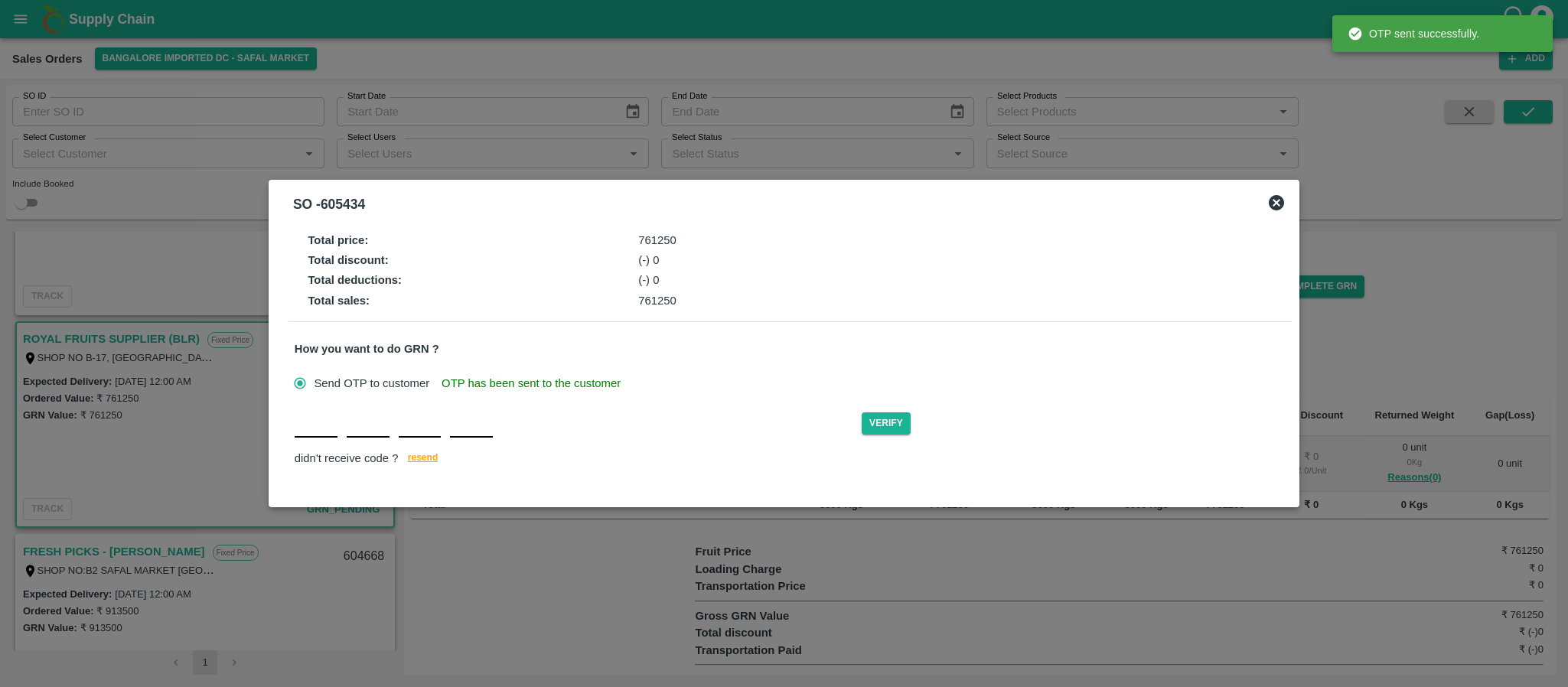
click at [310, 427] on input "text" at bounding box center [316, 424] width 43 height 27
type input "Z"
type input "R"
type input "N"
type input "V"
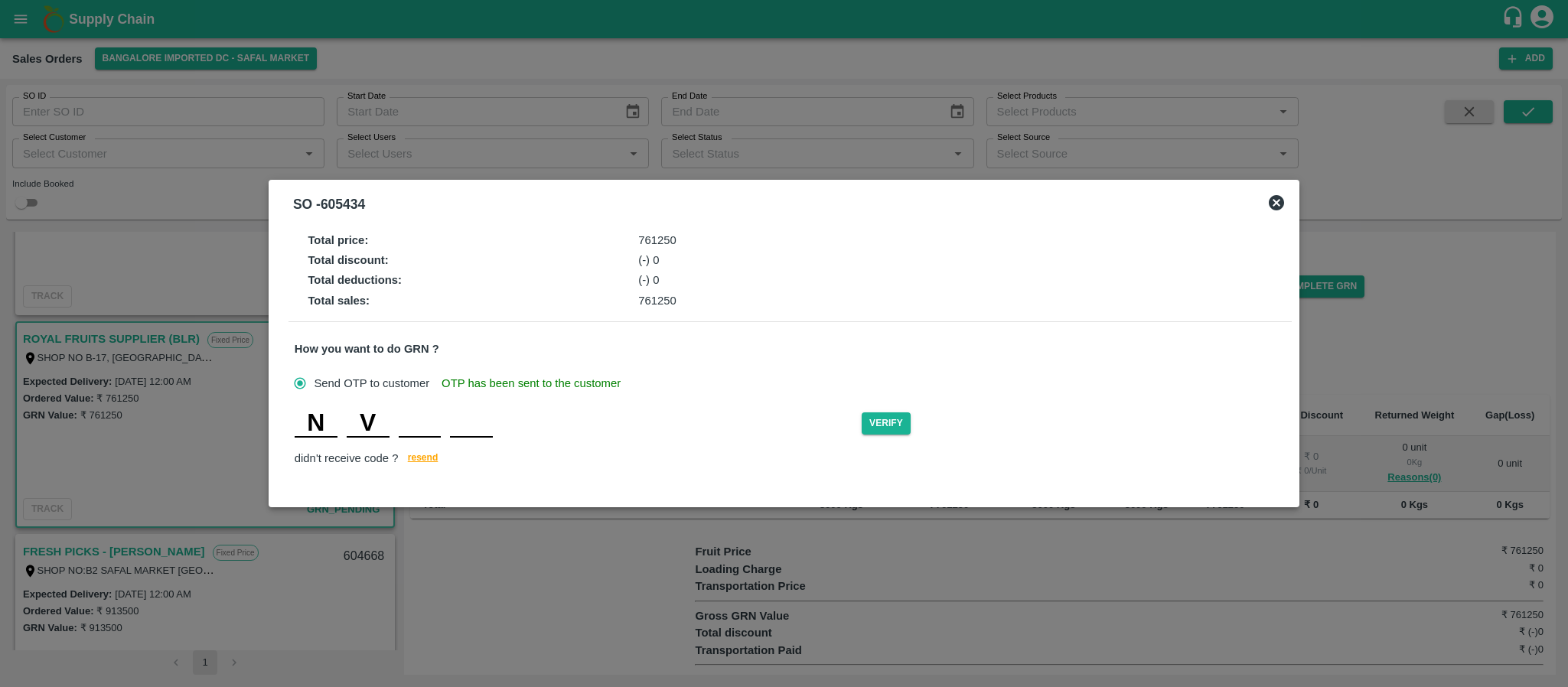
type input "Q"
type input "I"
click at [885, 421] on button "Verify" at bounding box center [886, 423] width 49 height 22
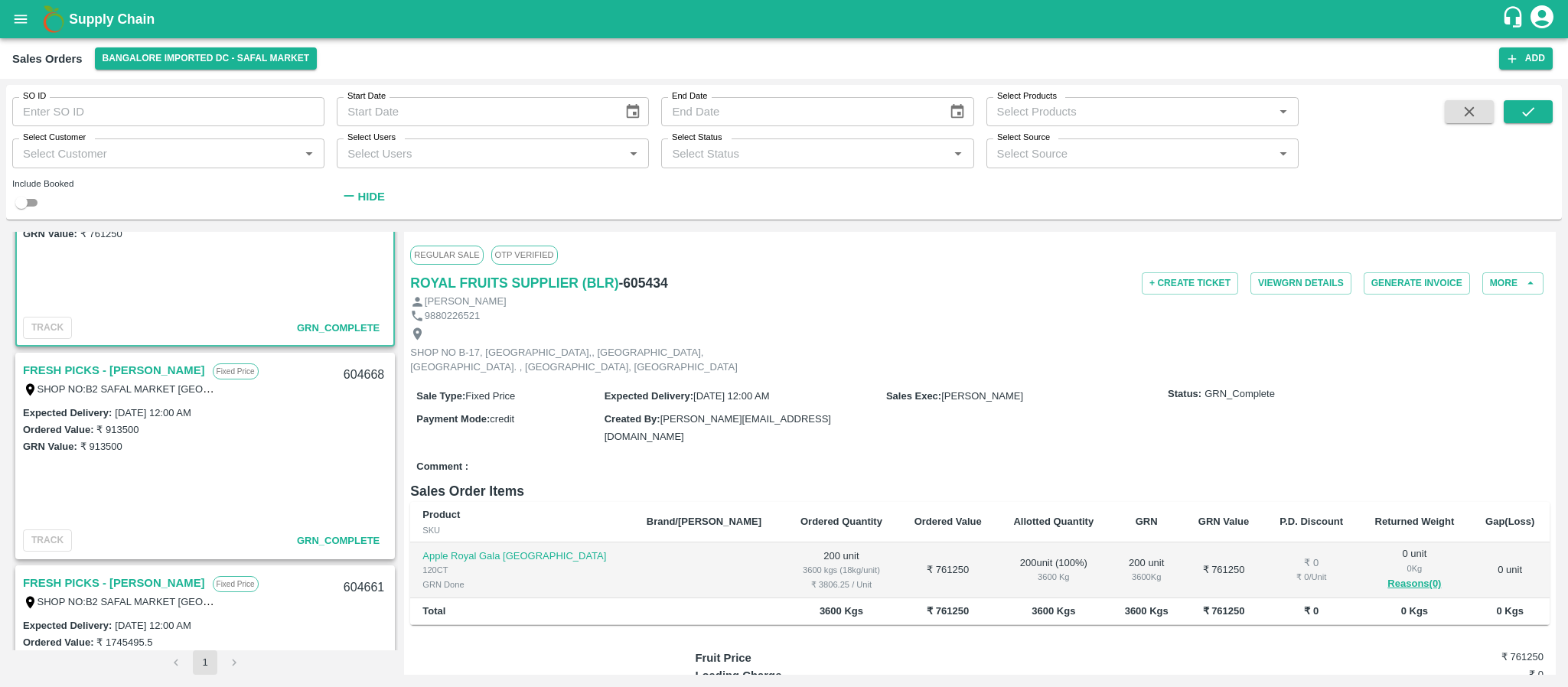
scroll to position [736, 0]
click at [1515, 56] on icon "button" at bounding box center [1512, 59] width 14 height 14
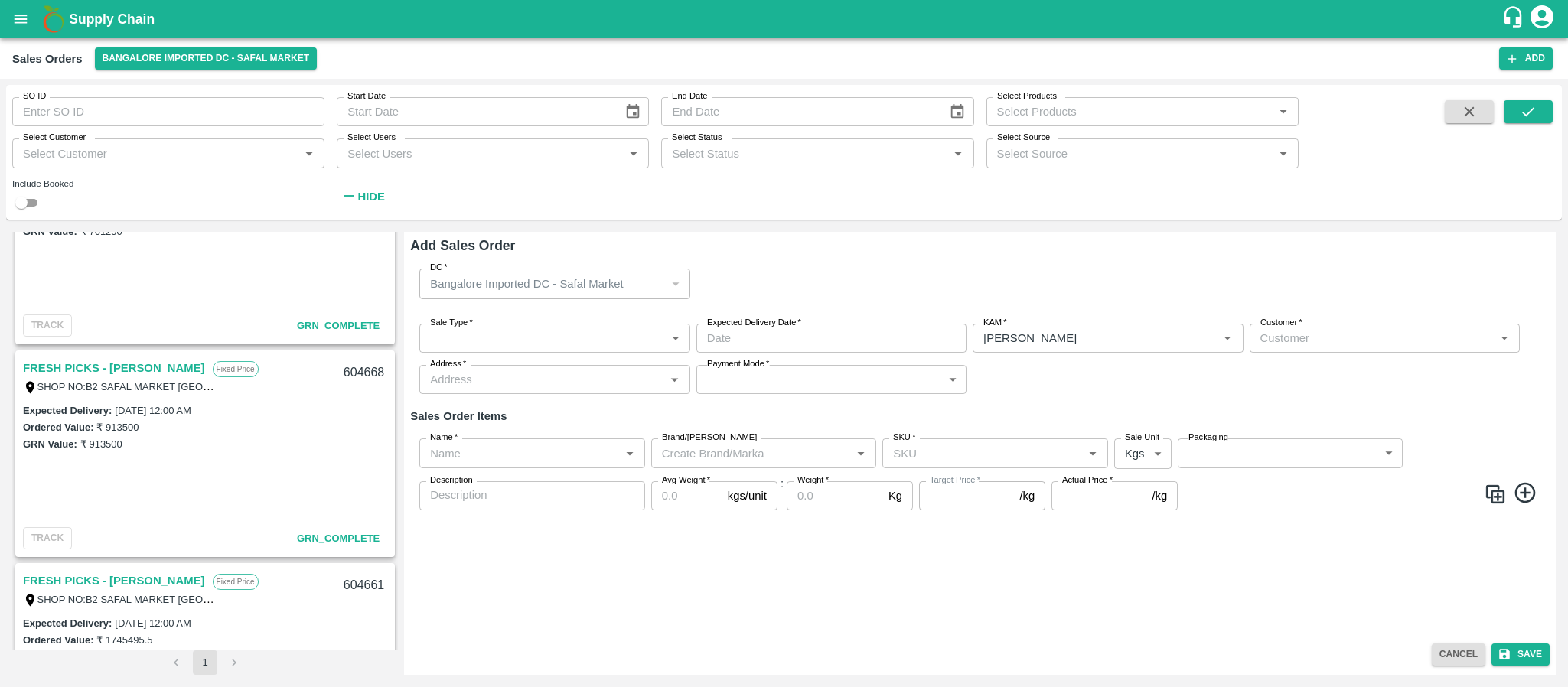
type input "Santhosh LJ"
click at [583, 331] on body "Supply Chain Sales Orders Bangalore Imported DC - Safal Market Add SO ID SO ID …" at bounding box center [784, 343] width 1568 height 687
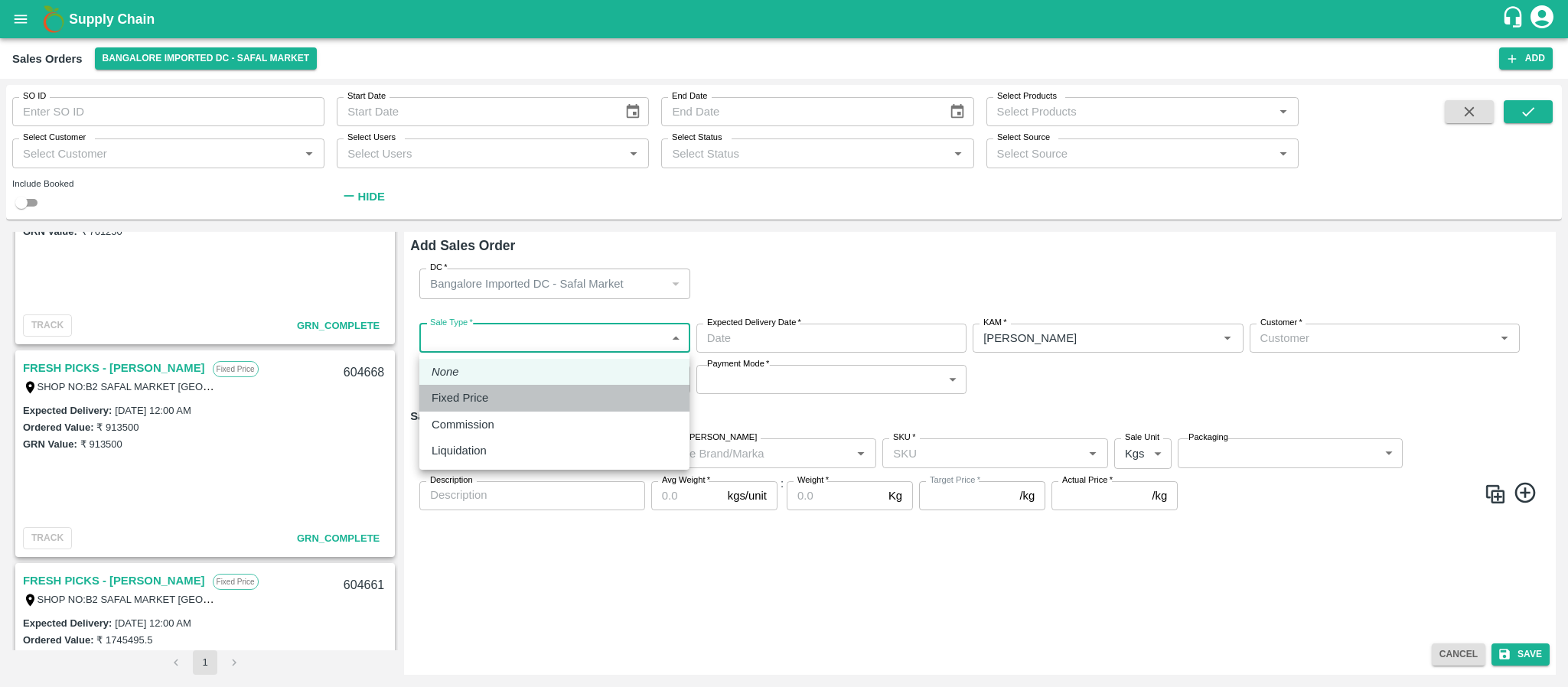
click at [531, 390] on div "Fixed Price" at bounding box center [555, 397] width 246 height 16
type input "1"
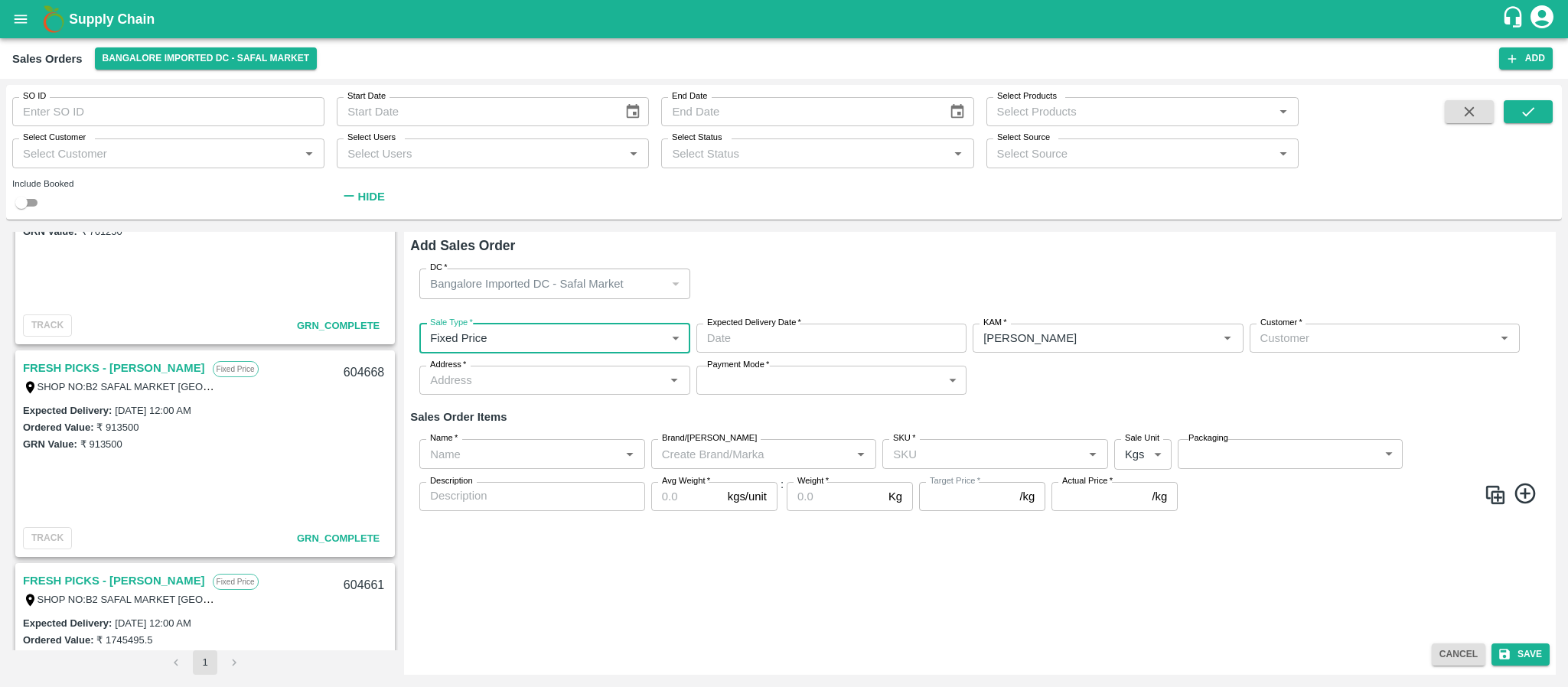
type input "DD/MM/YYYY hh:mm aa"
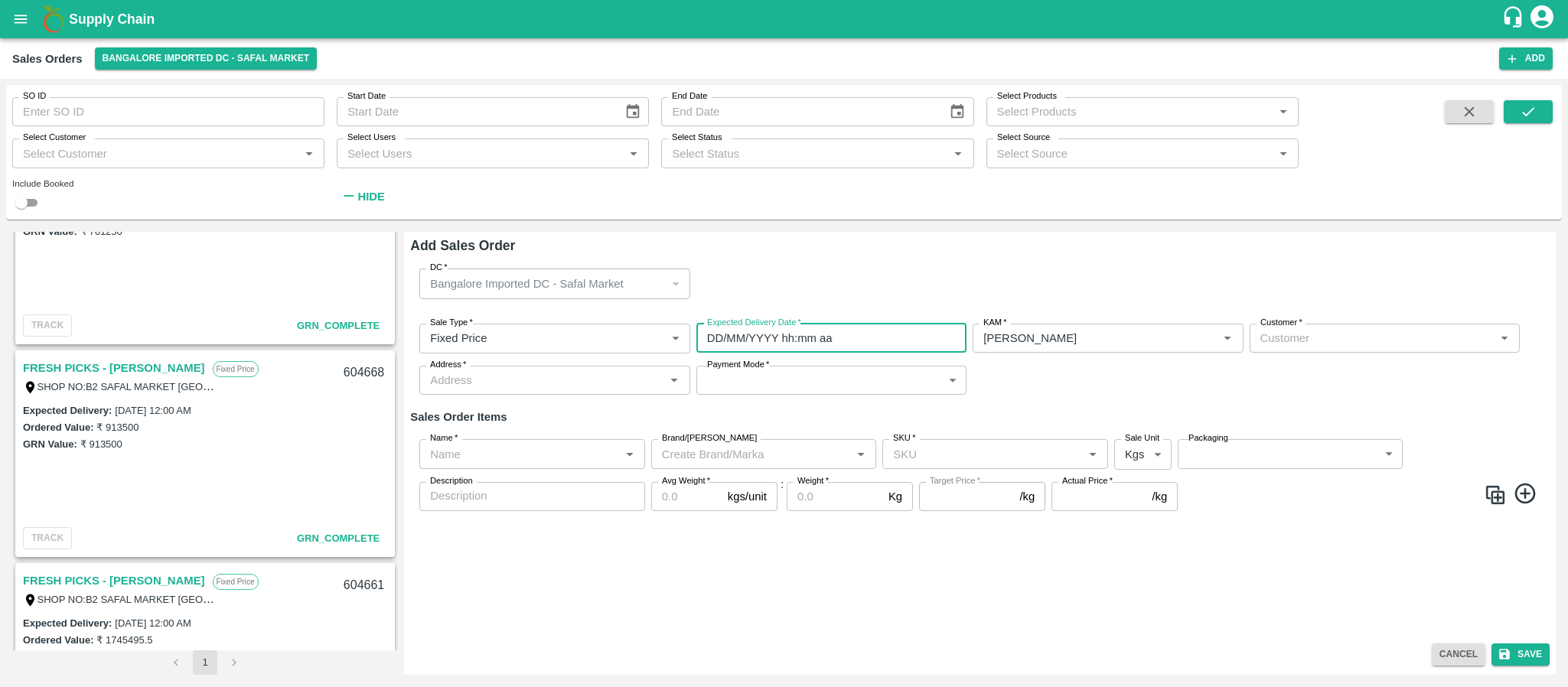
click at [729, 331] on input "DD/MM/YYYY hh:mm aa" at bounding box center [826, 338] width 259 height 29
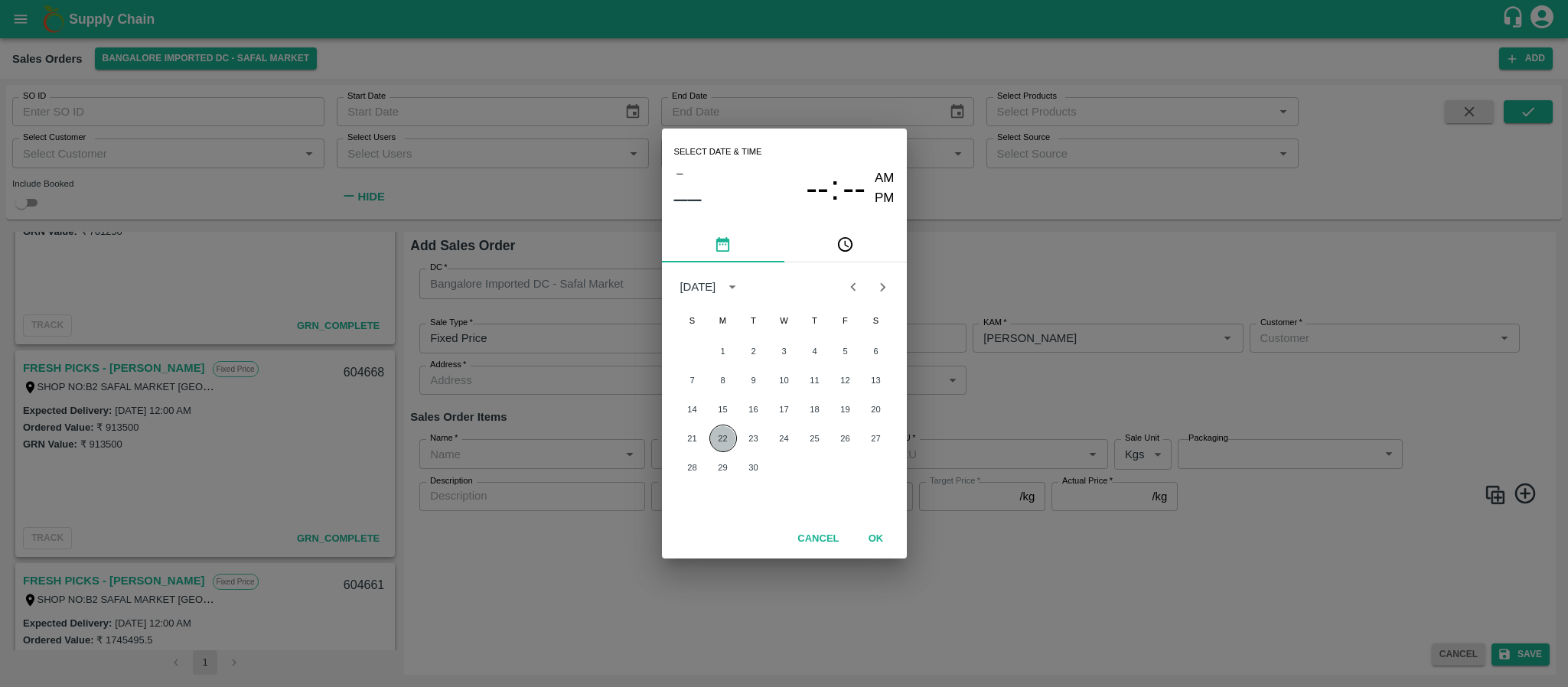
click at [722, 435] on button "22" at bounding box center [722, 438] width 27 height 27
type input "22/09/2025 12:00 AM"
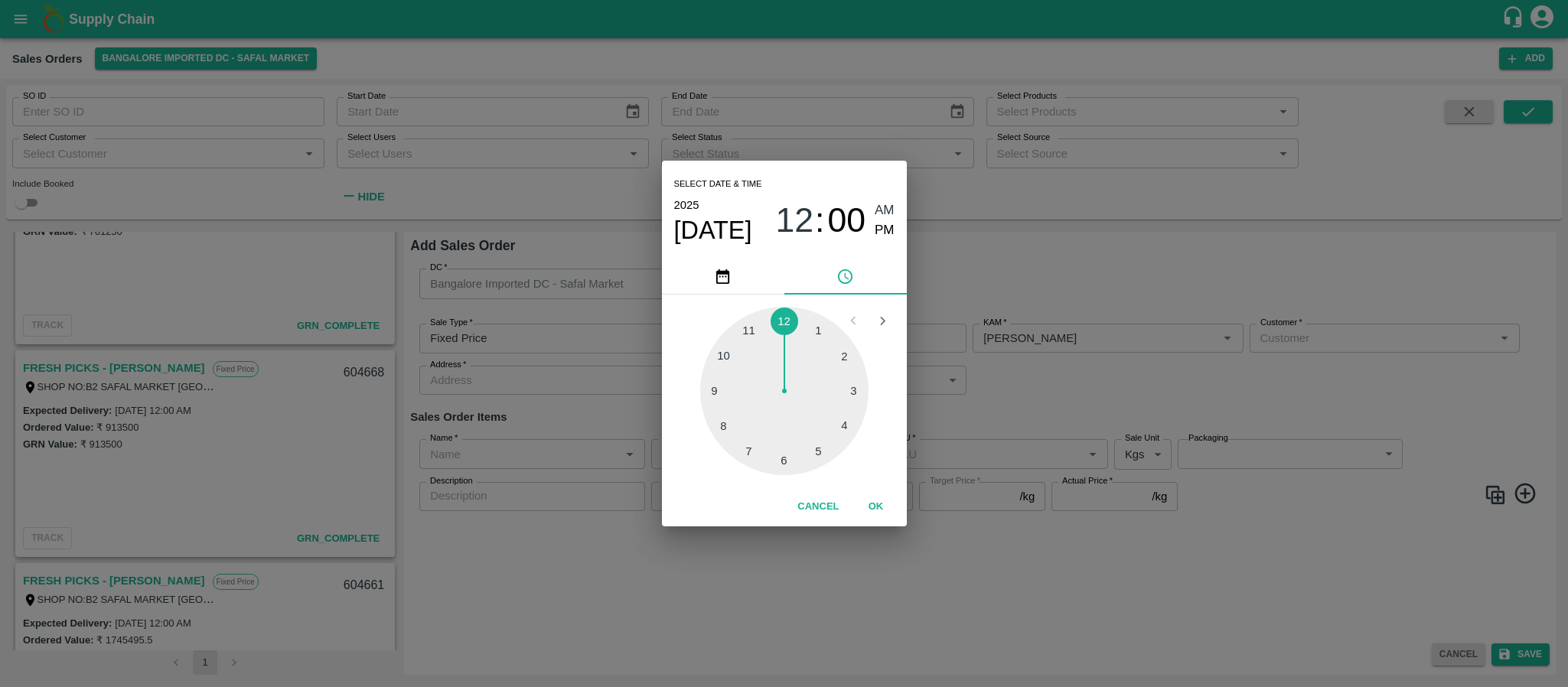
click at [1016, 379] on div "Select date & time 2025 Sep 22 12 : 00 AM PM 1 2 3 4 5 6 7 8 9 10 11 12 Cancel …" at bounding box center [784, 343] width 1568 height 687
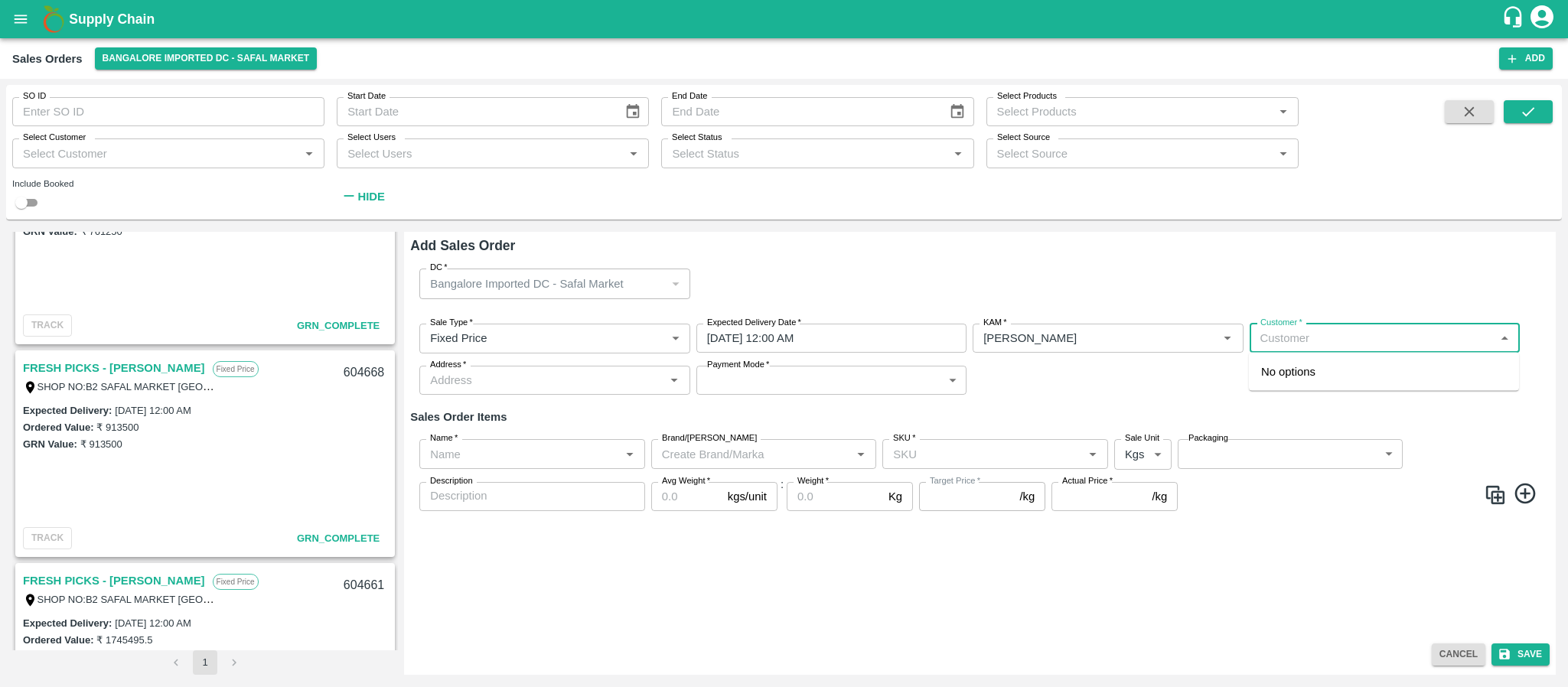
click at [1282, 345] on input "Customer   *" at bounding box center [1372, 338] width 236 height 20
click at [1304, 372] on p "Nature Agri Farm" at bounding box center [1305, 371] width 86 height 16
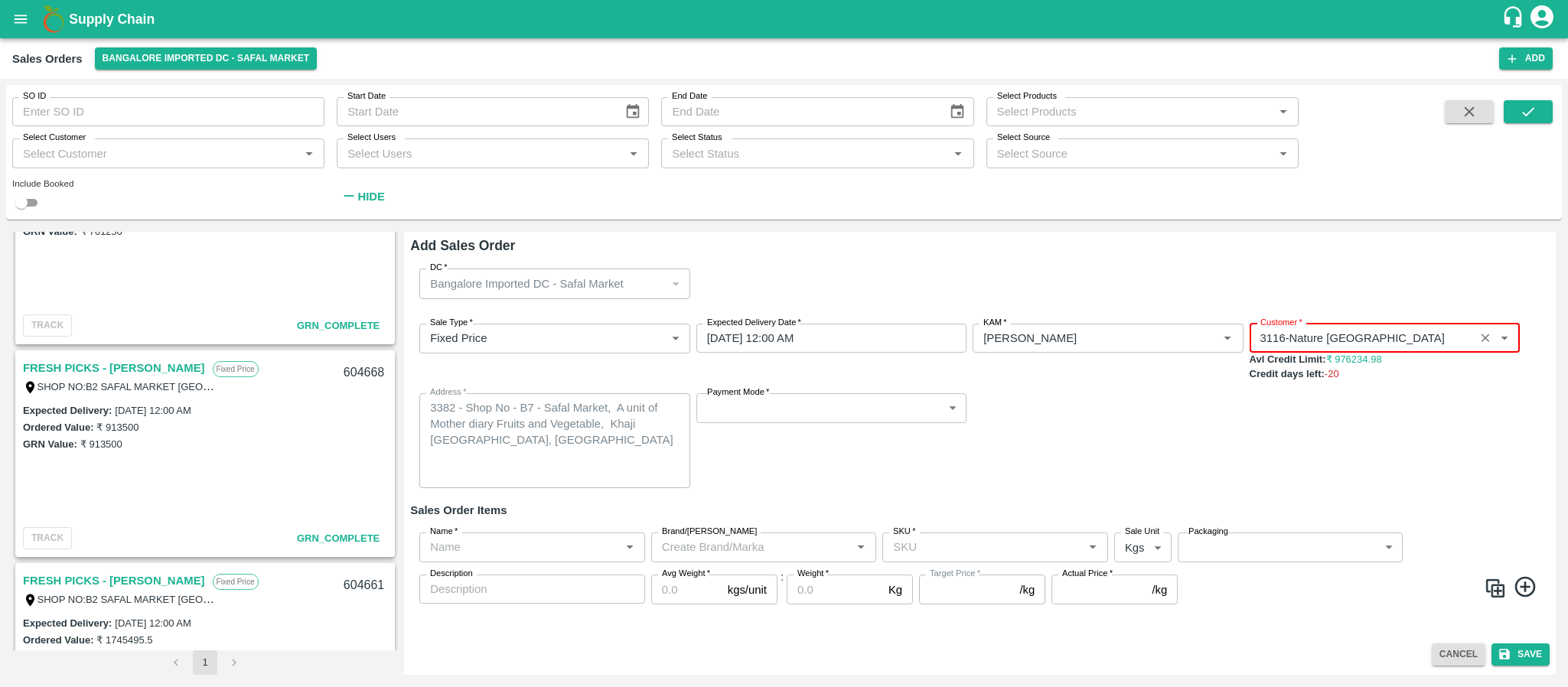
type input "3116-Nature Agri Farm"
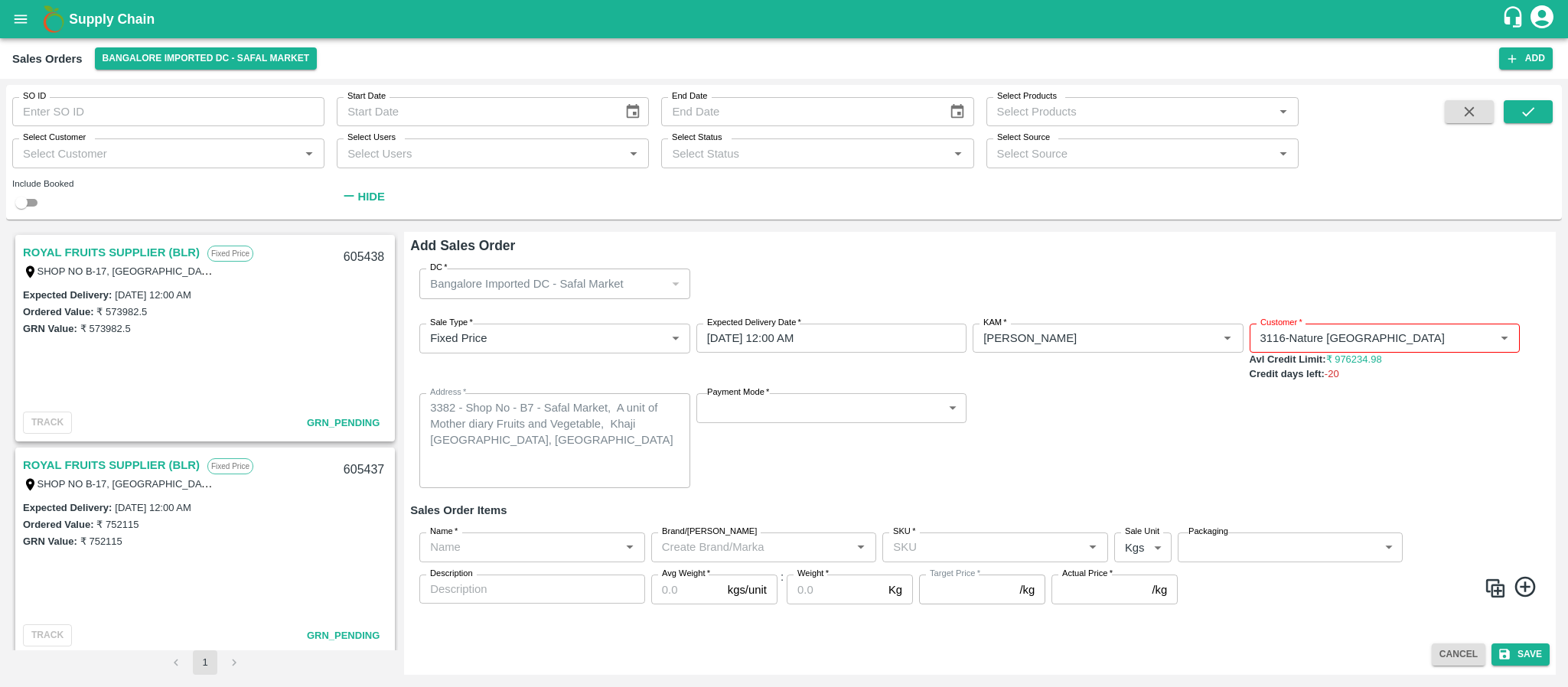
click at [108, 244] on link "ROYAL FRUITS SUPPLIER (BLR)" at bounding box center [111, 252] width 177 height 20
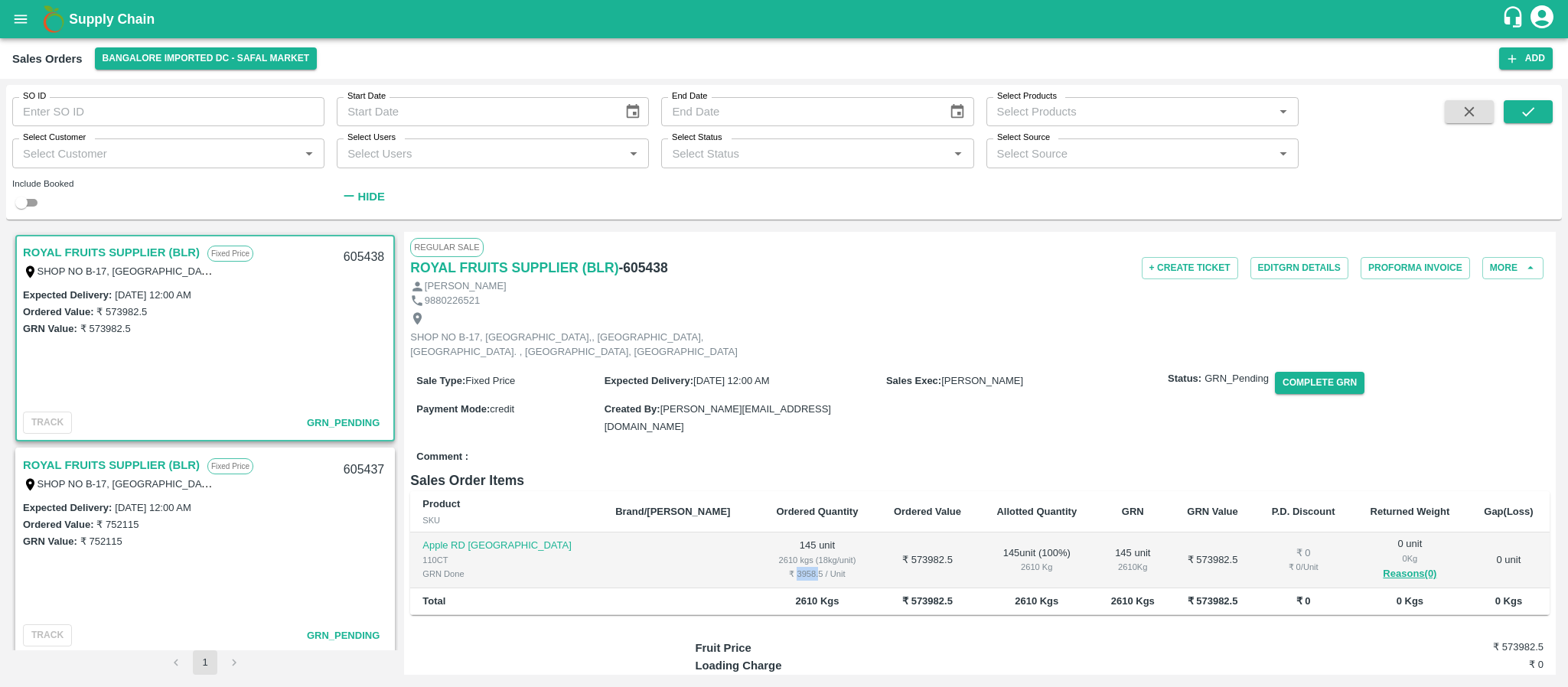
drag, startPoint x: 683, startPoint y: 577, endPoint x: 704, endPoint y: 570, distance: 22.1
click at [771, 570] on div "₹ 3958.5 / Unit" at bounding box center [817, 574] width 93 height 14
drag, startPoint x: 707, startPoint y: 569, endPoint x: 680, endPoint y: 570, distance: 27.0
click at [771, 570] on div "₹ 3958.5 / Unit" at bounding box center [817, 574] width 93 height 14
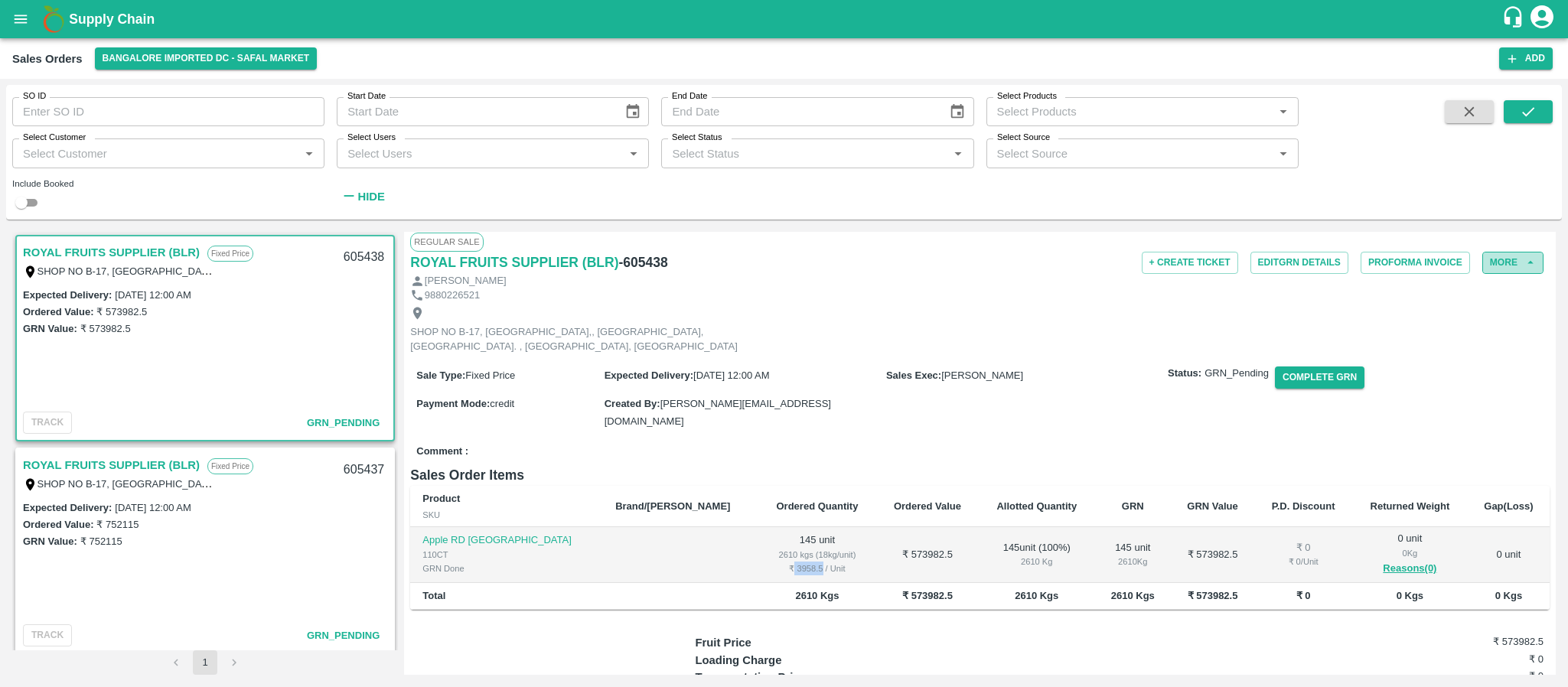
click at [1511, 269] on button "More" at bounding box center [1513, 262] width 61 height 22
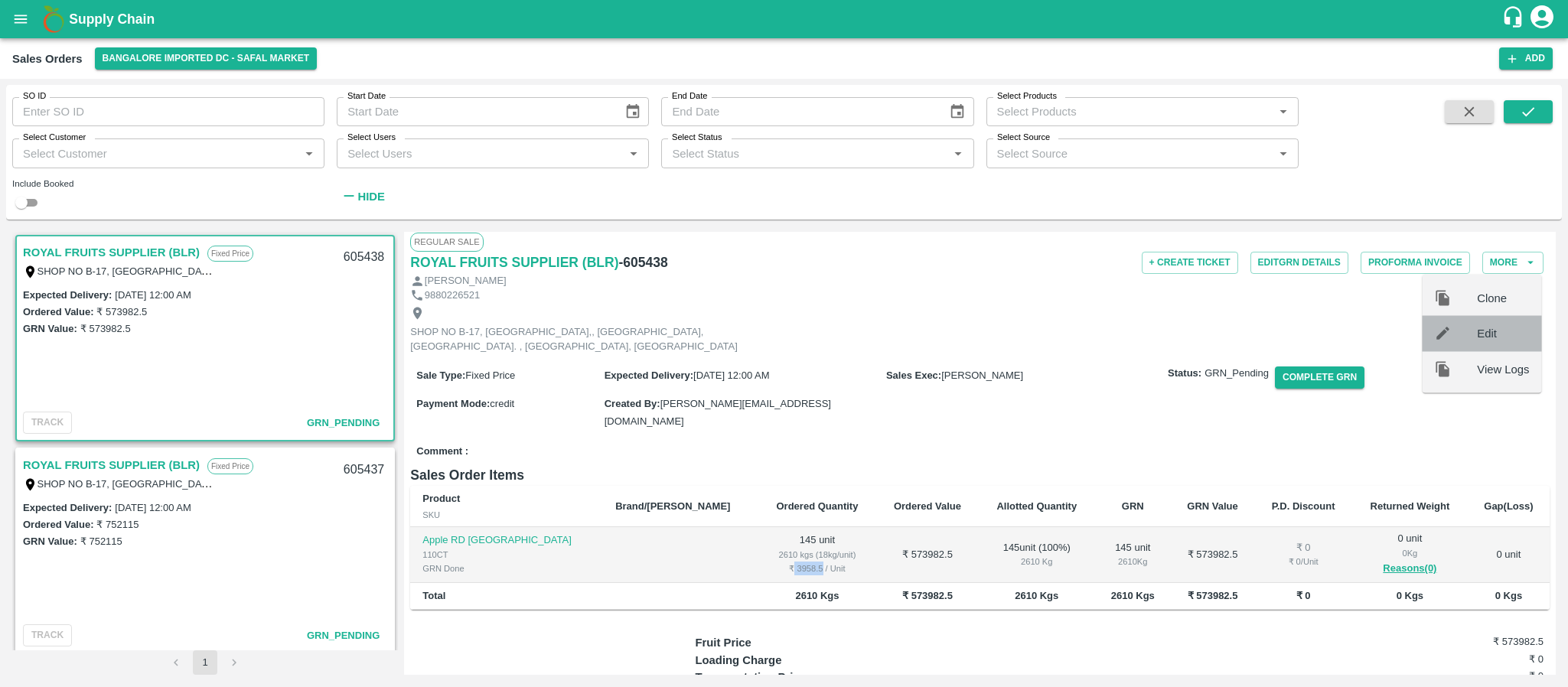
click at [1469, 331] on div at bounding box center [1455, 333] width 43 height 16
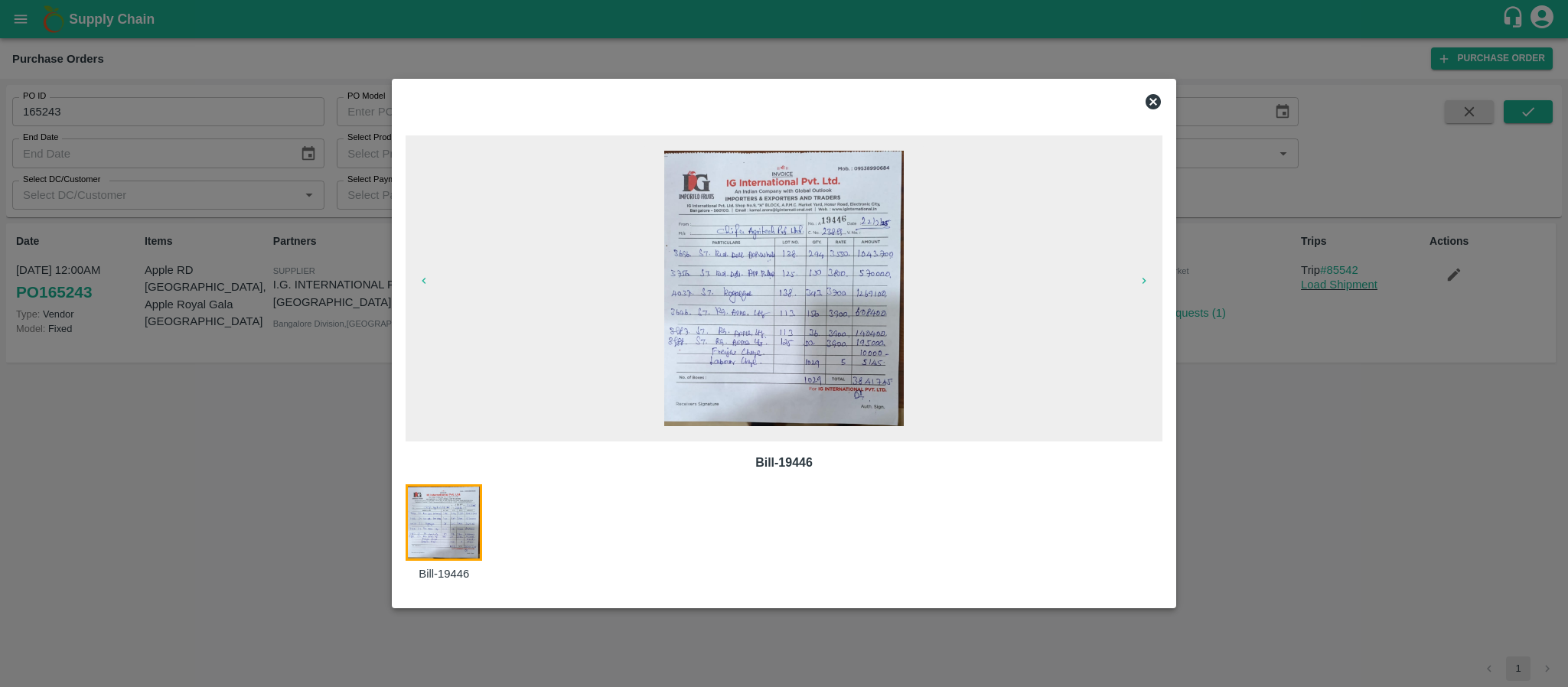
click at [1155, 92] on icon at bounding box center [1153, 101] width 18 height 18
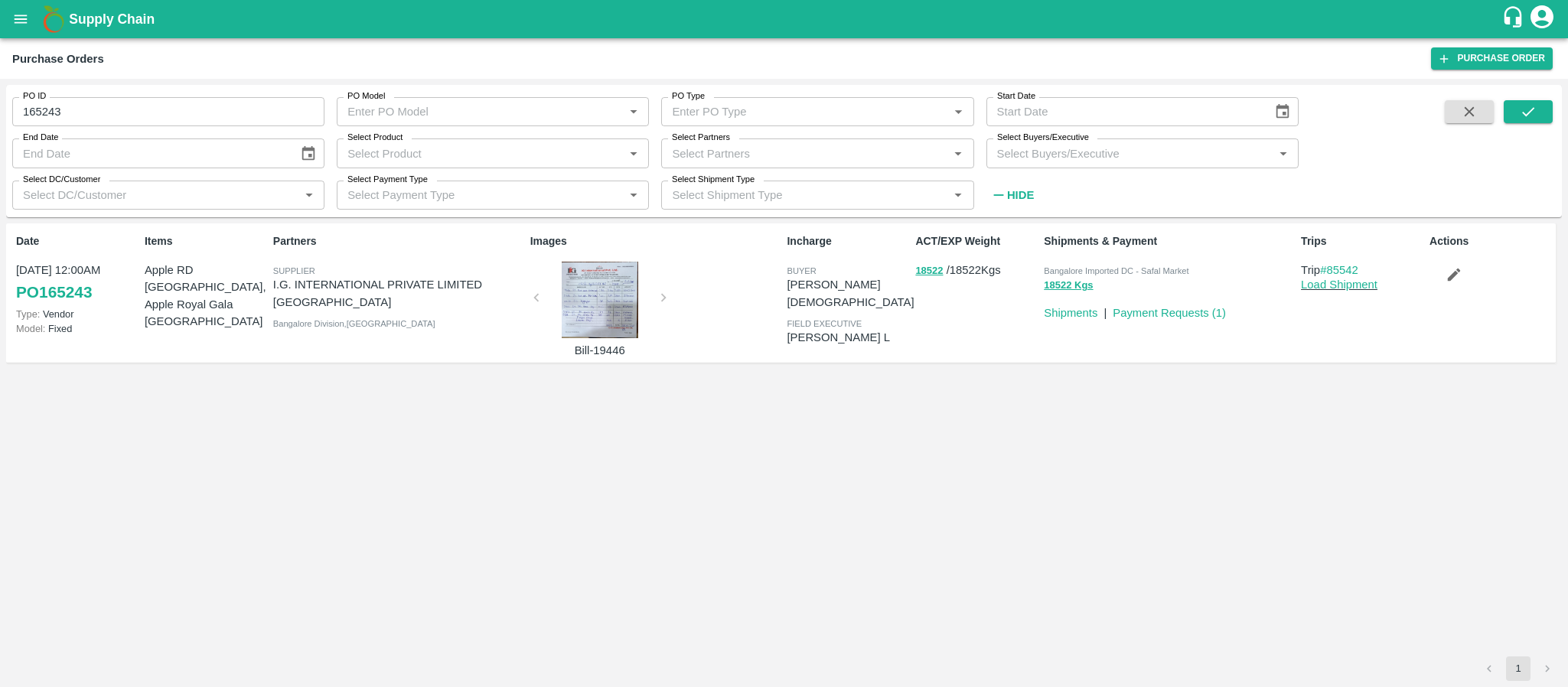
click at [735, 146] on input "Select Partners" at bounding box center [805, 153] width 278 height 20
type input "i.g."
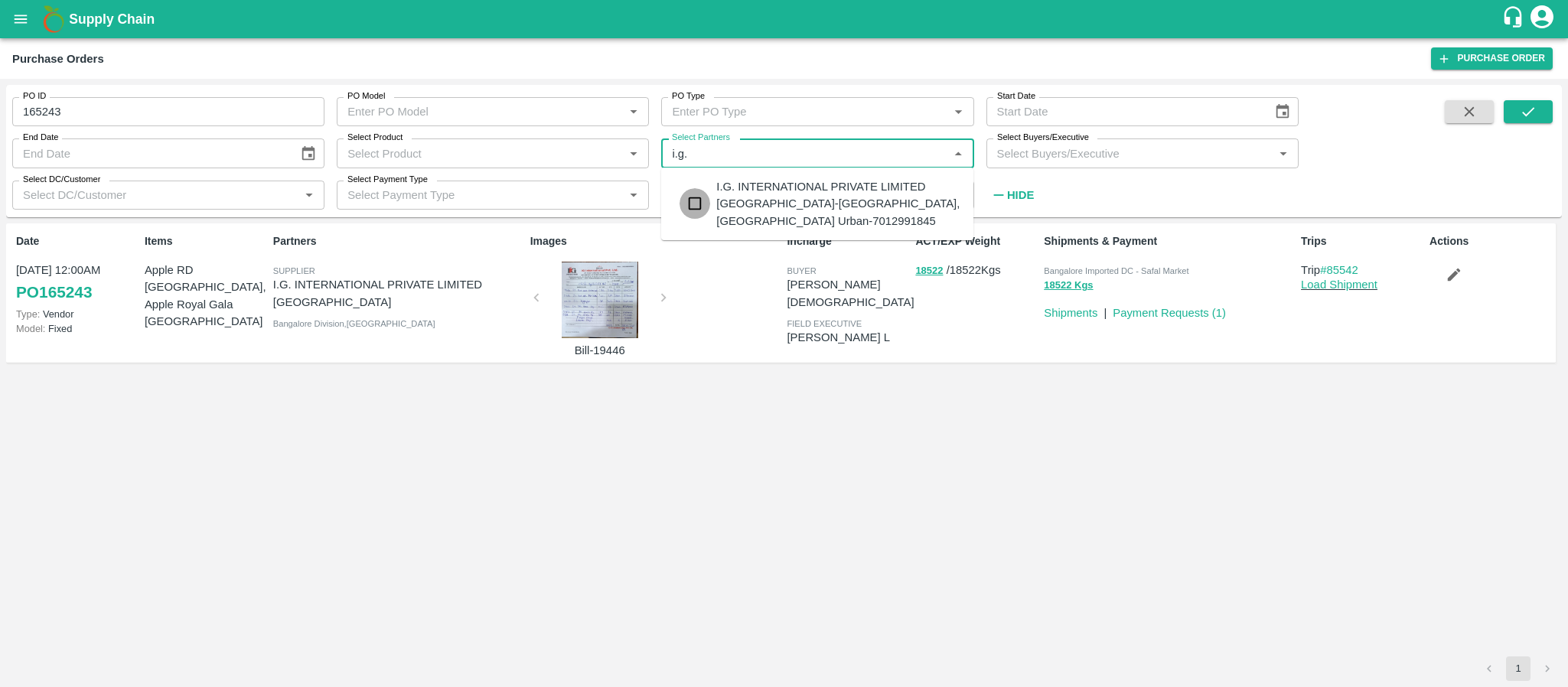
click at [699, 202] on input "checkbox" at bounding box center [694, 203] width 31 height 31
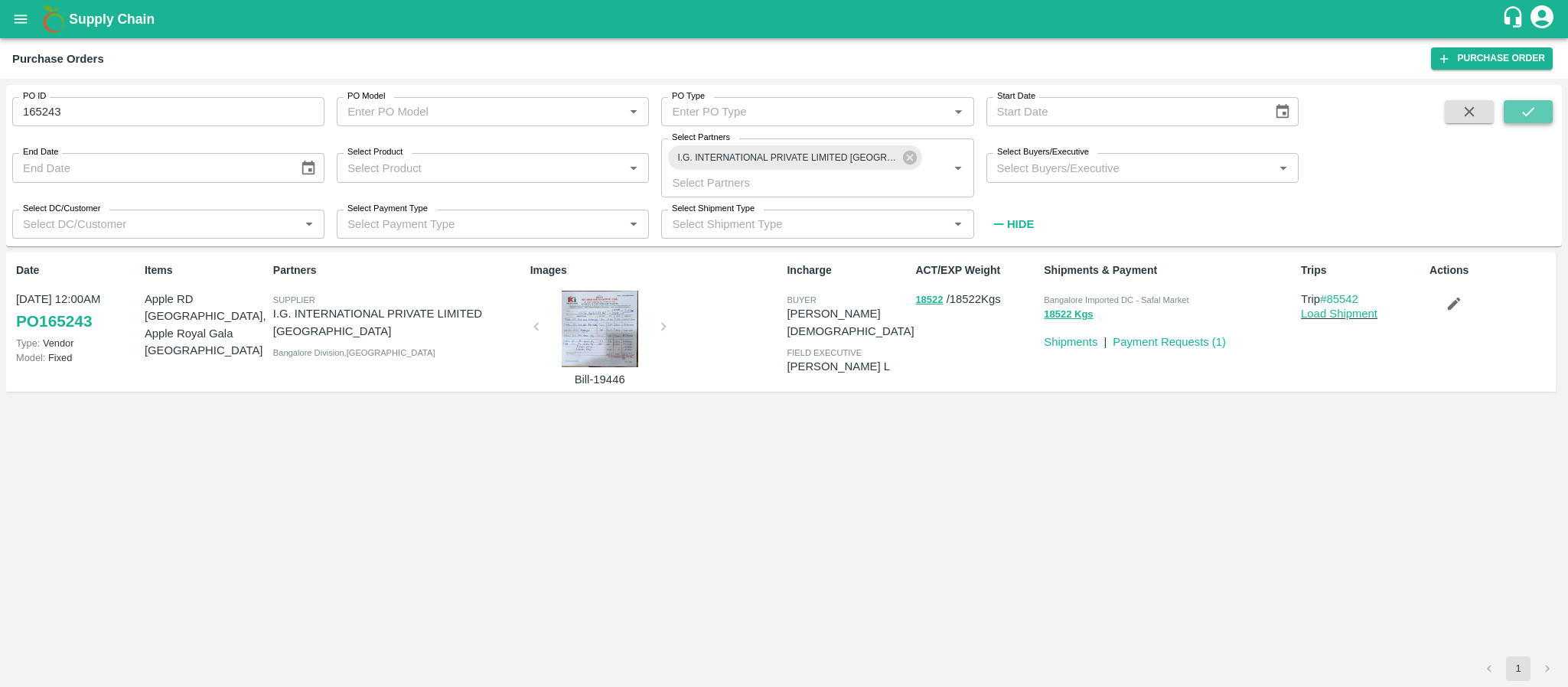
click at [1520, 114] on icon "submit" at bounding box center [1528, 111] width 16 height 16
drag, startPoint x: 138, startPoint y: 106, endPoint x: 0, endPoint y: 113, distance: 138.2
click at [0, 113] on div "PO ID 165243 PO ID PO Model PO Model   * PO Type PO Type   * Start Date Start D…" at bounding box center [784, 383] width 1568 height 608
type input "165243"
click at [1534, 114] on icon "submit" at bounding box center [1528, 111] width 16 height 16
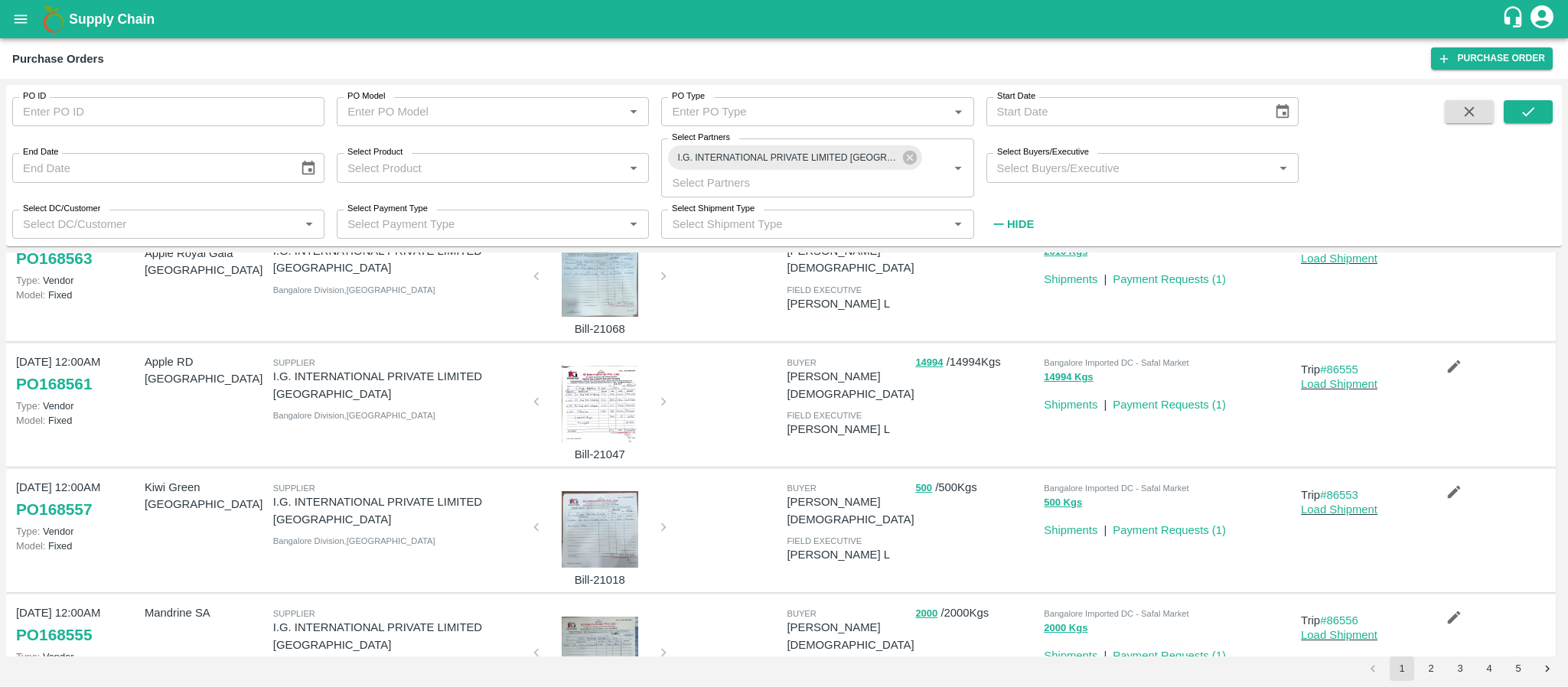
scroll to position [790, 0]
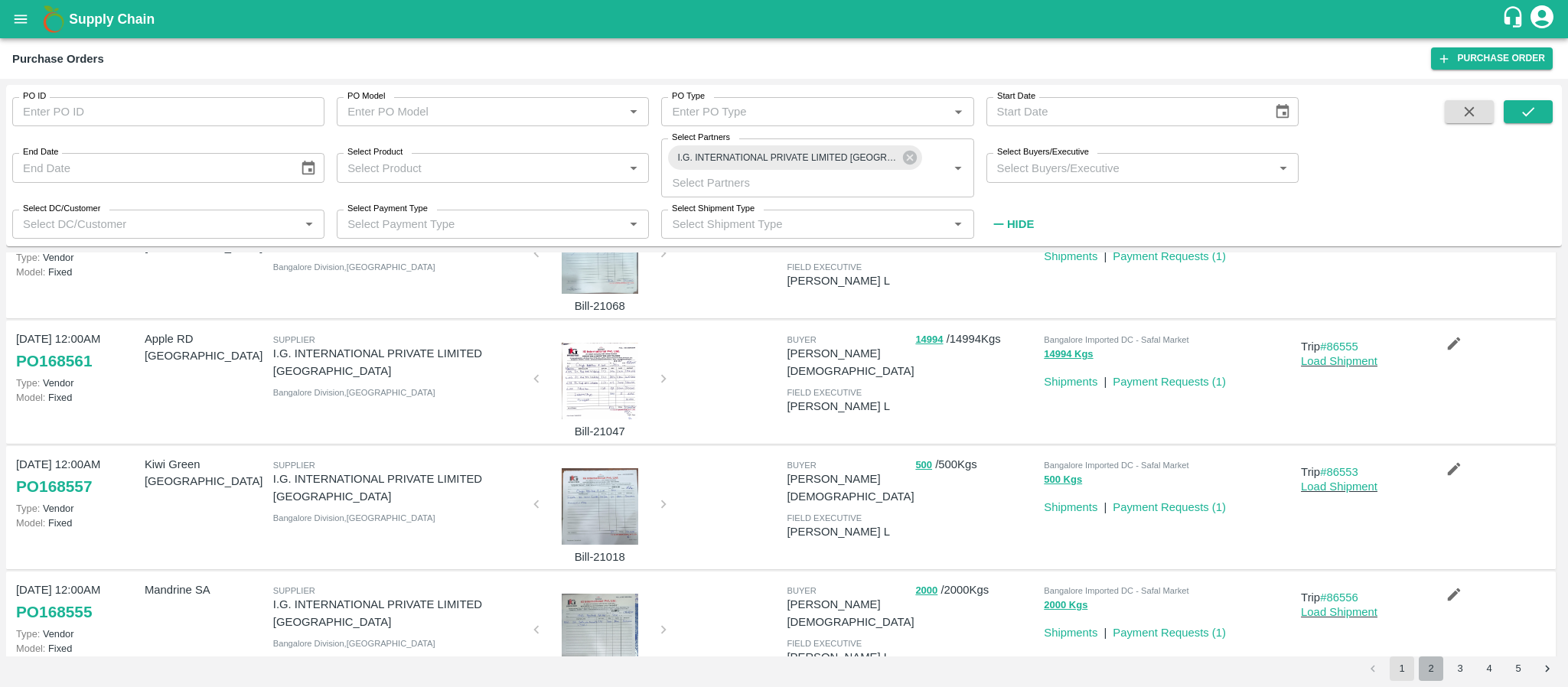
click at [1431, 663] on button "2" at bounding box center [1431, 668] width 24 height 24
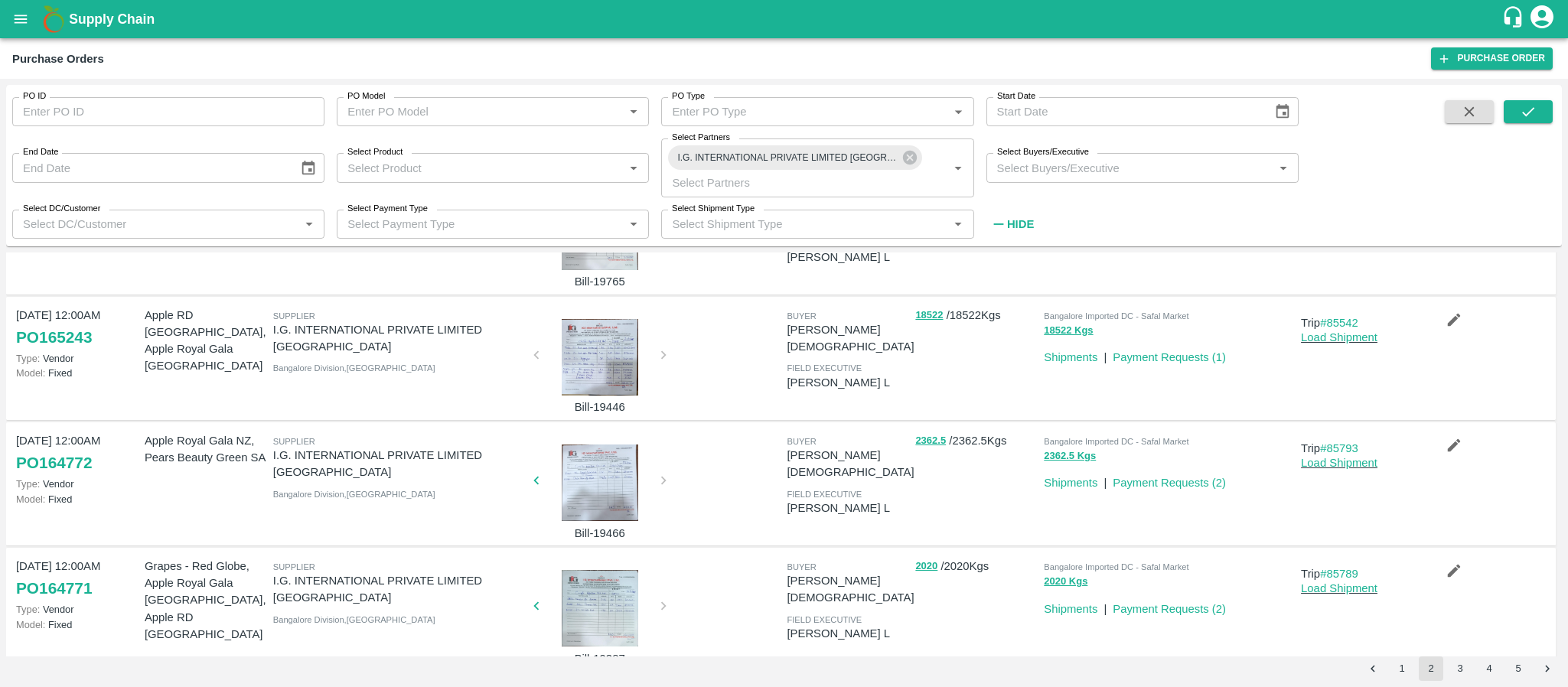
scroll to position [882, 0]
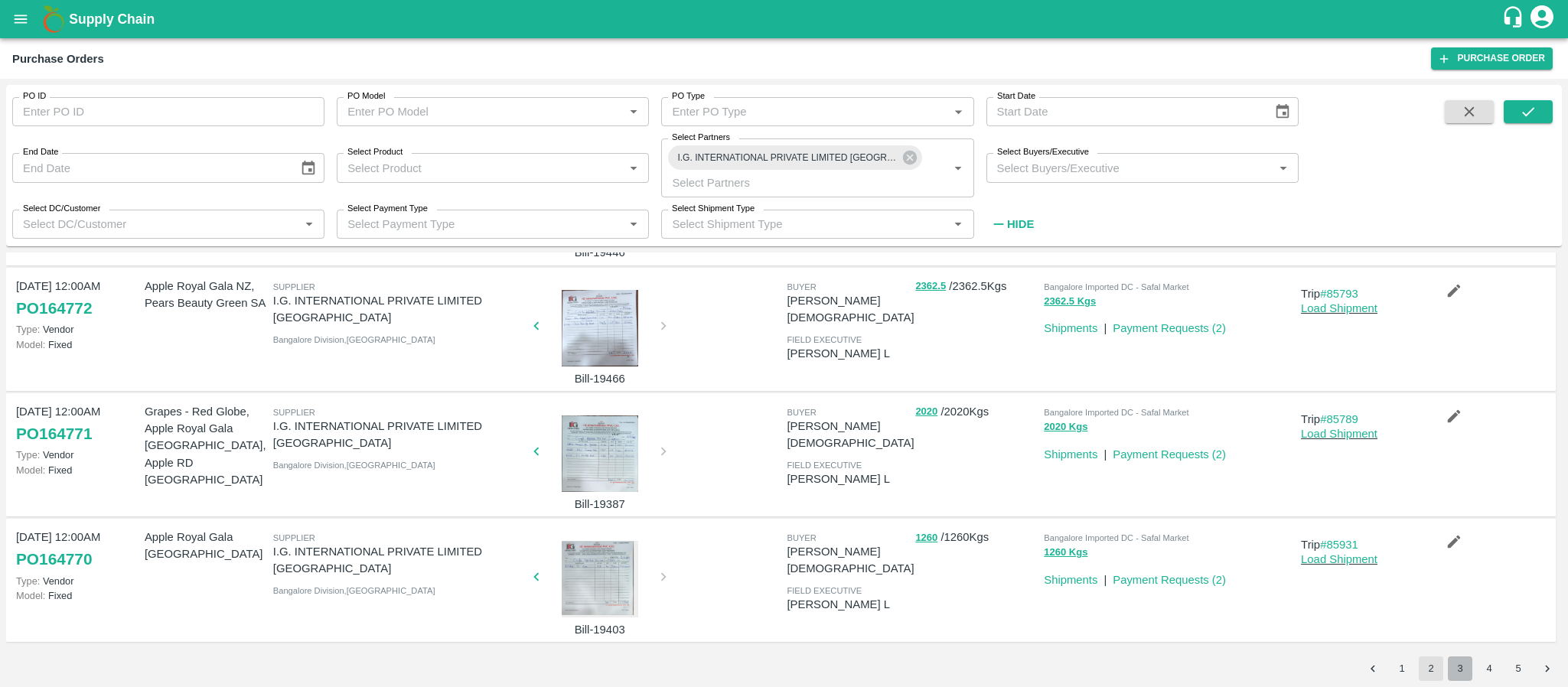
click at [1462, 671] on button "3" at bounding box center [1460, 668] width 24 height 24
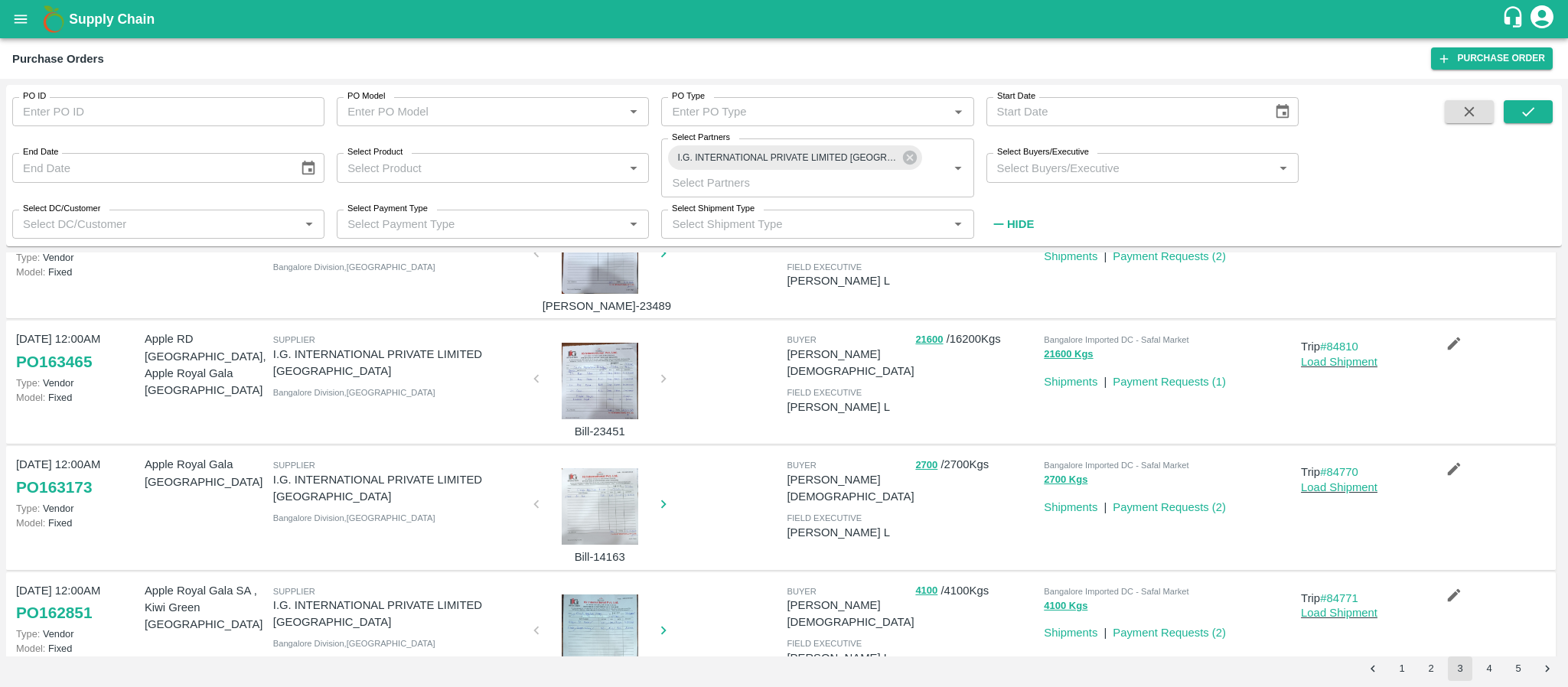
scroll to position [324, 0]
click at [581, 378] on div at bounding box center [599, 382] width 115 height 77
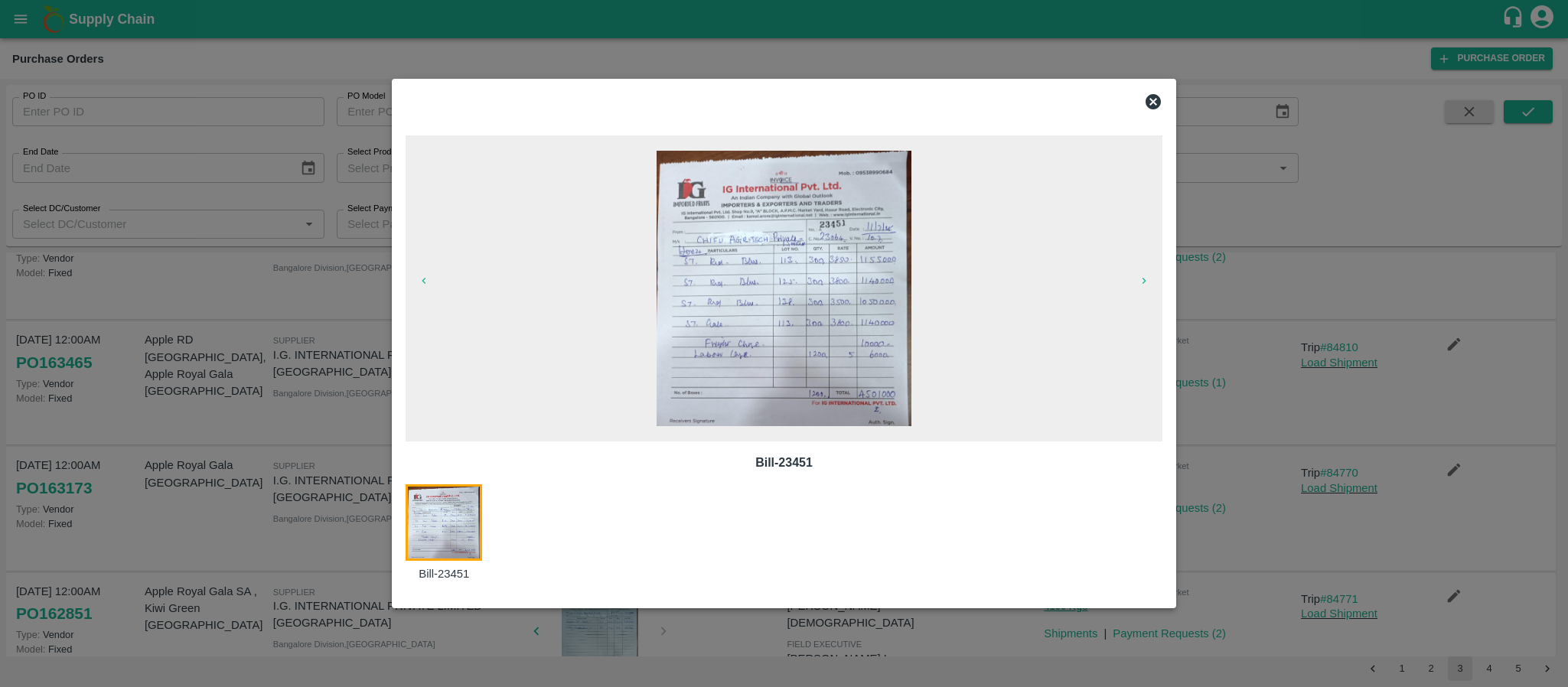
click at [1156, 95] on icon at bounding box center [1153, 102] width 16 height 16
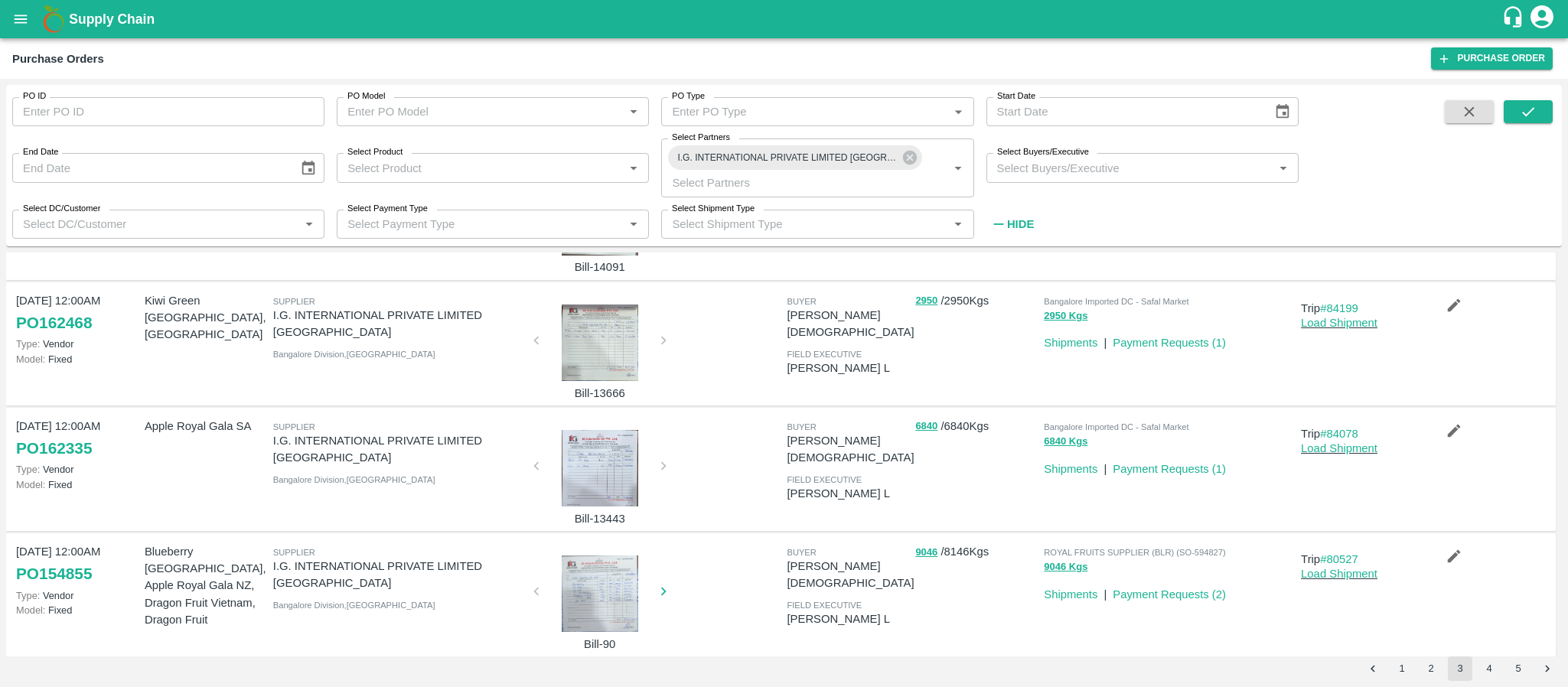
scroll to position [882, 0]
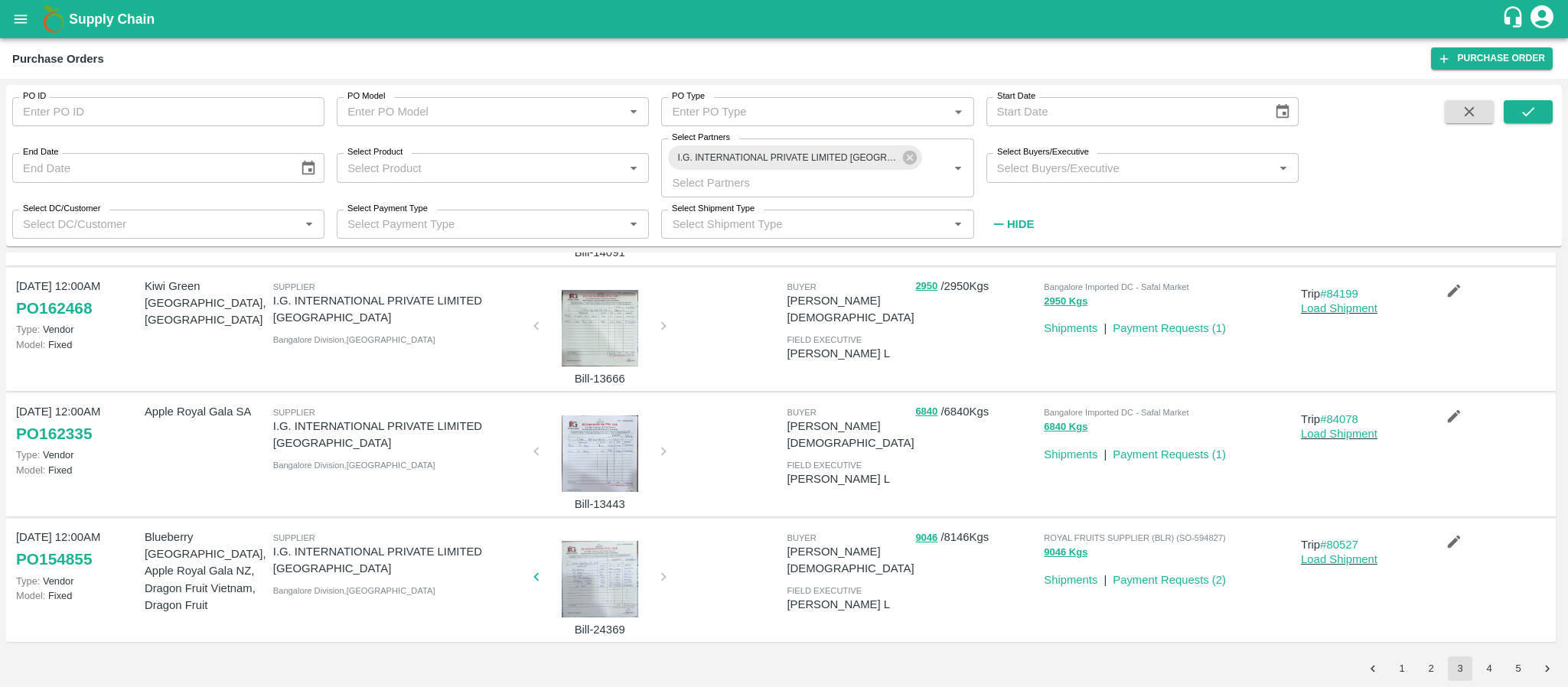
click at [1479, 669] on button "4" at bounding box center [1489, 668] width 24 height 24
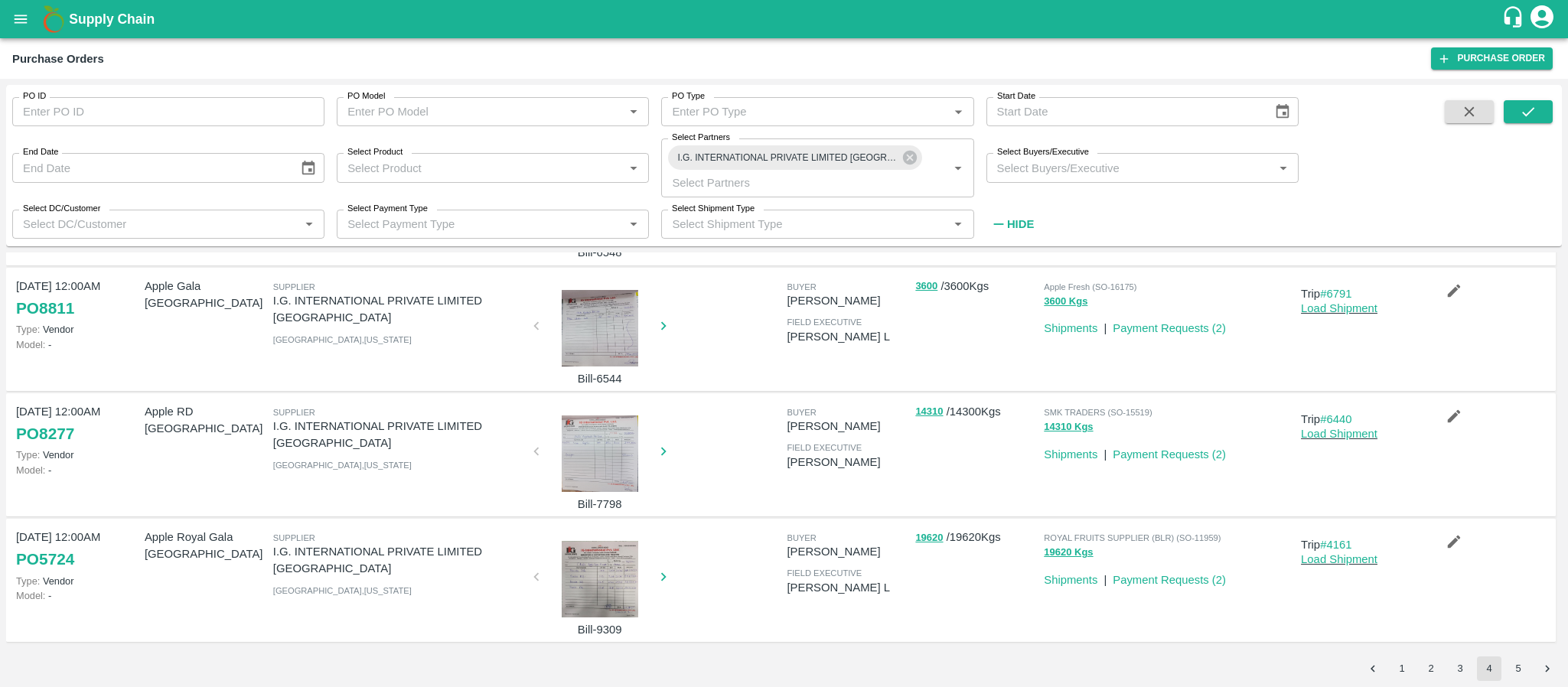
click at [599, 572] on div at bounding box center [599, 580] width 115 height 77
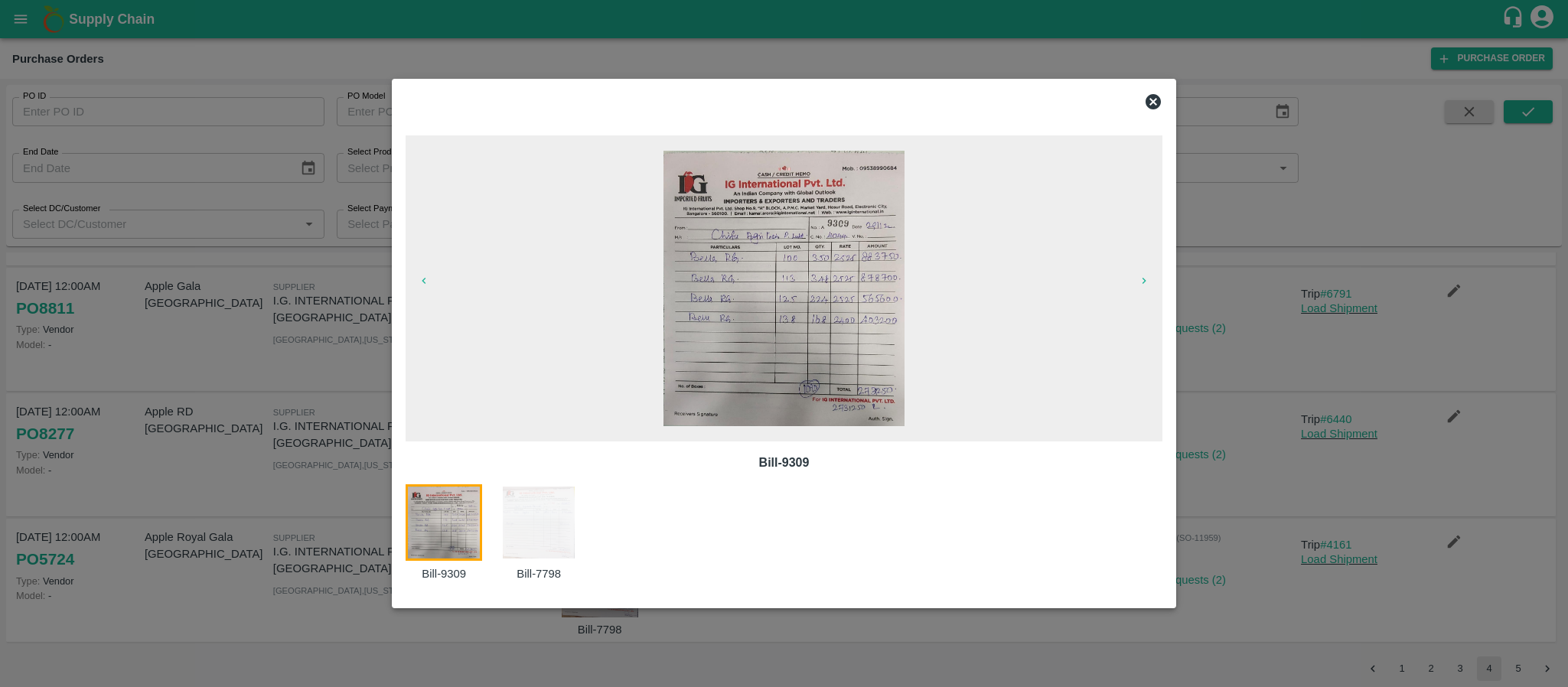
click at [1151, 95] on icon at bounding box center [1153, 102] width 16 height 16
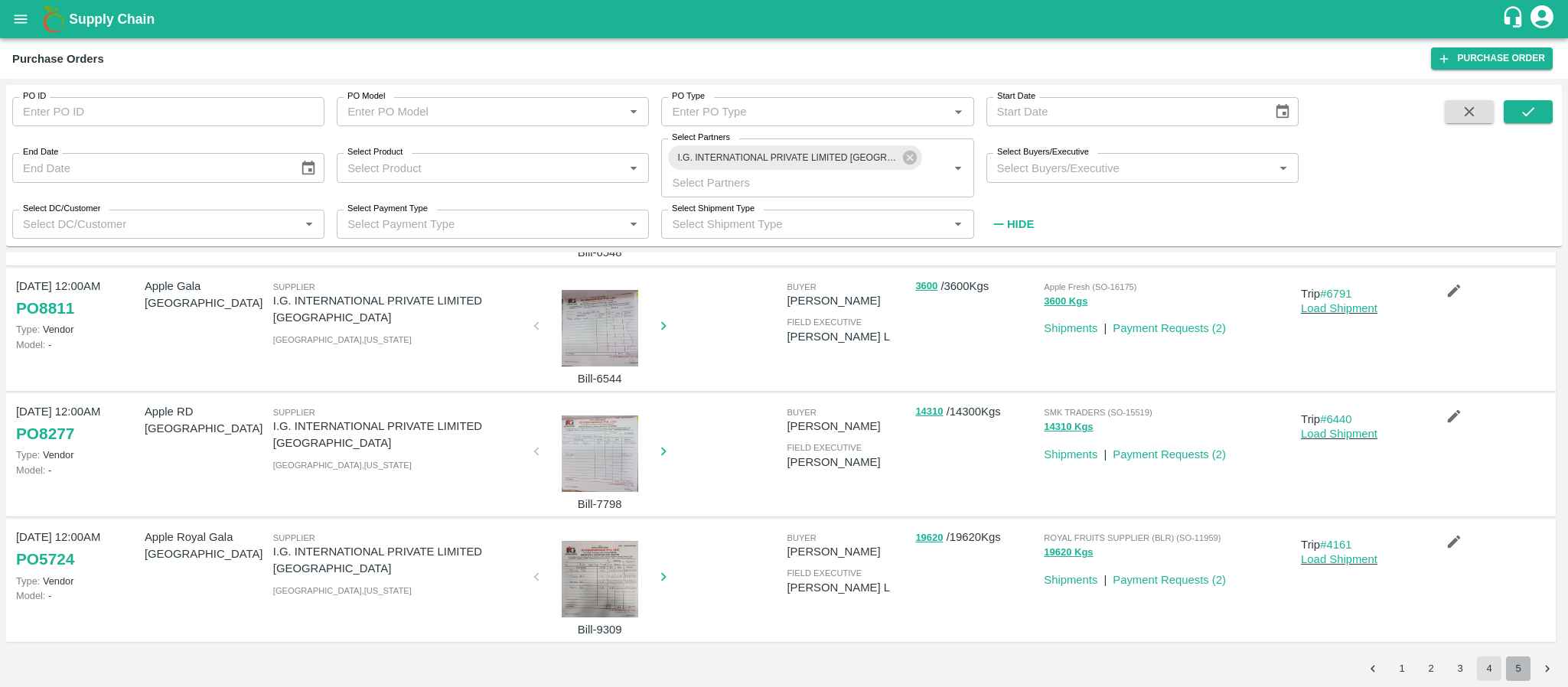
click at [1523, 664] on button "5" at bounding box center [1518, 668] width 24 height 24
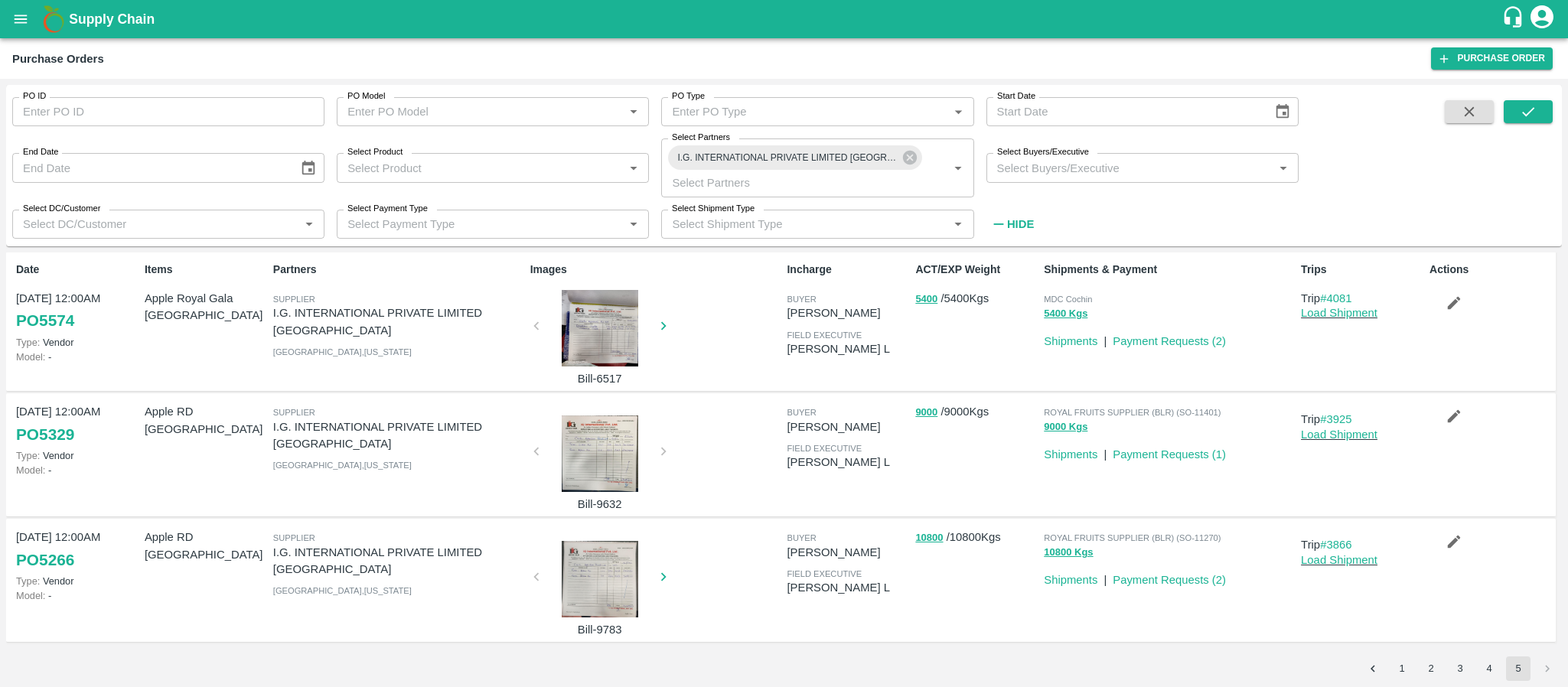
scroll to position [0, 0]
click at [143, 110] on input "PO ID" at bounding box center [168, 111] width 312 height 29
paste input "text"
click at [1525, 114] on icon "submit" at bounding box center [1529, 112] width 13 height 9
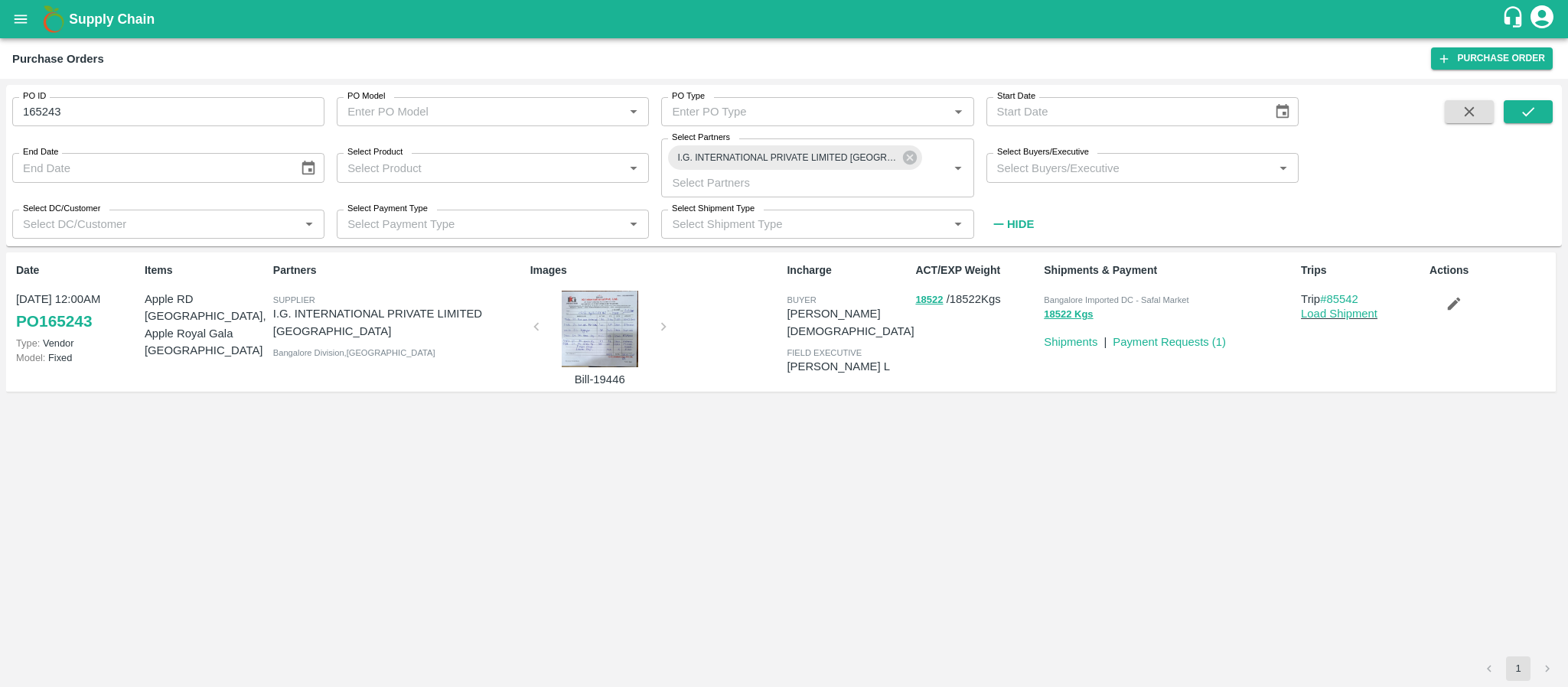
click at [607, 338] on div at bounding box center [599, 329] width 115 height 77
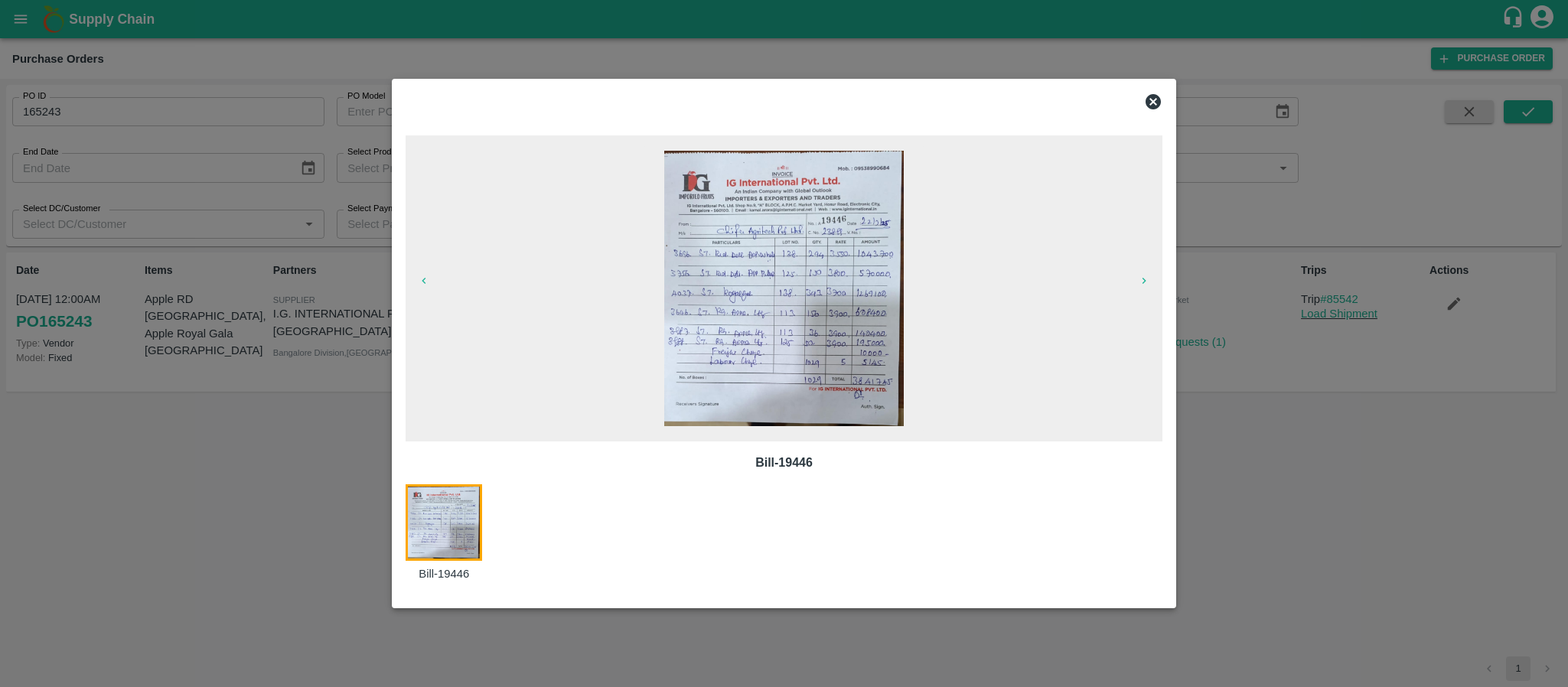
click at [1156, 99] on icon at bounding box center [1153, 101] width 18 height 18
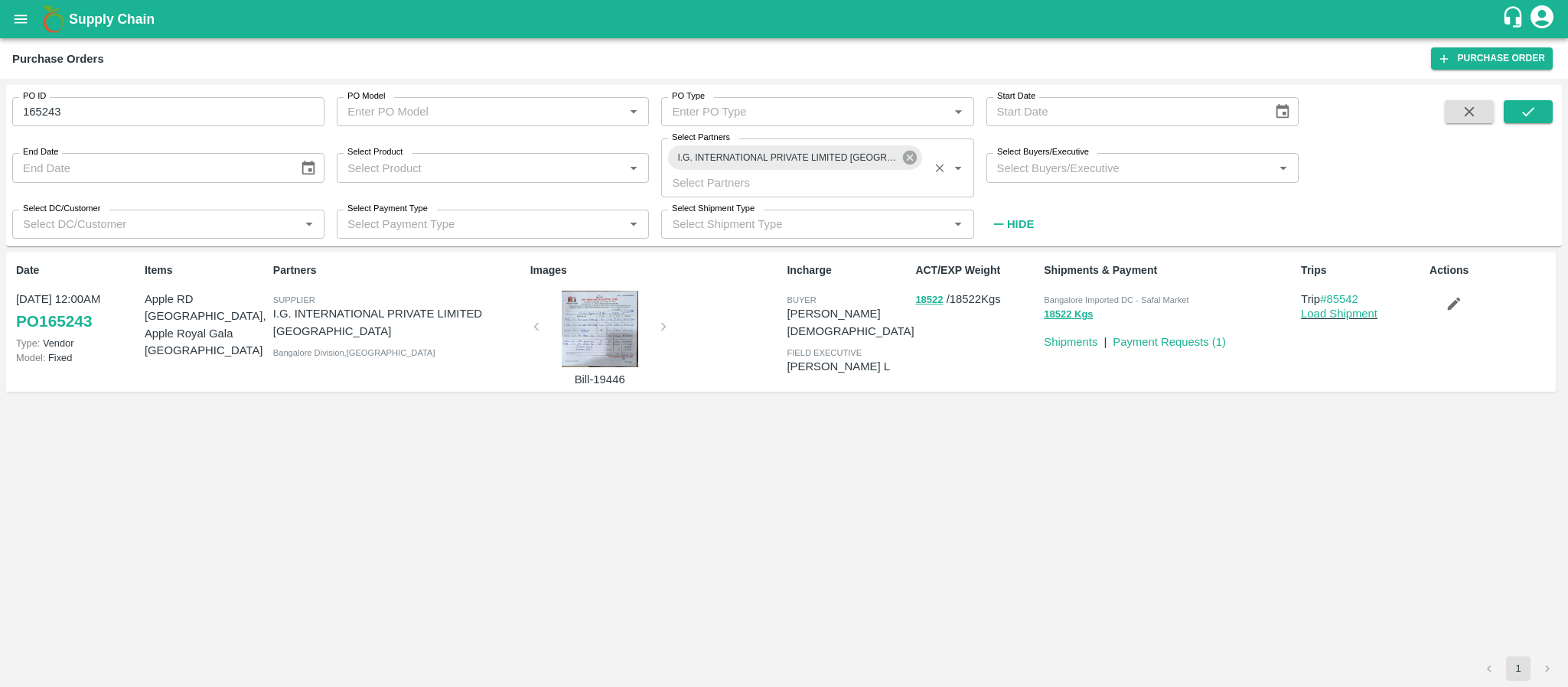
click at [911, 157] on icon at bounding box center [910, 157] width 14 height 14
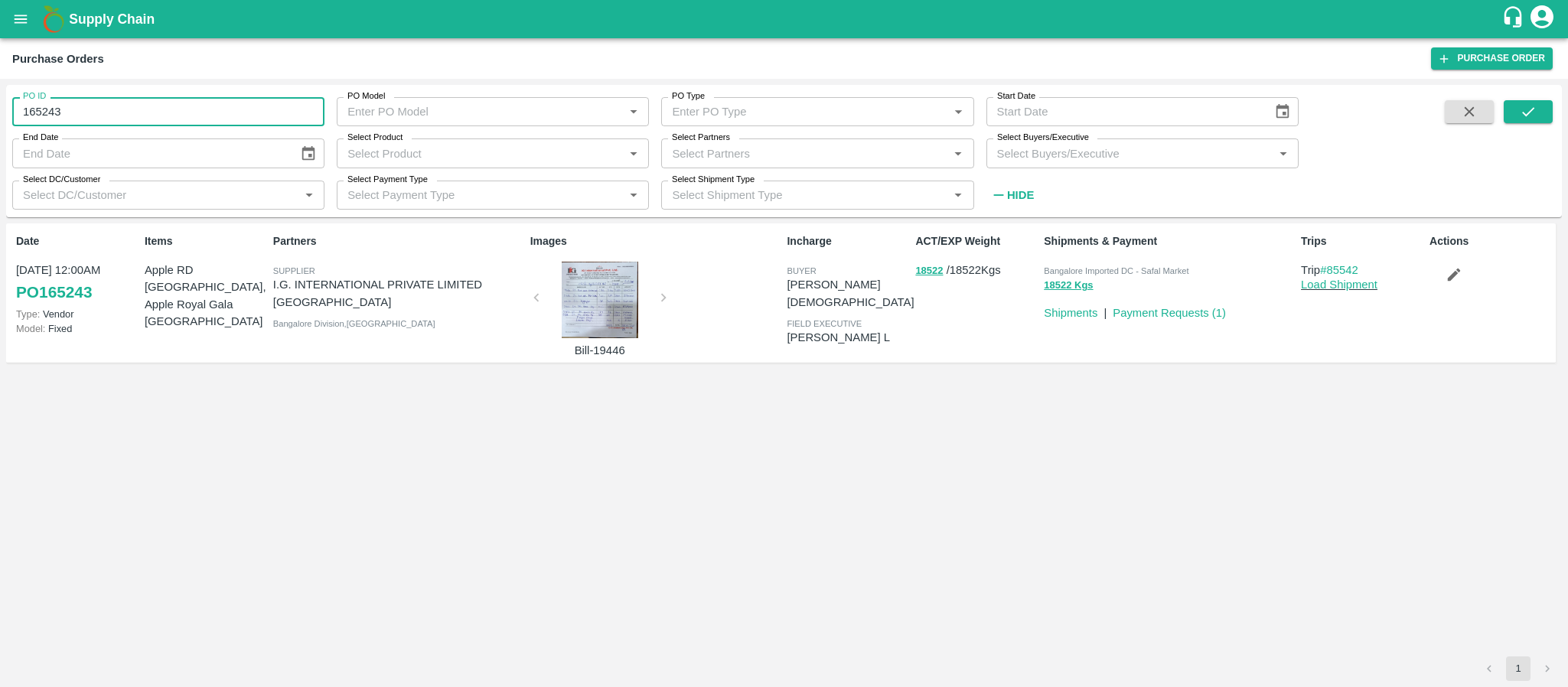
drag, startPoint x: 143, startPoint y: 115, endPoint x: 0, endPoint y: 121, distance: 143.1
click at [0, 121] on div "PO ID 165243 PO ID PO Model PO Model   * PO Type PO Type   * Start Date Start D…" at bounding box center [784, 383] width 1568 height 608
type input "165243"
paste input "text"
click at [1520, 113] on icon "submit" at bounding box center [1528, 111] width 16 height 16
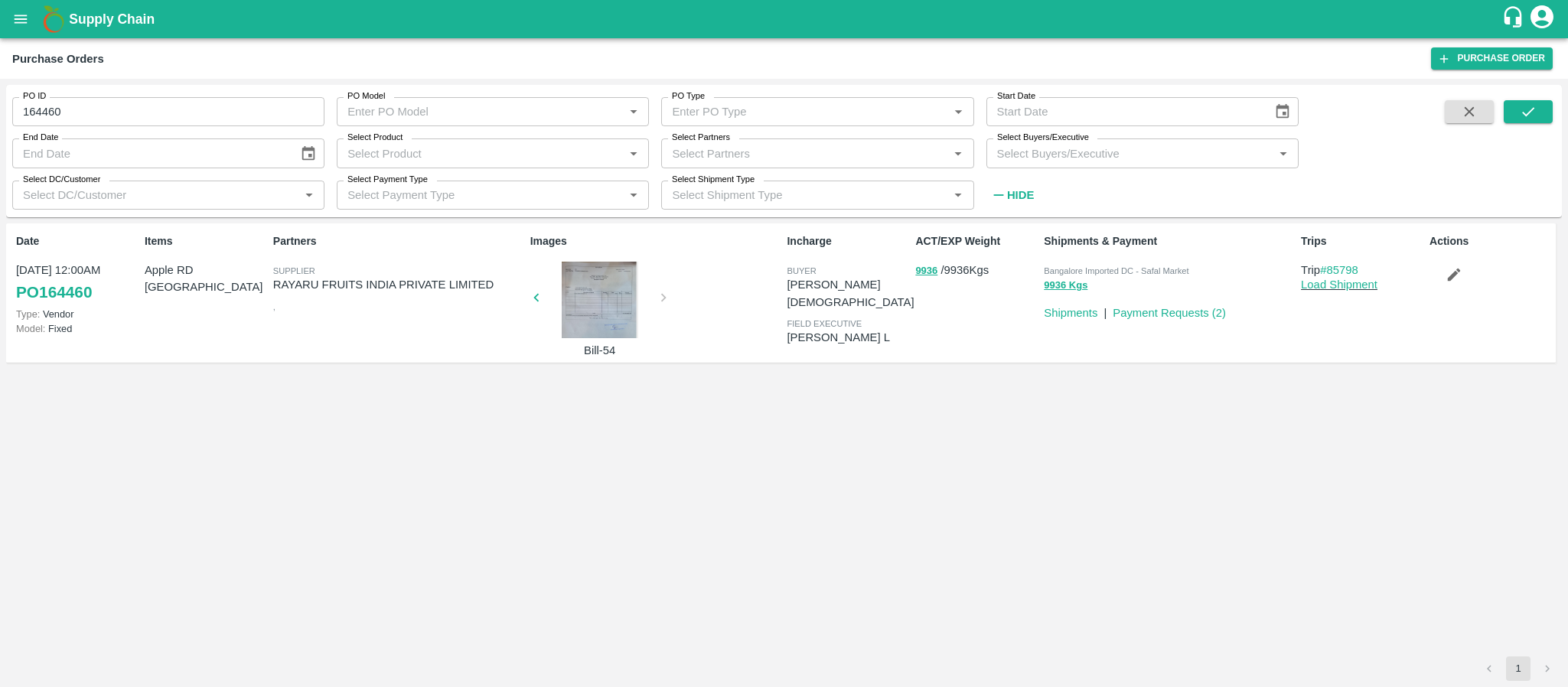
click at [585, 312] on div at bounding box center [599, 300] width 115 height 77
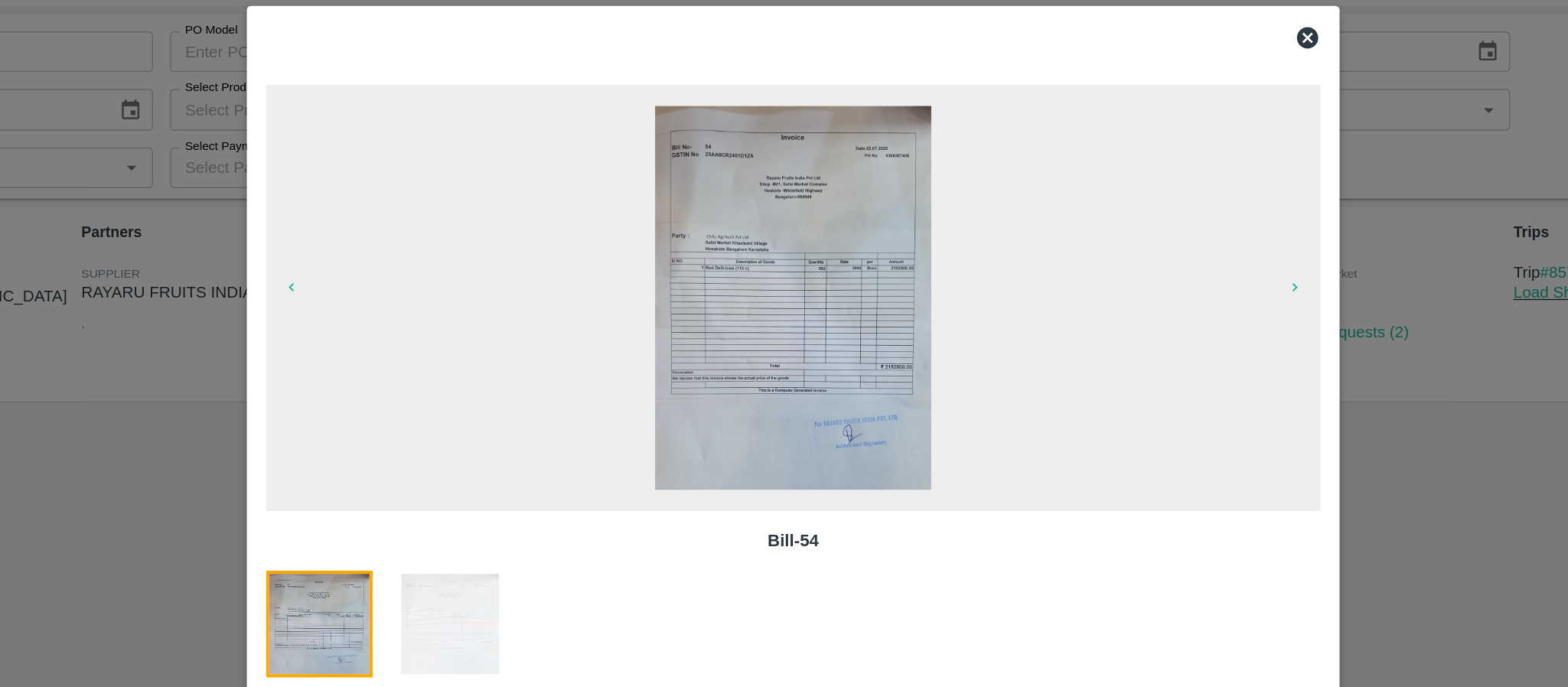
click at [1152, 105] on icon at bounding box center [1153, 102] width 16 height 16
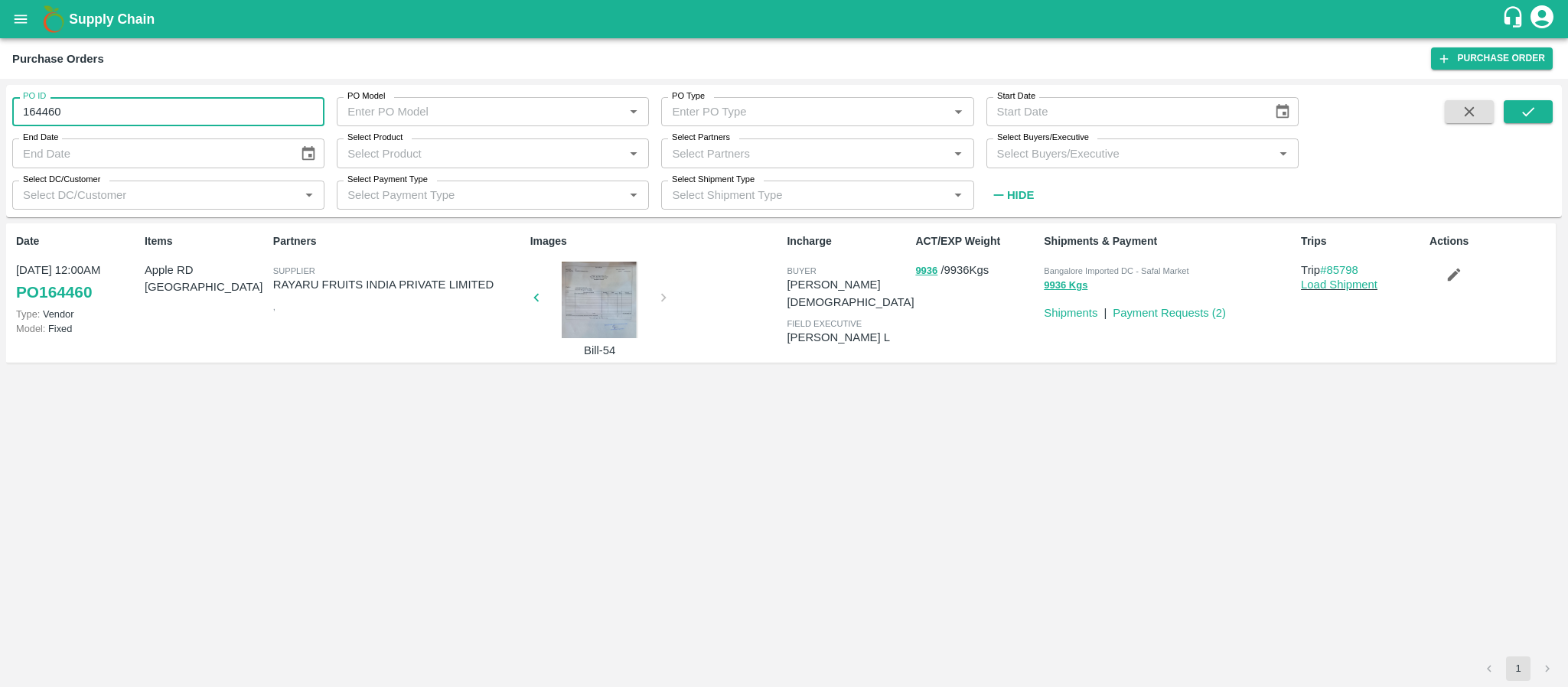
drag, startPoint x: 161, startPoint y: 115, endPoint x: 0, endPoint y: 115, distance: 161.0
click at [0, 115] on div "PO ID 164460 PO ID PO Model PO Model   * PO Type PO Type   * Start Date Start D…" at bounding box center [784, 383] width 1568 height 608
type input "164460"
paste input "text"
click at [0, 115] on div "PO ID 140725 PO ID PO Model PO Model   * PO Type PO Type   * Start Date Start D…" at bounding box center [784, 383] width 1568 height 608
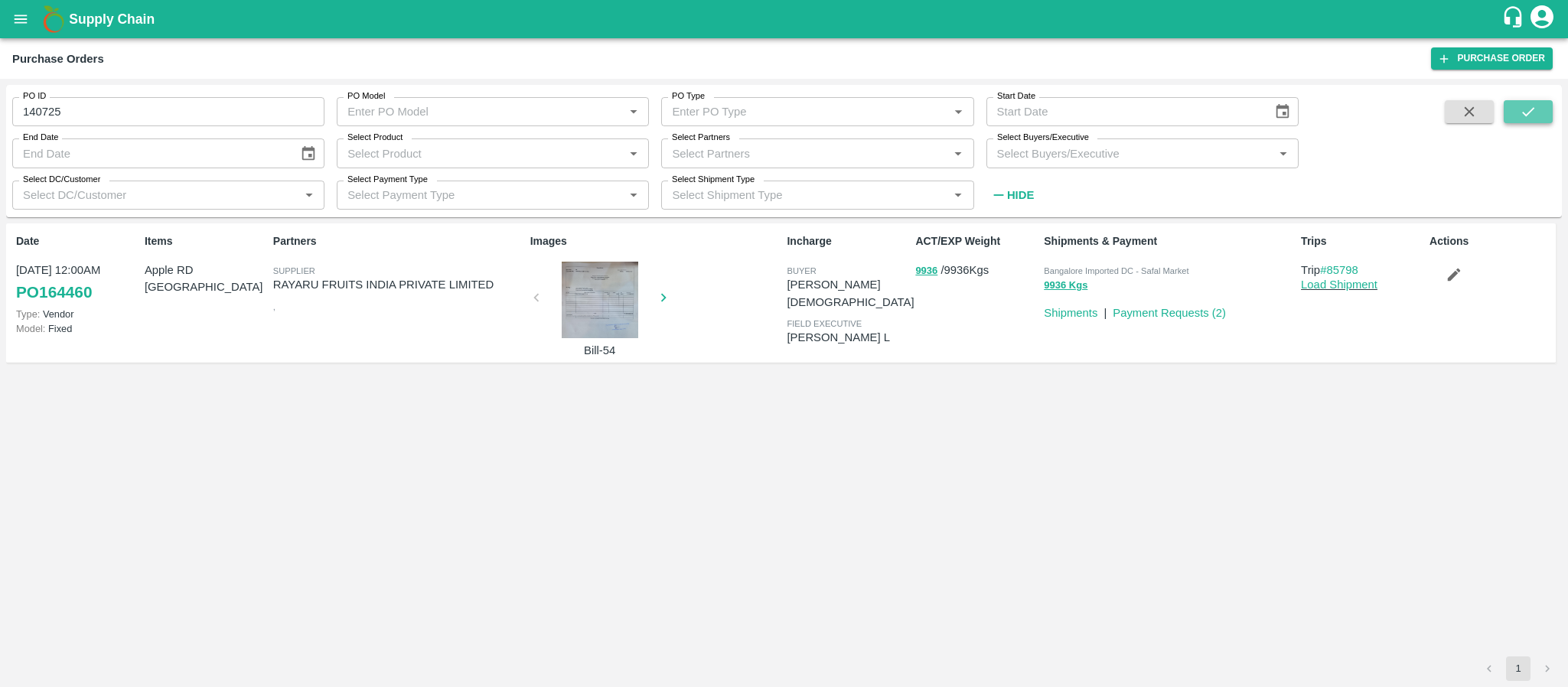
click at [1520, 109] on icon "submit" at bounding box center [1528, 111] width 16 height 16
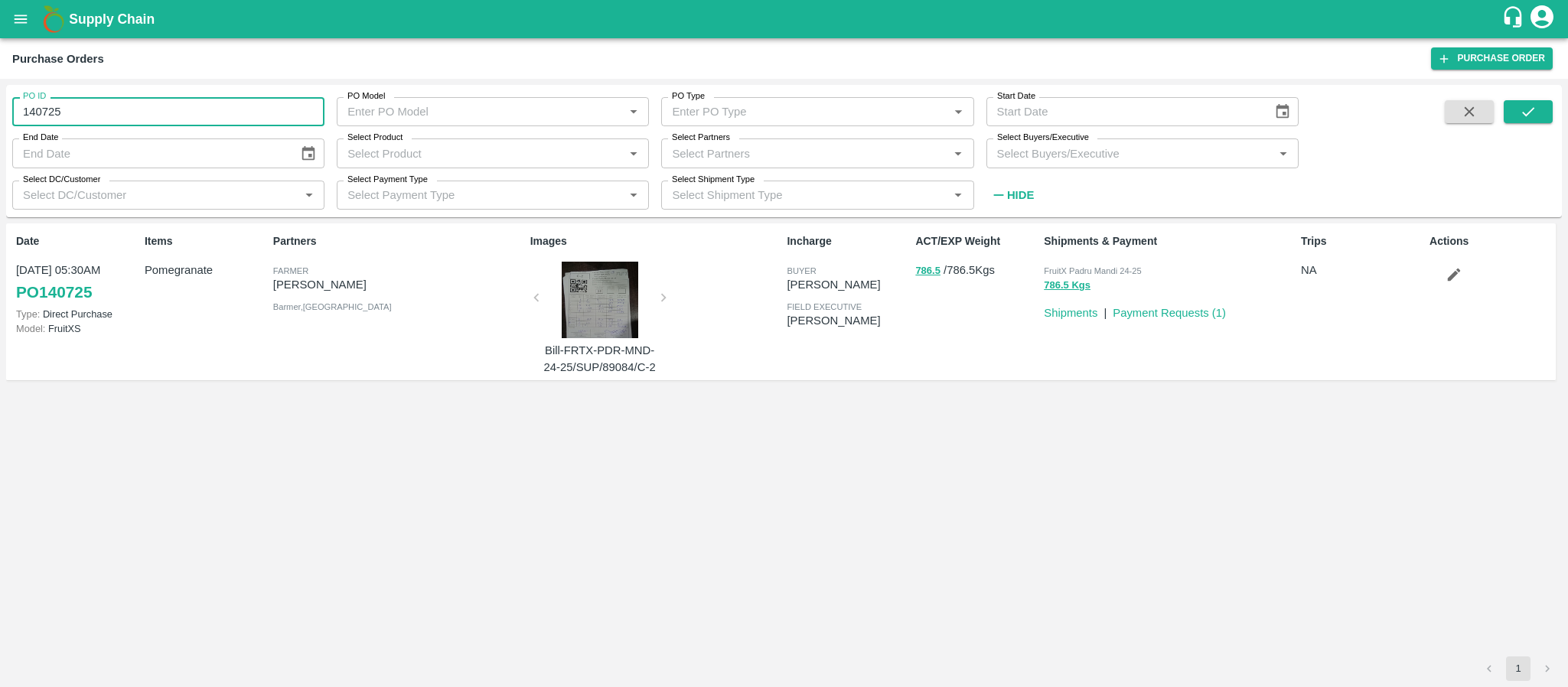
drag, startPoint x: 111, startPoint y: 119, endPoint x: 0, endPoint y: 113, distance: 111.2
click at [0, 113] on div "PO ID 140725 PO ID PO Model PO Model   * PO Type PO Type   * Start Date Start D…" at bounding box center [784, 383] width 1568 height 608
type input "1"
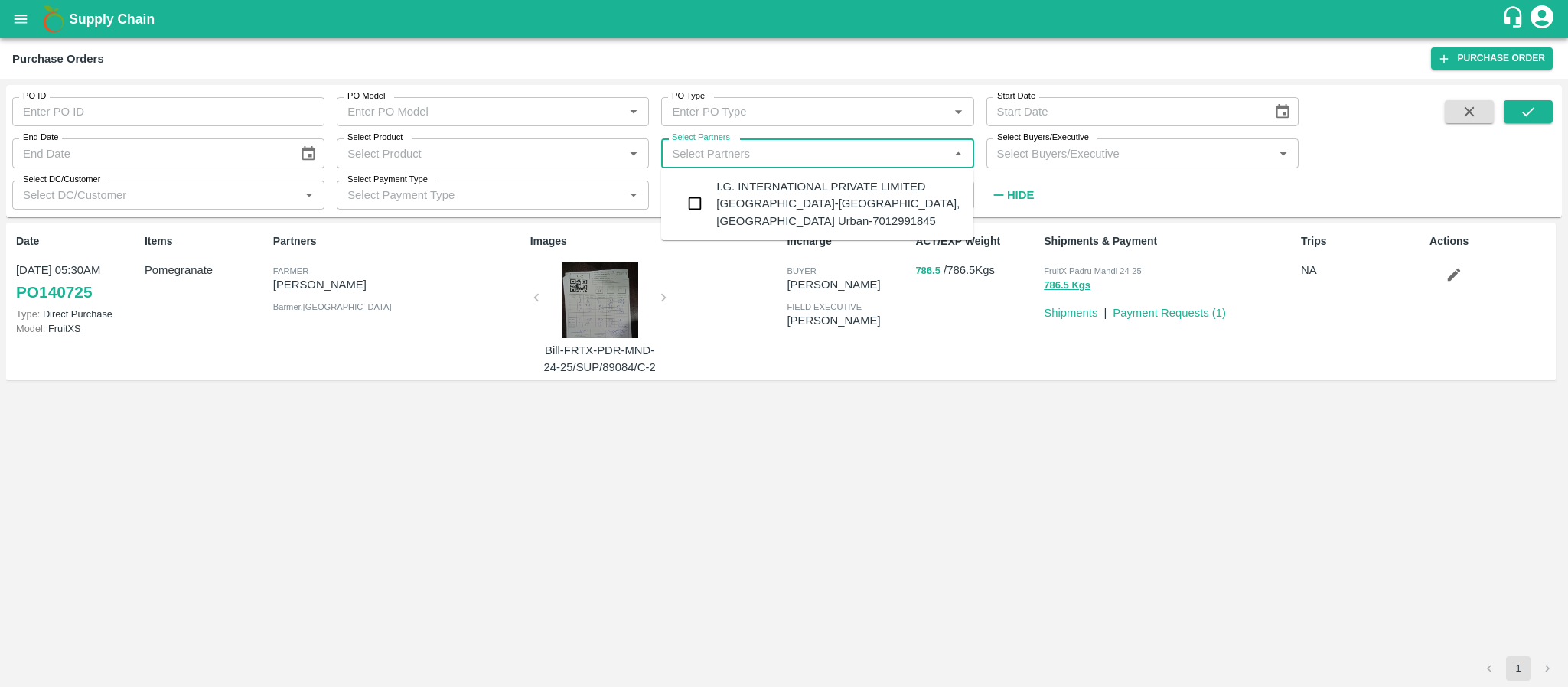
click at [873, 145] on input "Select Partners" at bounding box center [805, 153] width 278 height 20
type input "rayaru"
type input "140725"
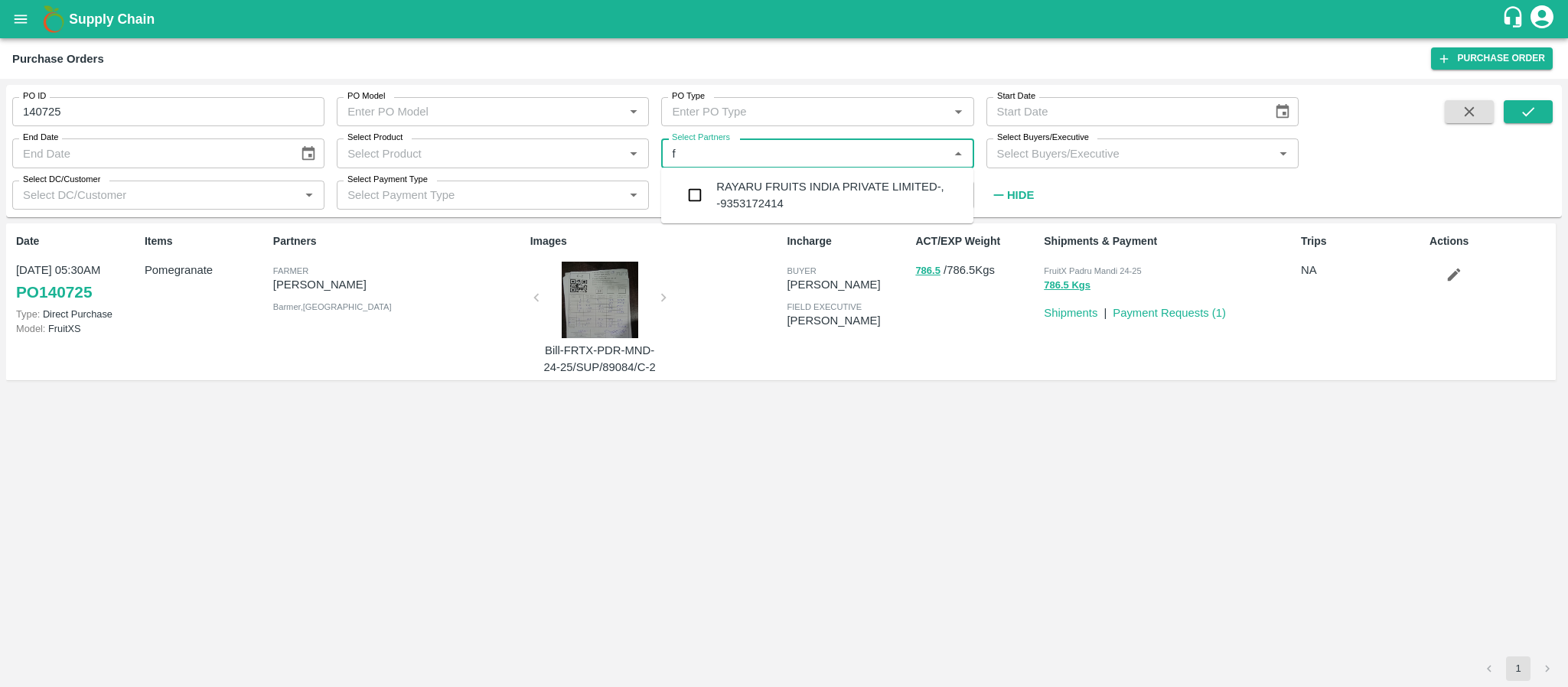
type input "fr"
click at [692, 195] on input "checkbox" at bounding box center [694, 195] width 31 height 31
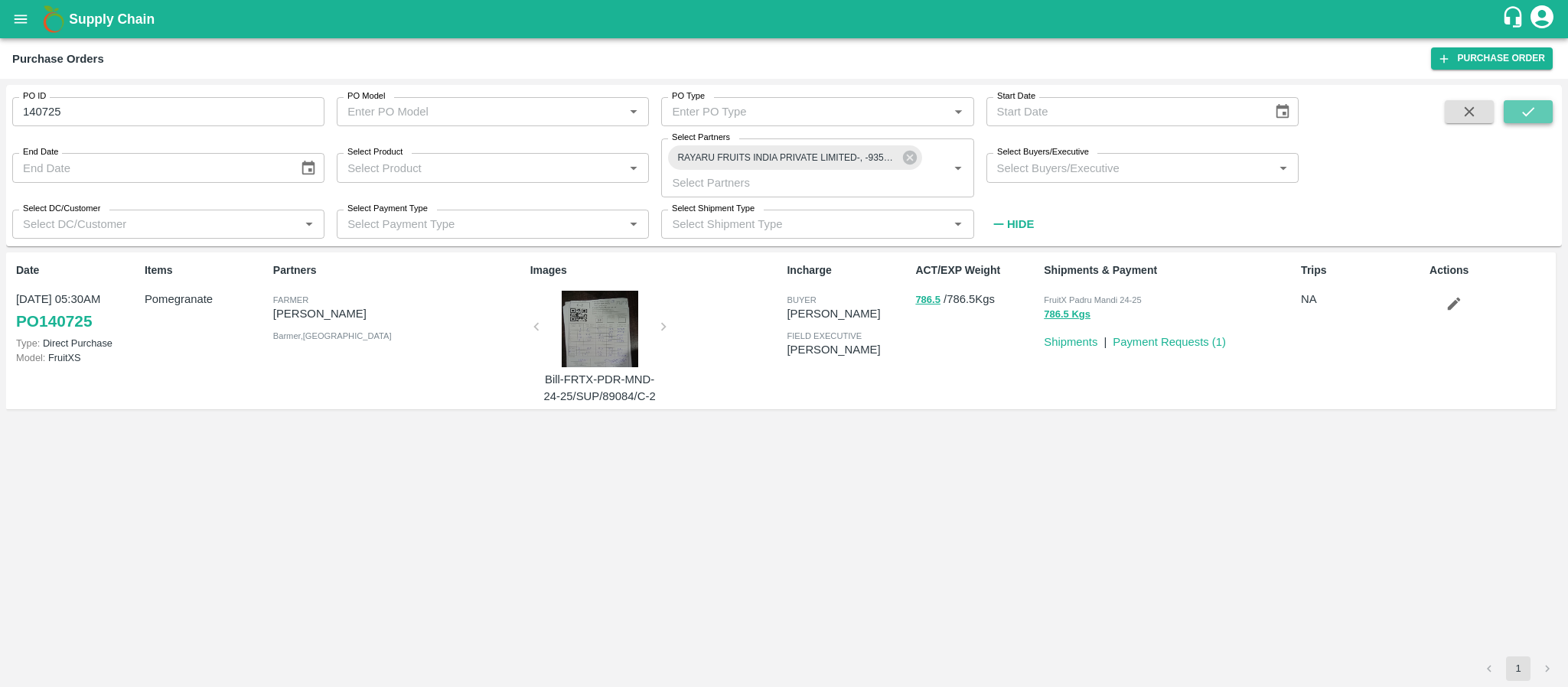
click at [1531, 110] on icon "submit" at bounding box center [1529, 112] width 13 height 9
click at [907, 156] on icon at bounding box center [910, 157] width 16 height 16
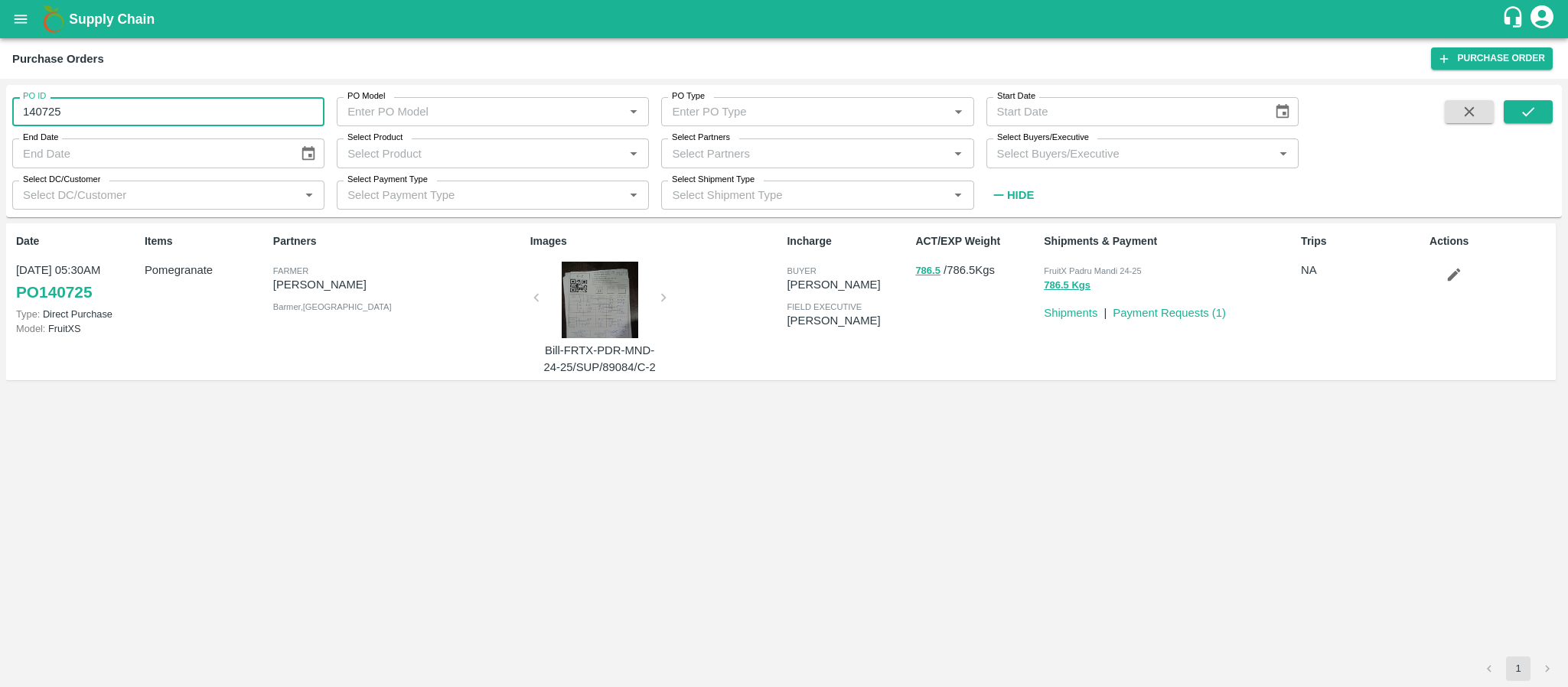
drag, startPoint x: 177, startPoint y: 106, endPoint x: 0, endPoint y: 85, distance: 178.2
click at [0, 85] on div "PO ID 140725 PO ID PO Model PO Model   * PO Type PO Type   * Start Date Start D…" at bounding box center [784, 383] width 1568 height 608
type input "140725"
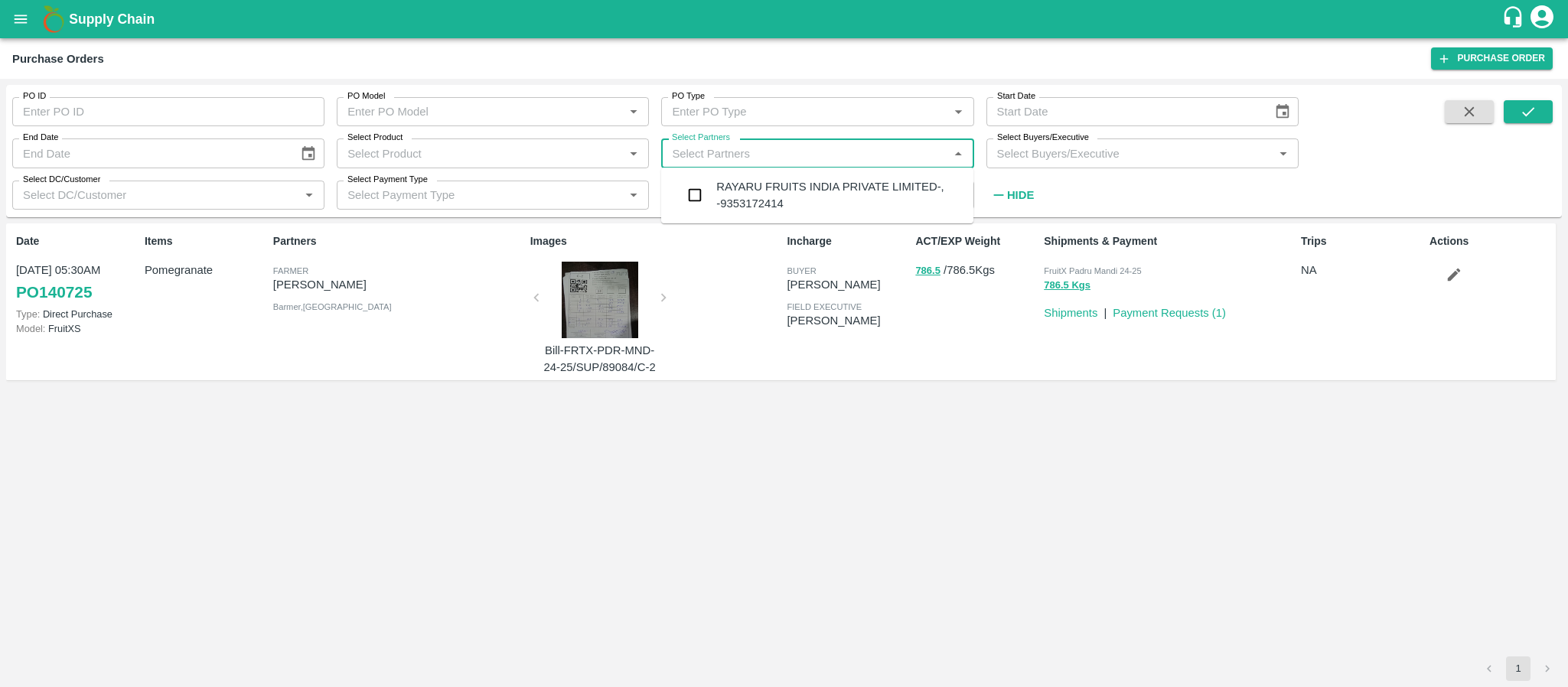
click at [730, 150] on input "Select Partners" at bounding box center [805, 153] width 278 height 20
type input "r"
click at [698, 191] on input "checkbox" at bounding box center [694, 195] width 31 height 31
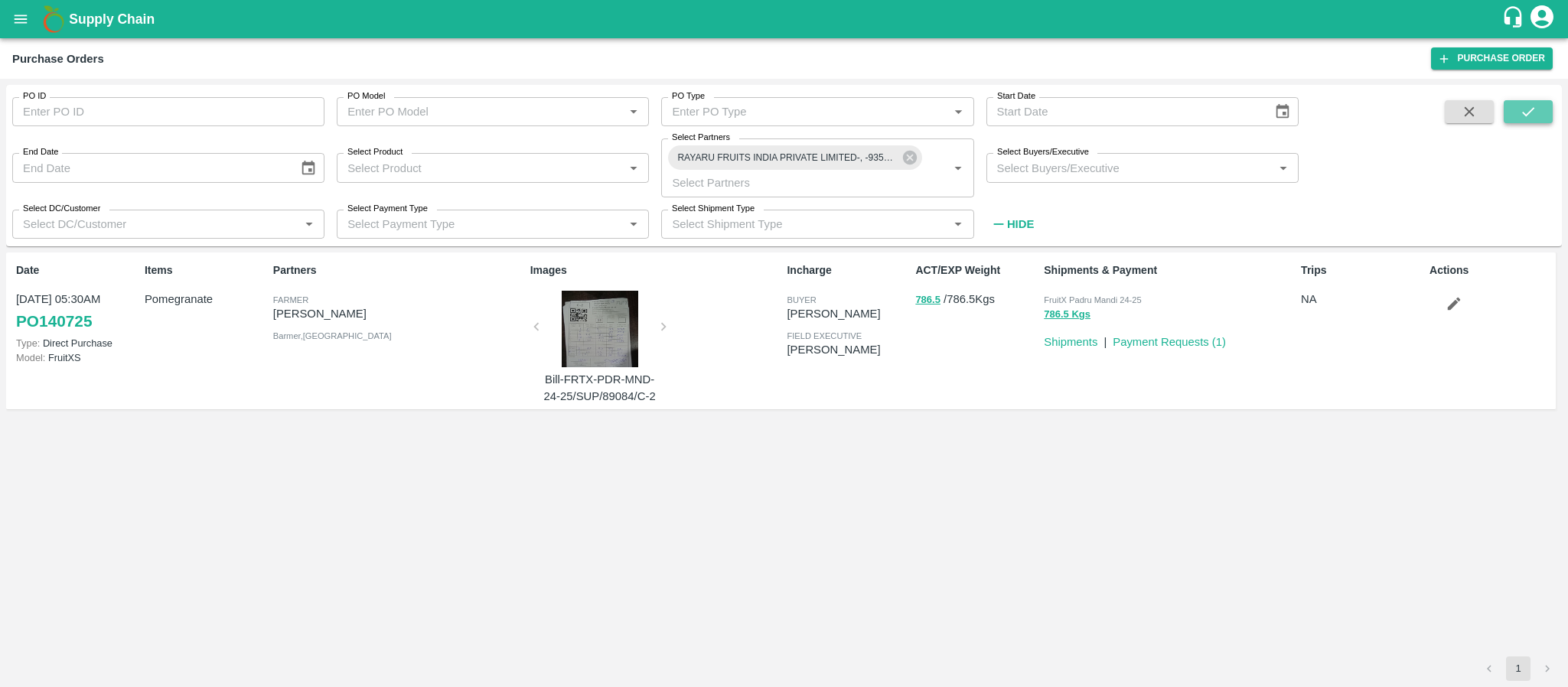
click at [1520, 115] on icon "submit" at bounding box center [1528, 111] width 16 height 16
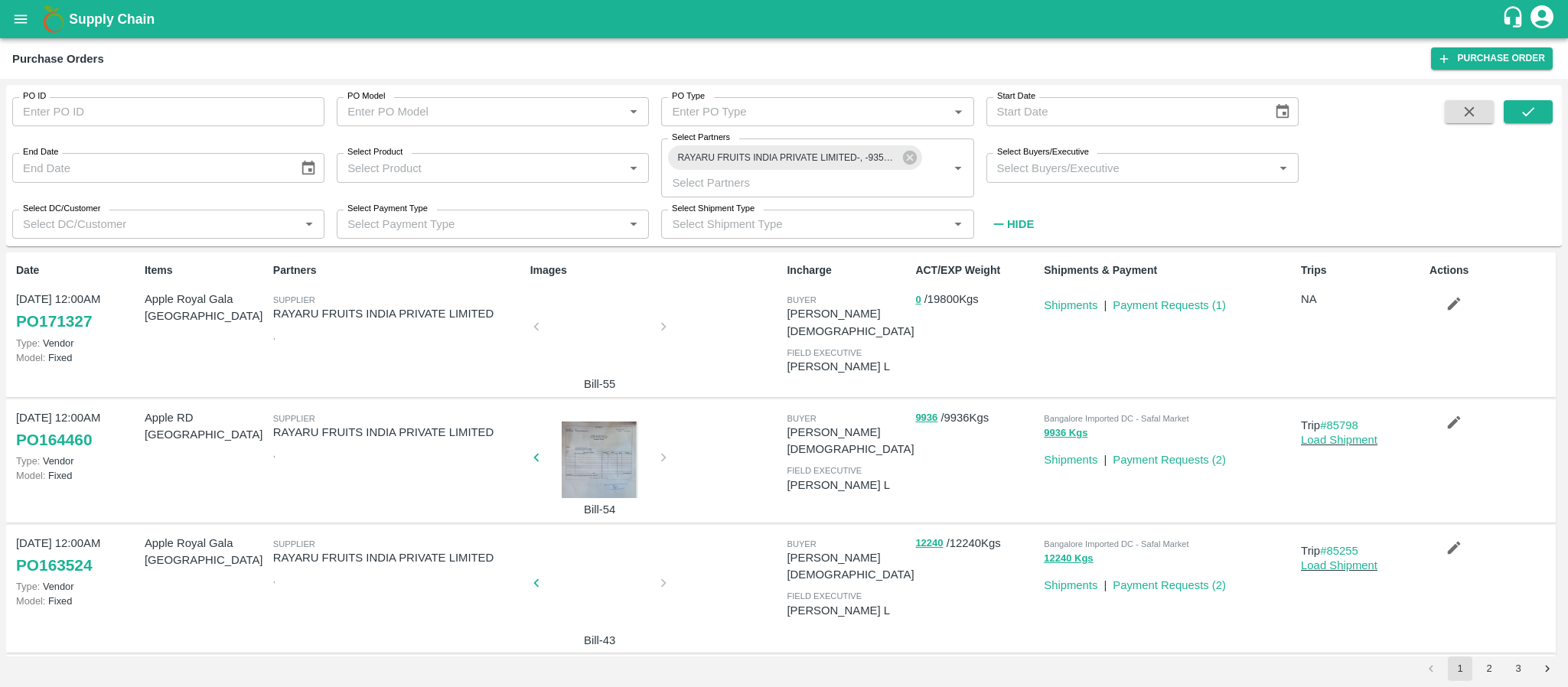
click at [596, 336] on div at bounding box center [599, 331] width 115 height 81
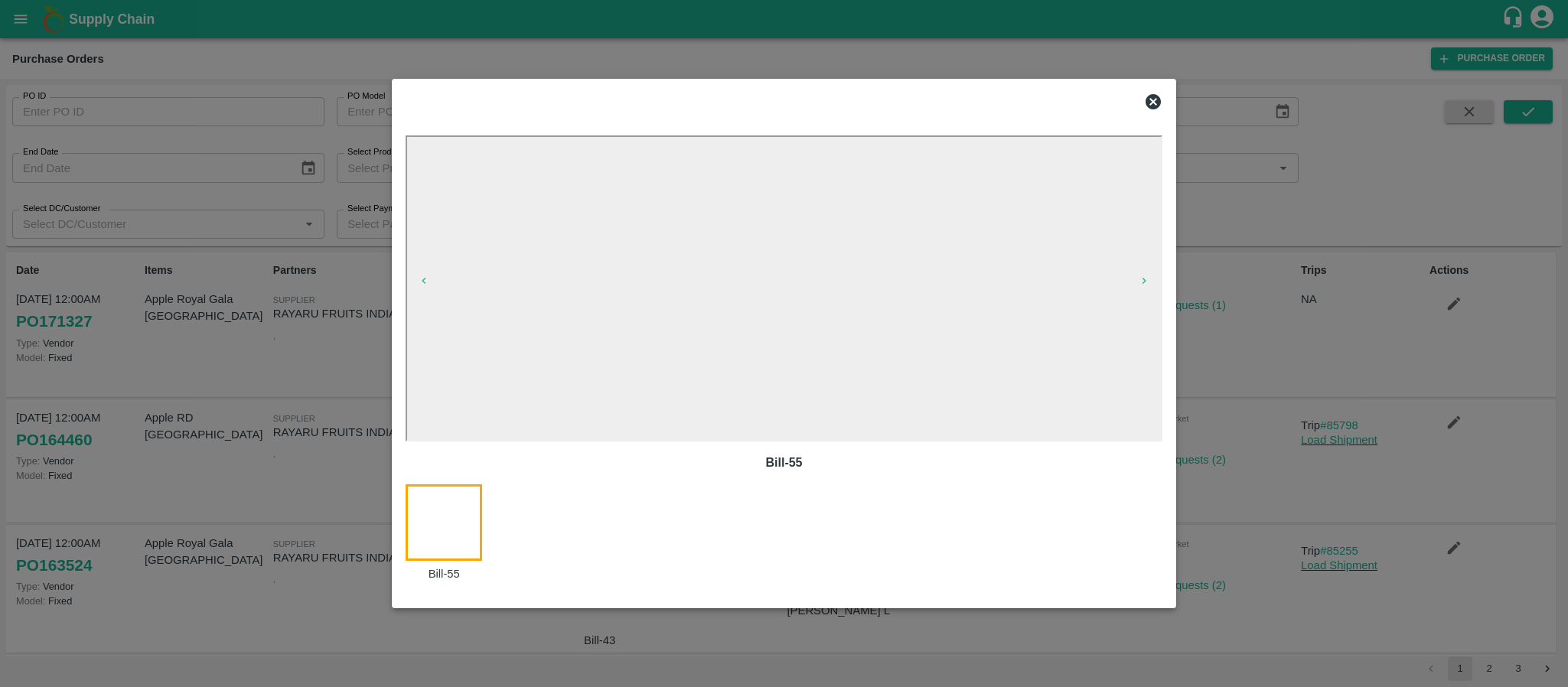
click at [1153, 96] on icon at bounding box center [1153, 102] width 16 height 16
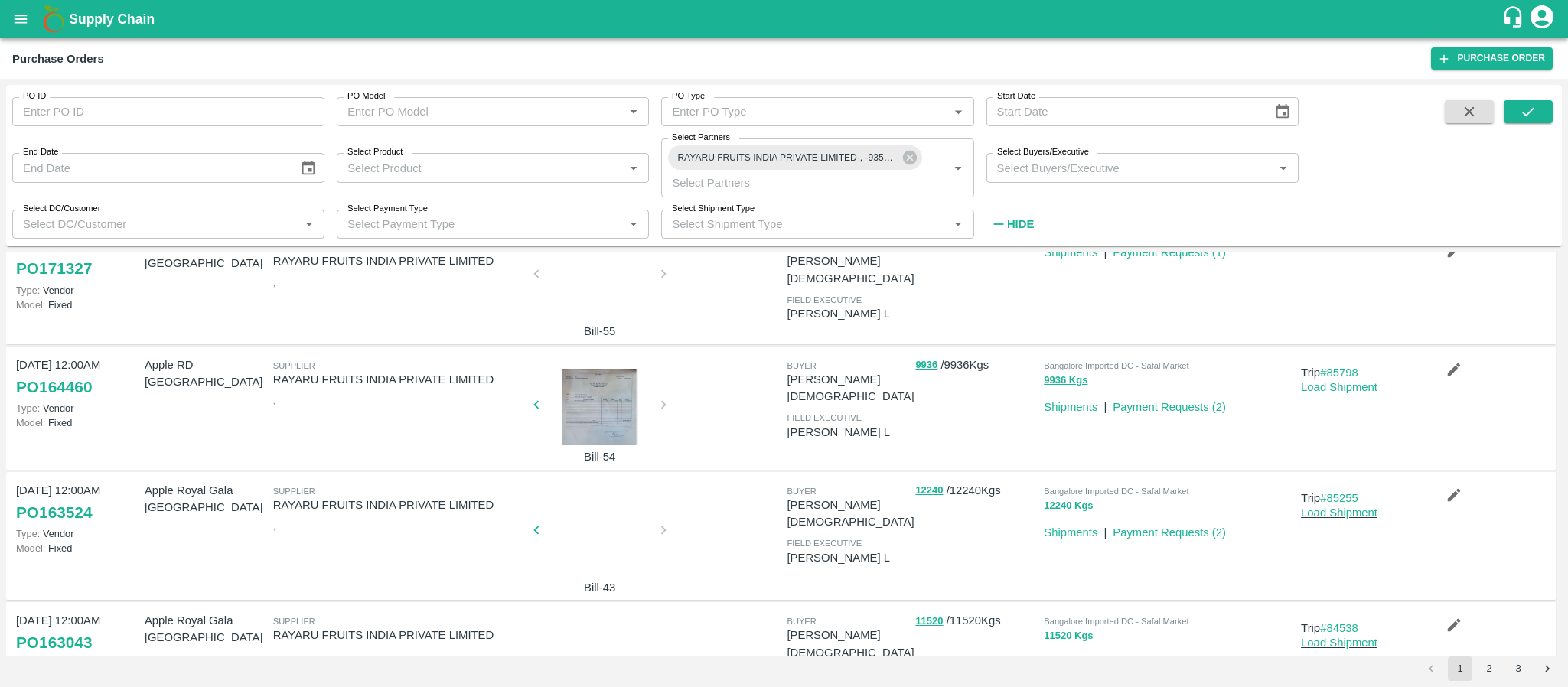
scroll to position [56, 0]
click at [604, 386] on div at bounding box center [599, 404] width 115 height 77
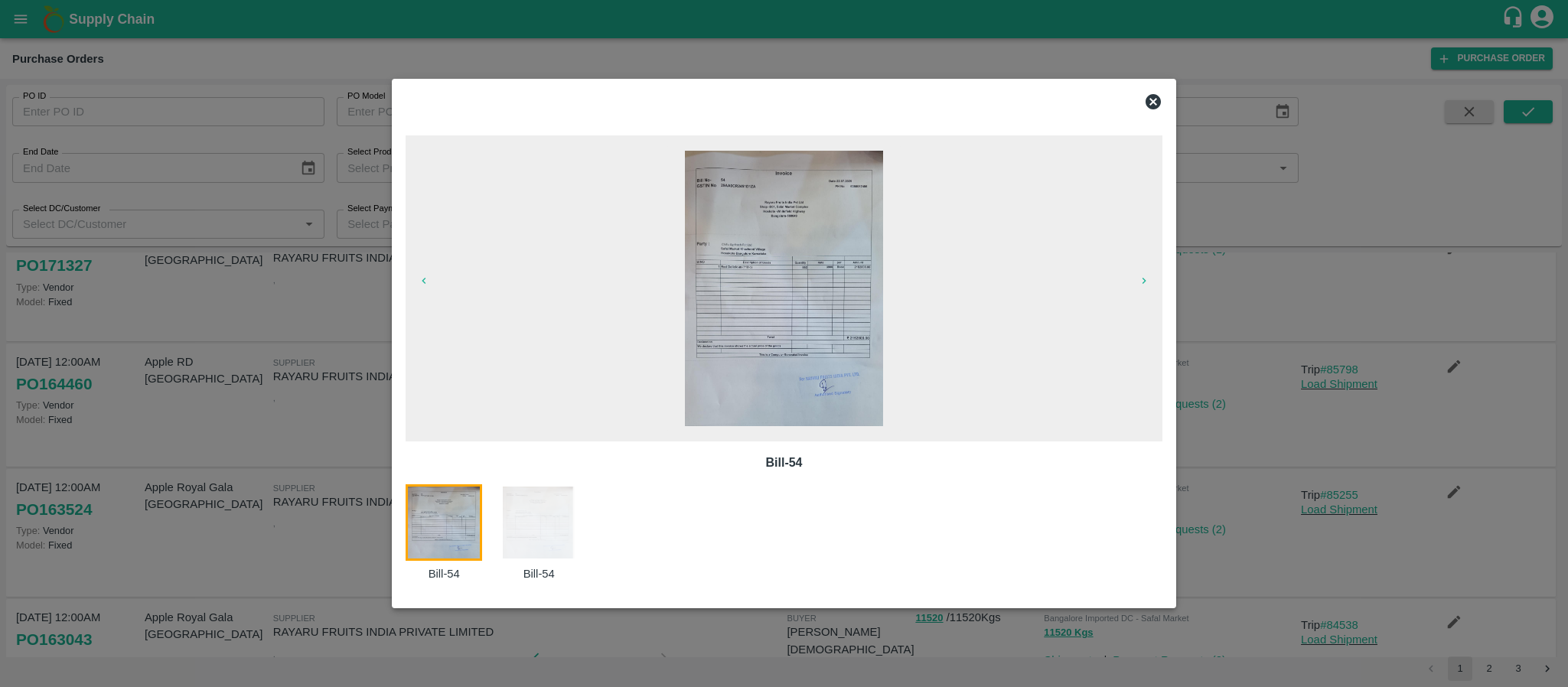
click at [1150, 97] on icon at bounding box center [1153, 102] width 16 height 16
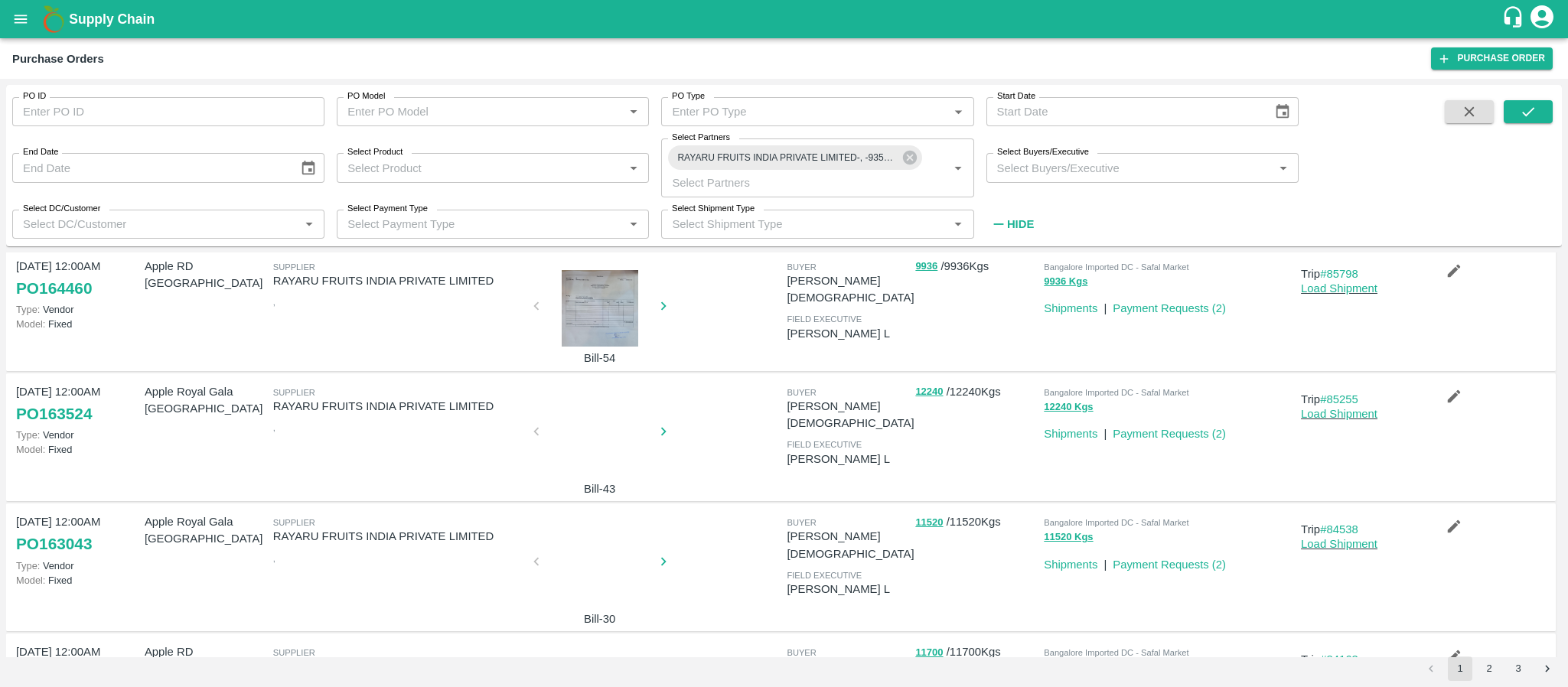
scroll to position [152, 0]
click at [588, 457] on div at bounding box center [599, 436] width 115 height 81
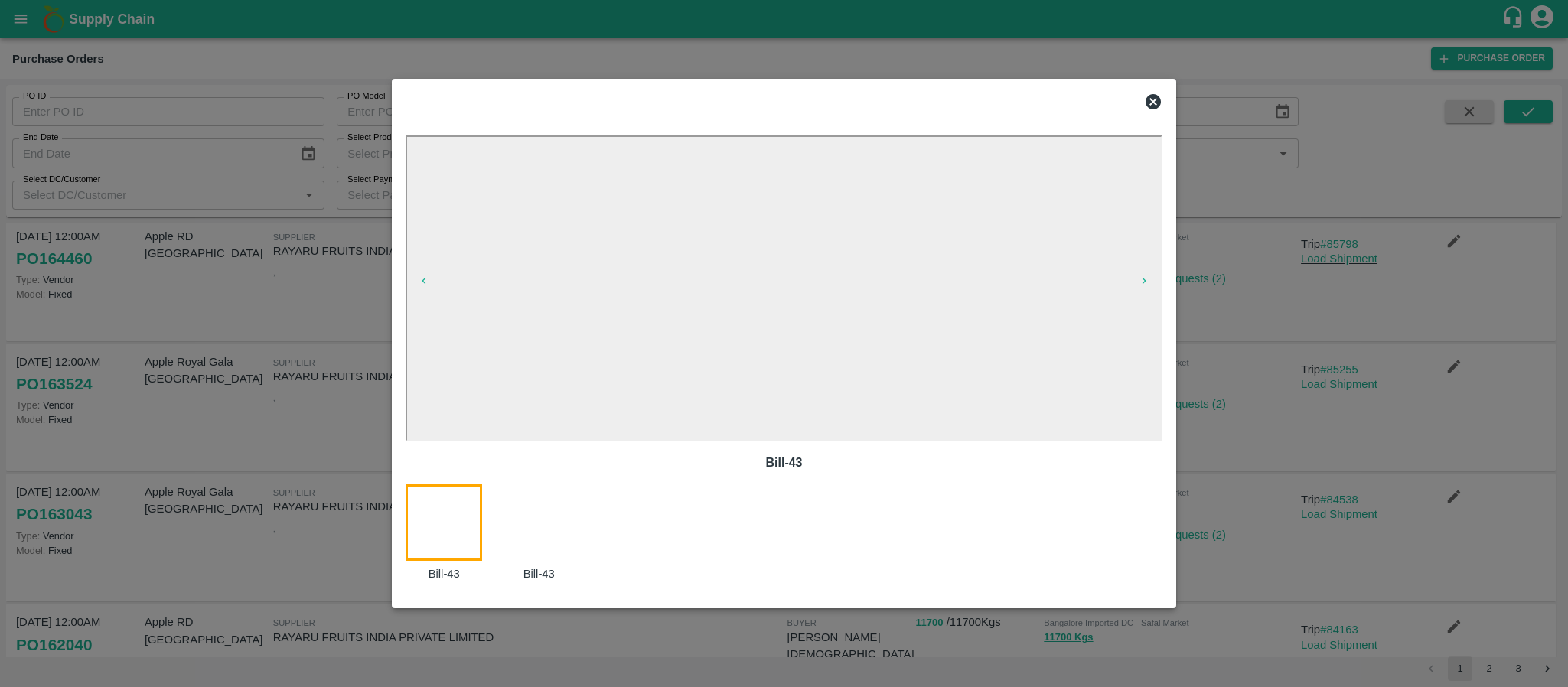
click at [1156, 105] on icon at bounding box center [1153, 102] width 16 height 16
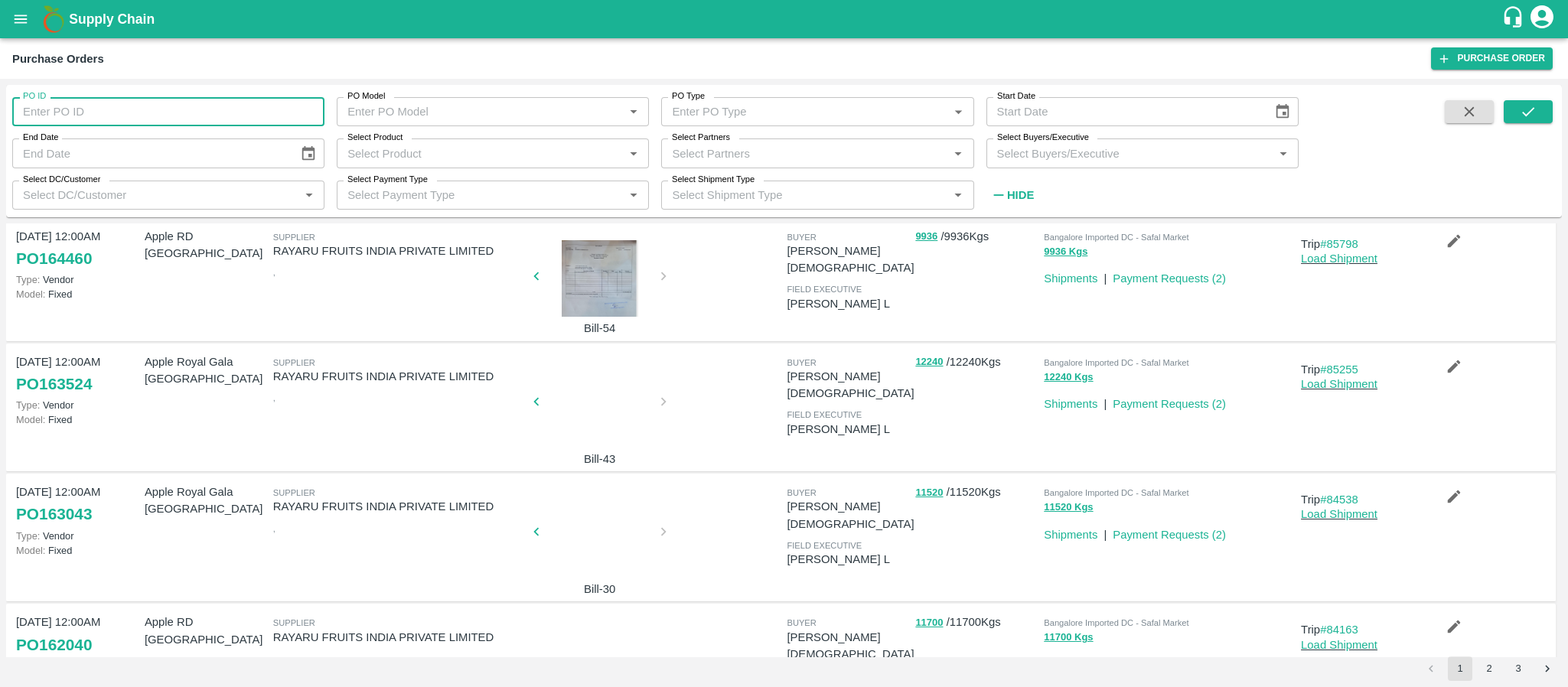
click at [192, 116] on input "PO ID" at bounding box center [168, 111] width 312 height 29
paste input "164460"
type input "164460"
click at [1535, 116] on icon "submit" at bounding box center [1528, 111] width 16 height 16
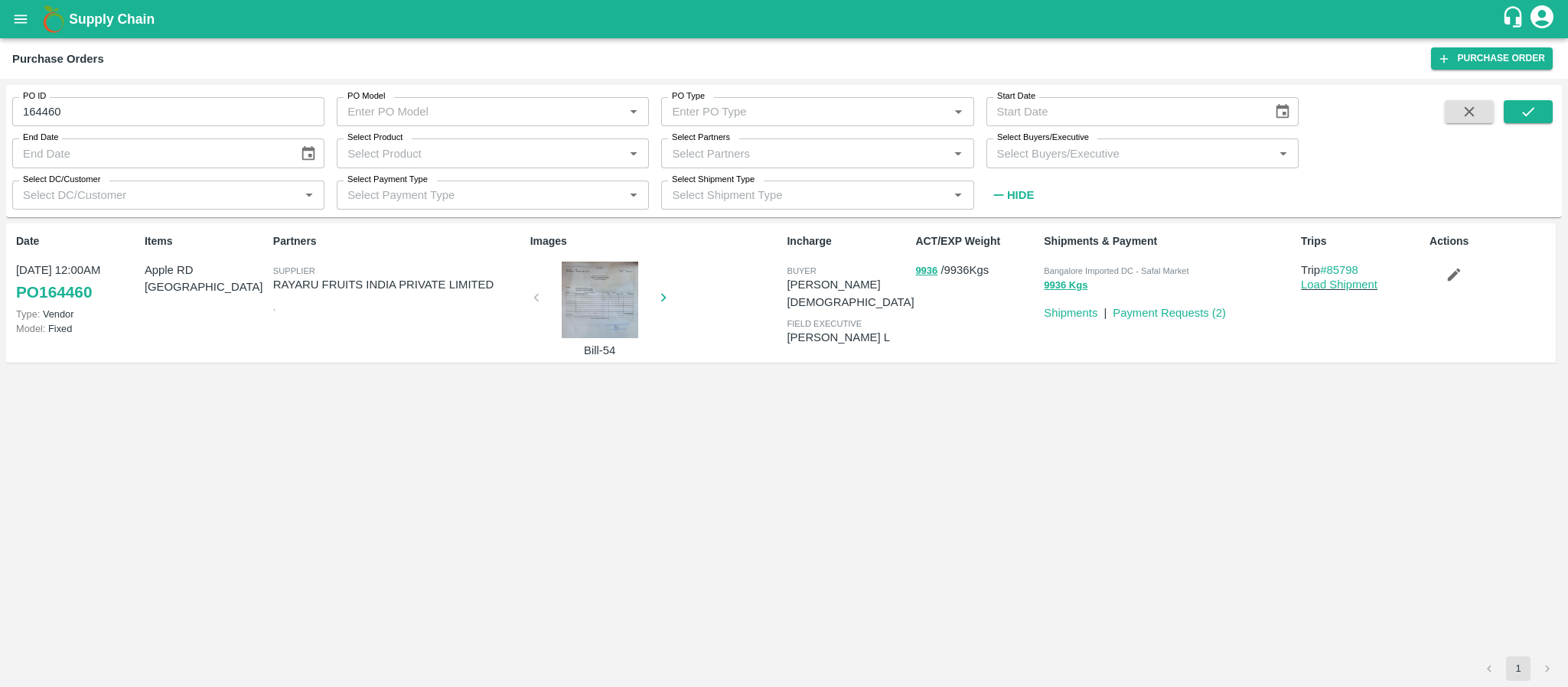
click at [591, 306] on div at bounding box center [599, 300] width 115 height 77
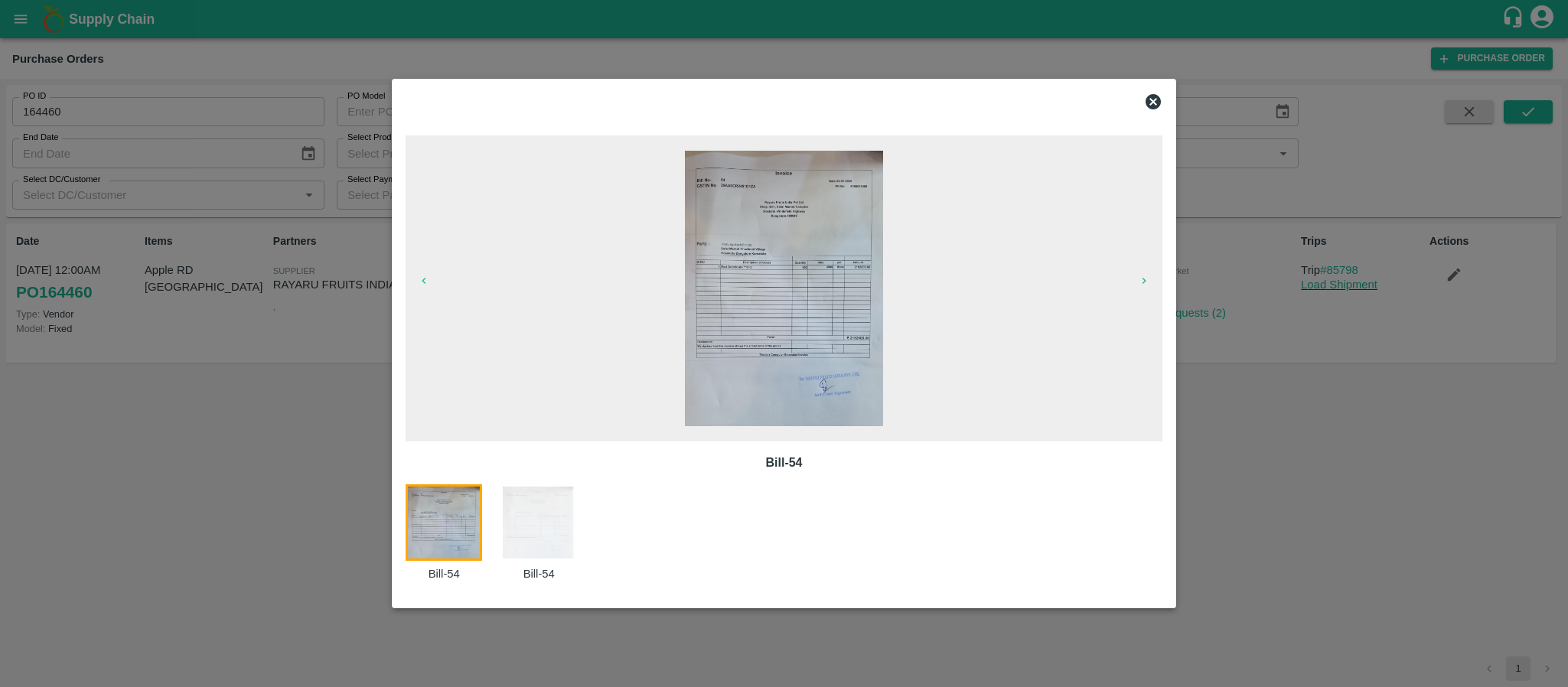
click at [1150, 95] on icon at bounding box center [1153, 102] width 16 height 16
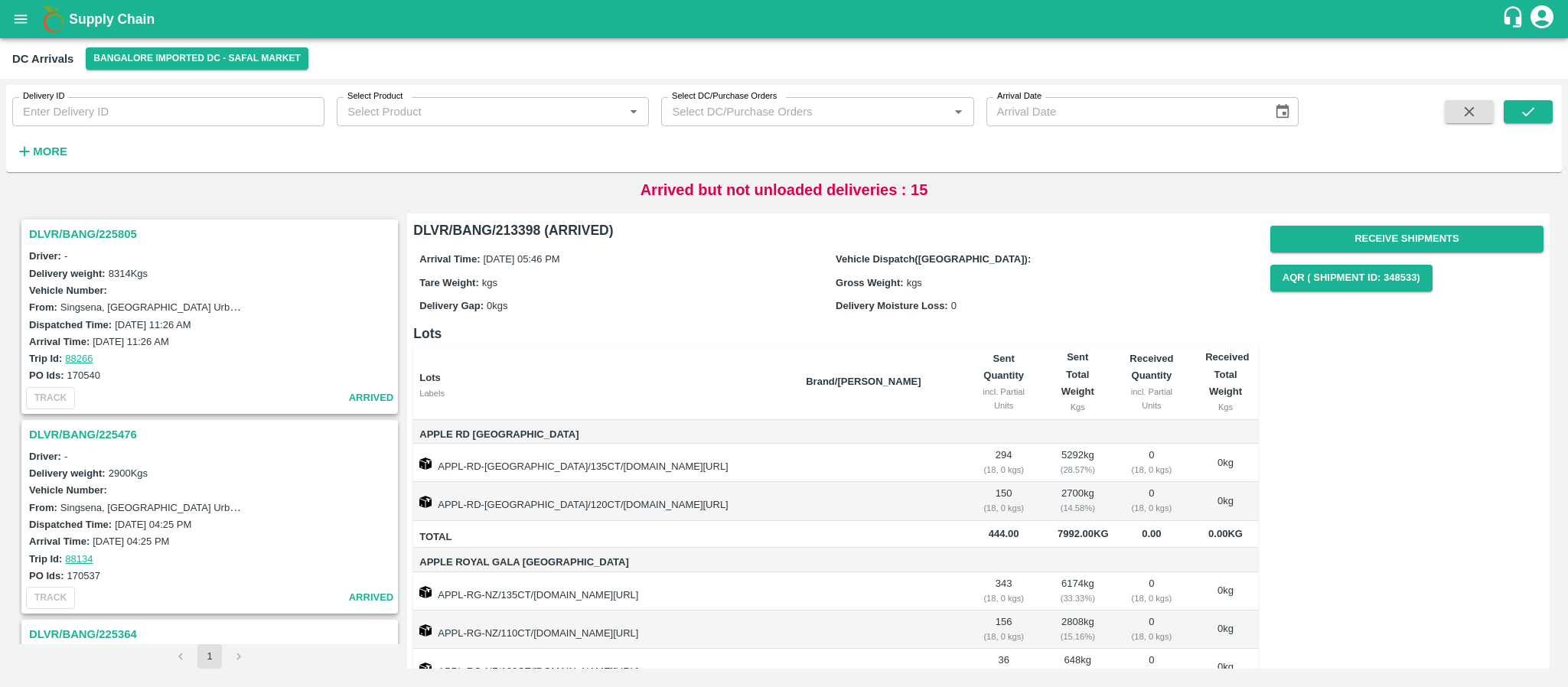
click at [106, 237] on h3 "DLVR/BANG/225805" at bounding box center [212, 233] width 366 height 20
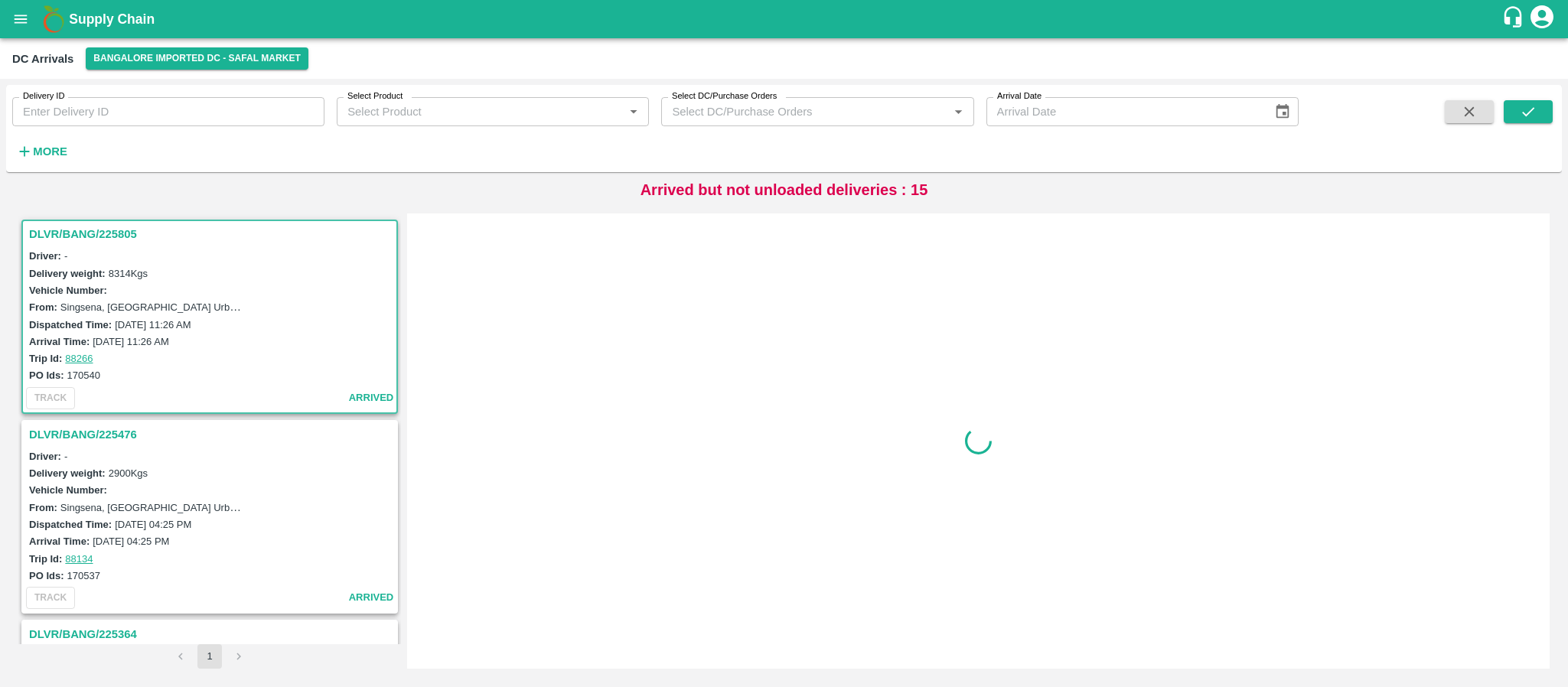
scroll to position [5, 0]
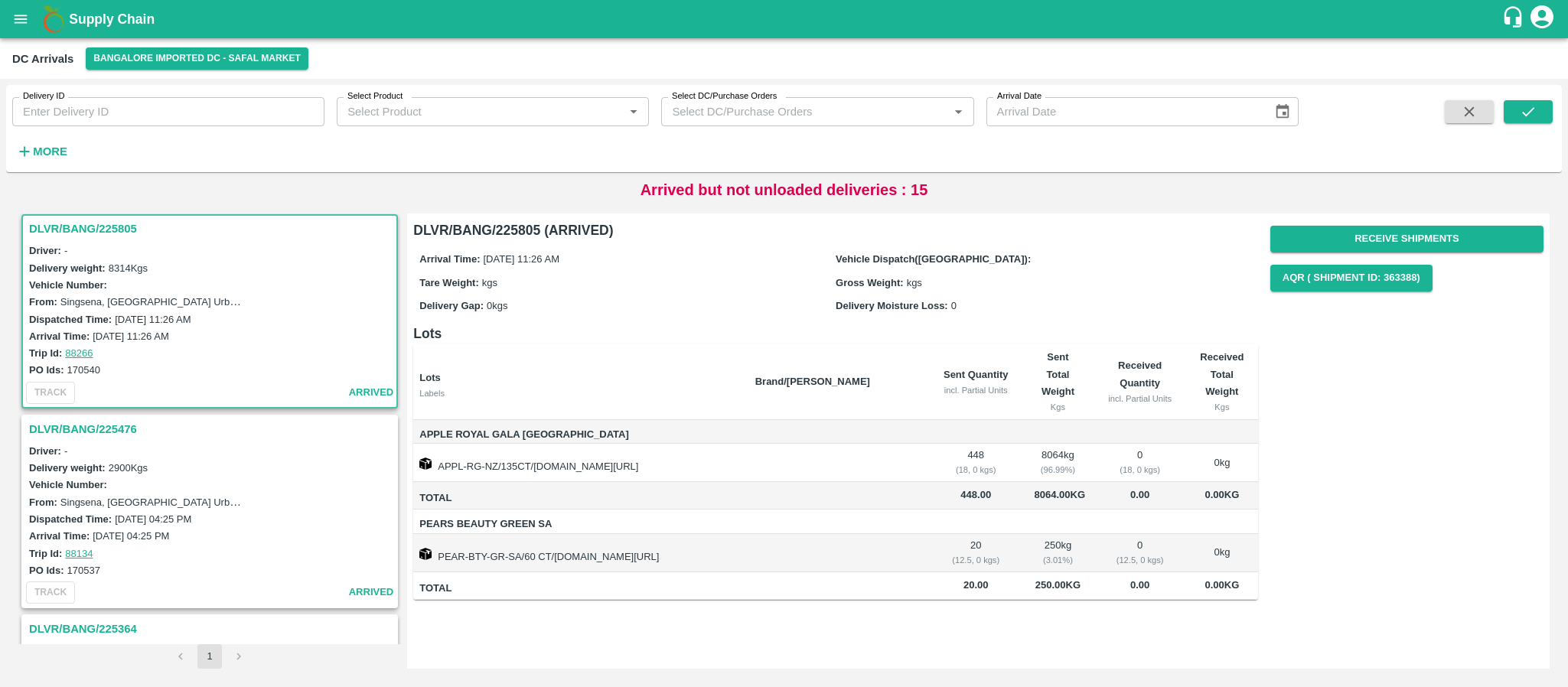
click at [74, 429] on h3 "DLVR/BANG/225476" at bounding box center [212, 428] width 366 height 20
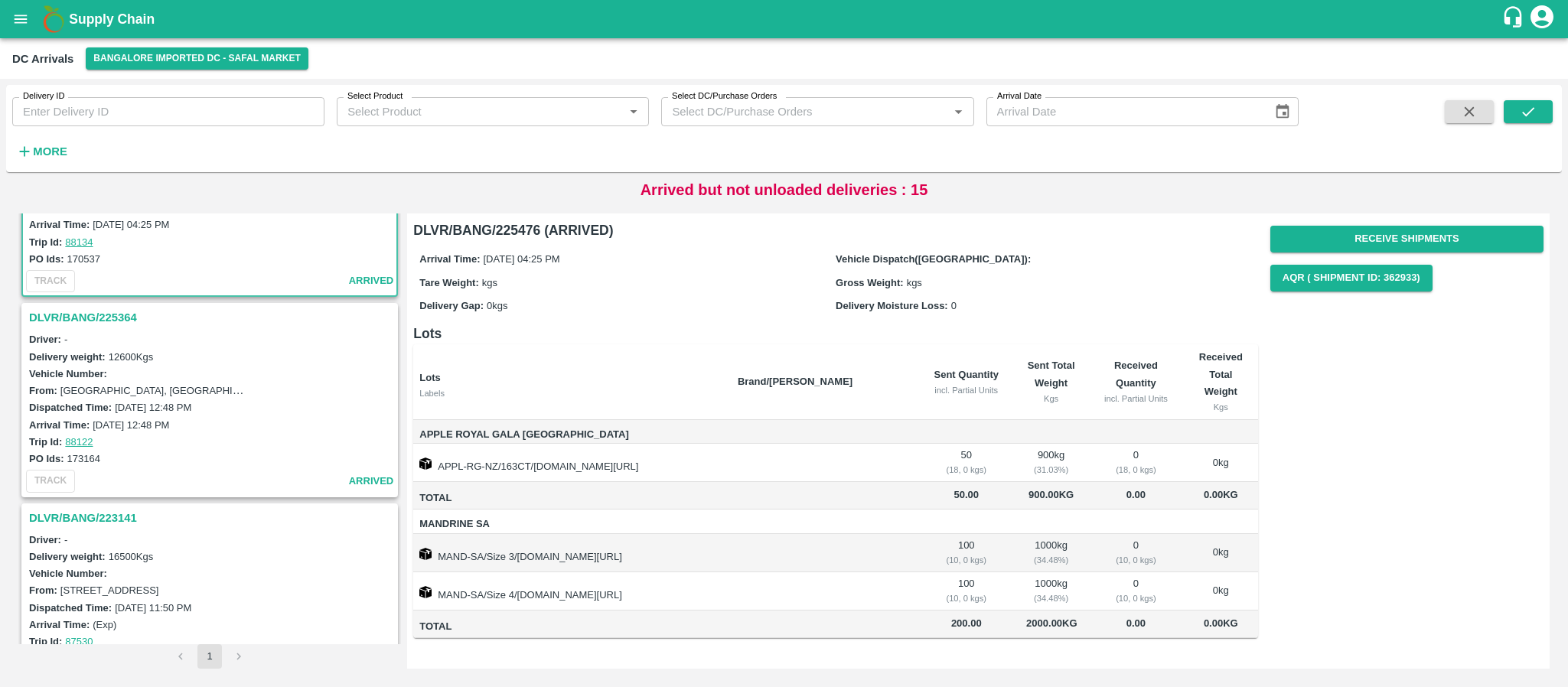
scroll to position [317, 0]
click at [101, 519] on h3 "DLVR/BANG/223141" at bounding box center [212, 517] width 366 height 20
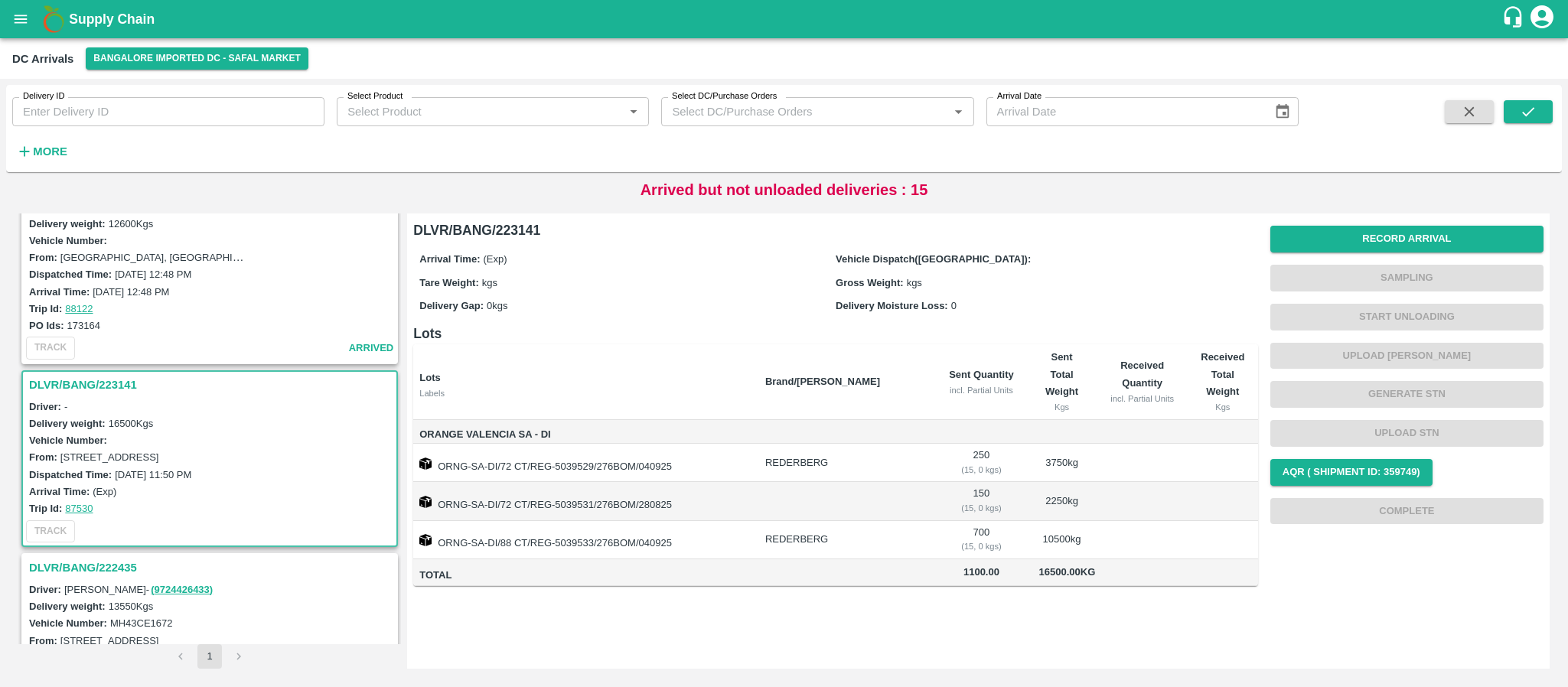
scroll to position [443, 0]
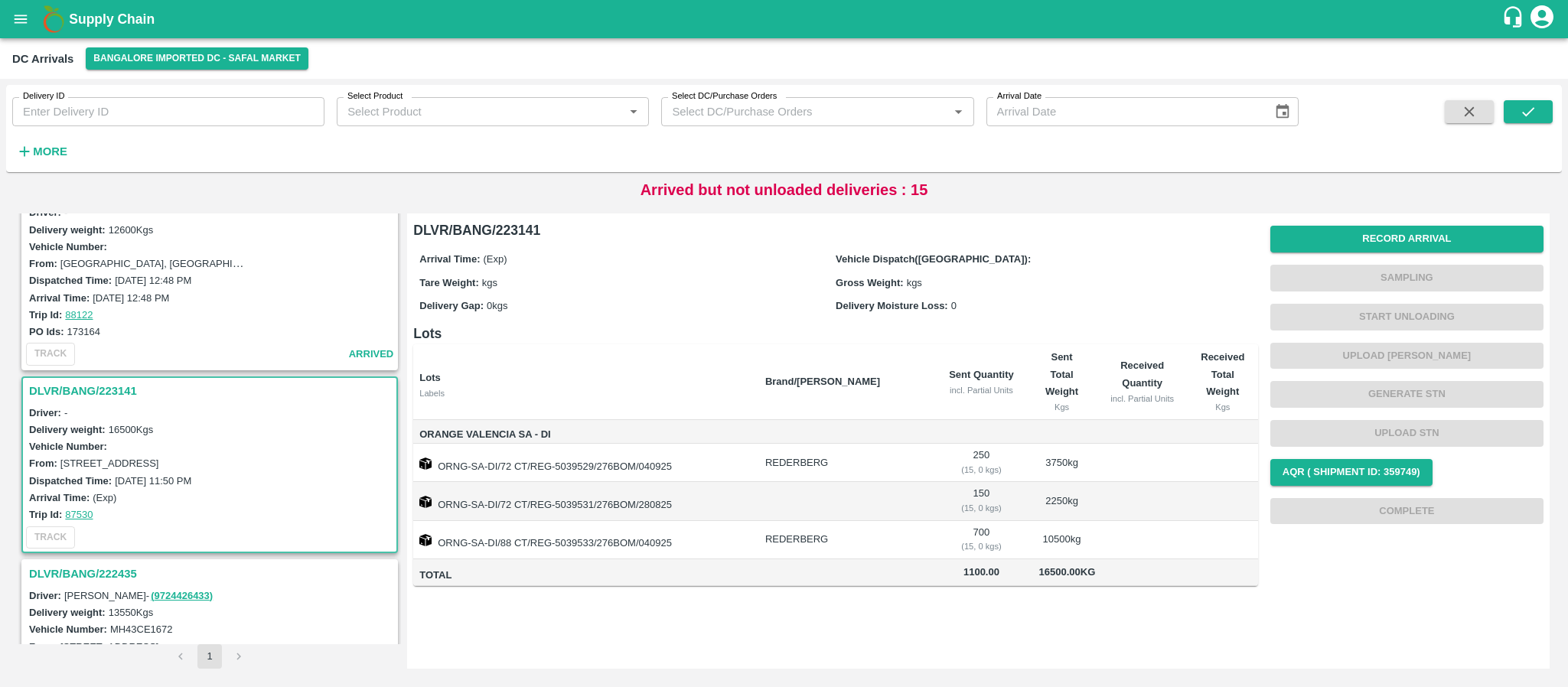
click at [120, 381] on h3 "DLVR/BANG/223141" at bounding box center [212, 390] width 366 height 20
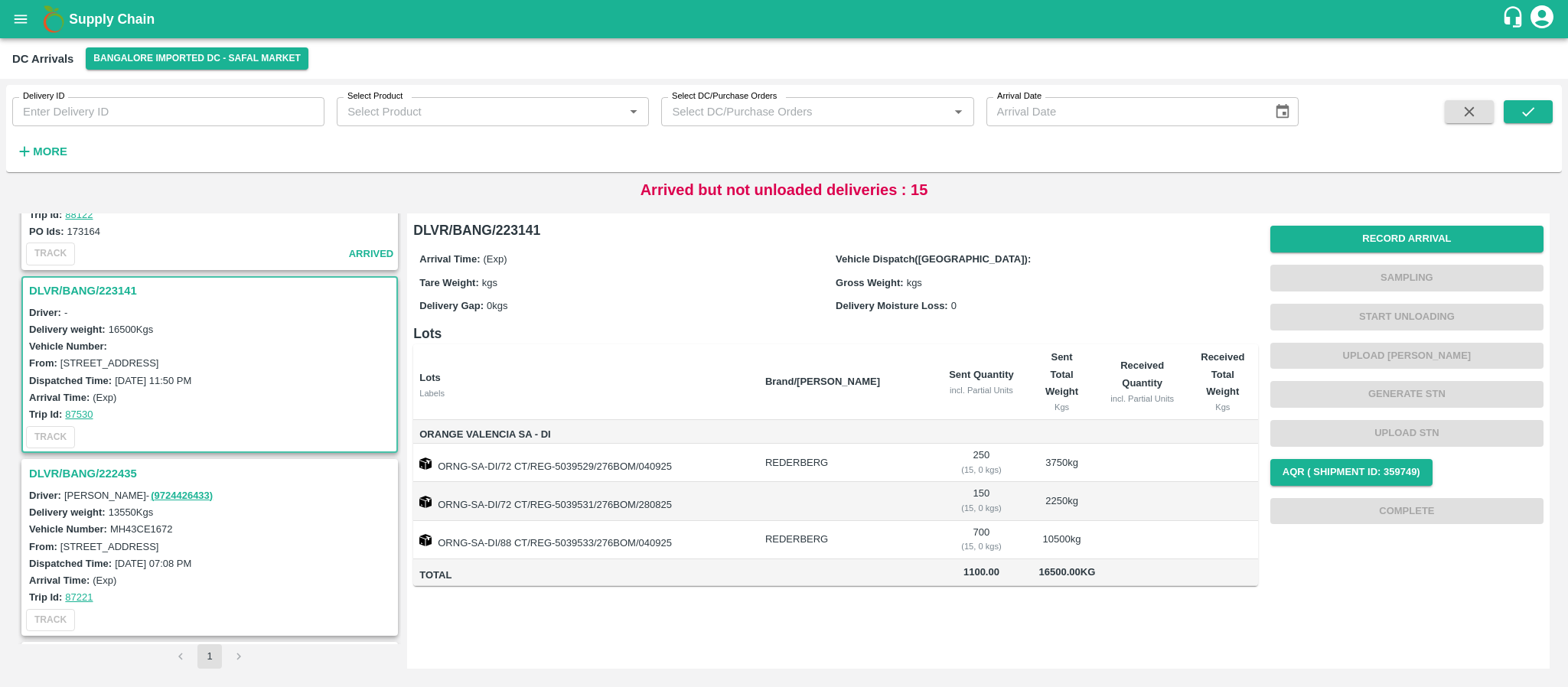
scroll to position [542, 0]
click at [87, 471] on h3 "DLVR/BANG/222435" at bounding box center [212, 475] width 366 height 20
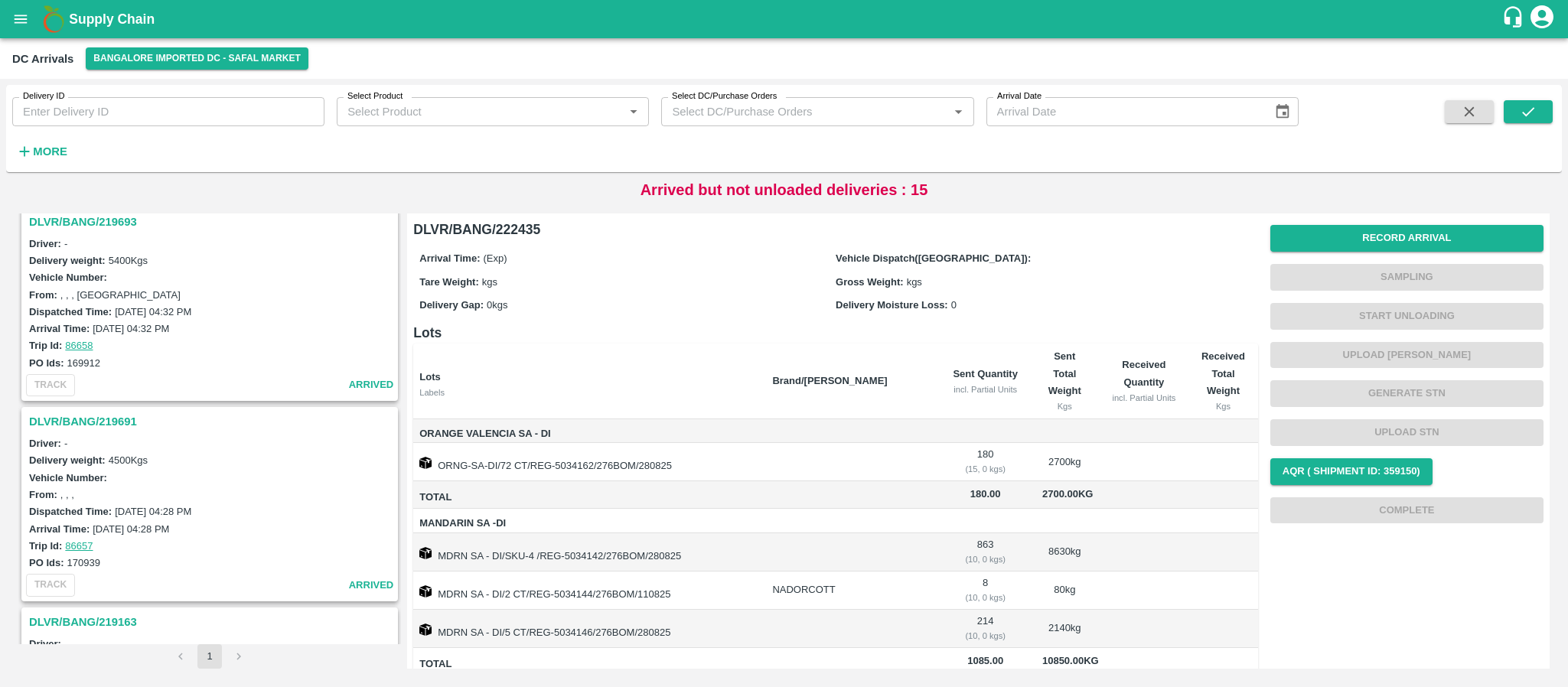
scroll to position [981, 0]
click at [95, 421] on h3 "DLVR/BANG/219691" at bounding box center [212, 419] width 366 height 20
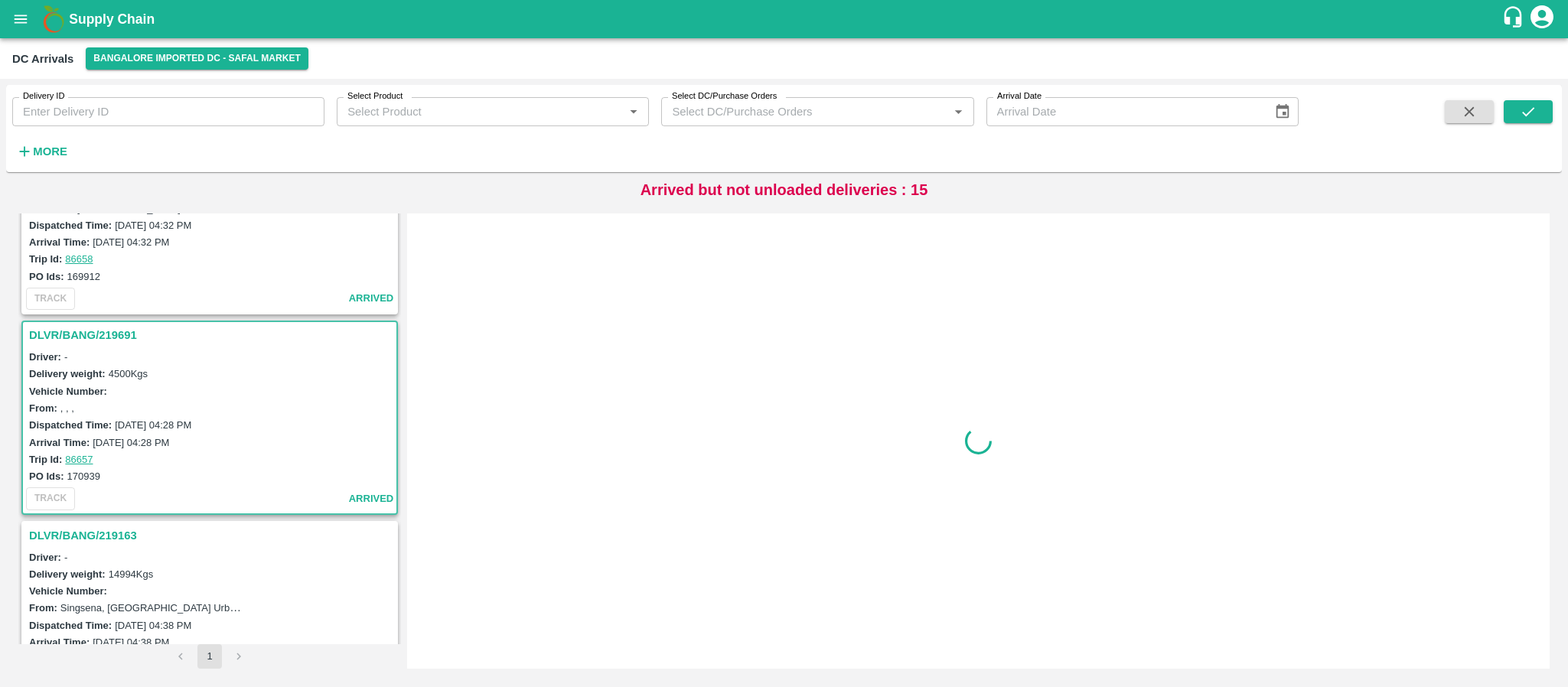
scroll to position [1171, 0]
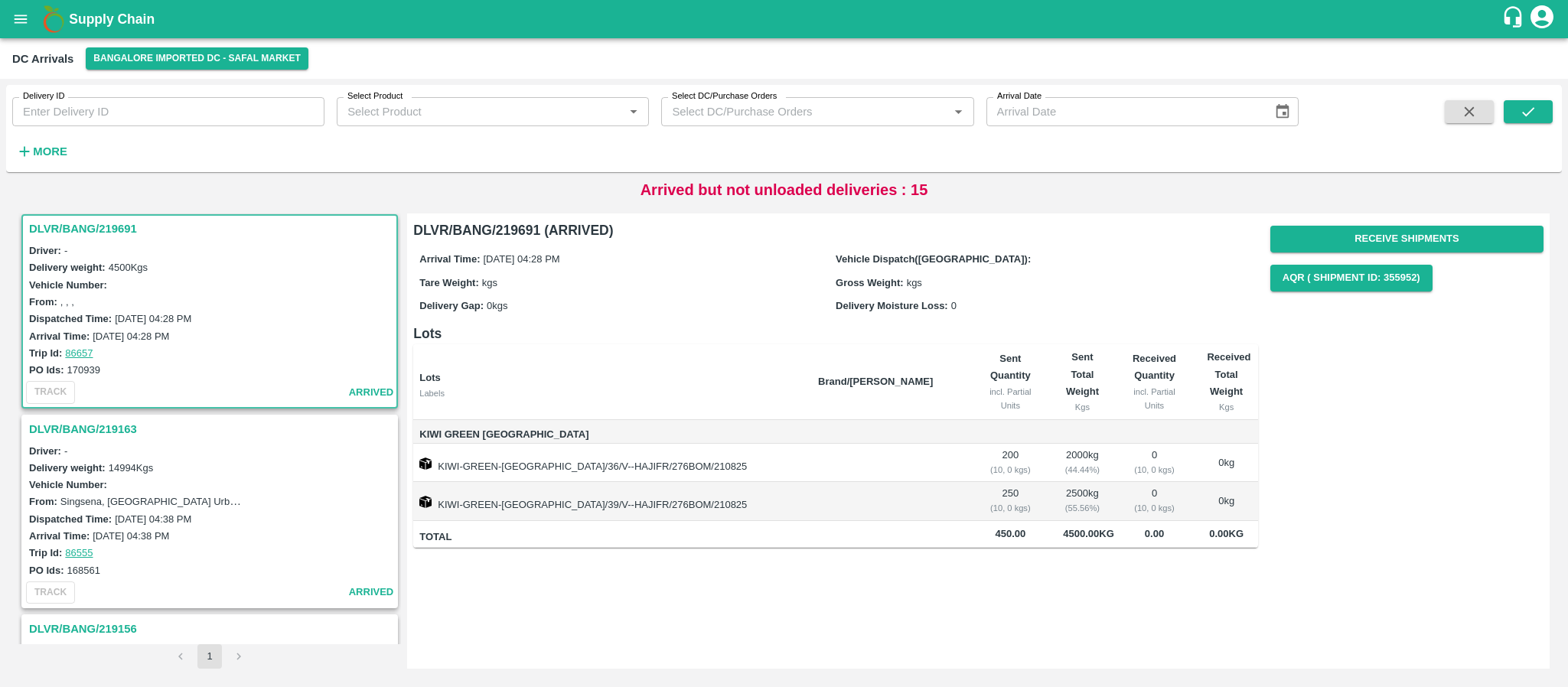
click at [74, 422] on h3 "DLVR/BANG/219163" at bounding box center [212, 428] width 366 height 20
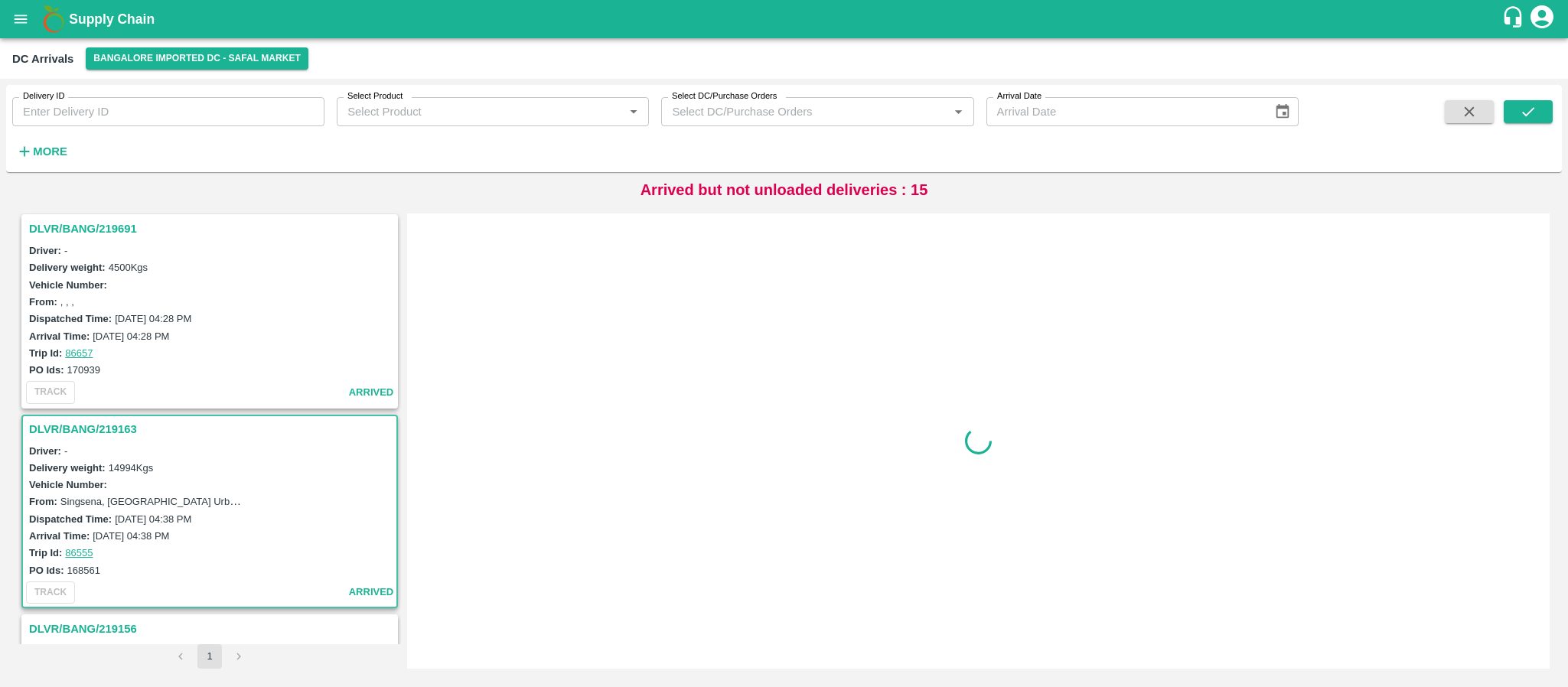
scroll to position [1371, 0]
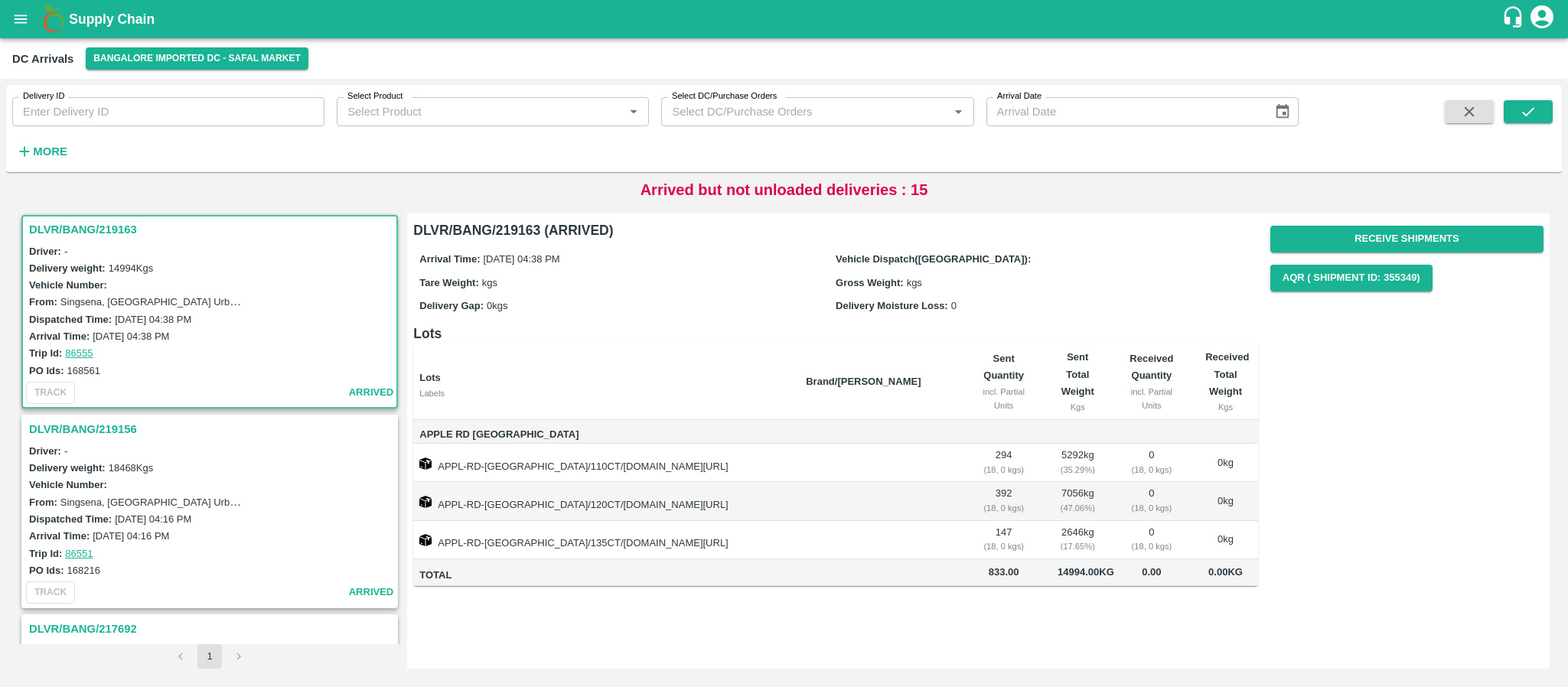
click at [115, 416] on div "DLVR/BANG/219156" at bounding box center [209, 428] width 374 height 26
click at [113, 419] on h3 "DLVR/BANG/219156" at bounding box center [212, 428] width 366 height 20
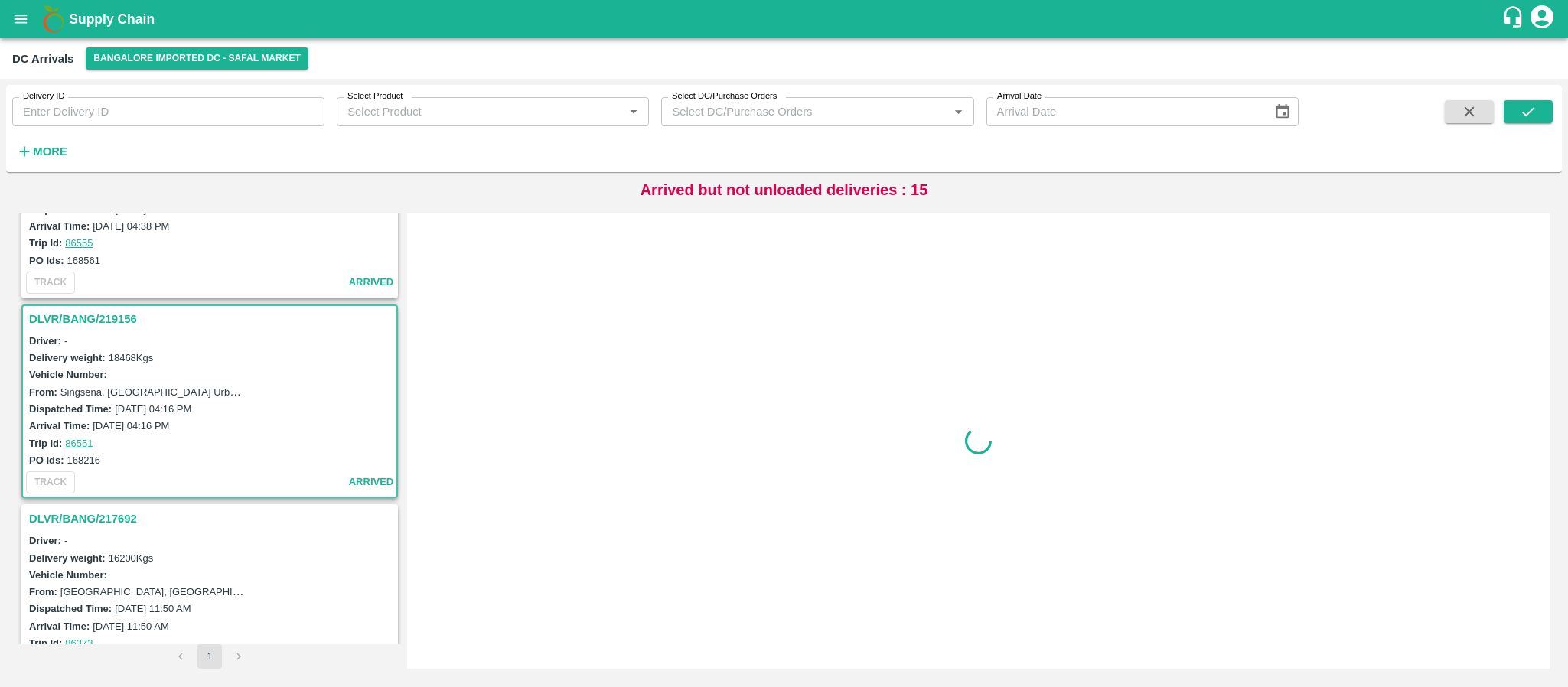
scroll to position [1571, 0]
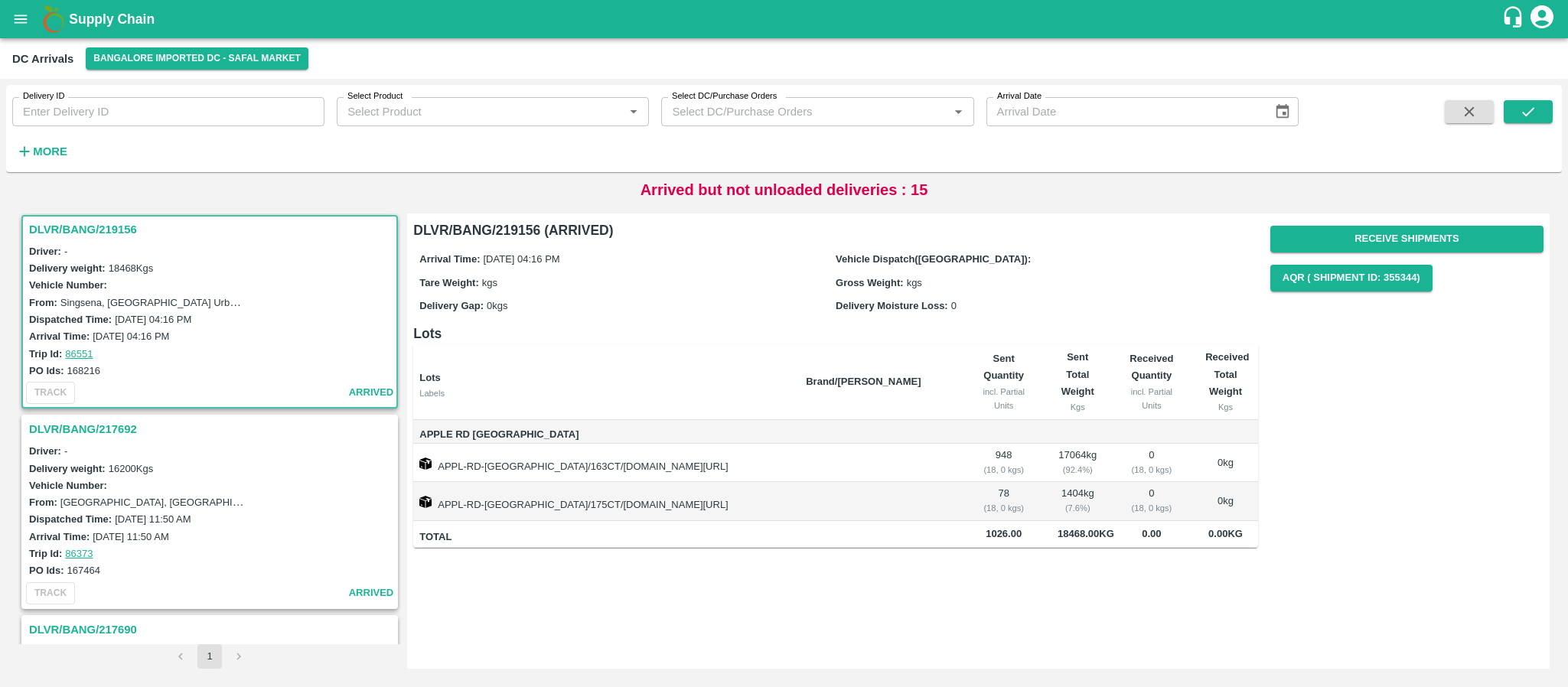
click at [117, 420] on h3 "DLVR/BANG/217692" at bounding box center [212, 428] width 366 height 20
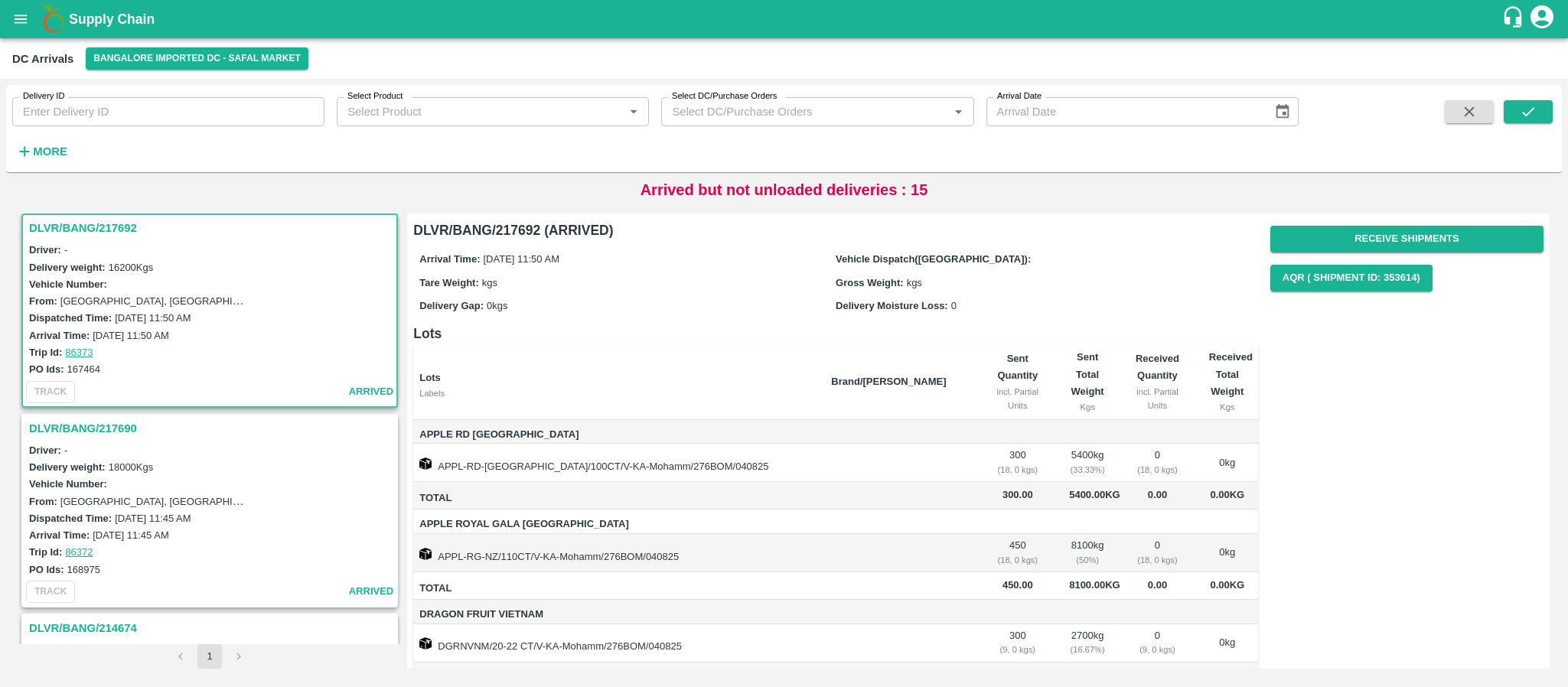
scroll to position [1876, 0]
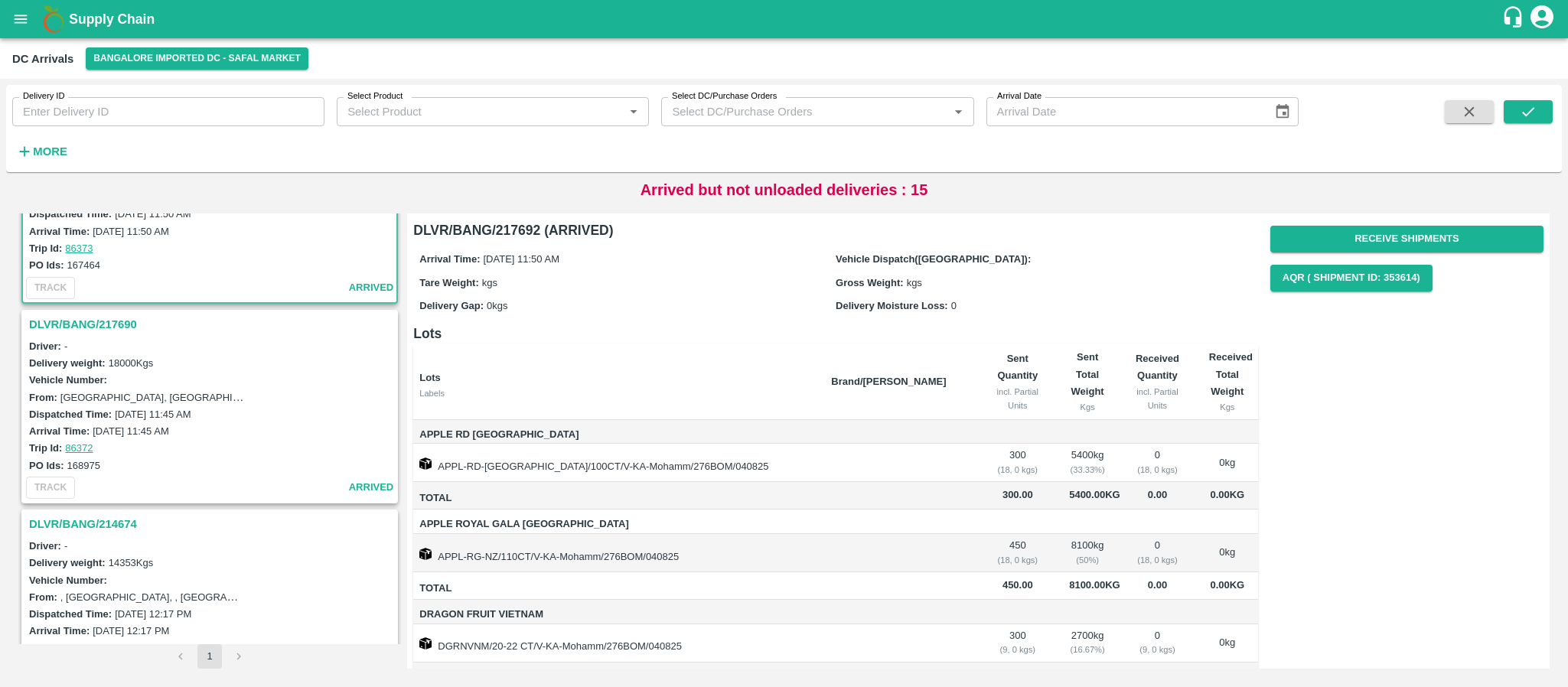
click at [96, 528] on h3 "DLVR/BANG/214674" at bounding box center [212, 523] width 366 height 20
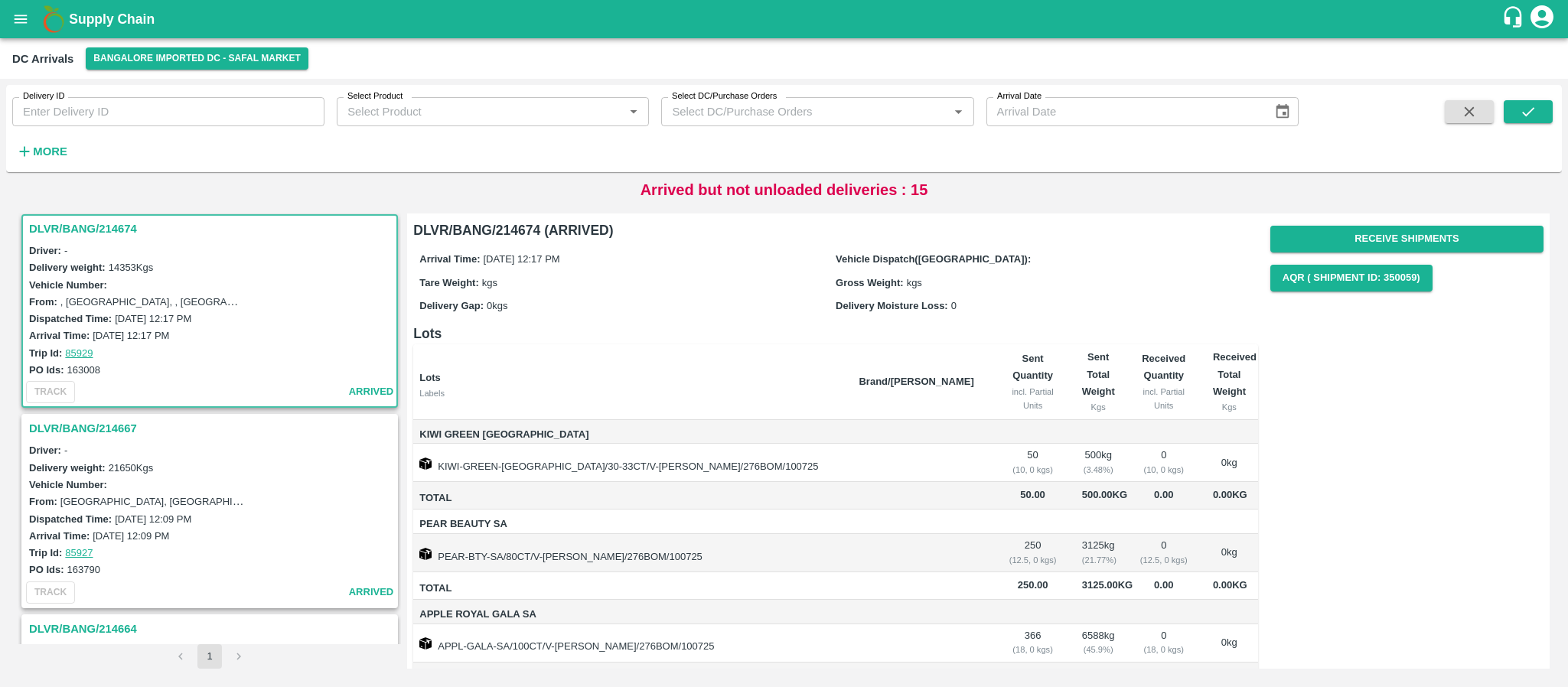
scroll to position [2312, 0]
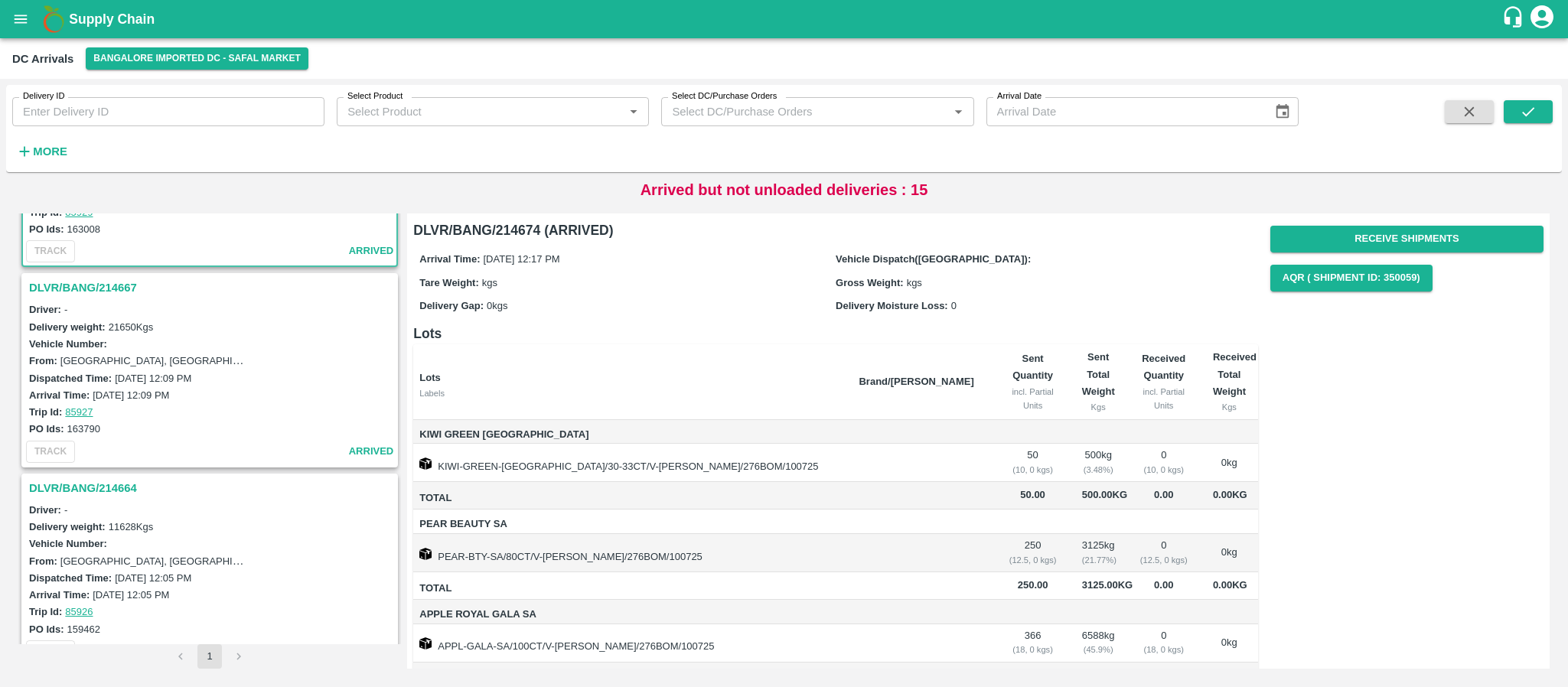
click at [114, 482] on h3 "DLVR/BANG/214664" at bounding box center [212, 487] width 366 height 20
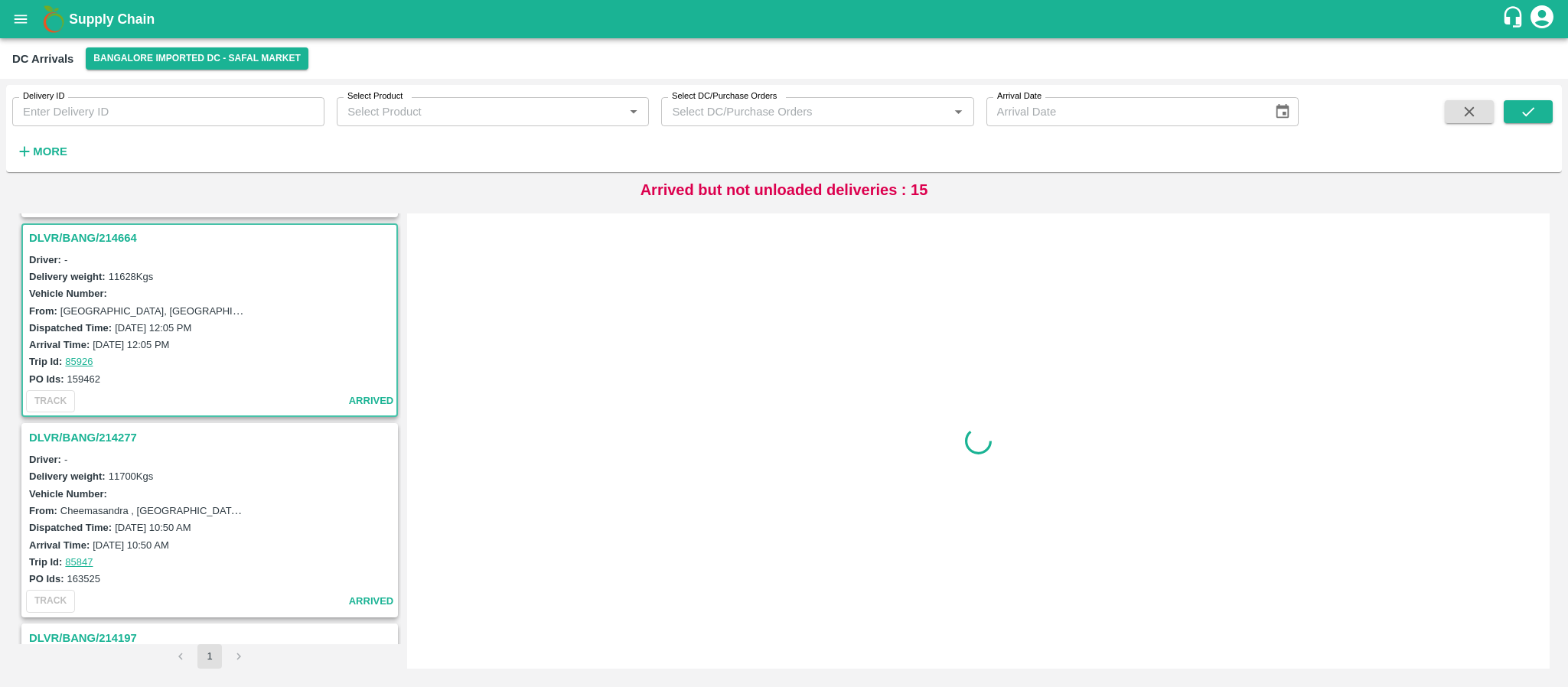
scroll to position [2572, 0]
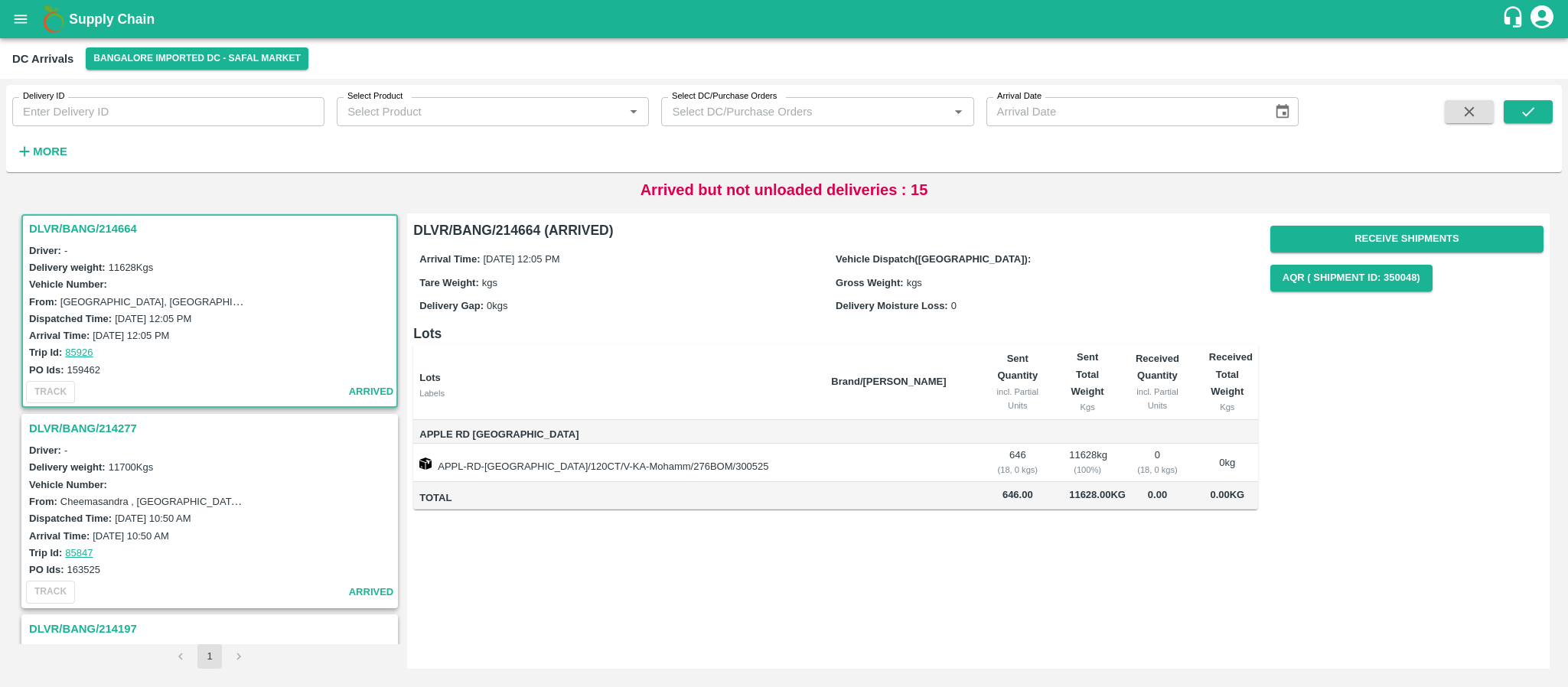
click at [697, 544] on div "DLVR/BANG/214664 (ARRIVED) Arrival Time: 30 Jul 2025, 12:05 PM Vehicle Dispatch…" at bounding box center [979, 441] width 1143 height 455
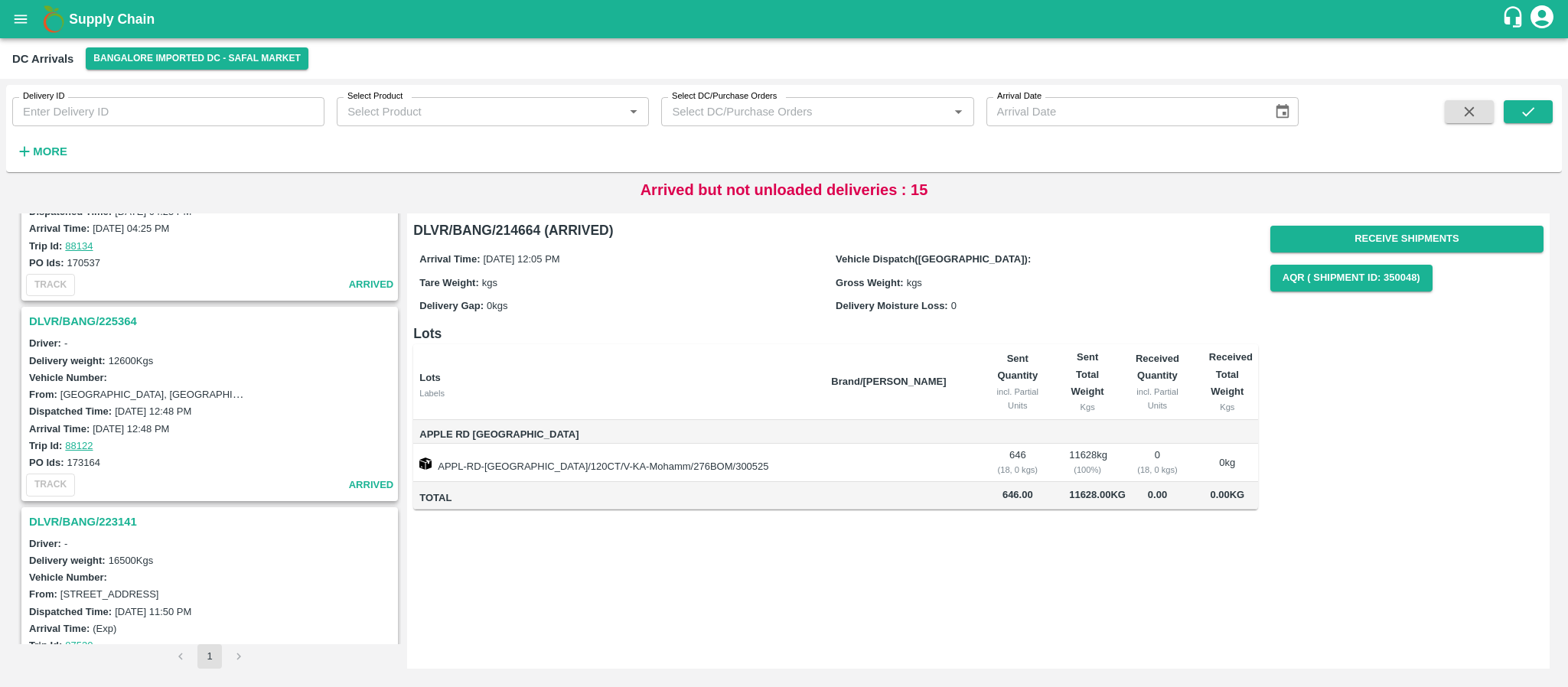
scroll to position [314, 0]
click at [108, 322] on h3 "DLVR/BANG/225364" at bounding box center [212, 320] width 366 height 20
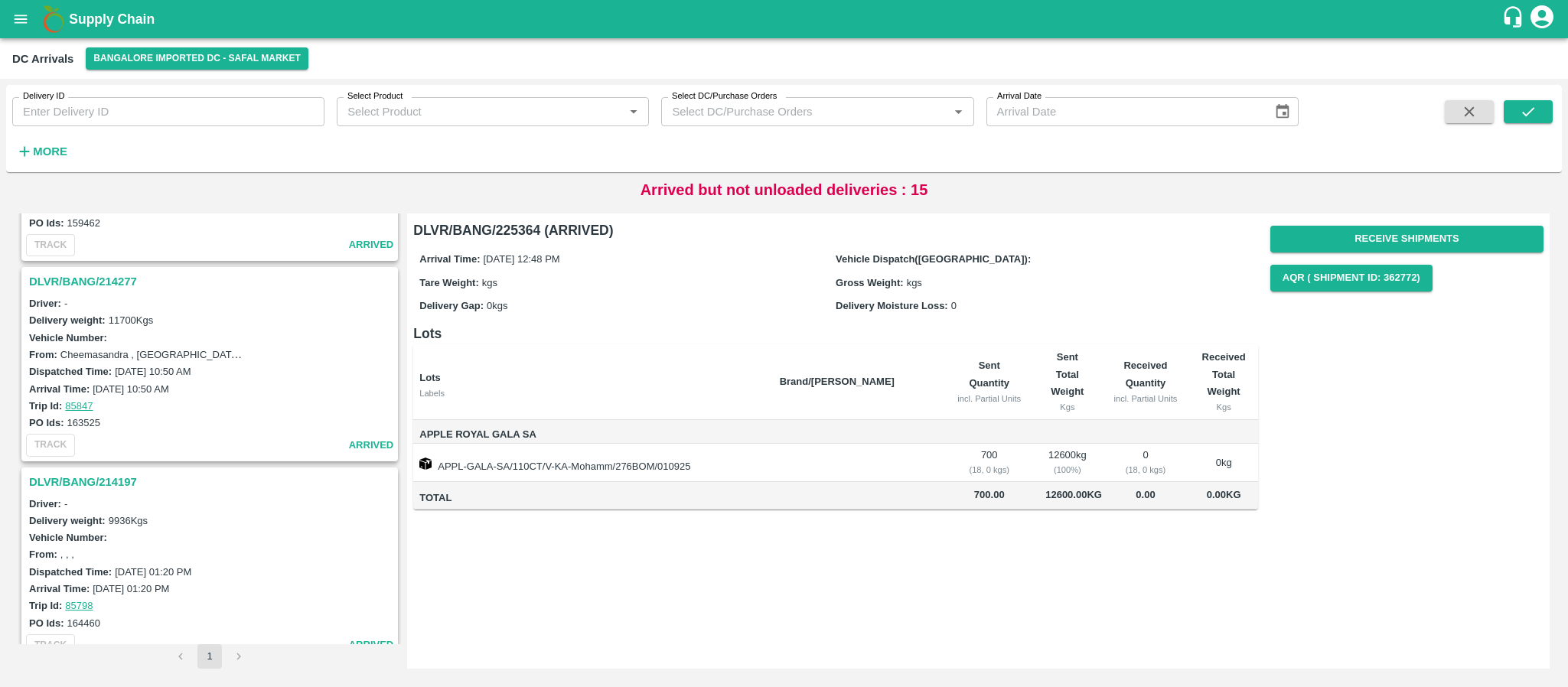
scroll to position [2940, 0]
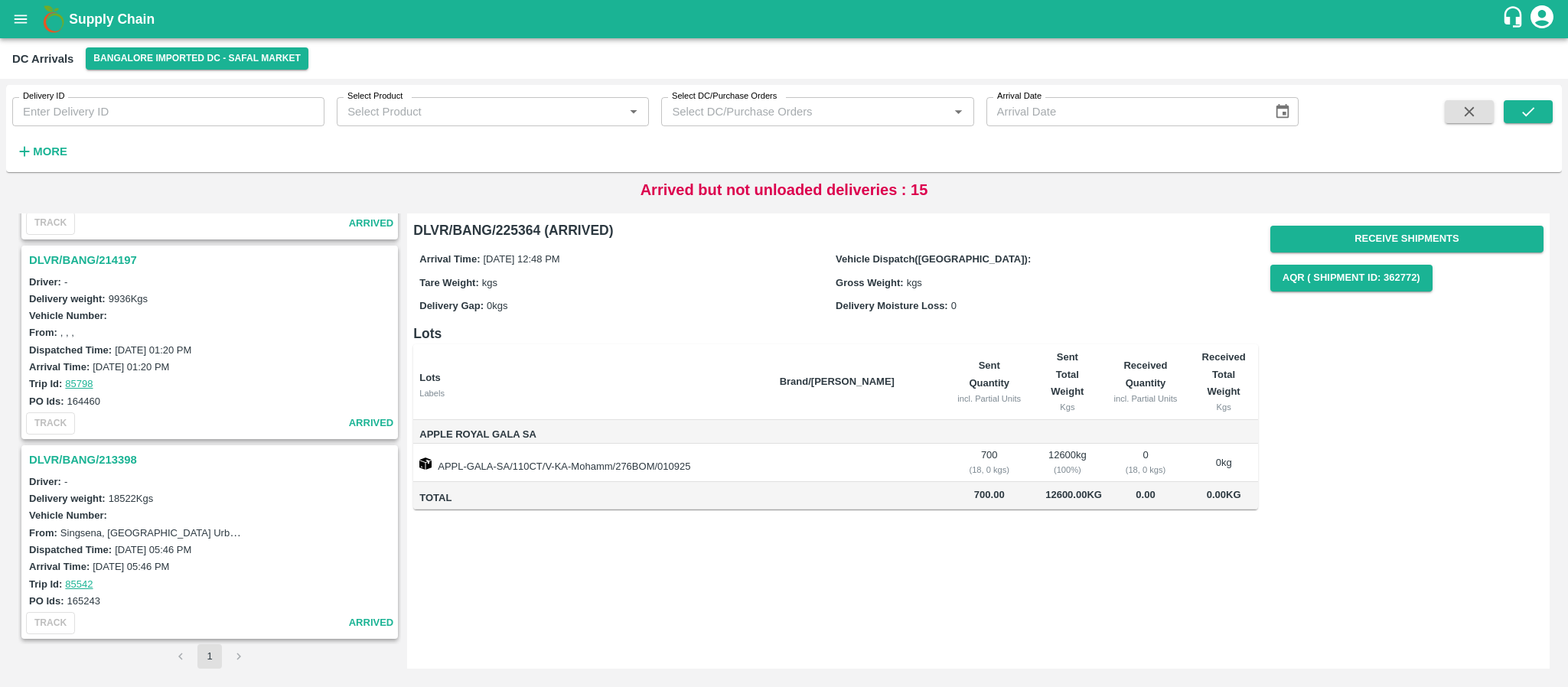
click at [103, 455] on h3 "DLVR/BANG/213398" at bounding box center [212, 459] width 366 height 20
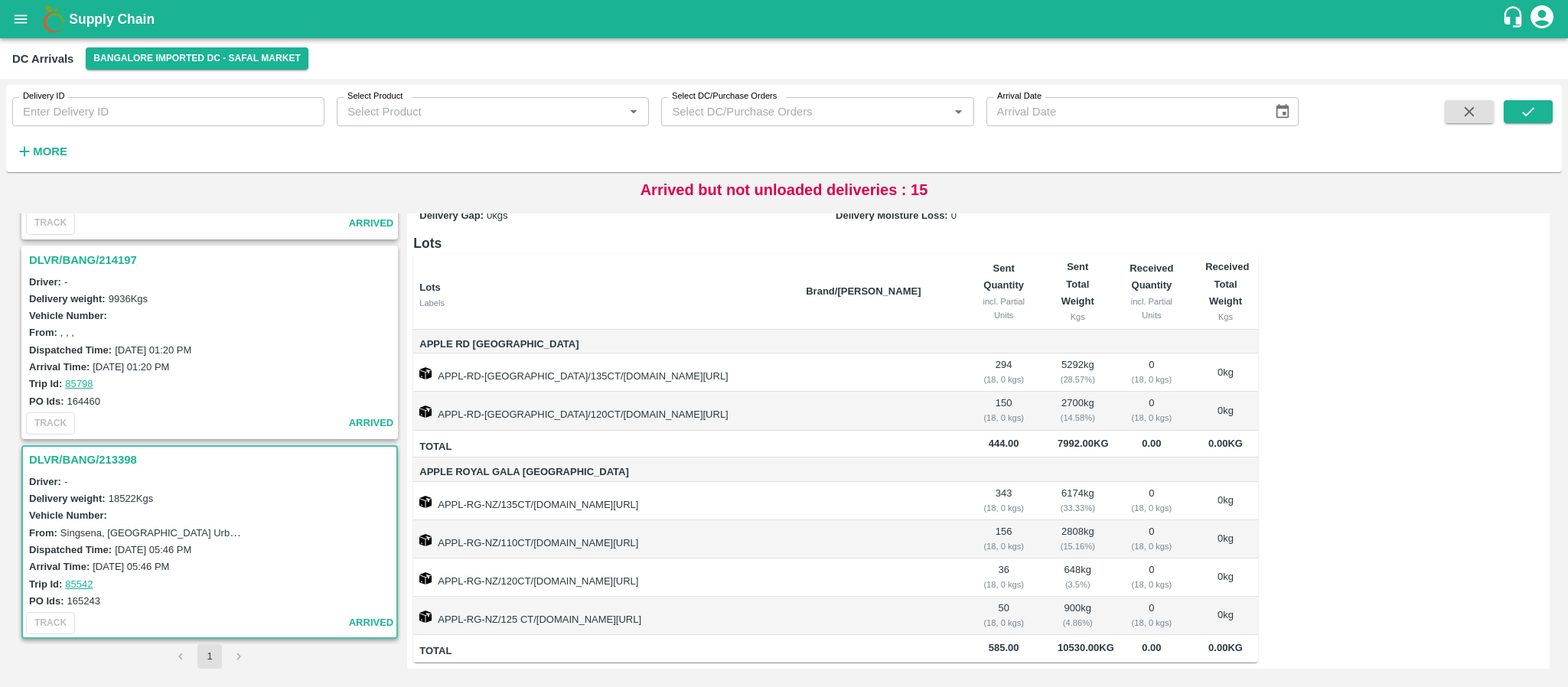
scroll to position [118, 0]
click at [72, 600] on label "165243" at bounding box center [84, 601] width 33 height 12
drag, startPoint x: 67, startPoint y: 599, endPoint x: 114, endPoint y: 597, distance: 47.0
click at [114, 597] on div "PO Ids: 165243" at bounding box center [212, 600] width 366 height 16
copy label "165243"
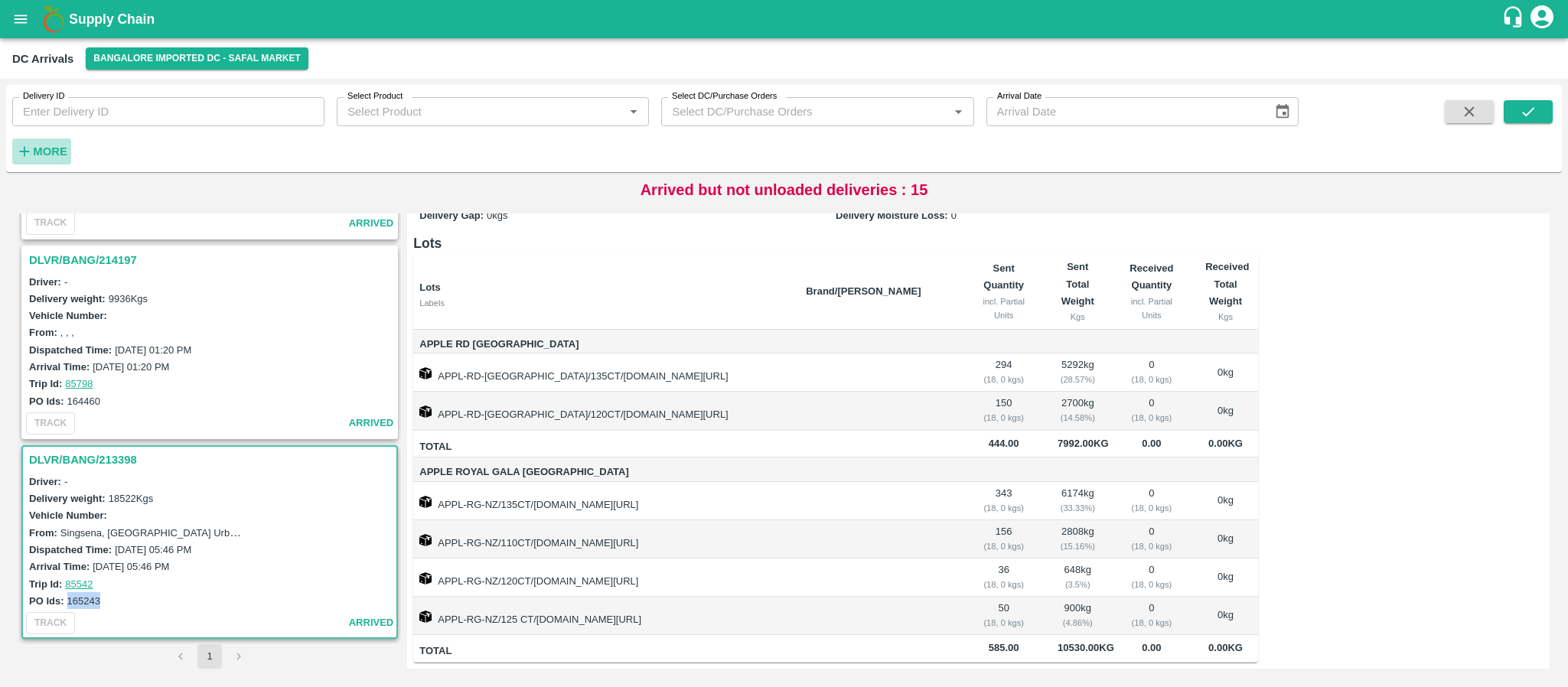
click at [37, 150] on strong "More" at bounding box center [50, 152] width 34 height 13
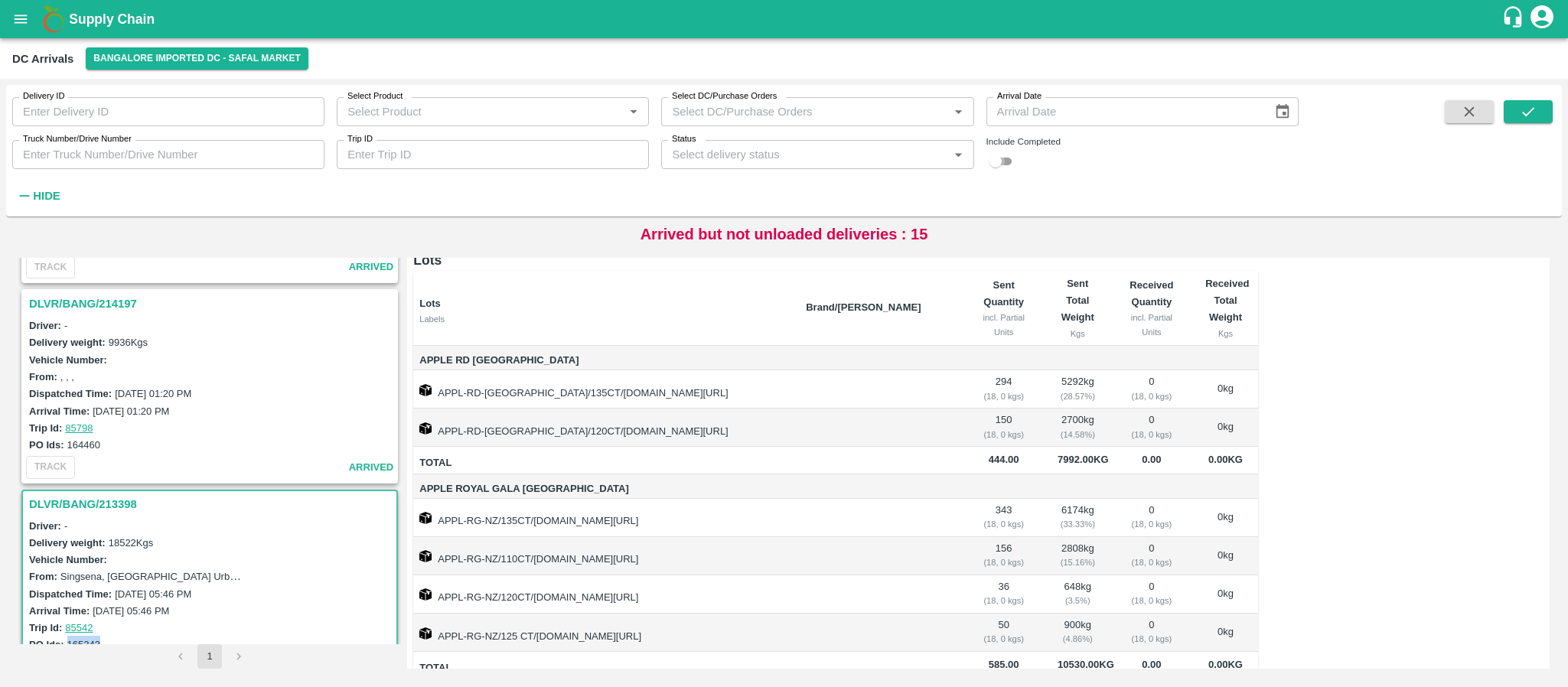
click at [999, 161] on input "checkbox" at bounding box center [996, 161] width 55 height 18
click at [1523, 114] on icon "submit" at bounding box center [1528, 111] width 16 height 16
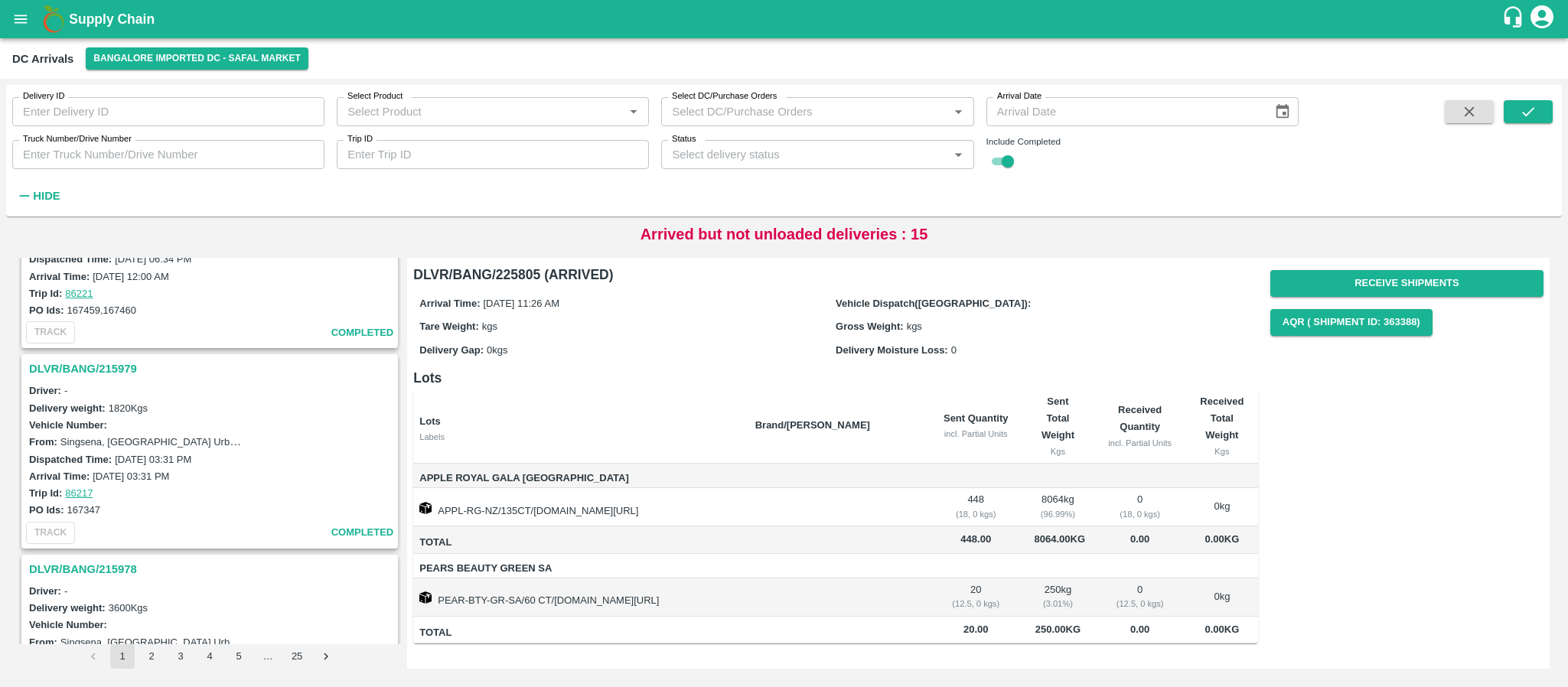
scroll to position [4566, 0]
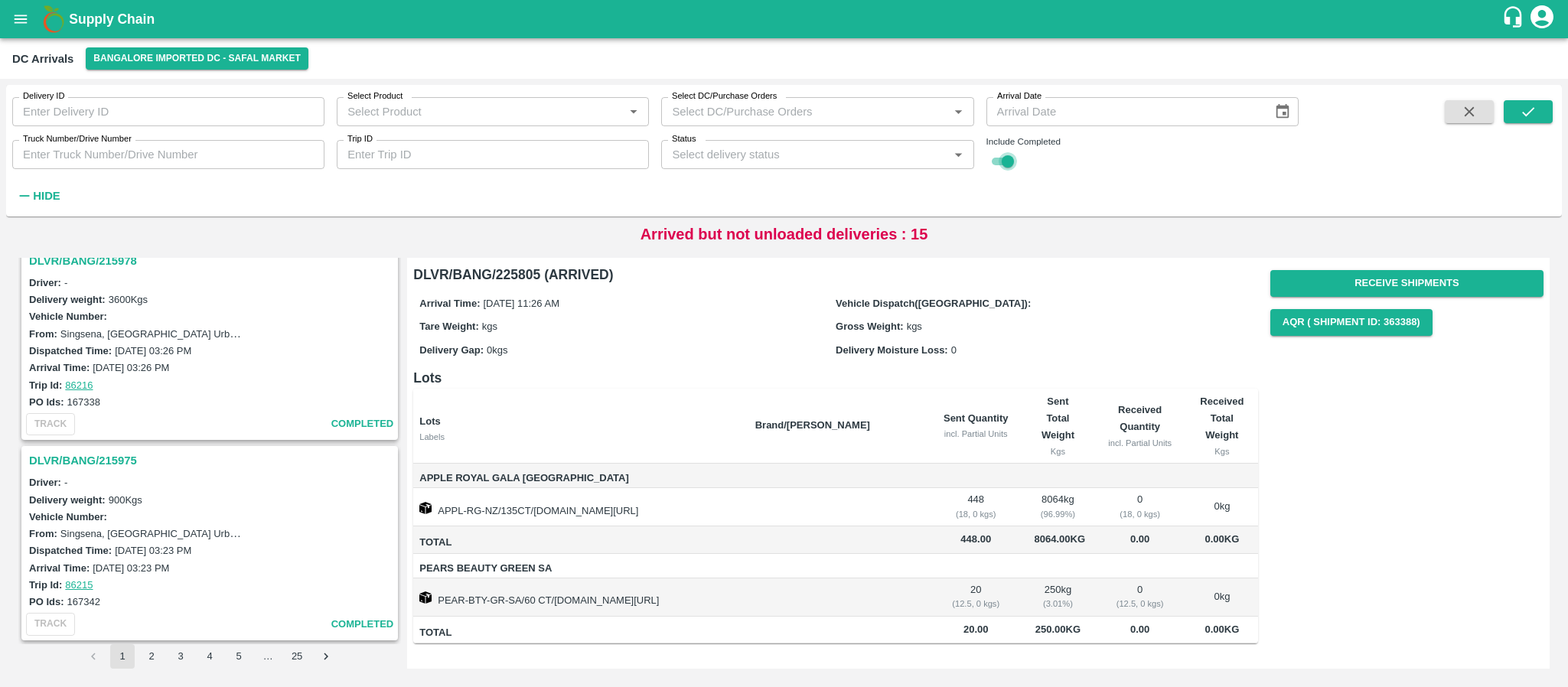
click at [1008, 154] on input "checkbox" at bounding box center [1008, 161] width 55 height 18
checkbox input "false"
click at [1518, 102] on button "submit" at bounding box center [1528, 111] width 49 height 23
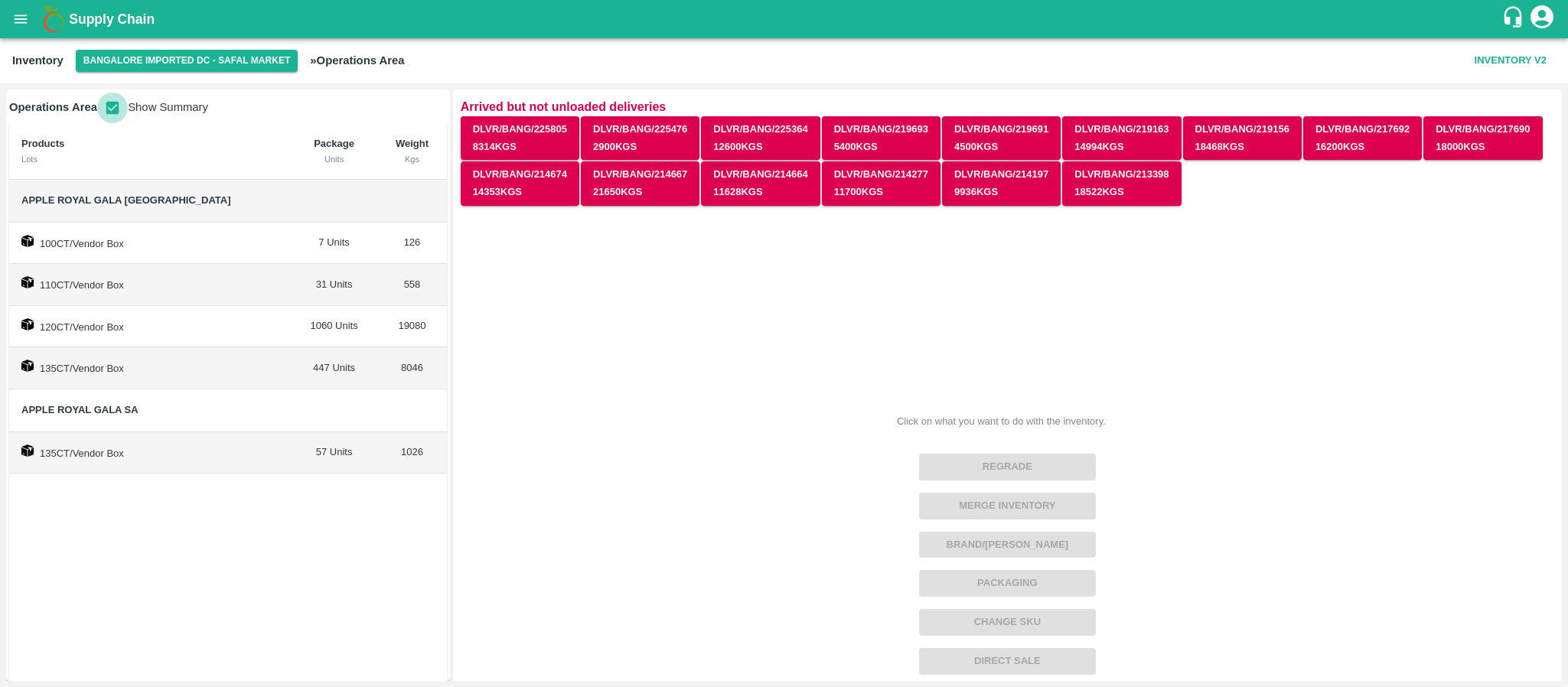
click at [115, 101] on input "checkbox" at bounding box center [112, 107] width 31 height 31
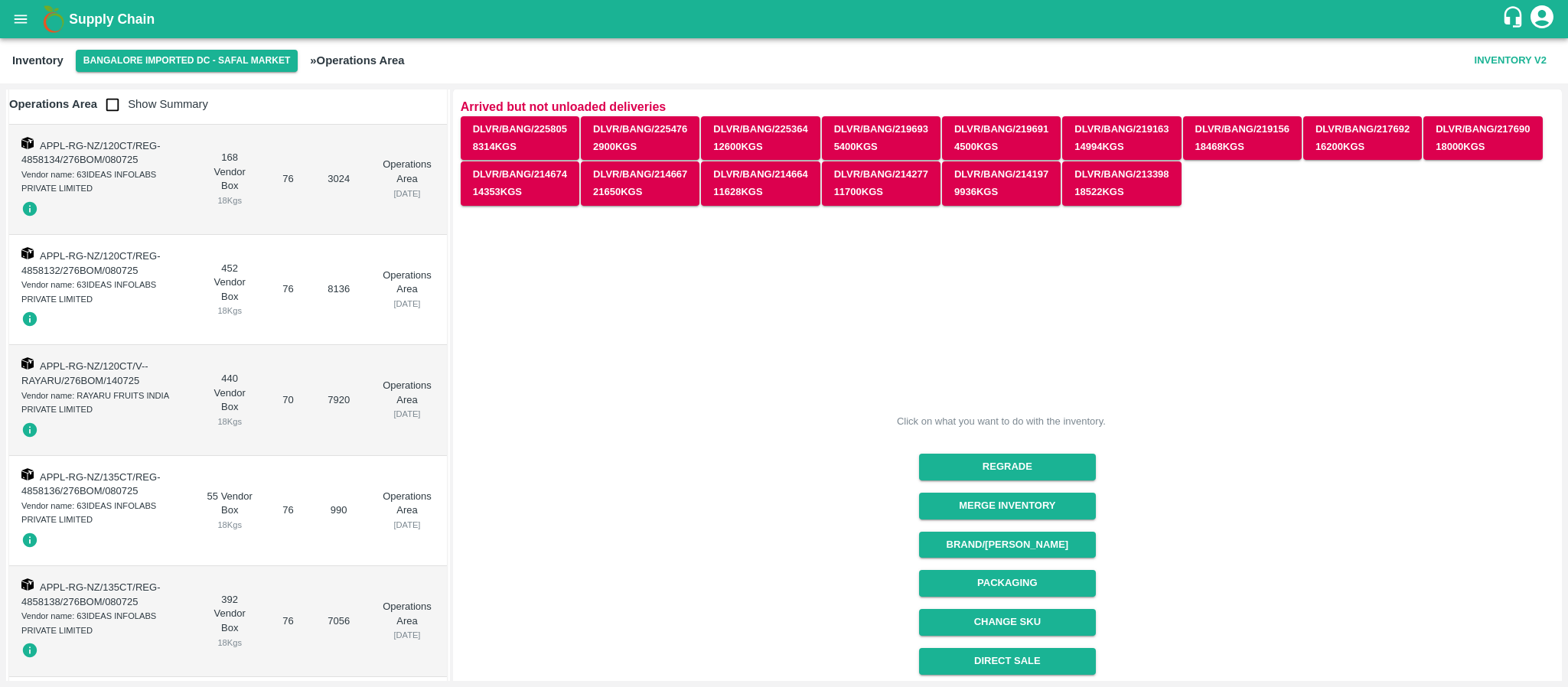
scroll to position [248, 0]
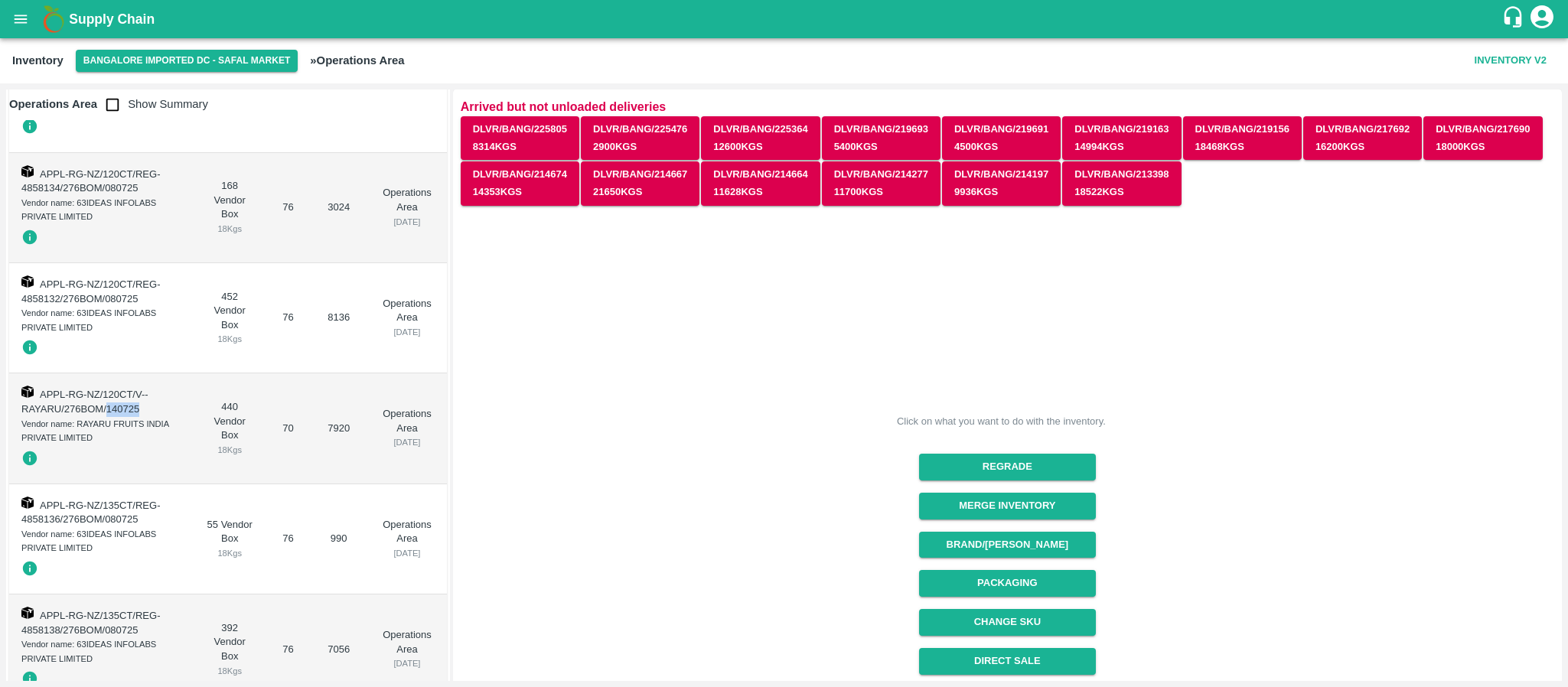
drag, startPoint x: 145, startPoint y: 409, endPoint x: 108, endPoint y: 407, distance: 37.1
click at [108, 407] on td "APPL-RG-NZ/120CT/V--RAYARU/276BOM/140725 Vendor name: RAYARU FRUITS INDIA PRIVA…" at bounding box center [101, 428] width 184 height 110
copy span "140725"
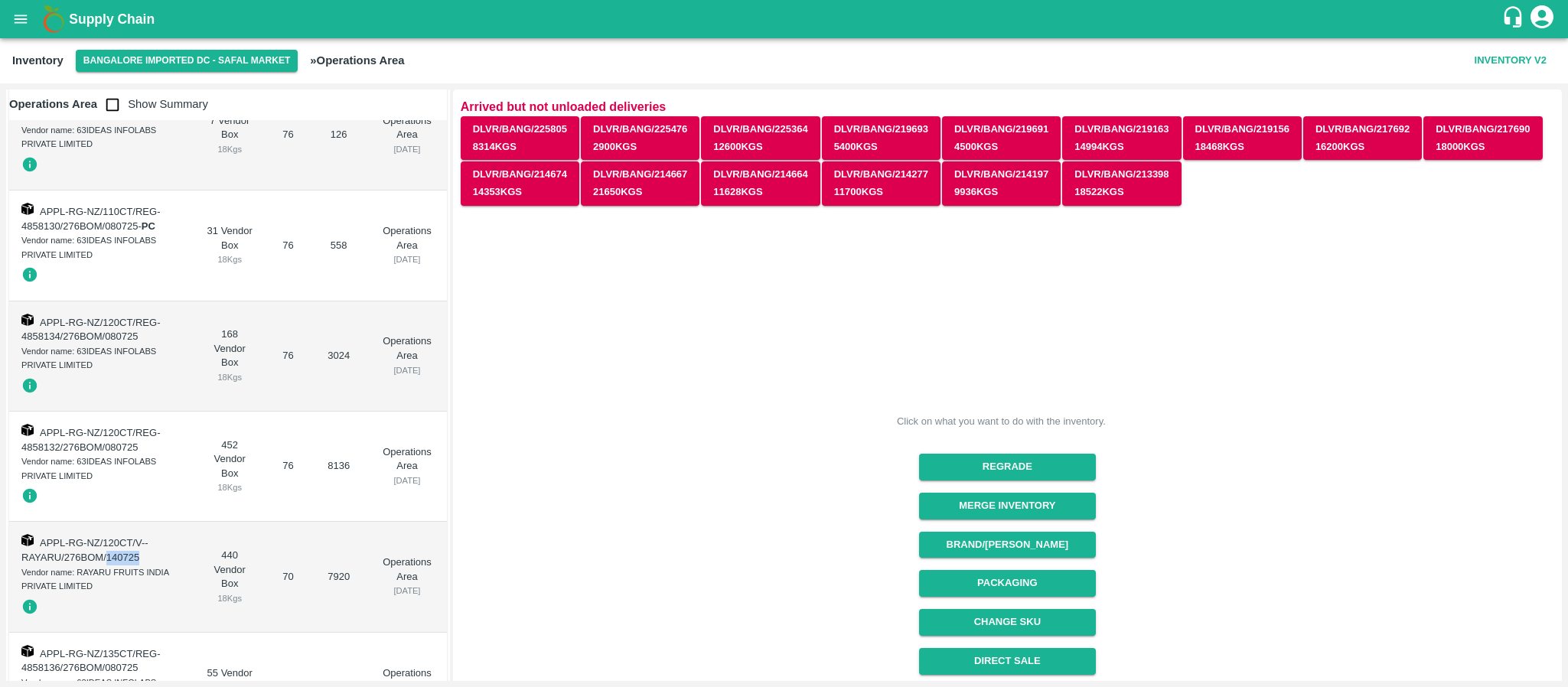
scroll to position [0, 0]
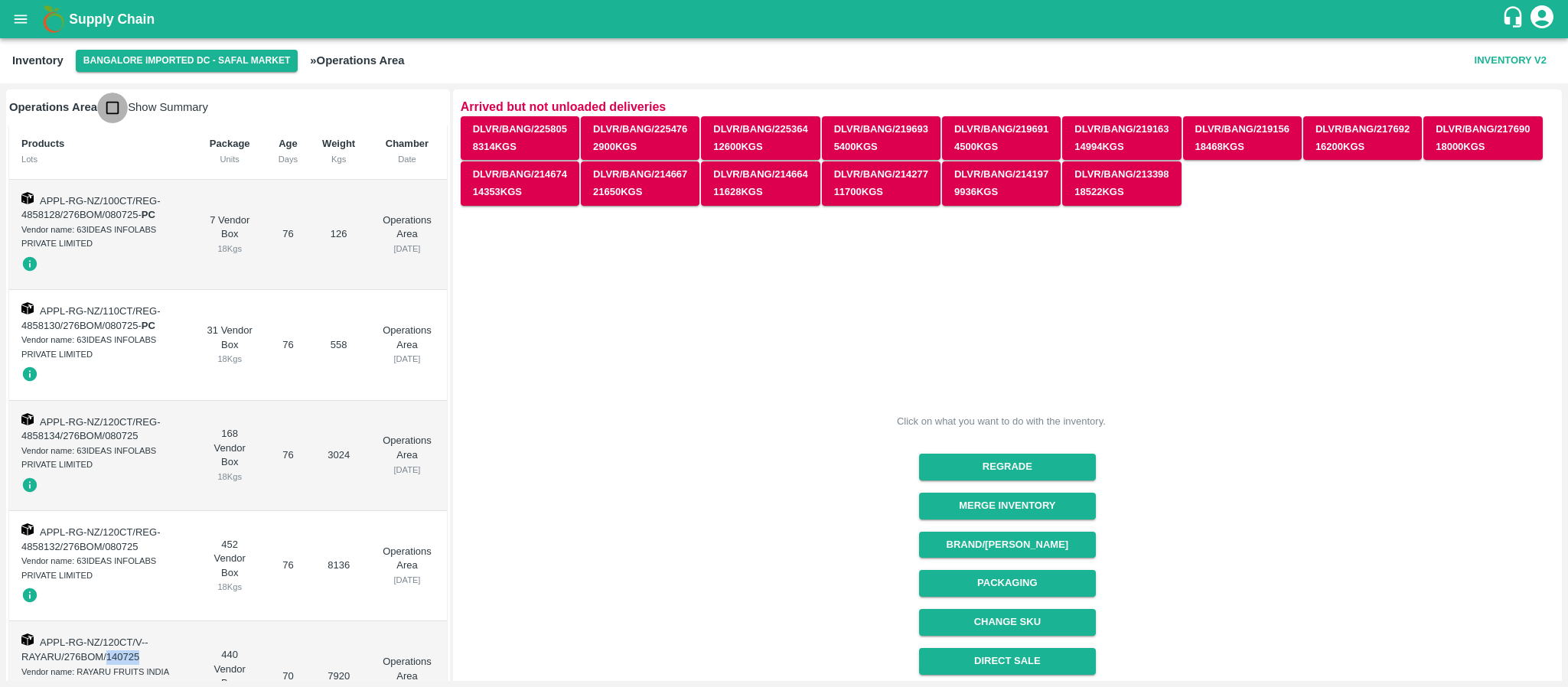
click at [107, 104] on input "checkbox" at bounding box center [112, 107] width 31 height 31
checkbox input "true"
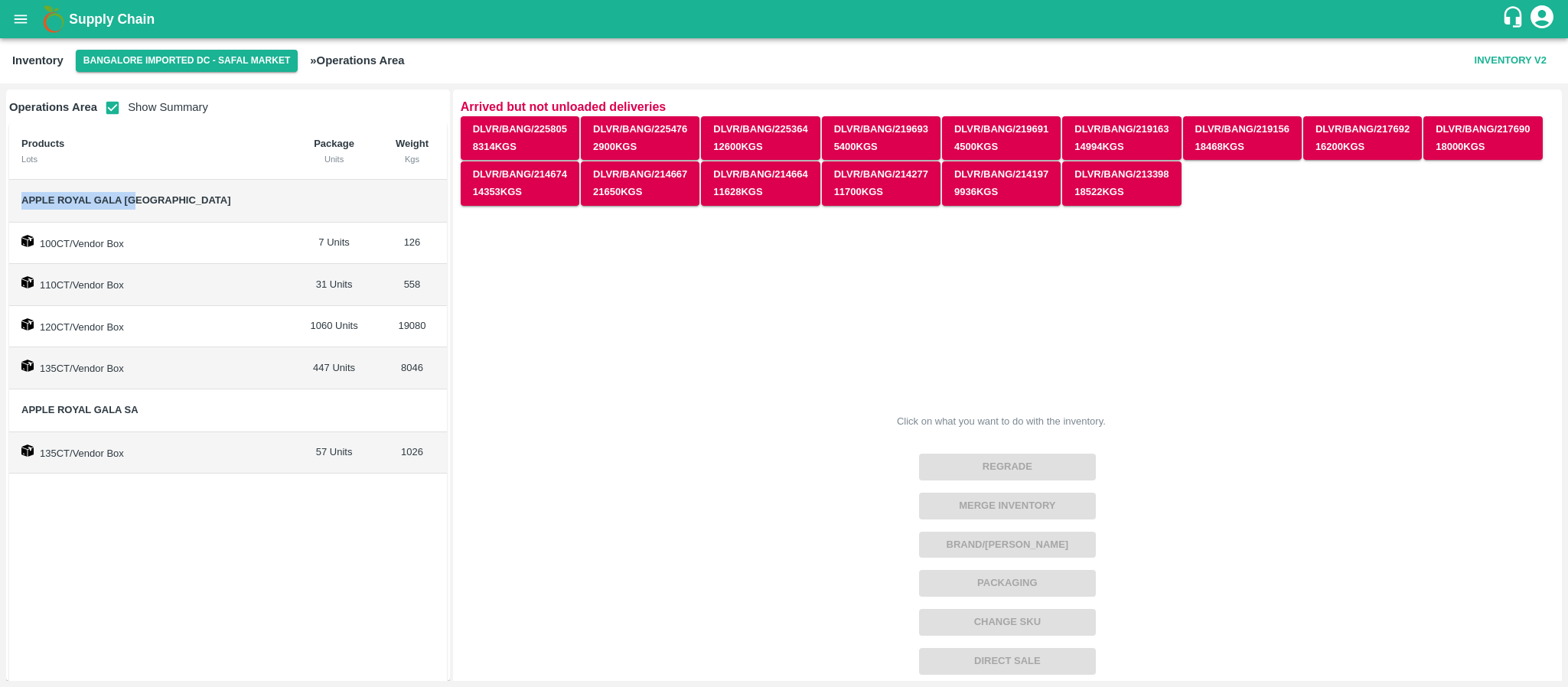
drag, startPoint x: 18, startPoint y: 200, endPoint x: 166, endPoint y: 196, distance: 148.1
click at [166, 196] on td "Apple Royal Gala [GEOGRAPHIC_DATA]" at bounding box center [150, 201] width 281 height 43
copy span "Apple Royal Gala [GEOGRAPHIC_DATA]"
click at [166, 196] on span "Apple Royal Gala [GEOGRAPHIC_DATA]" at bounding box center [150, 201] width 257 height 17
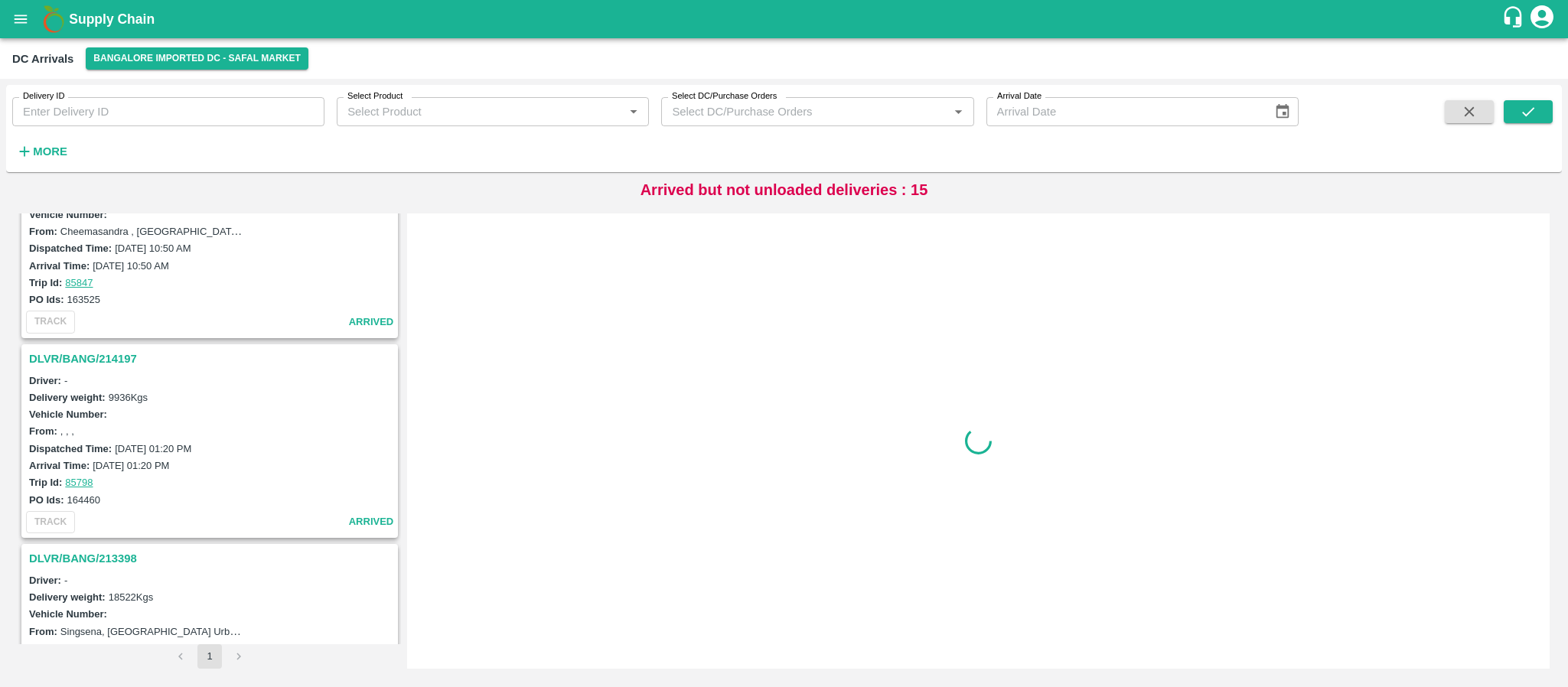
scroll to position [2940, 0]
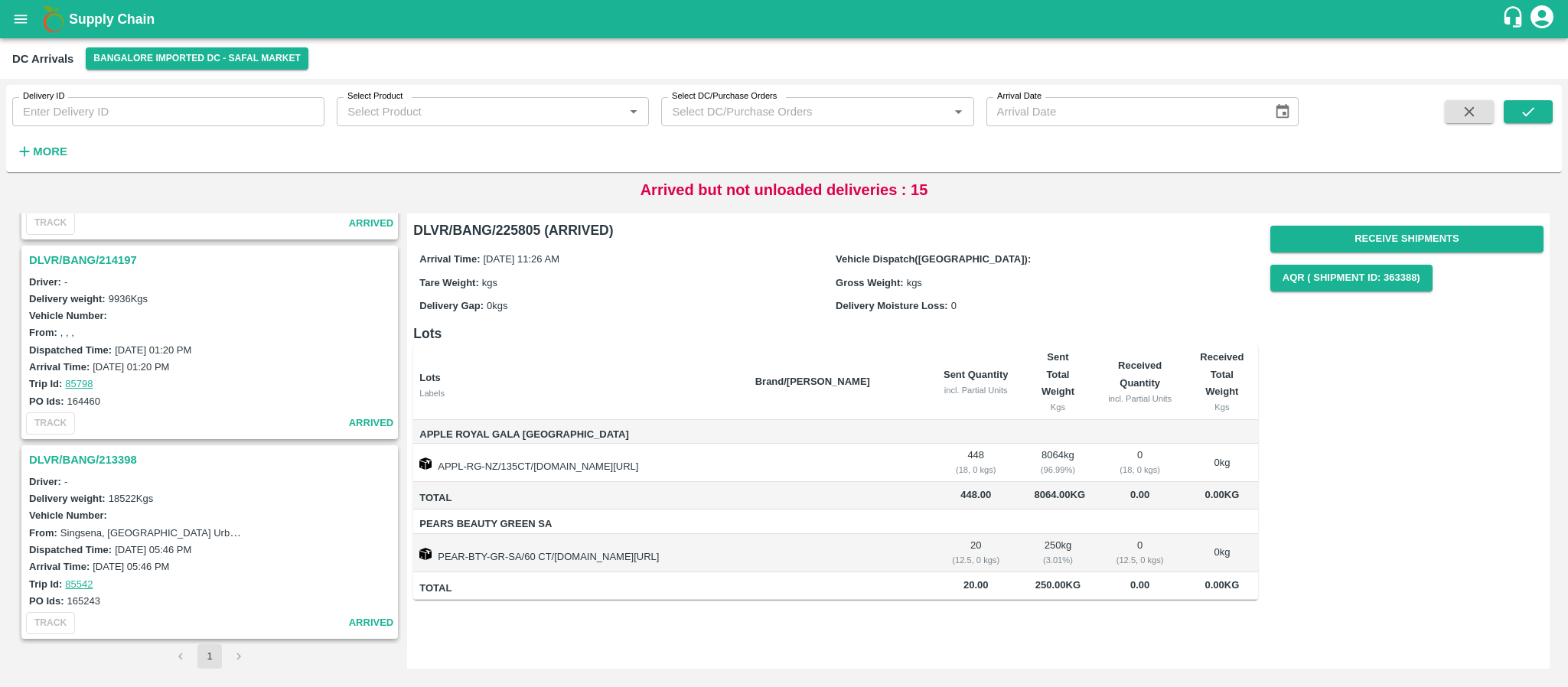
click at [62, 454] on h3 "DLVR/BANG/213398" at bounding box center [212, 459] width 366 height 20
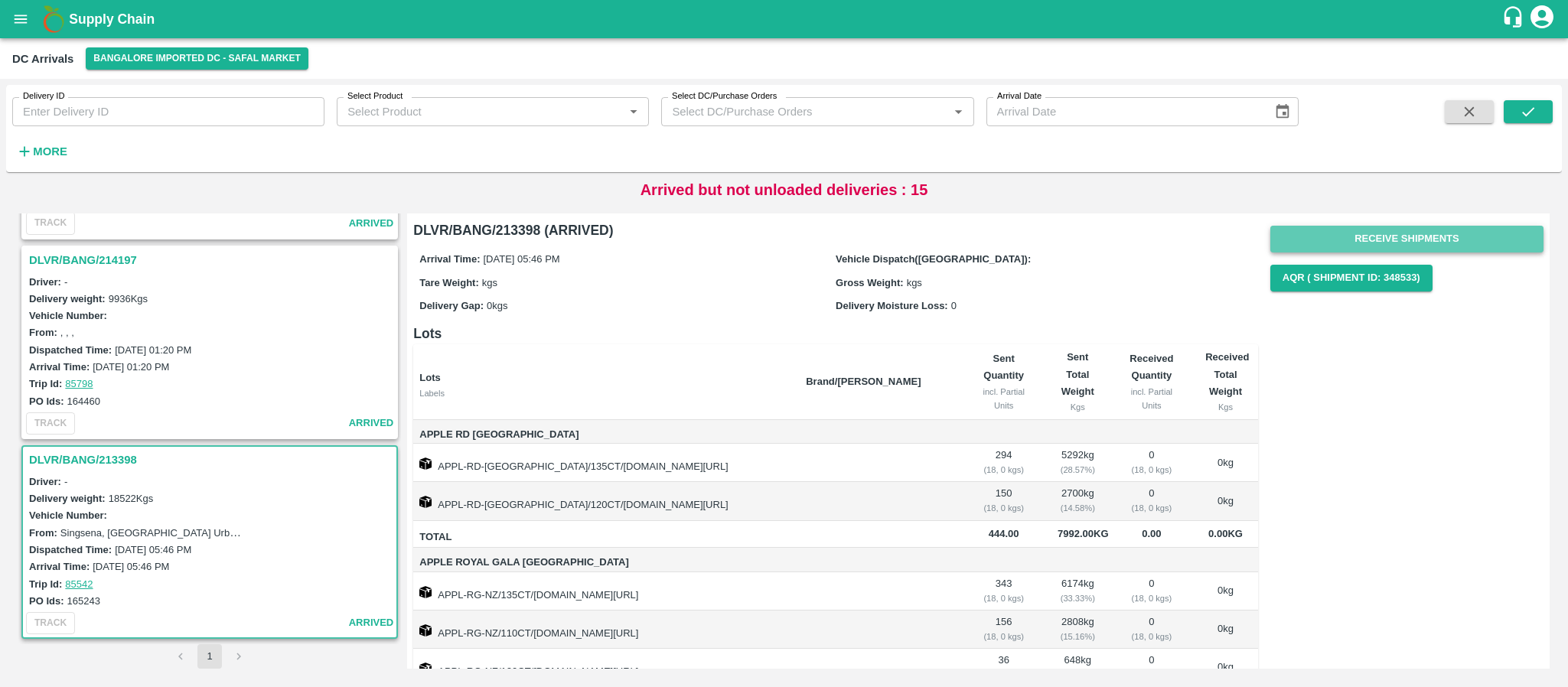
click at [1424, 237] on button "Receive Shipments" at bounding box center [1407, 239] width 273 height 27
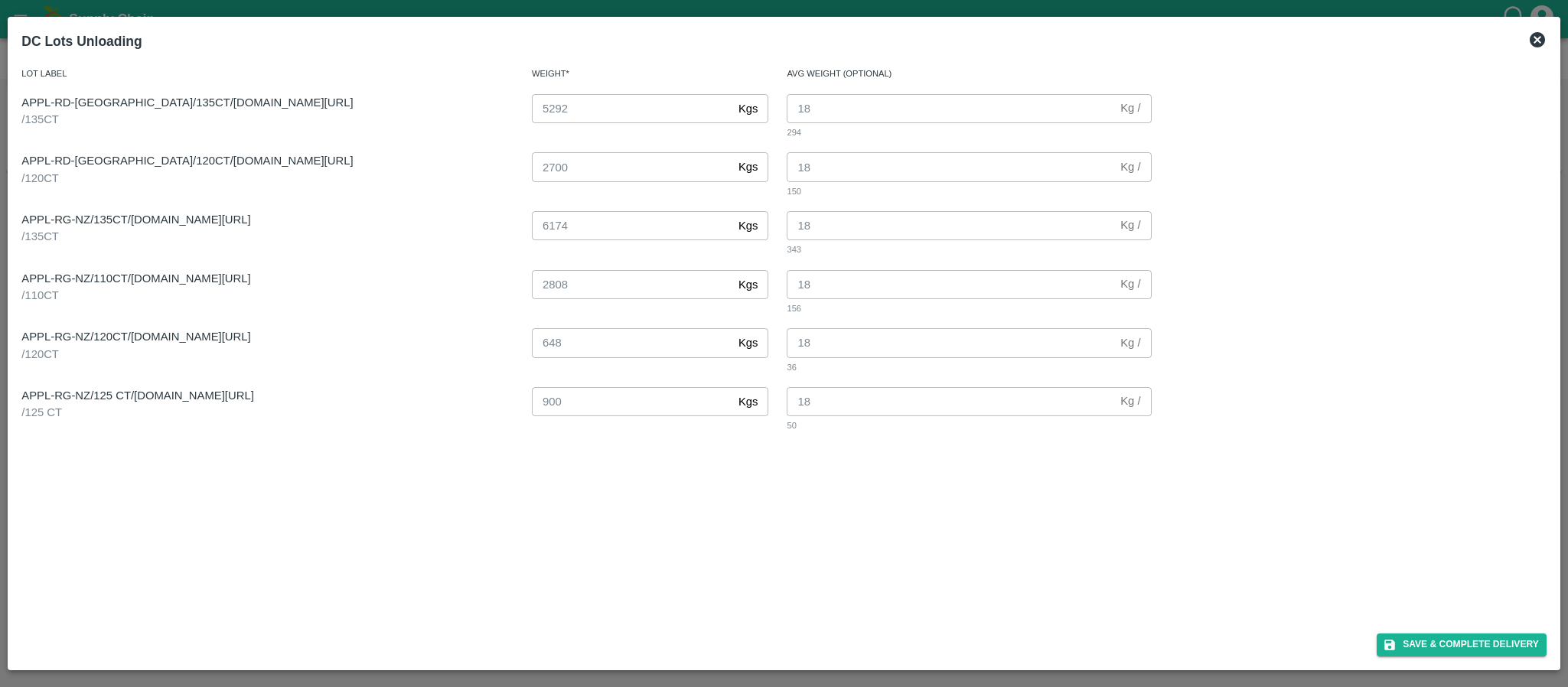
click at [1537, 38] on icon at bounding box center [1537, 40] width 16 height 16
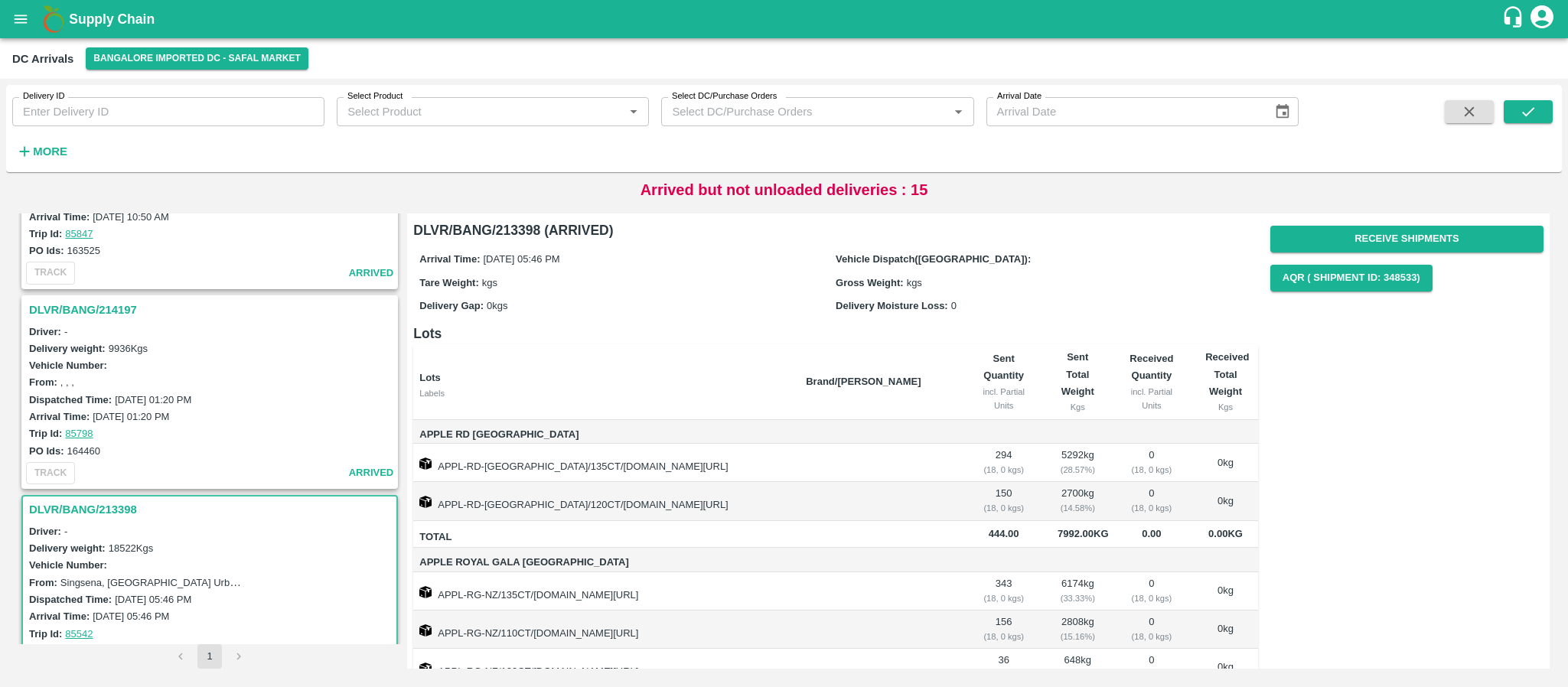
scroll to position [2890, 0]
click at [115, 310] on h3 "DLVR/BANG/214197" at bounding box center [212, 310] width 366 height 20
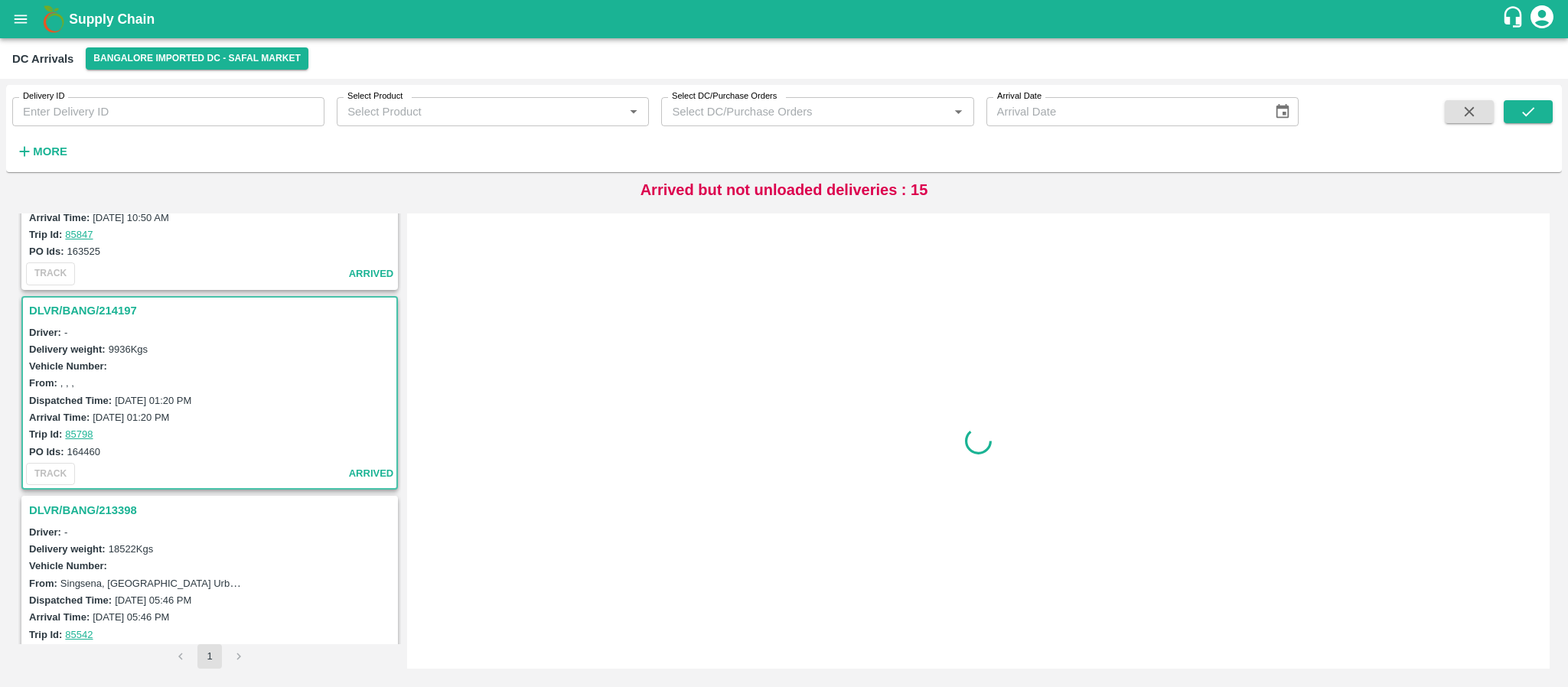
scroll to position [2940, 0]
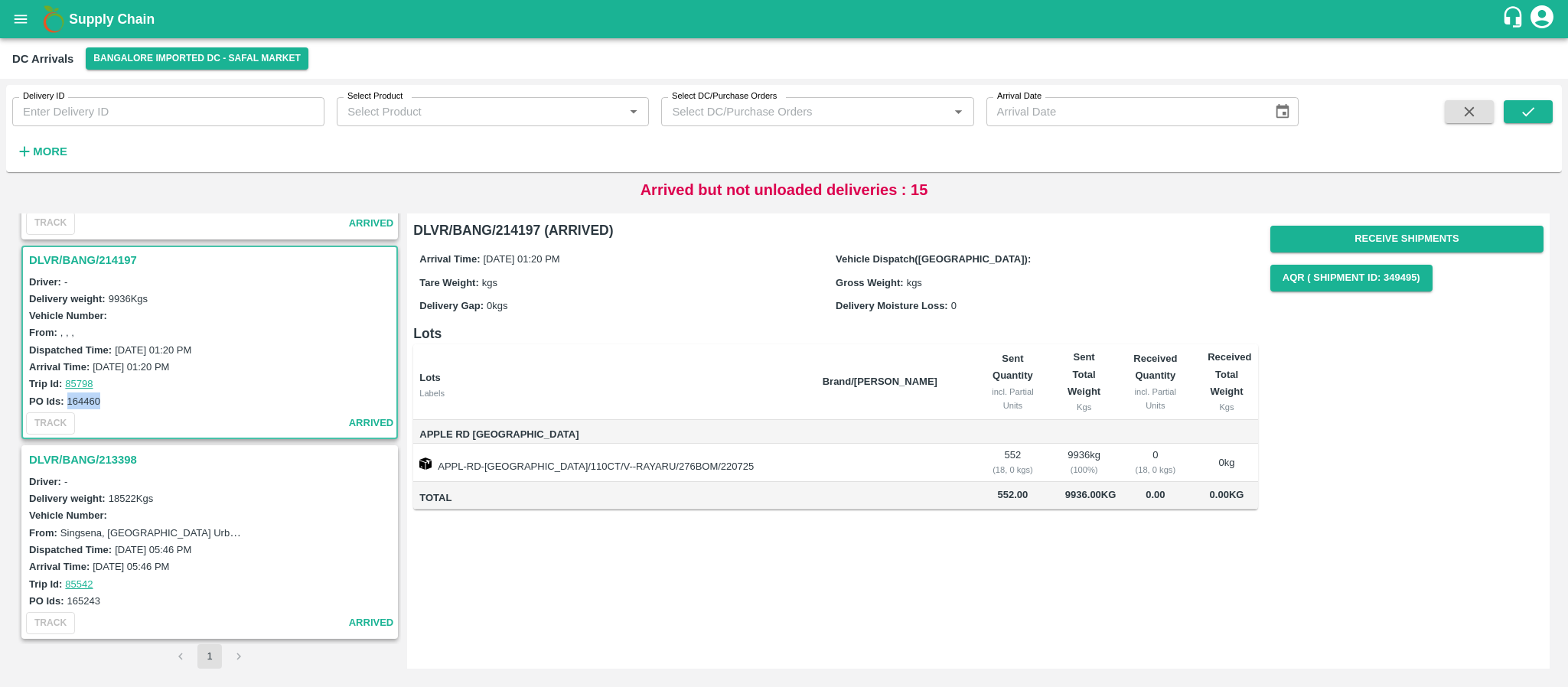
drag, startPoint x: 67, startPoint y: 398, endPoint x: 100, endPoint y: 391, distance: 33.7
click at [100, 392] on div "PO Ids: 164460" at bounding box center [212, 400] width 366 height 16
copy label "164460"
click at [788, 595] on div "DLVR/BANG/214197 (ARRIVED) Arrival Time: [DATE] 01:20 PM Vehicle Dispatch([GEOG…" at bounding box center [979, 441] width 1143 height 455
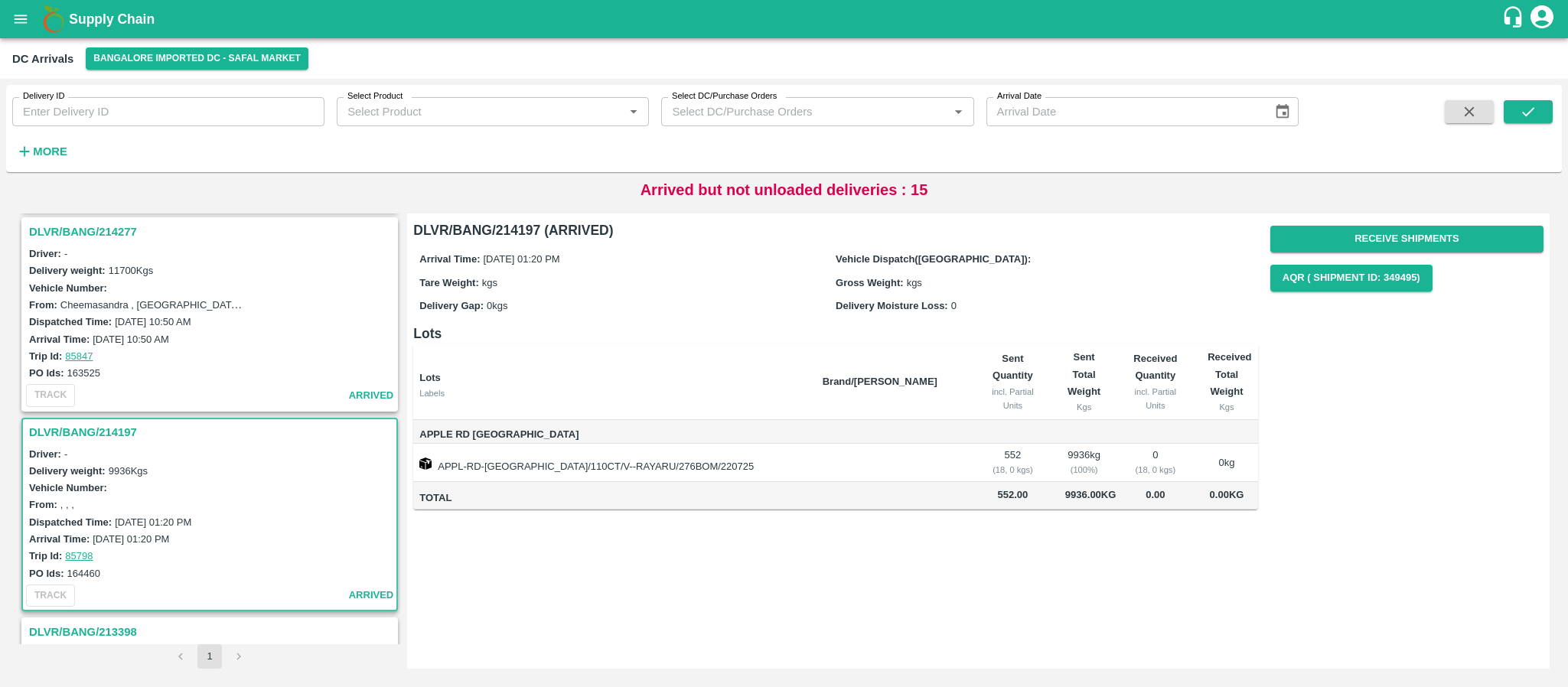
scroll to position [2767, 0]
click at [113, 427] on h3 "DLVR/BANG/214197" at bounding box center [212, 433] width 366 height 20
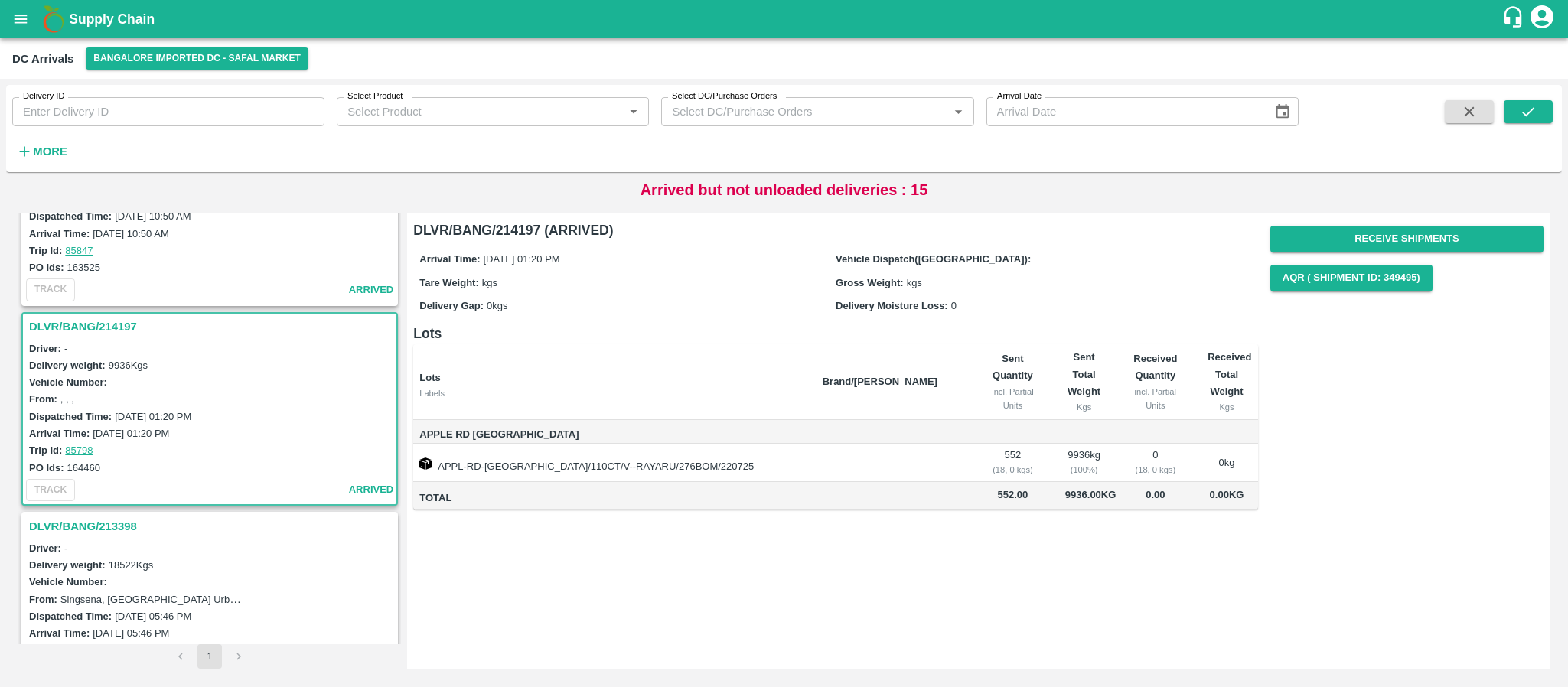
scroll to position [2940, 0]
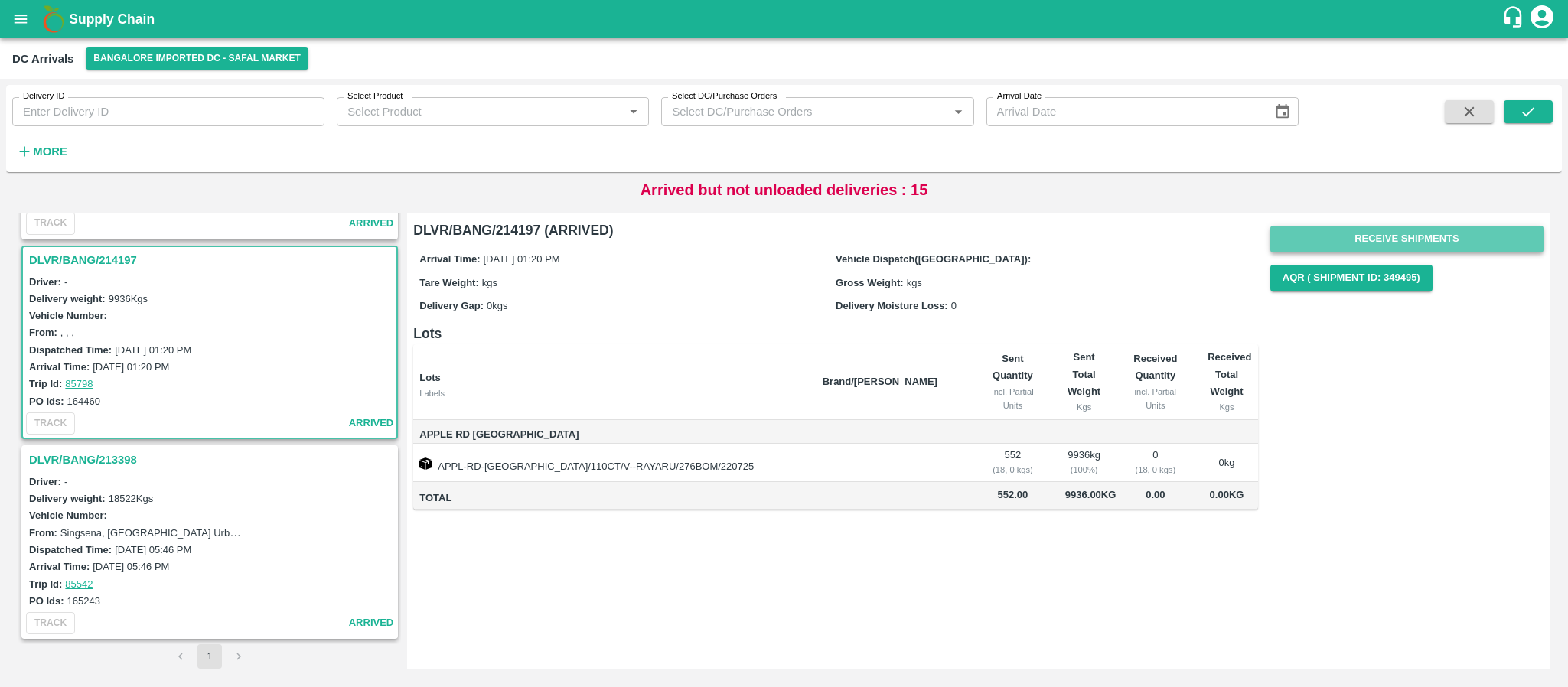
click at [1445, 237] on button "Receive Shipments" at bounding box center [1407, 239] width 273 height 27
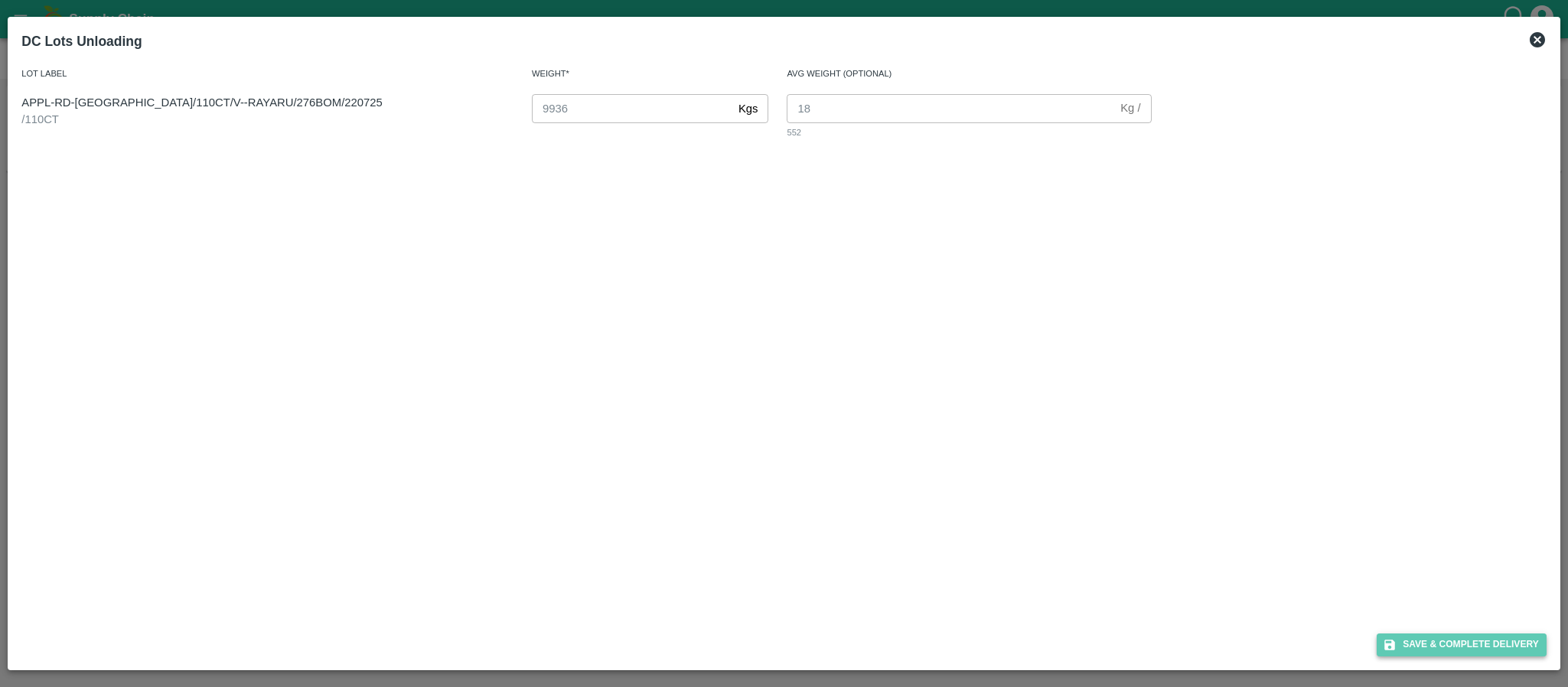
click at [1452, 643] on button "Save & Complete Delivery" at bounding box center [1461, 645] width 170 height 22
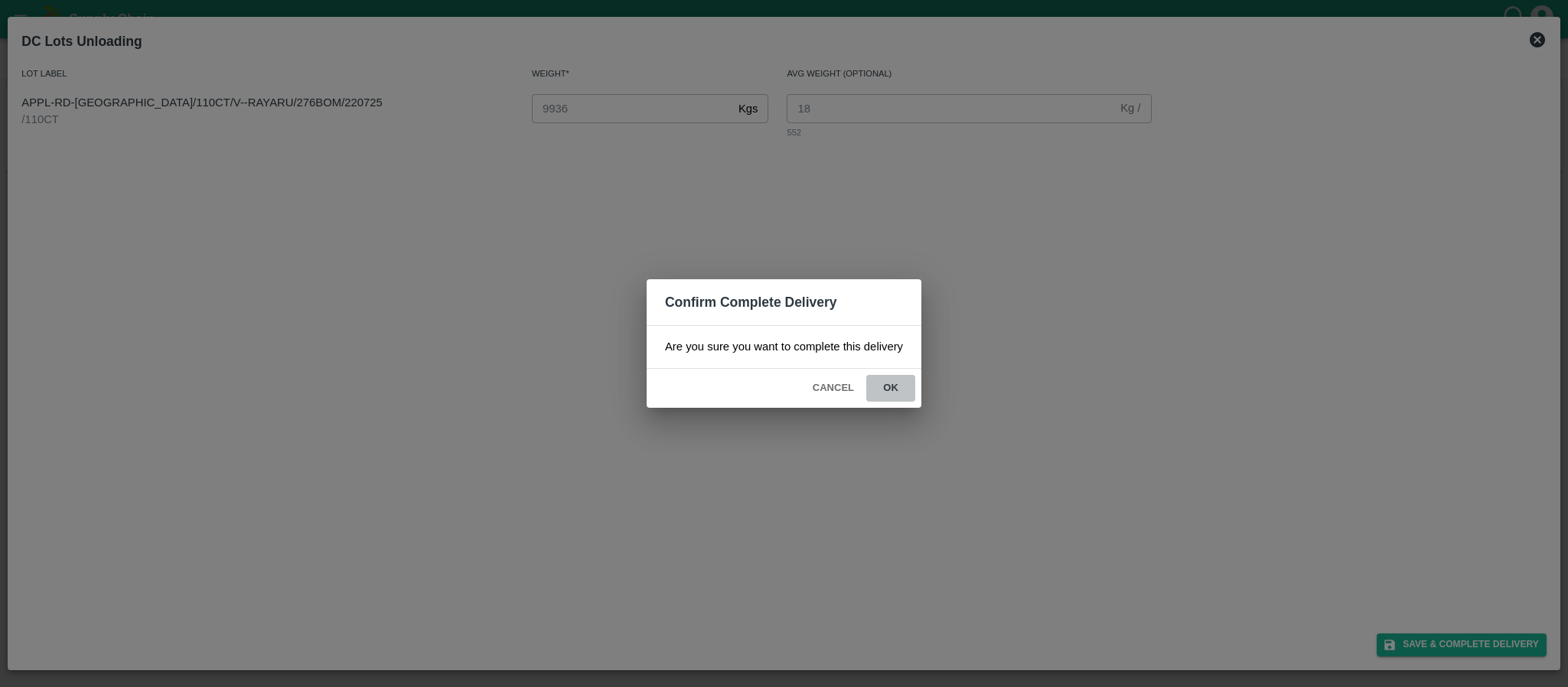
click at [894, 381] on button "ok" at bounding box center [891, 389] width 49 height 27
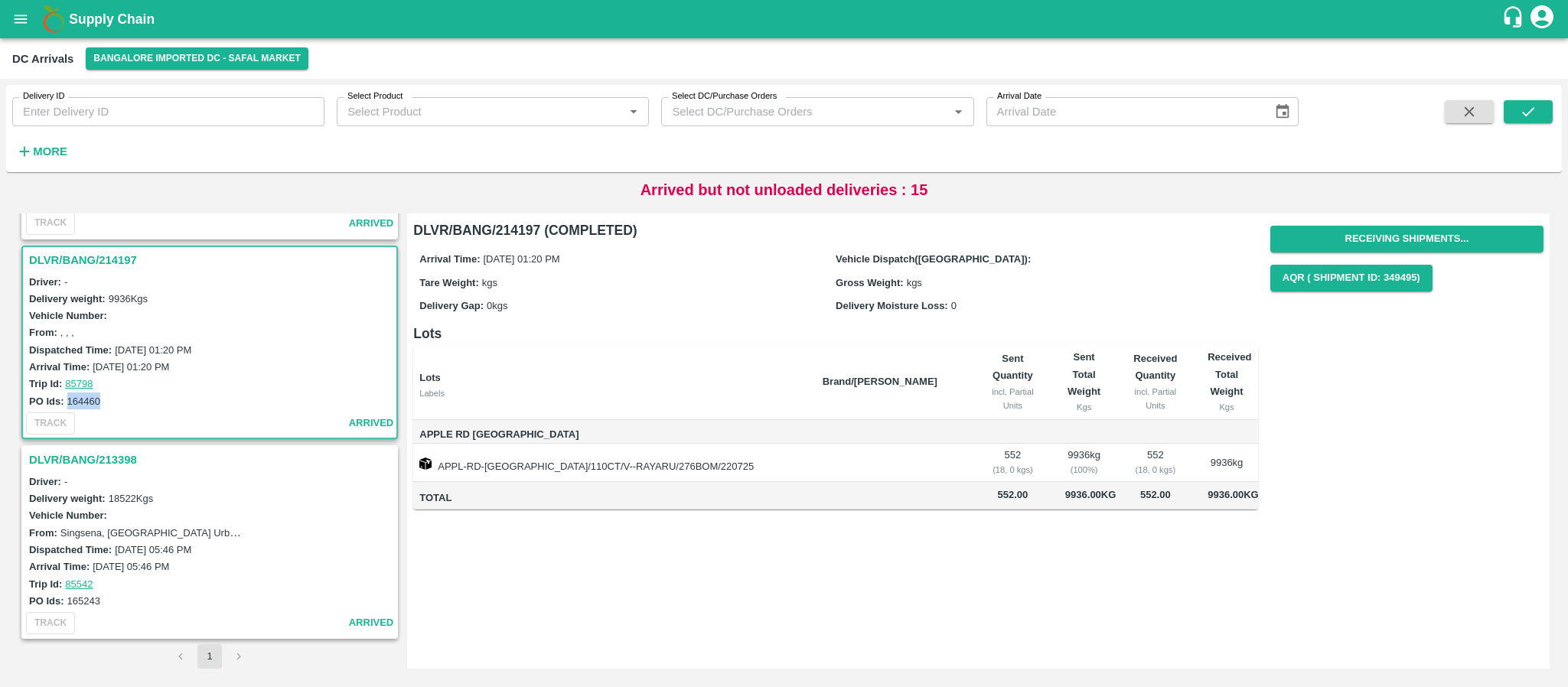
drag, startPoint x: 67, startPoint y: 400, endPoint x: 103, endPoint y: 396, distance: 36.2
click at [103, 396] on div "PO Ids: 164460" at bounding box center [212, 400] width 366 height 16
copy label "164460"
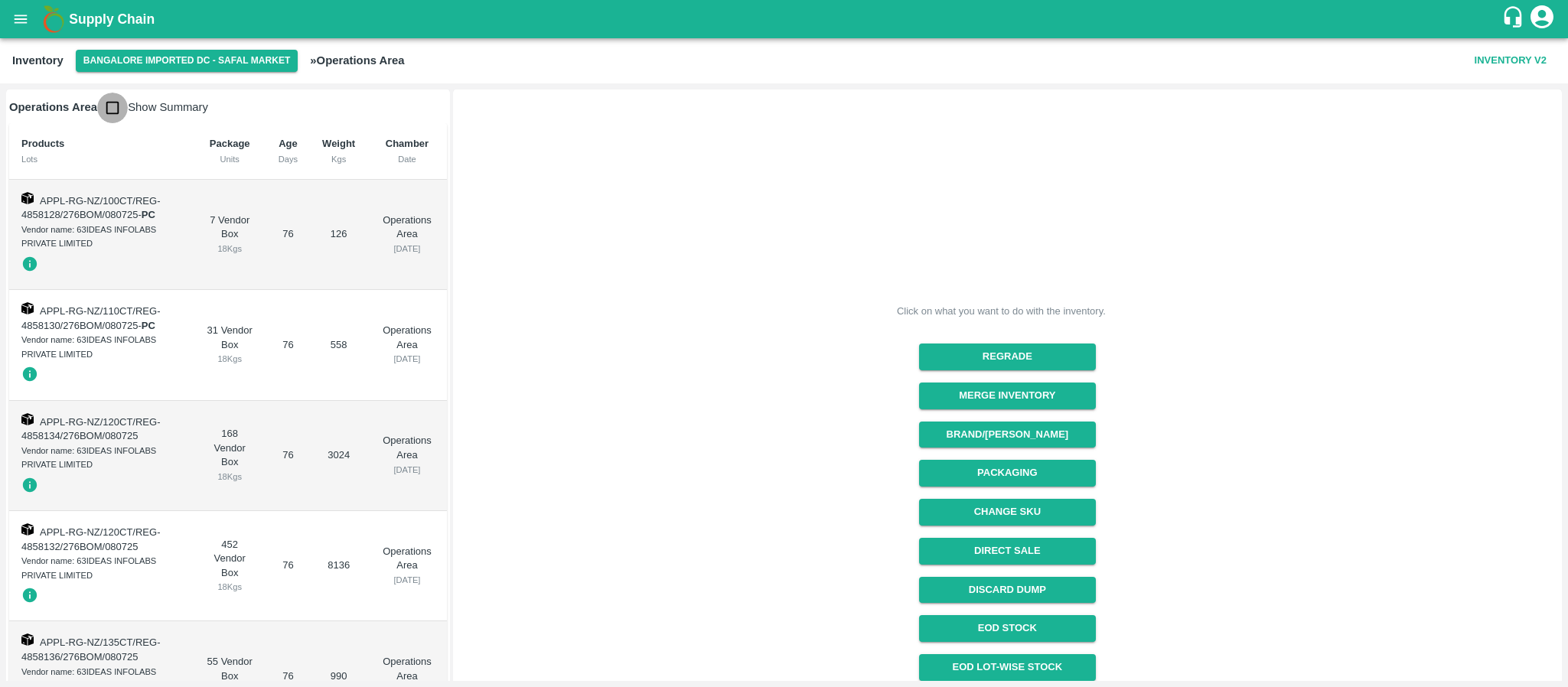
click at [119, 104] on input "checkbox" at bounding box center [112, 107] width 31 height 31
checkbox input "true"
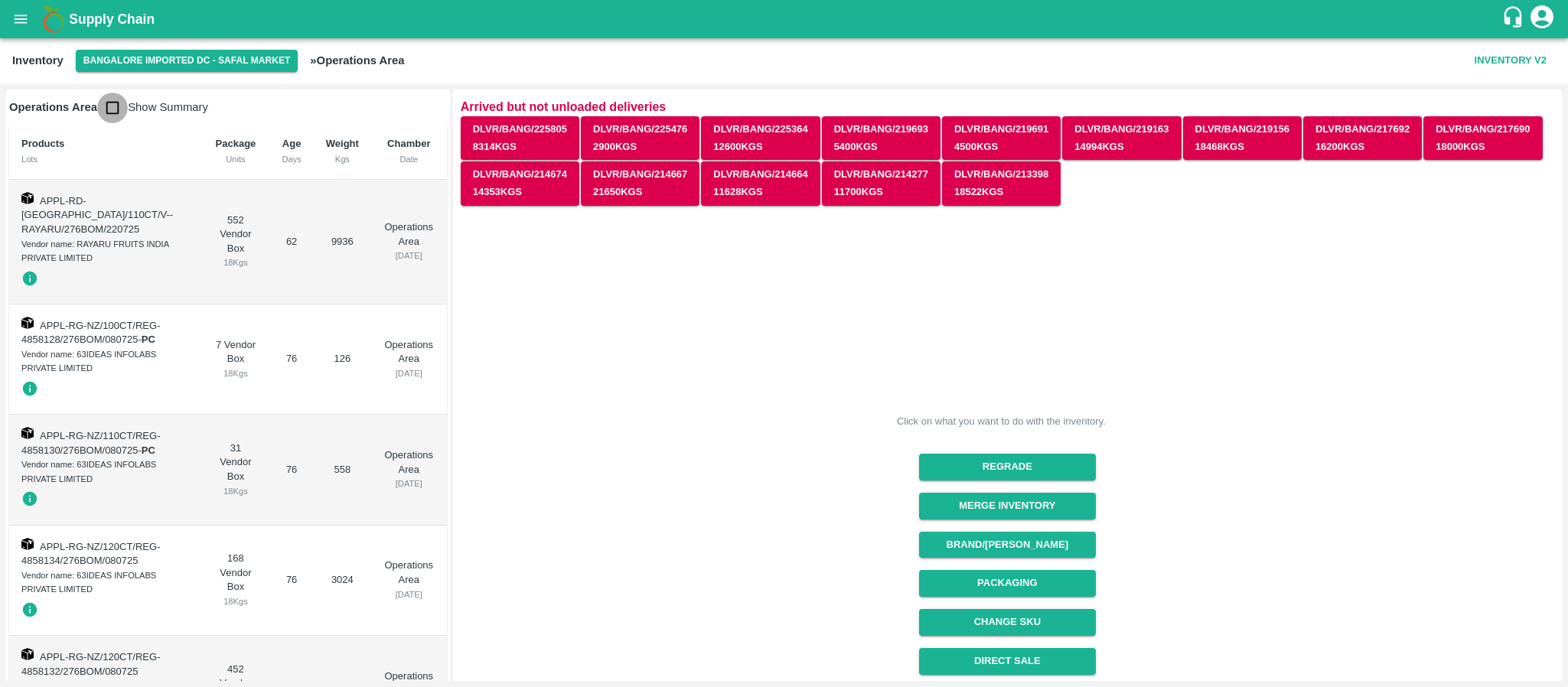
click at [114, 102] on input "checkbox" at bounding box center [112, 107] width 31 height 31
checkbox input "true"
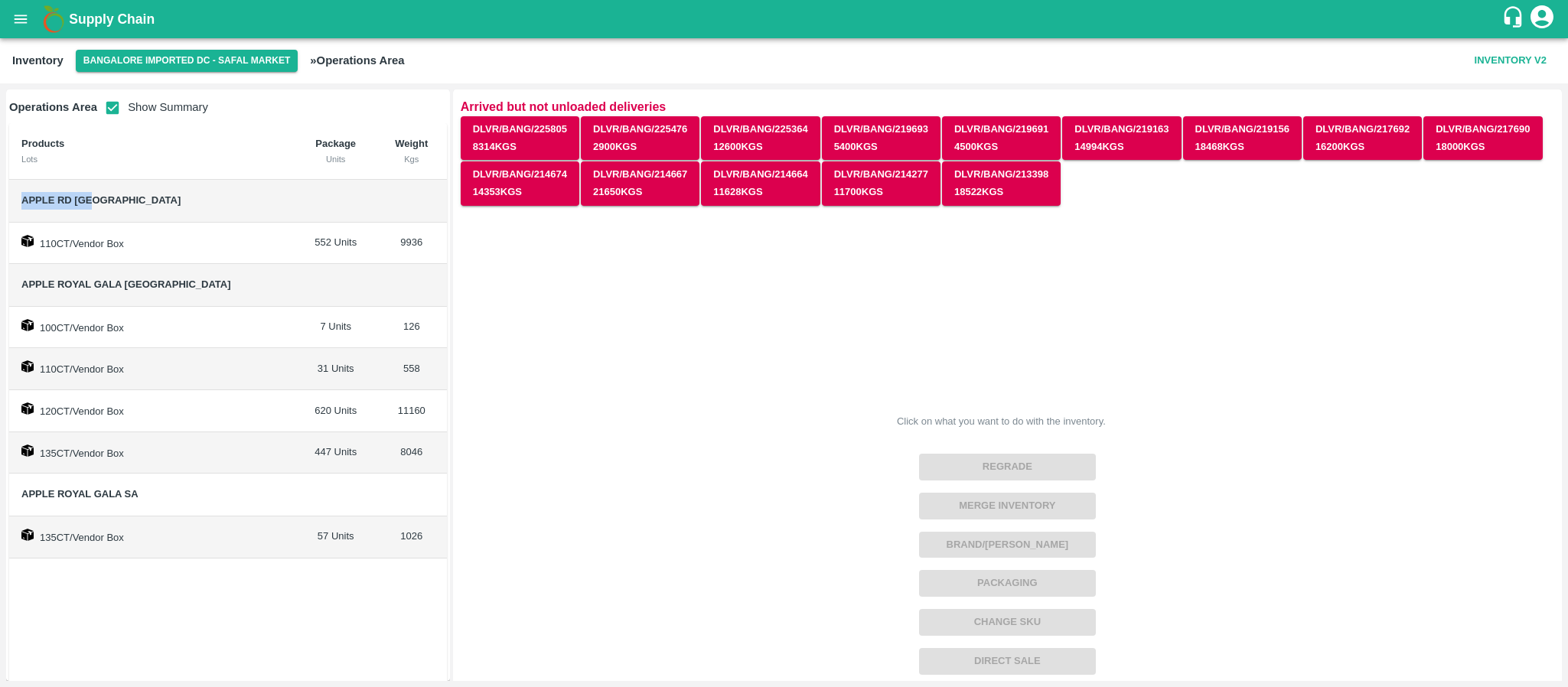
drag, startPoint x: 19, startPoint y: 193, endPoint x: 111, endPoint y: 184, distance: 92.4
click at [111, 184] on td "Apple RD [GEOGRAPHIC_DATA]" at bounding box center [152, 201] width 286 height 43
copy span "Apple RD [GEOGRAPHIC_DATA]"
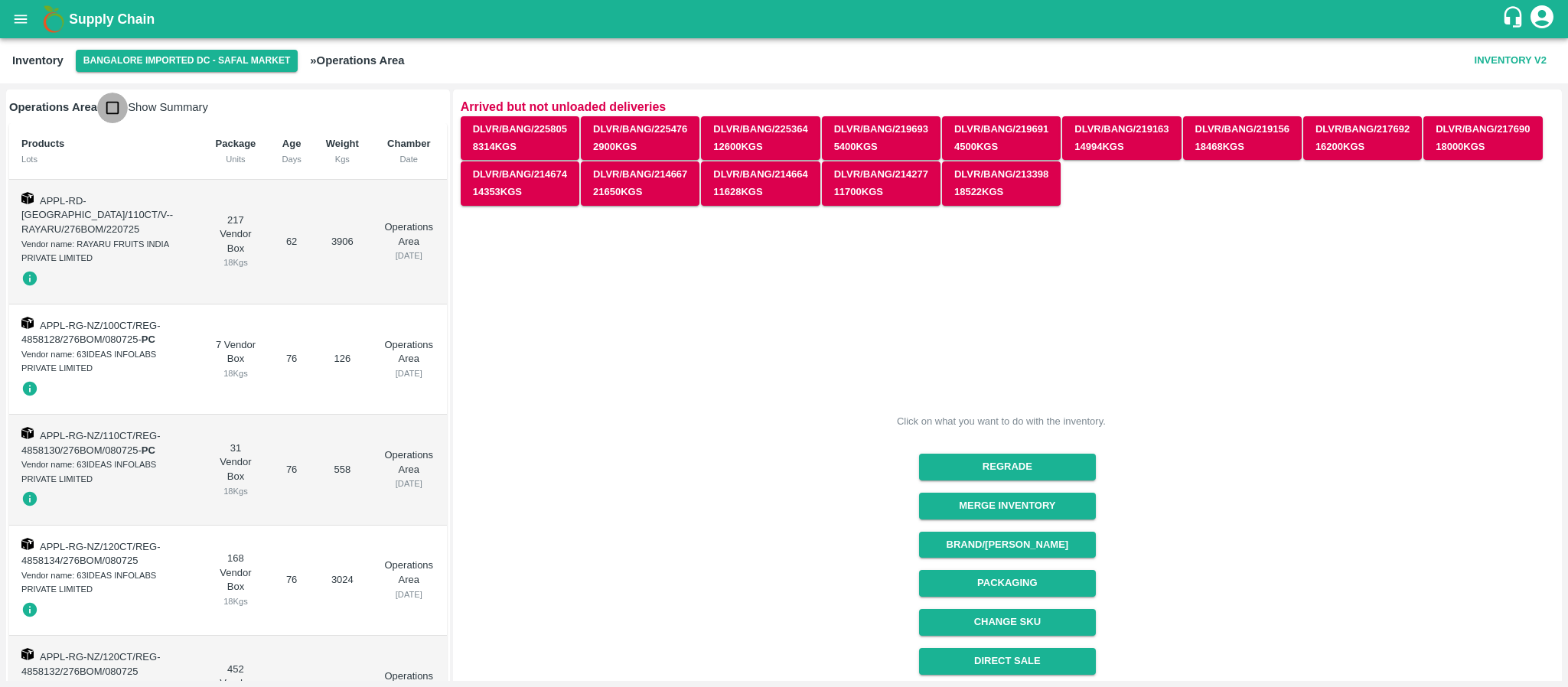
click at [110, 108] on input "checkbox" at bounding box center [112, 107] width 31 height 31
checkbox input "true"
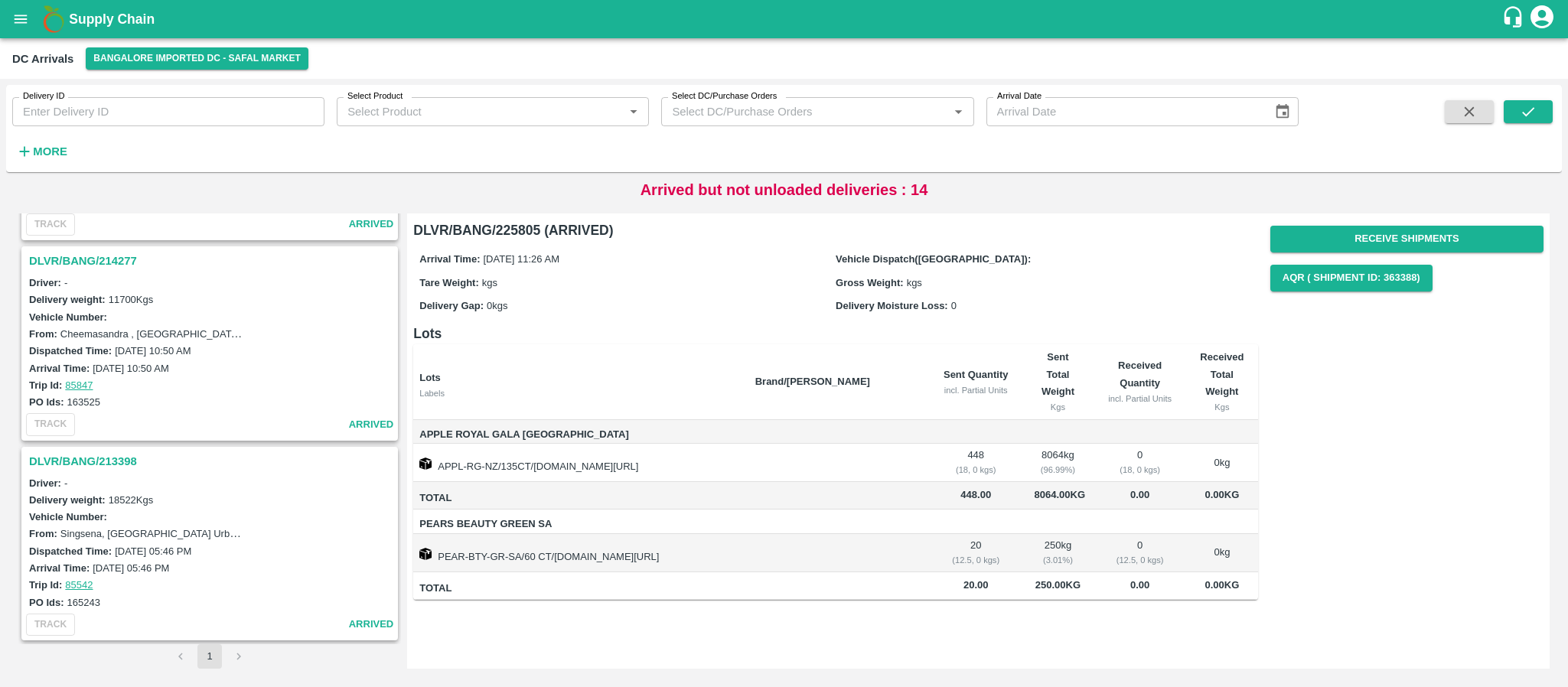
scroll to position [2684, 0]
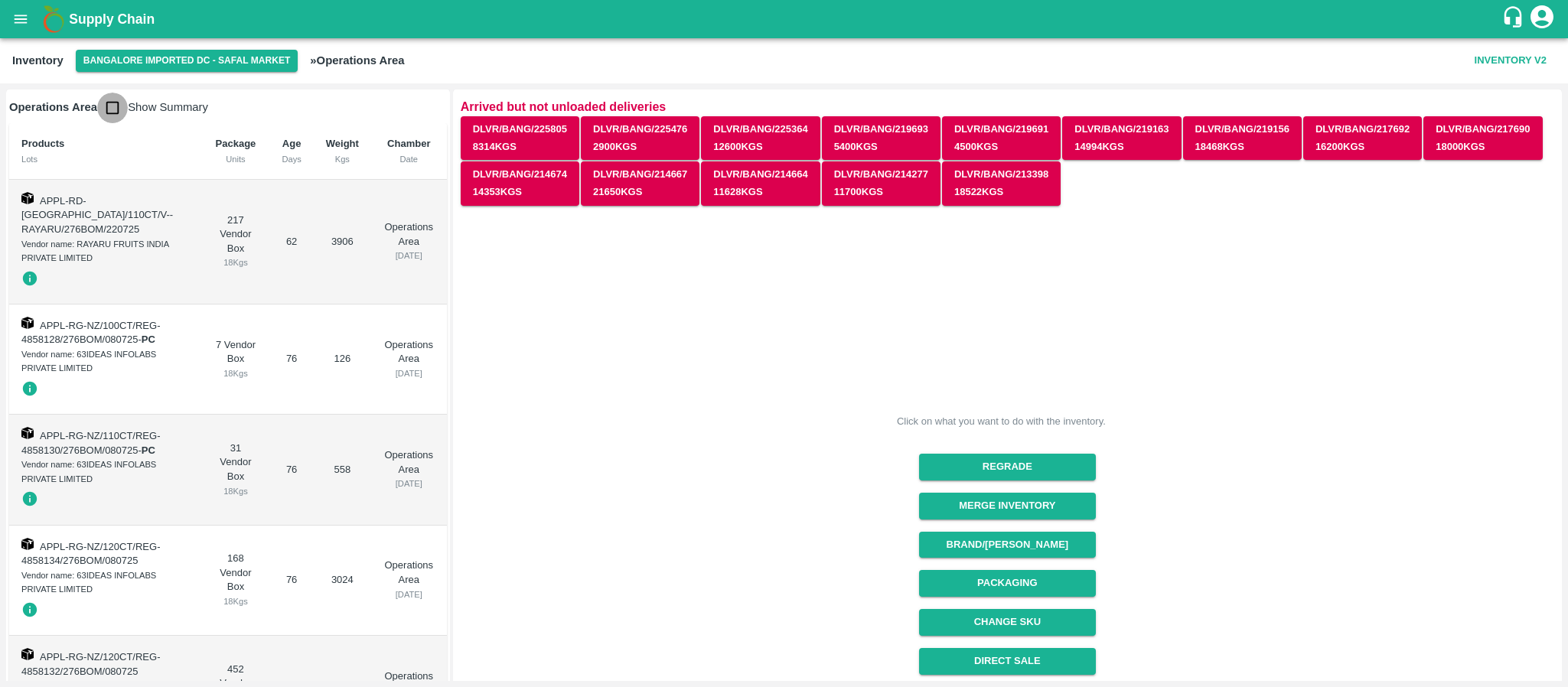
click at [111, 115] on input "checkbox" at bounding box center [112, 107] width 31 height 31
checkbox input "true"
